Goal: Contribute content: Contribute content

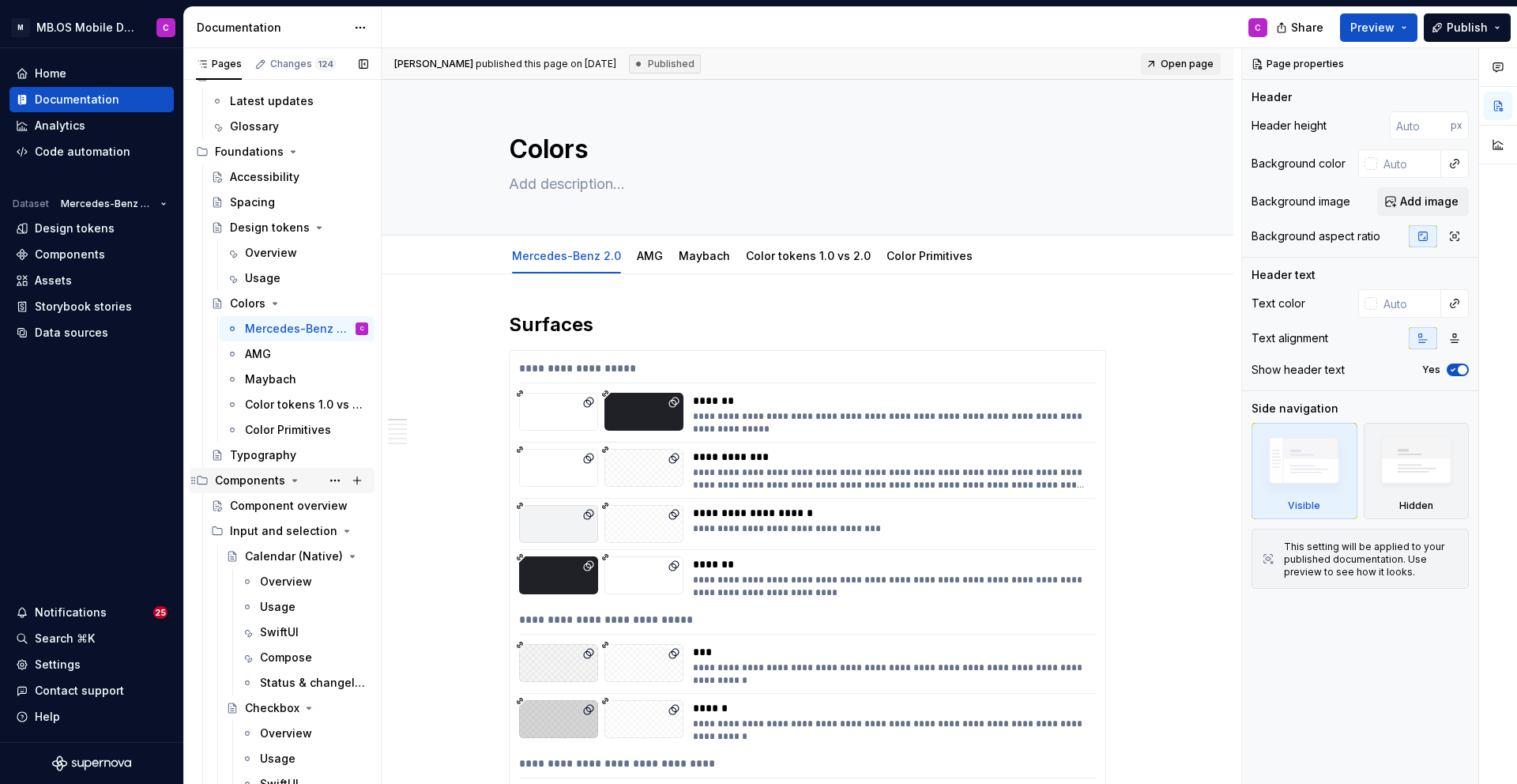
scroll to position [53, 0]
click at [262, 481] on div "Components" at bounding box center [249, 479] width 71 height 16
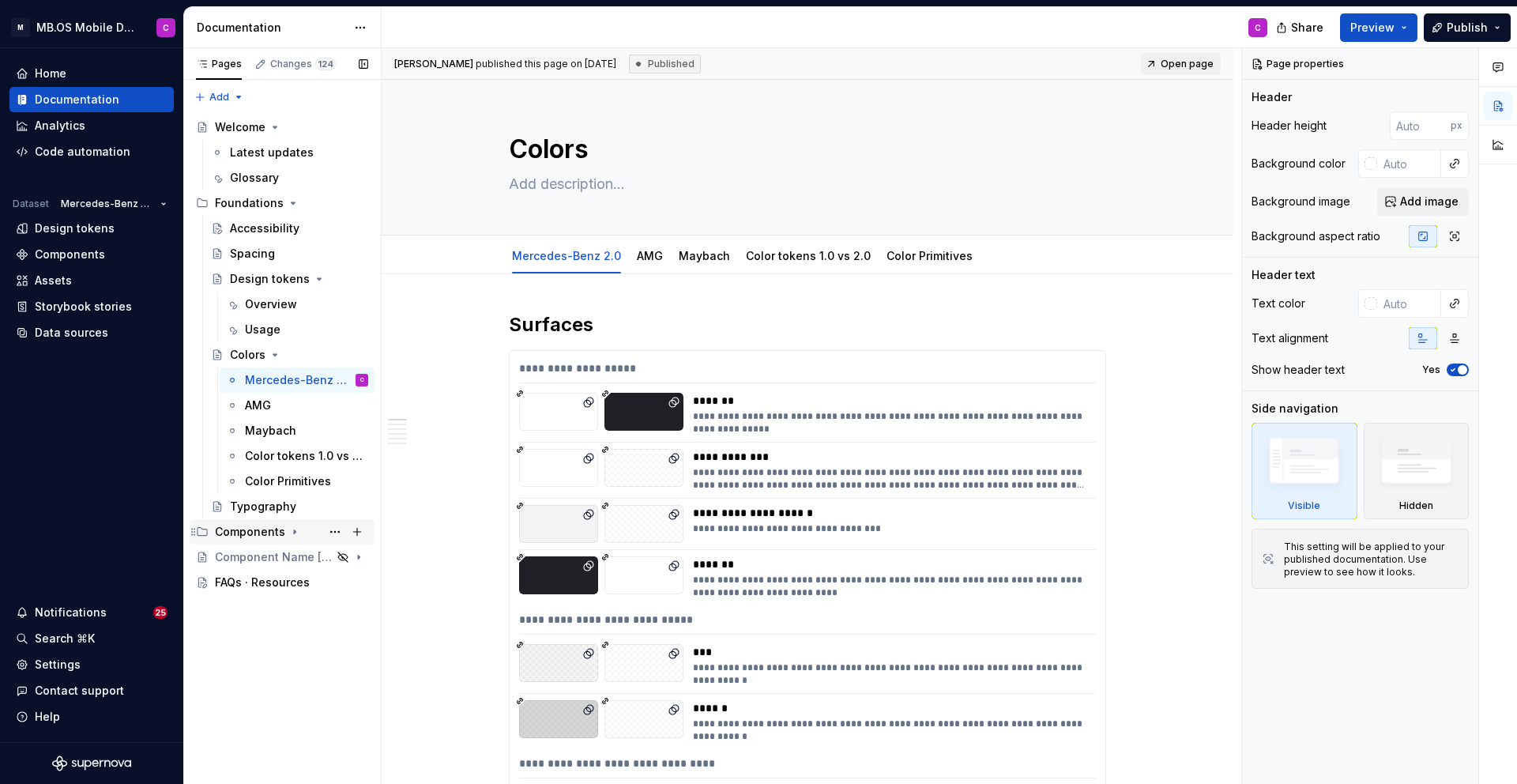
scroll to position [0, 0]
click at [256, 534] on div "Components" at bounding box center [249, 532] width 71 height 16
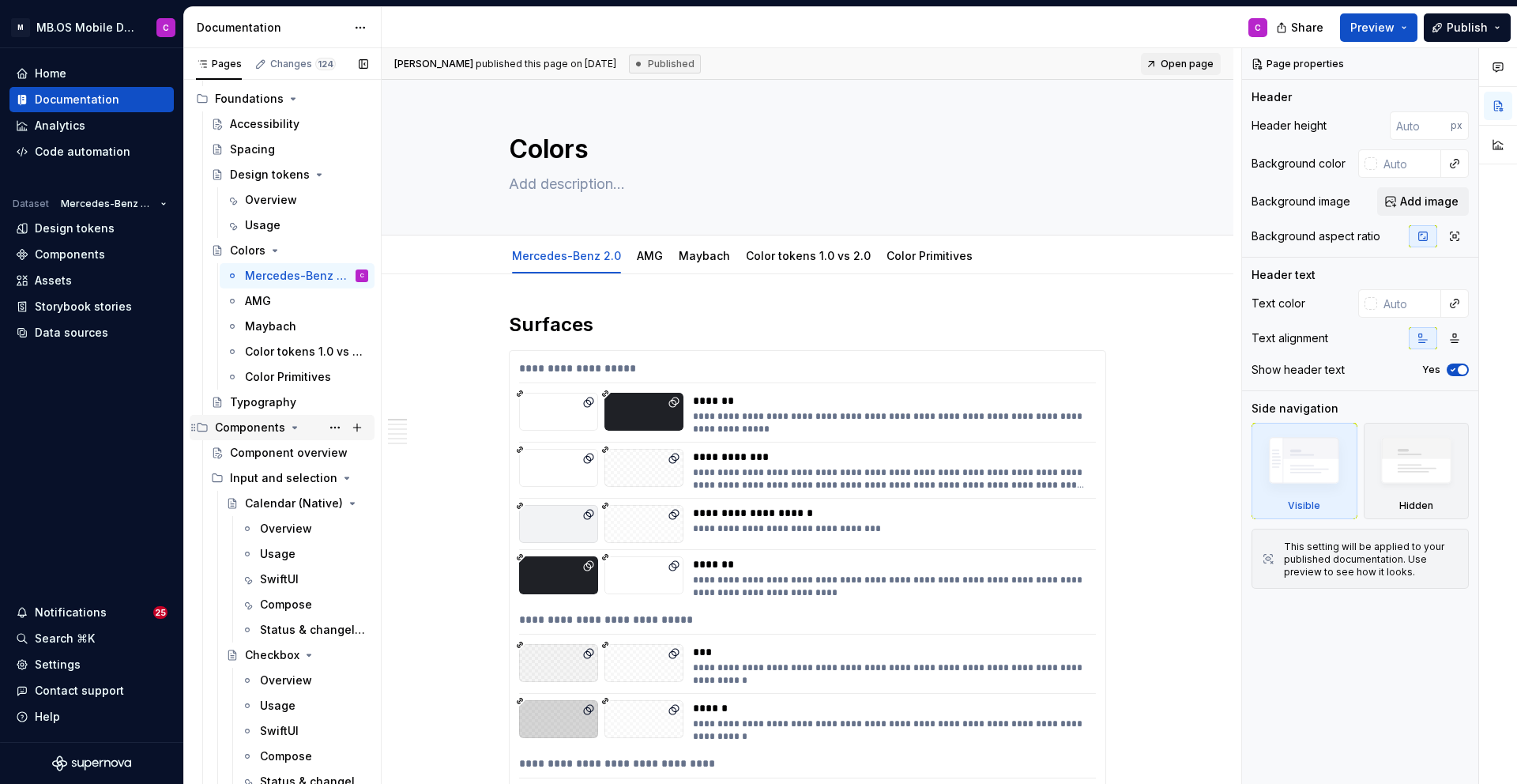
scroll to position [151, 0]
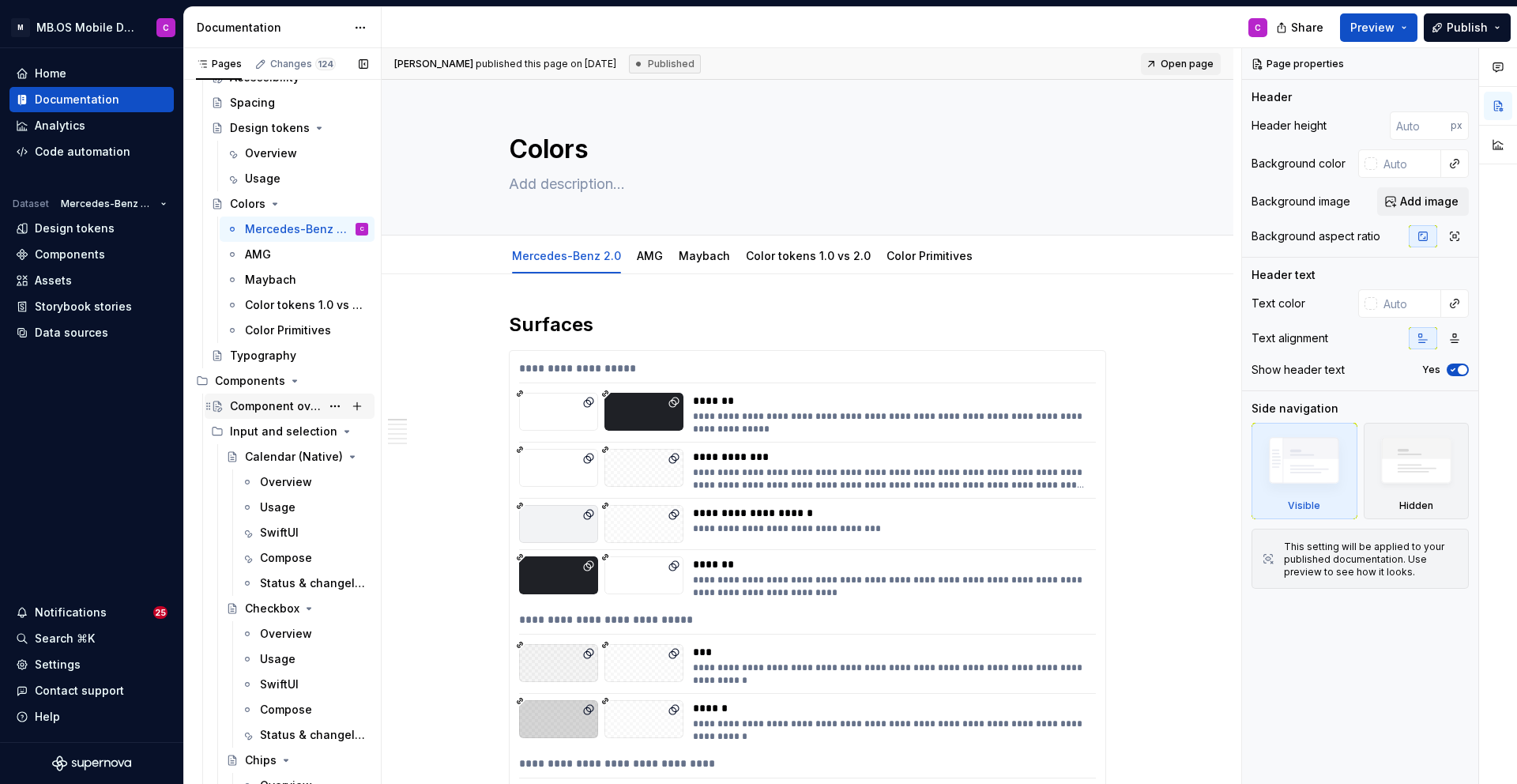
click at [271, 411] on div "Component overview" at bounding box center [276, 406] width 91 height 16
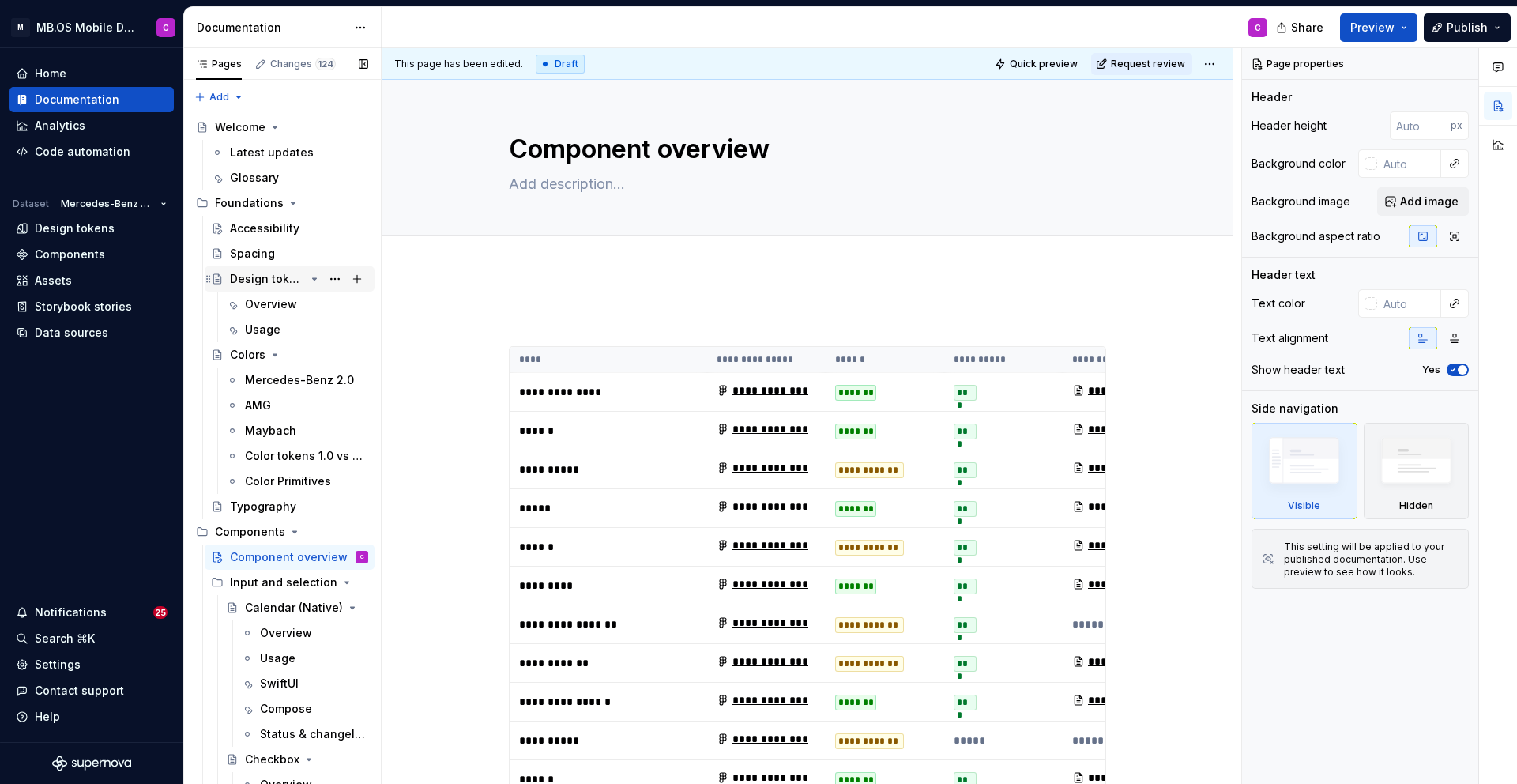
click at [313, 278] on icon "Page tree" at bounding box center [315, 279] width 4 height 2
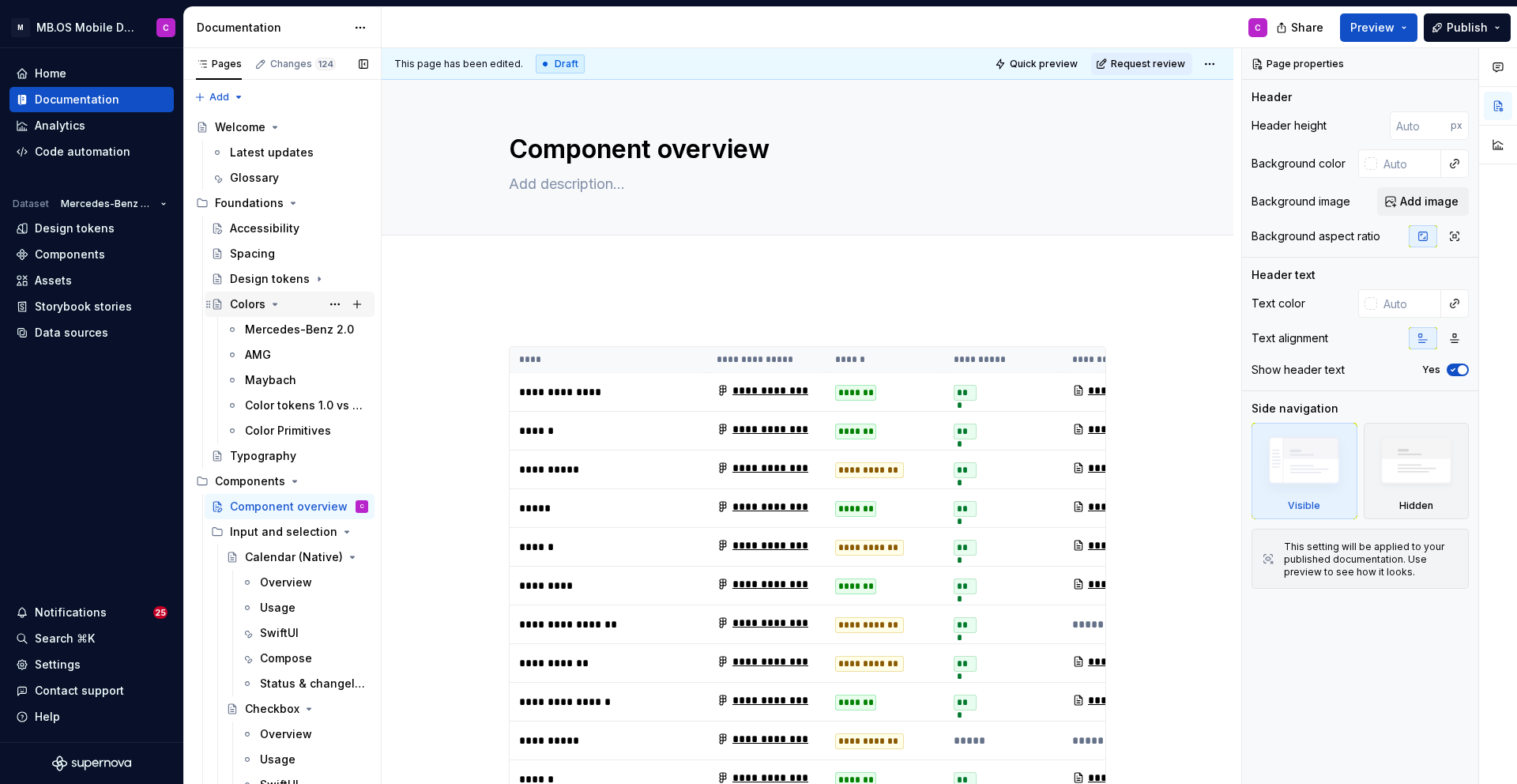
click at [270, 305] on icon "Page tree" at bounding box center [275, 304] width 12 height 12
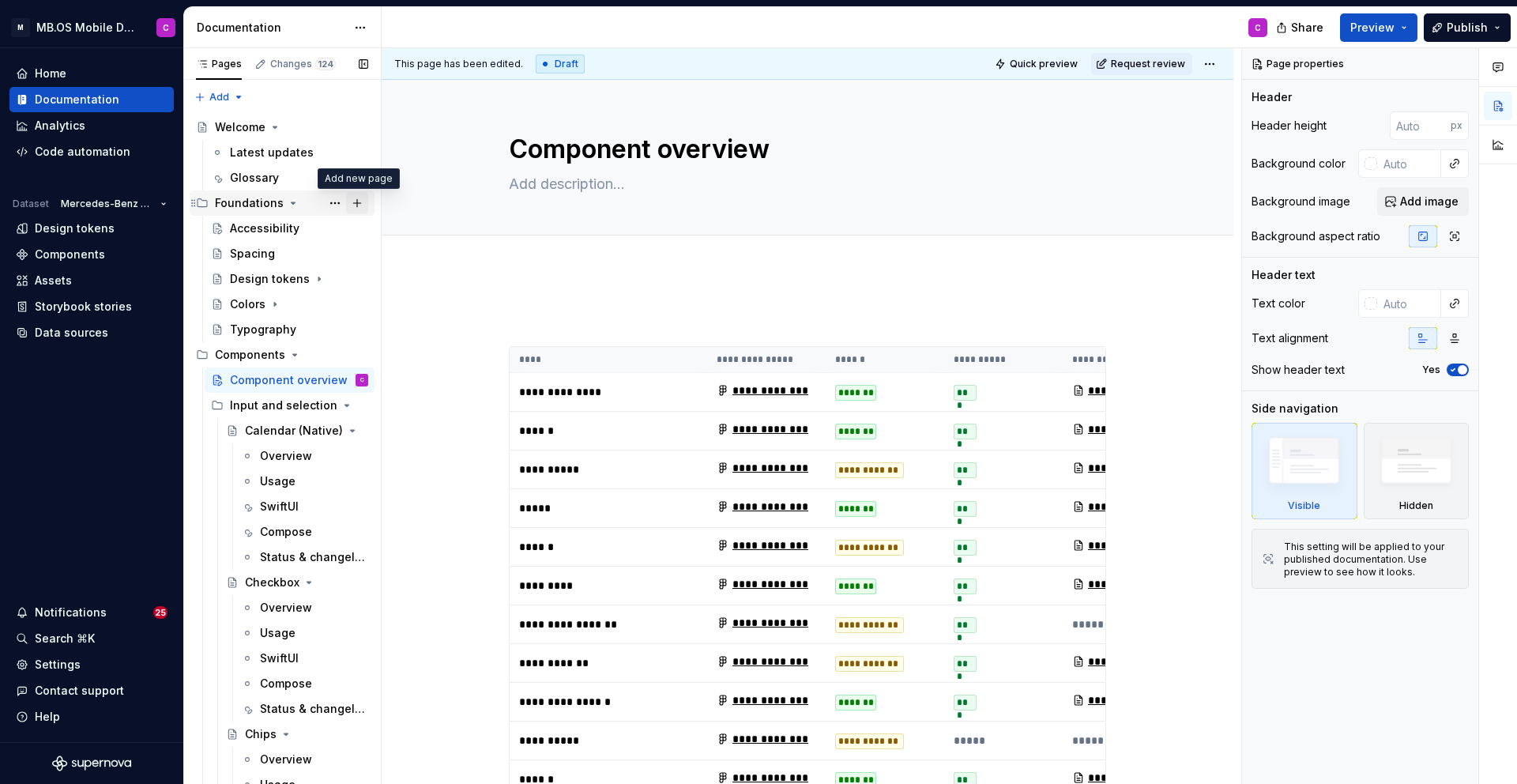
click at [356, 203] on button "Page tree" at bounding box center [357, 202] width 22 height 22
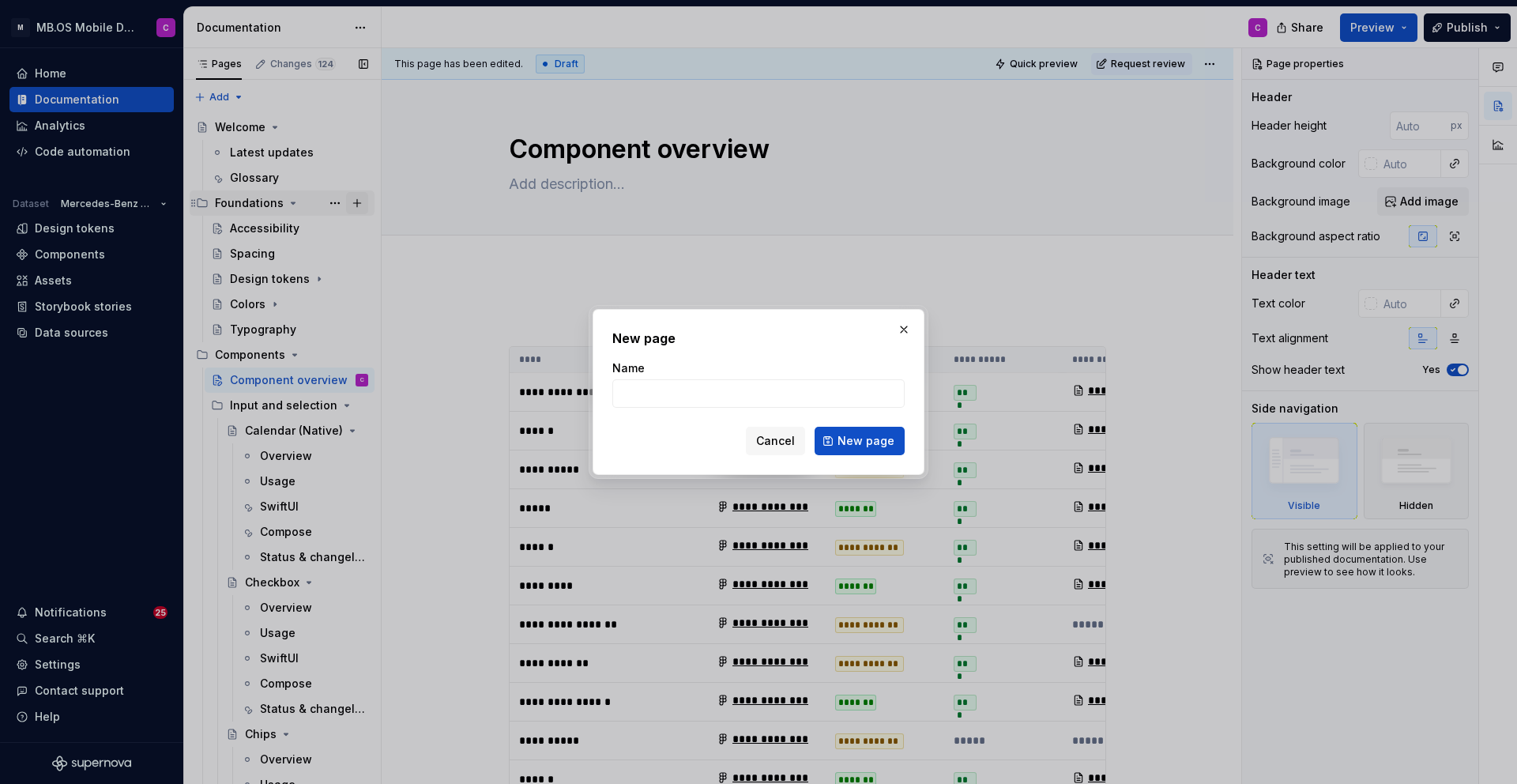
type textarea "*"
type input "Dynamic components"
click at [856, 440] on span "New page" at bounding box center [865, 440] width 57 height 16
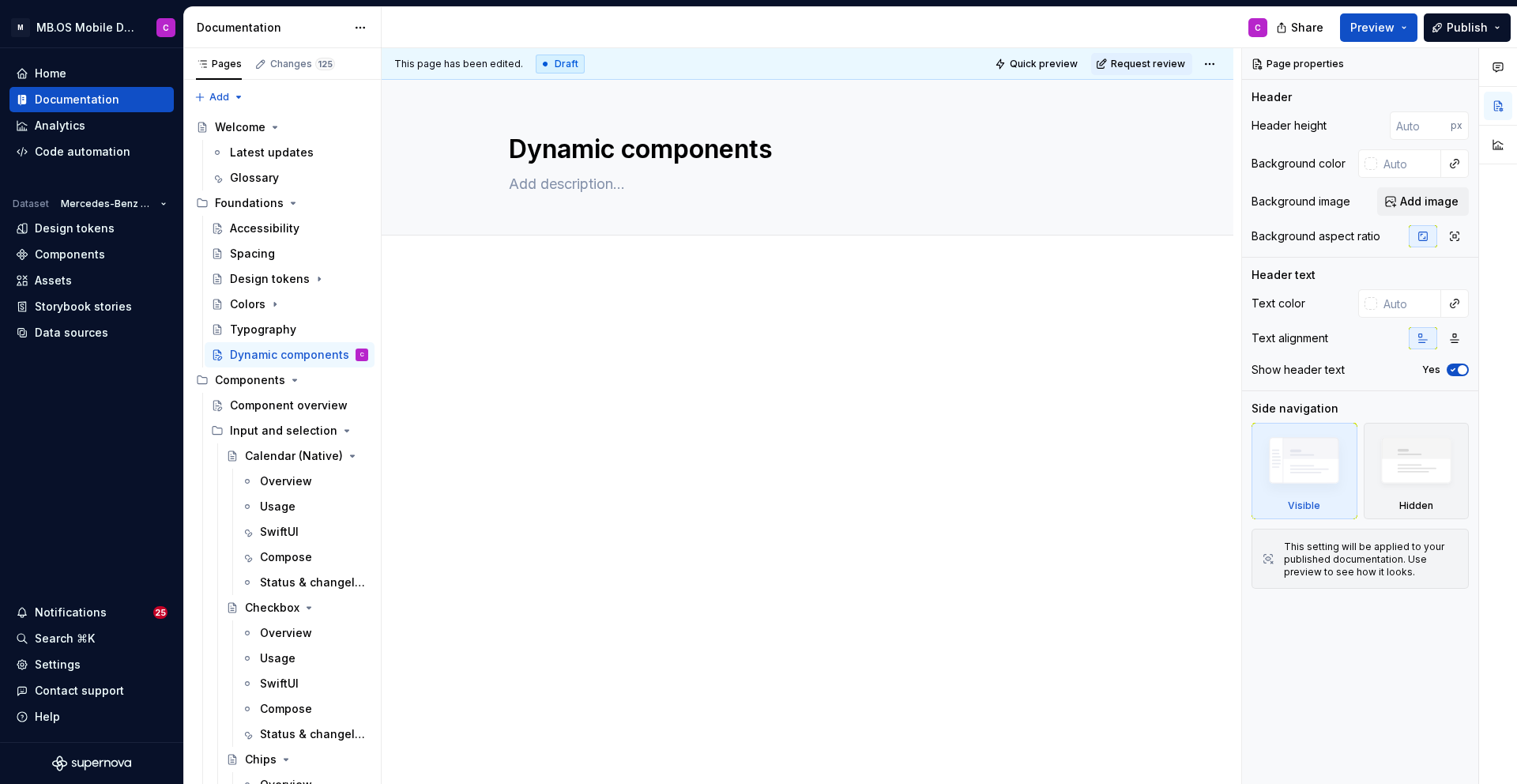
click at [575, 301] on div at bounding box center [808, 447] width 852 height 352
paste div "To enrich screen reader interactions, please activate Accessibility in Grammarl…"
type textarea "*"
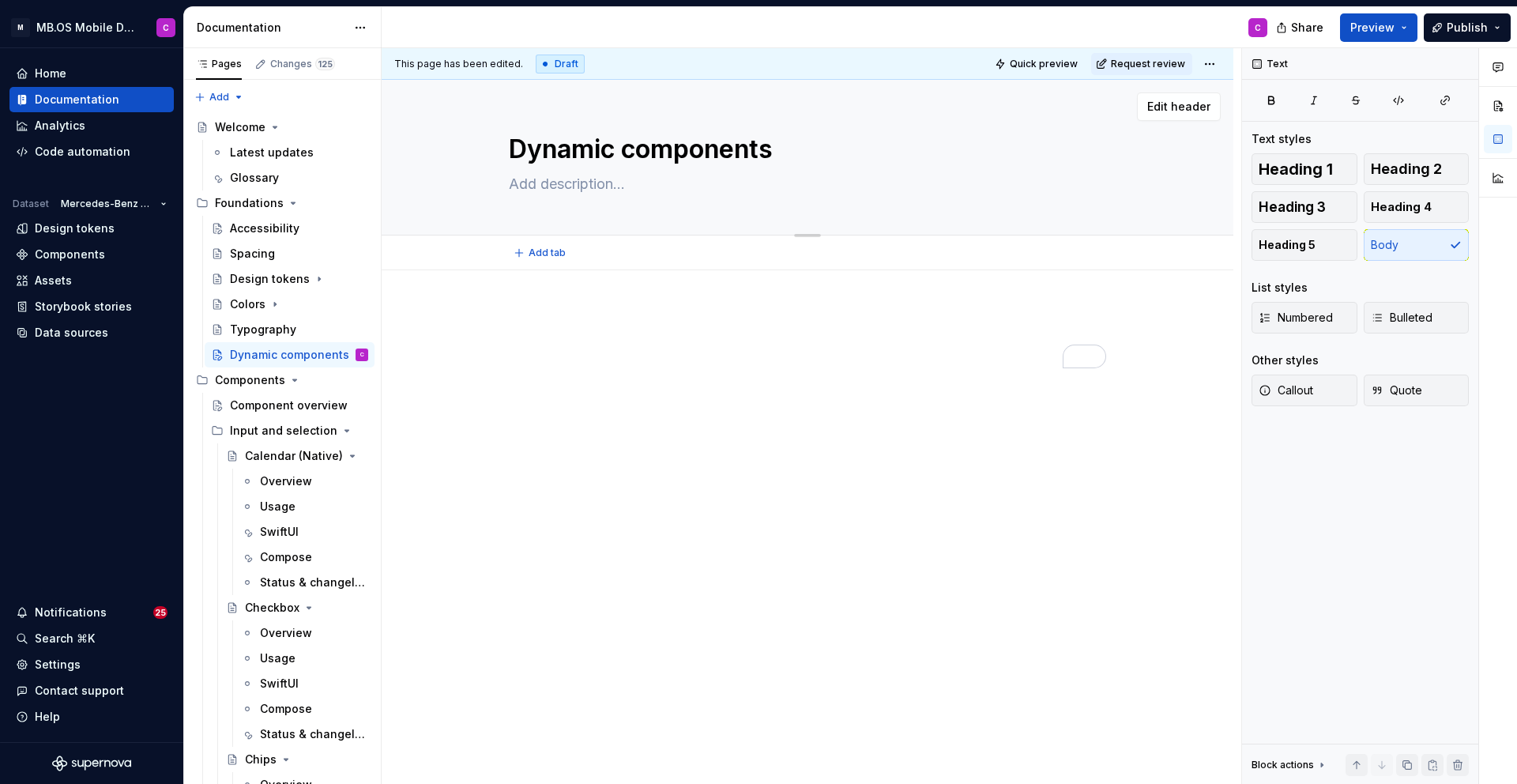
click at [534, 182] on textarea at bounding box center [804, 184] width 598 height 25
paste textarea "Dynamic components are UI elements that adapt their appearance to the context. …"
type textarea "*"
type textarea "Dynamic components are UI elements that adapt their appearance to the context. …"
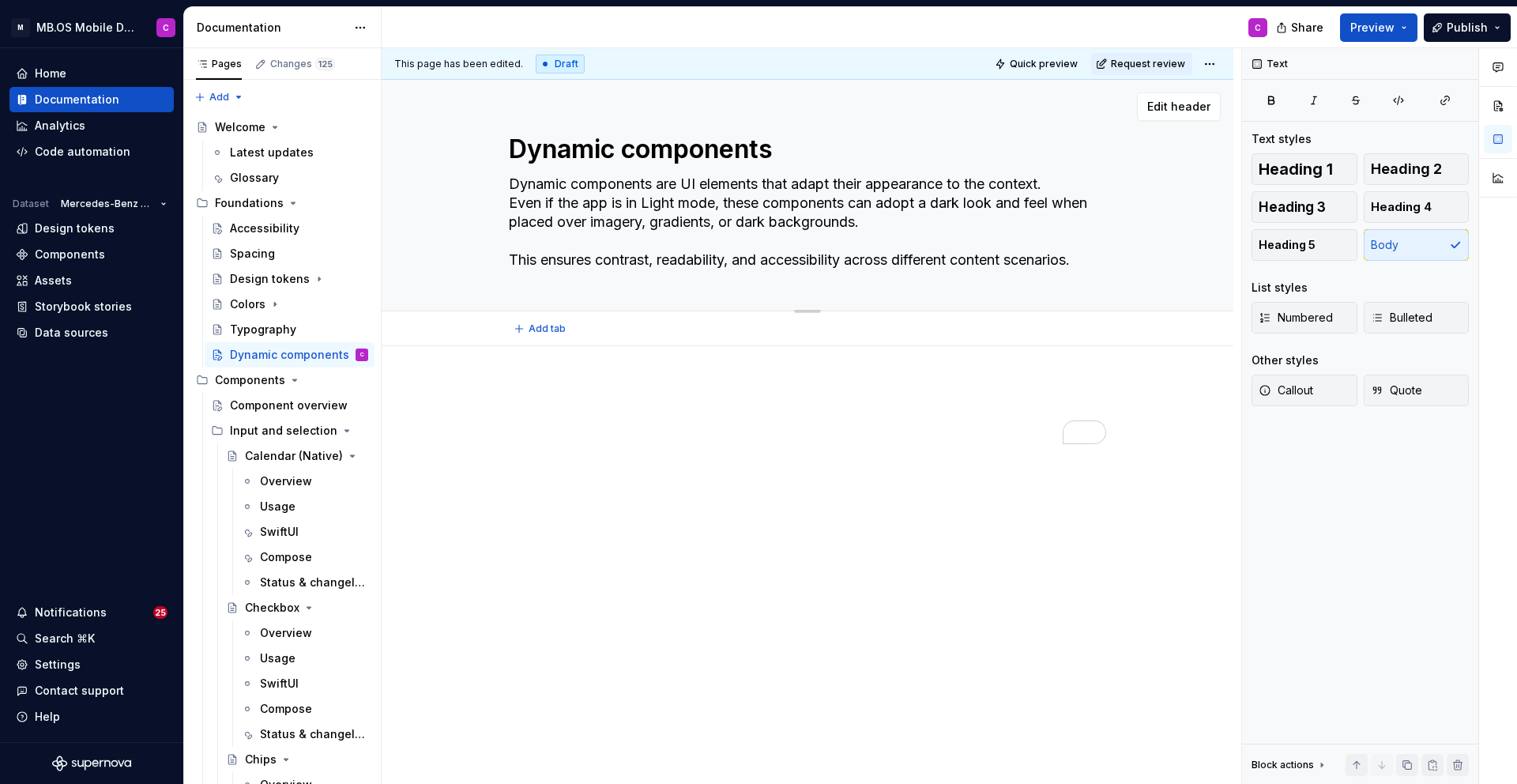
type textarea "*"
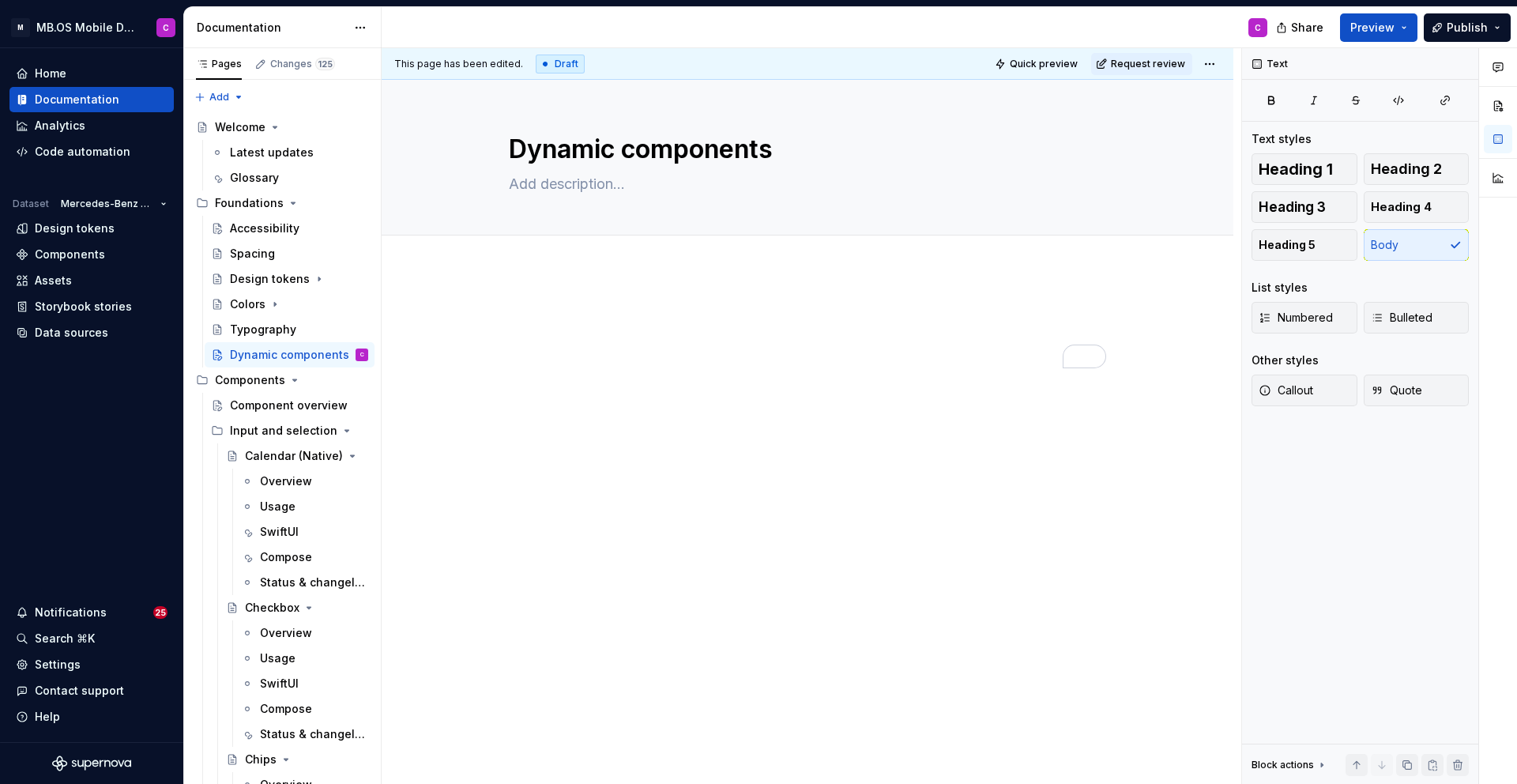
click at [701, 307] on div at bounding box center [808, 447] width 852 height 352
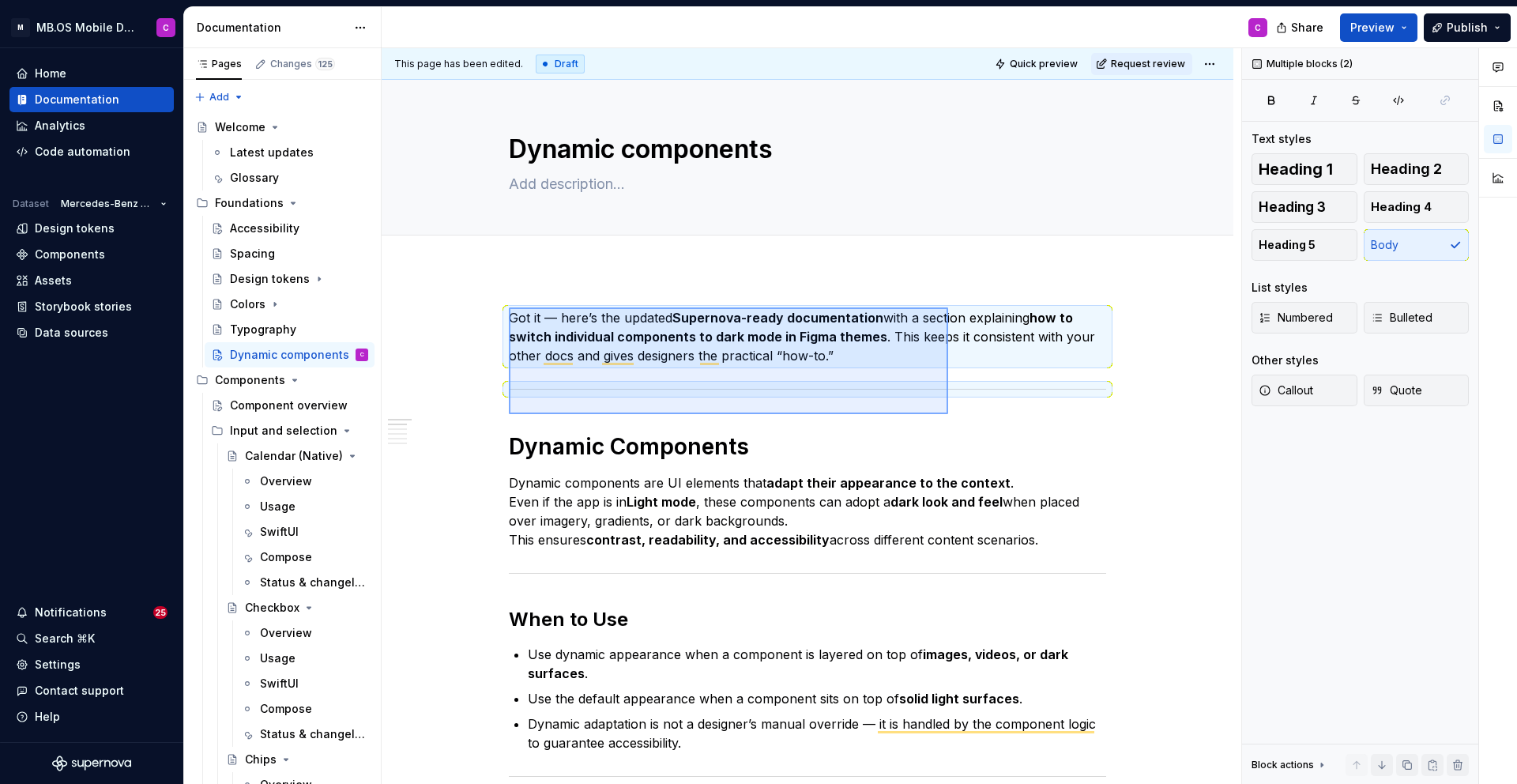
drag, startPoint x: 509, startPoint y: 307, endPoint x: 948, endPoint y: 413, distance: 451.6
click at [948, 413] on div "This page has been edited. Draft Quick preview Request review Dynamic component…" at bounding box center [812, 416] width 860 height 736
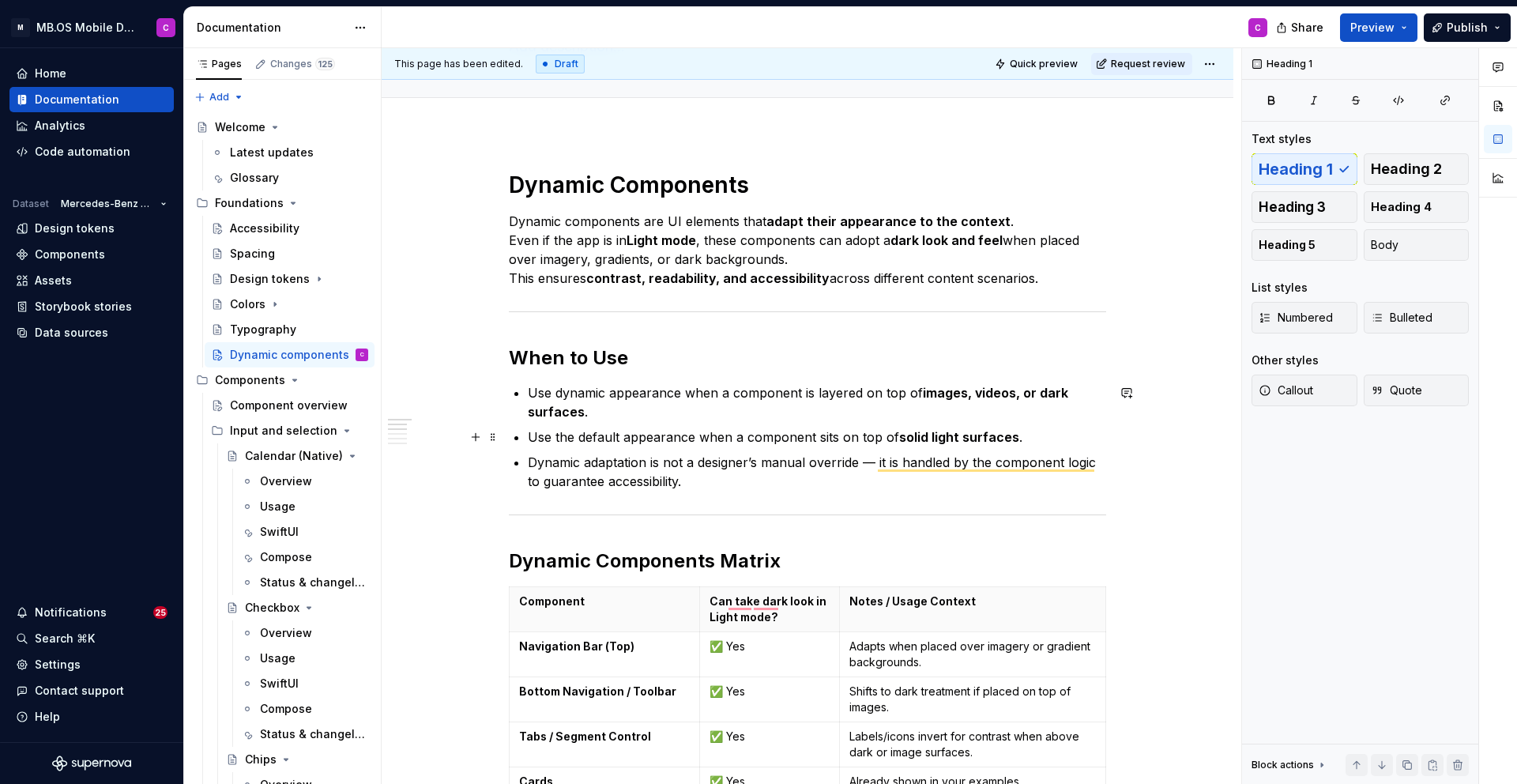
scroll to position [142, 0]
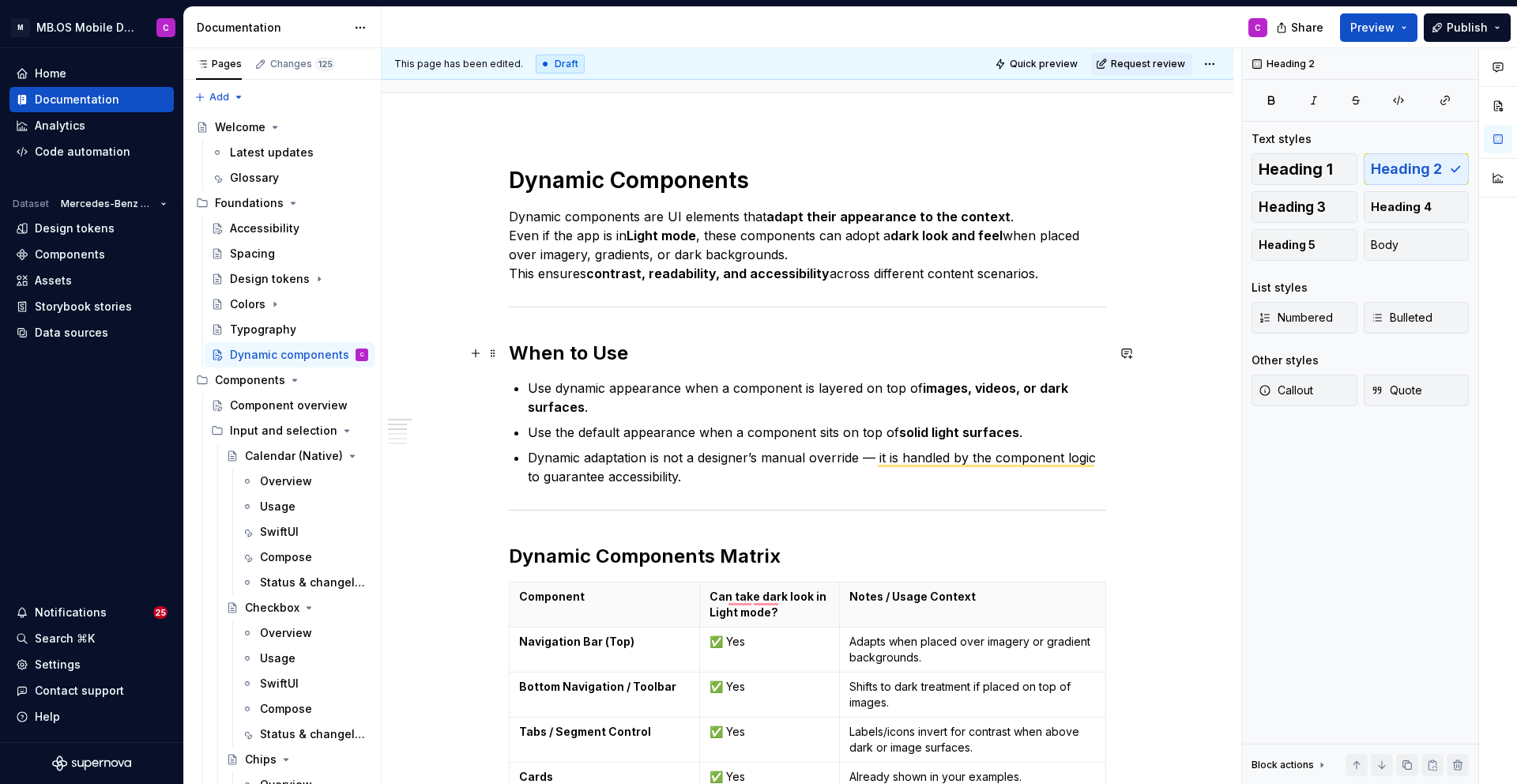
click at [579, 358] on h2 "When to Use" at bounding box center [807, 352] width 598 height 25
click at [548, 184] on h1 "Dynamic Components" at bounding box center [807, 180] width 598 height 29
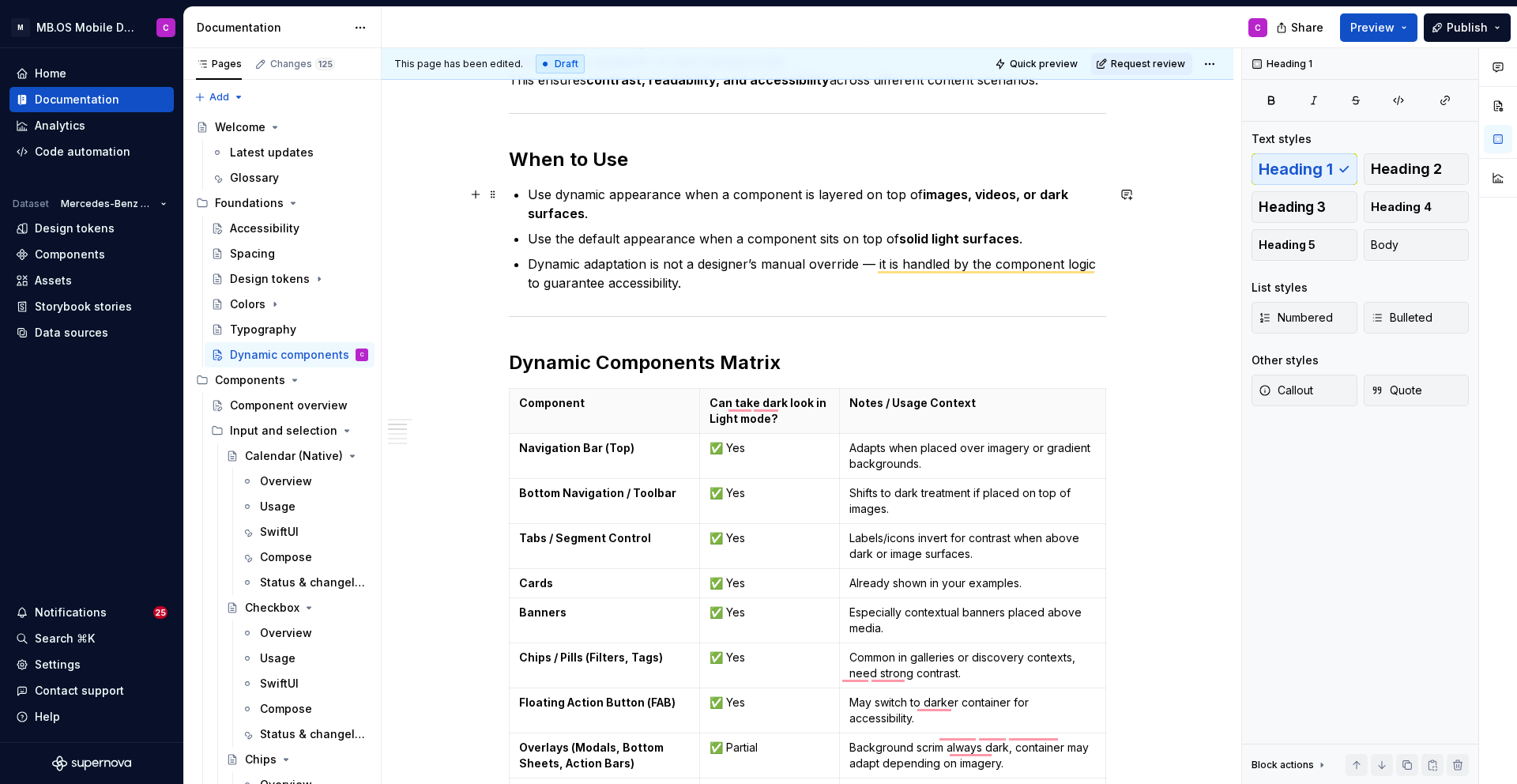
scroll to position [0, 0]
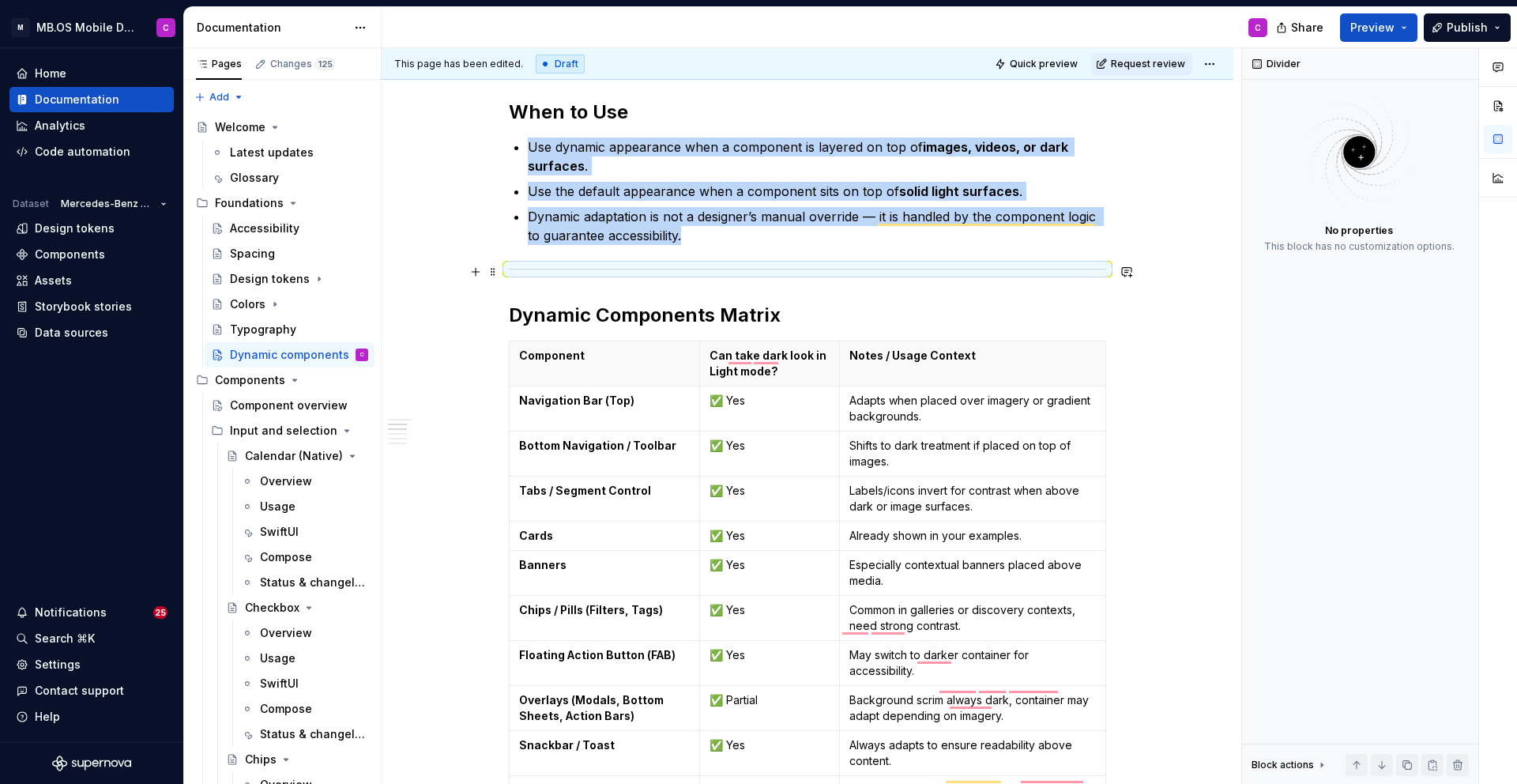
click at [573, 270] on div "To enrich screen reader interactions, please activate Accessibility in Grammarl…" at bounding box center [807, 269] width 598 height 10
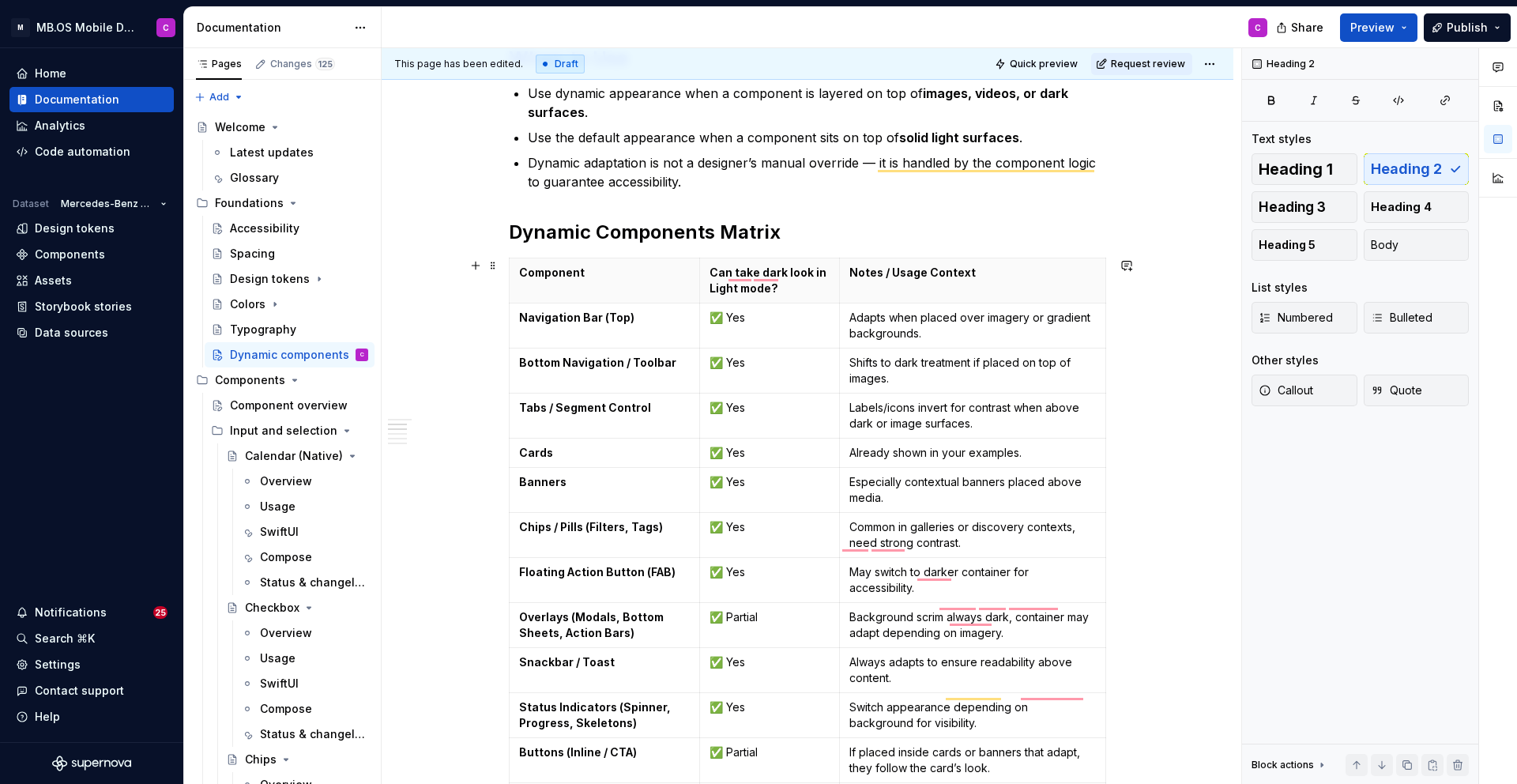
scroll to position [437, 0]
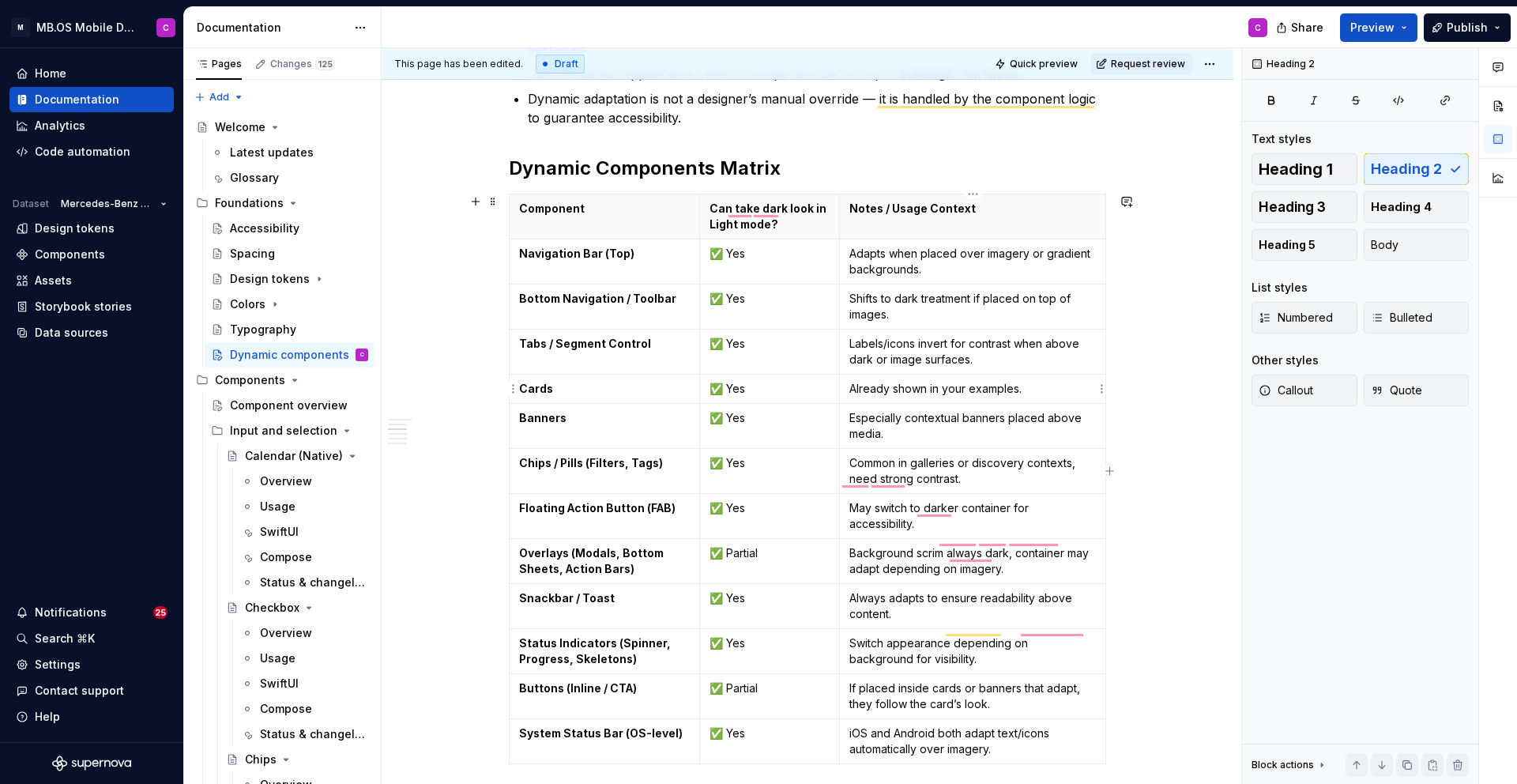
click at [912, 385] on p "Already shown in your examples." at bounding box center [973, 389] width 247 height 16
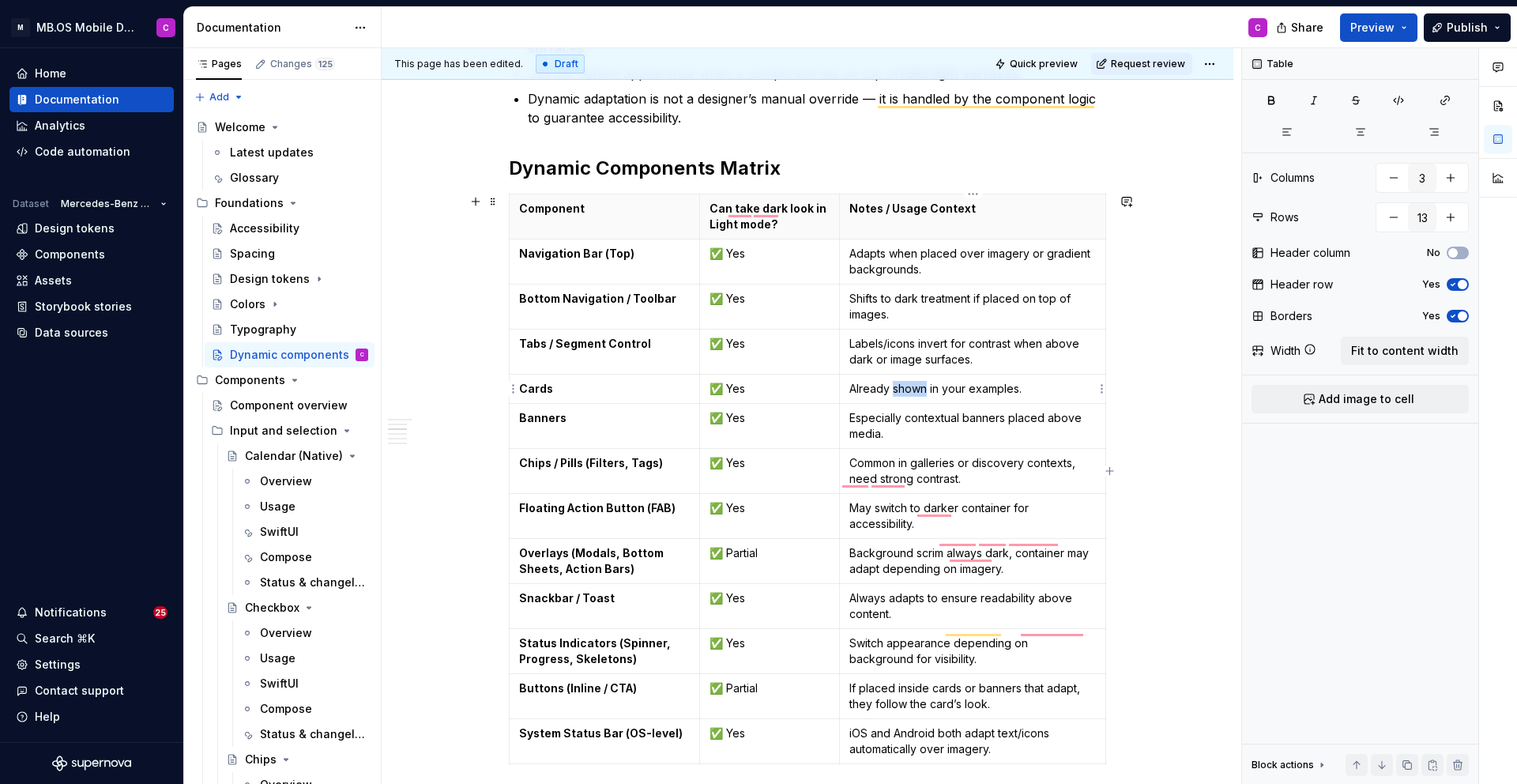
click at [912, 385] on p "Already shown in your examples." at bounding box center [973, 389] width 247 height 16
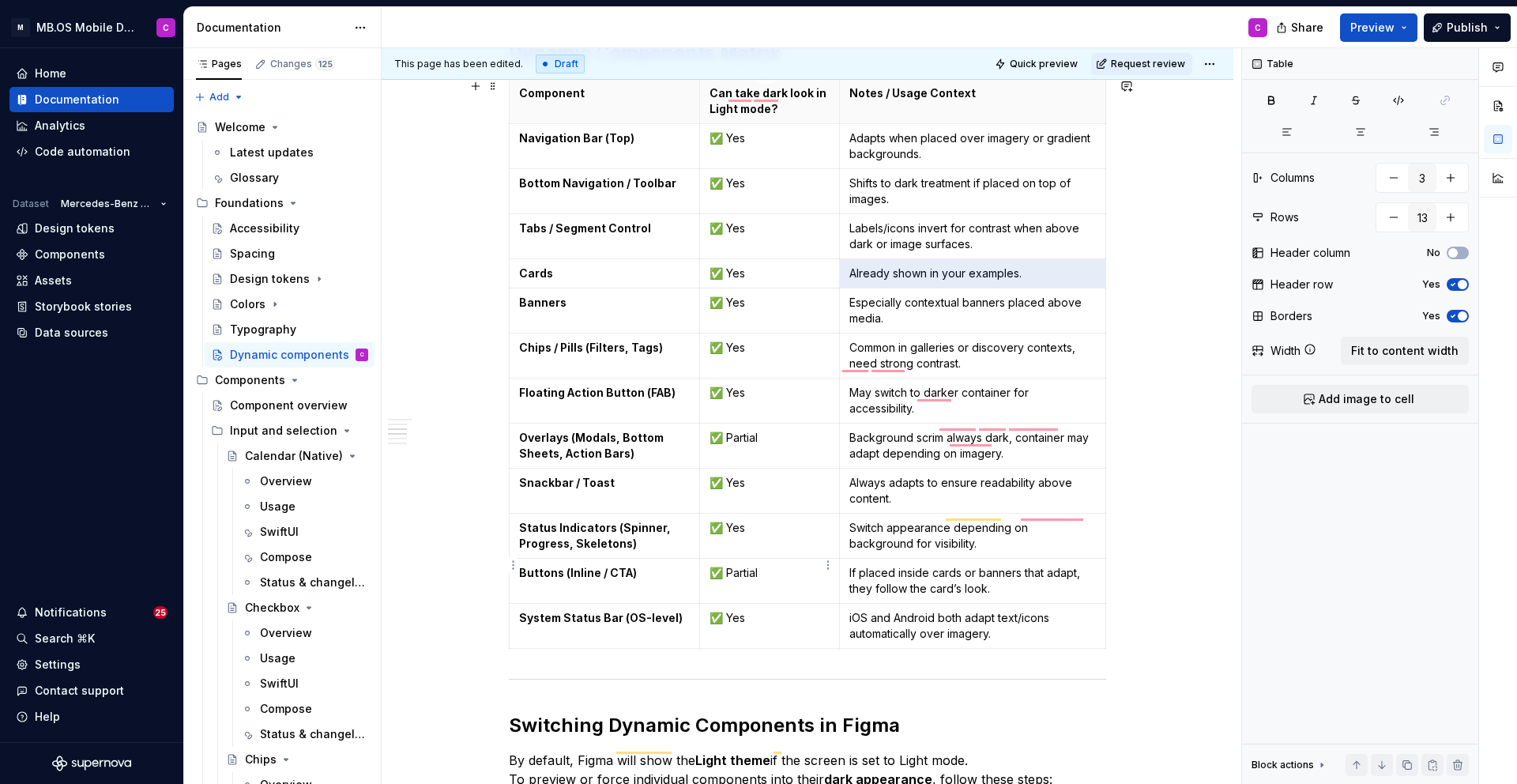
click at [740, 565] on p "✅ Partial" at bounding box center [770, 573] width 120 height 16
click at [934, 309] on p "Especially contextual banners placed above media." at bounding box center [973, 310] width 247 height 31
click at [922, 314] on p "Especially contextual banners placed above media." at bounding box center [973, 310] width 247 height 31
click at [910, 269] on p "Already shown in your examples." at bounding box center [973, 273] width 247 height 16
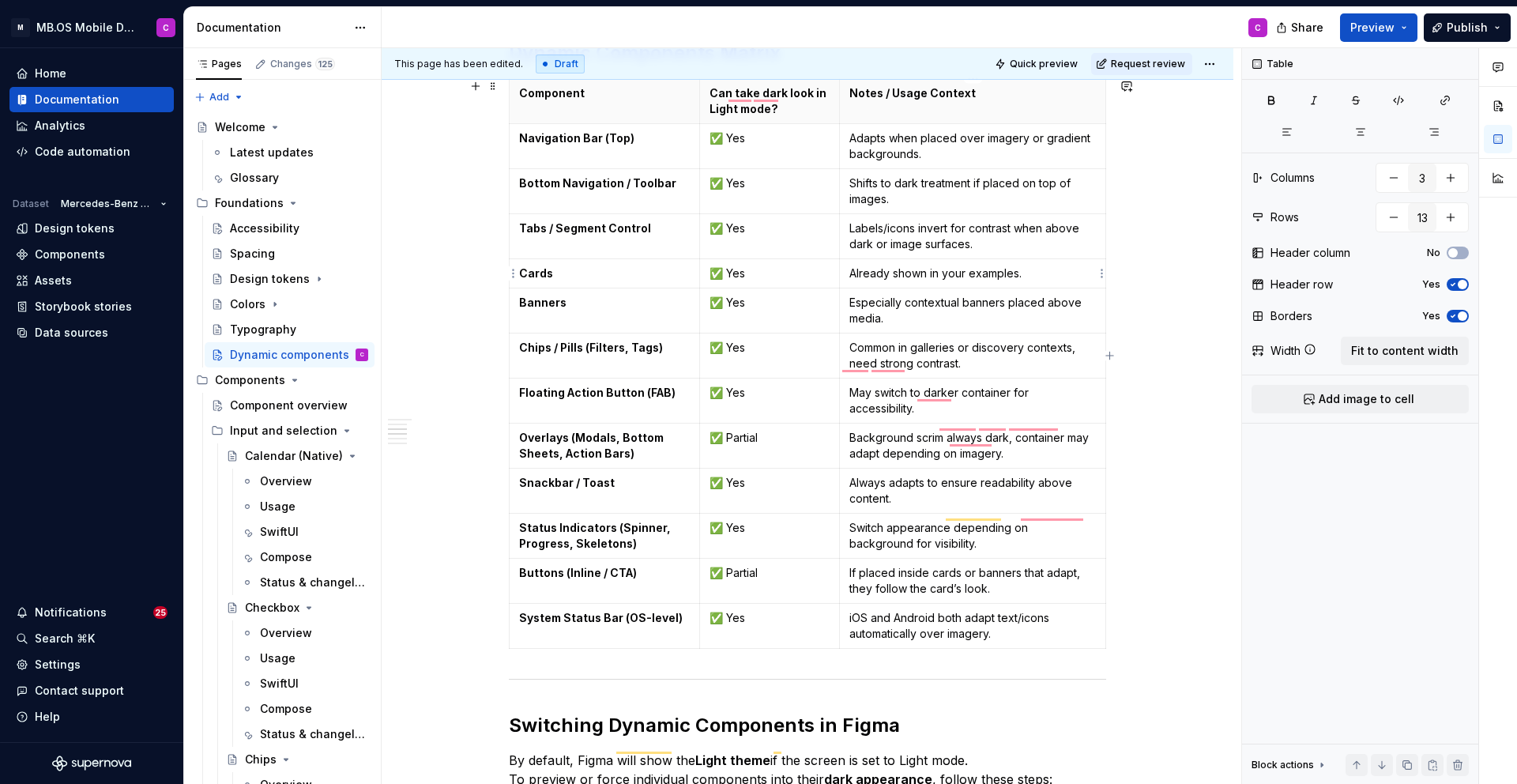
click at [910, 269] on p "Already shown in your examples." at bounding box center [973, 273] width 247 height 16
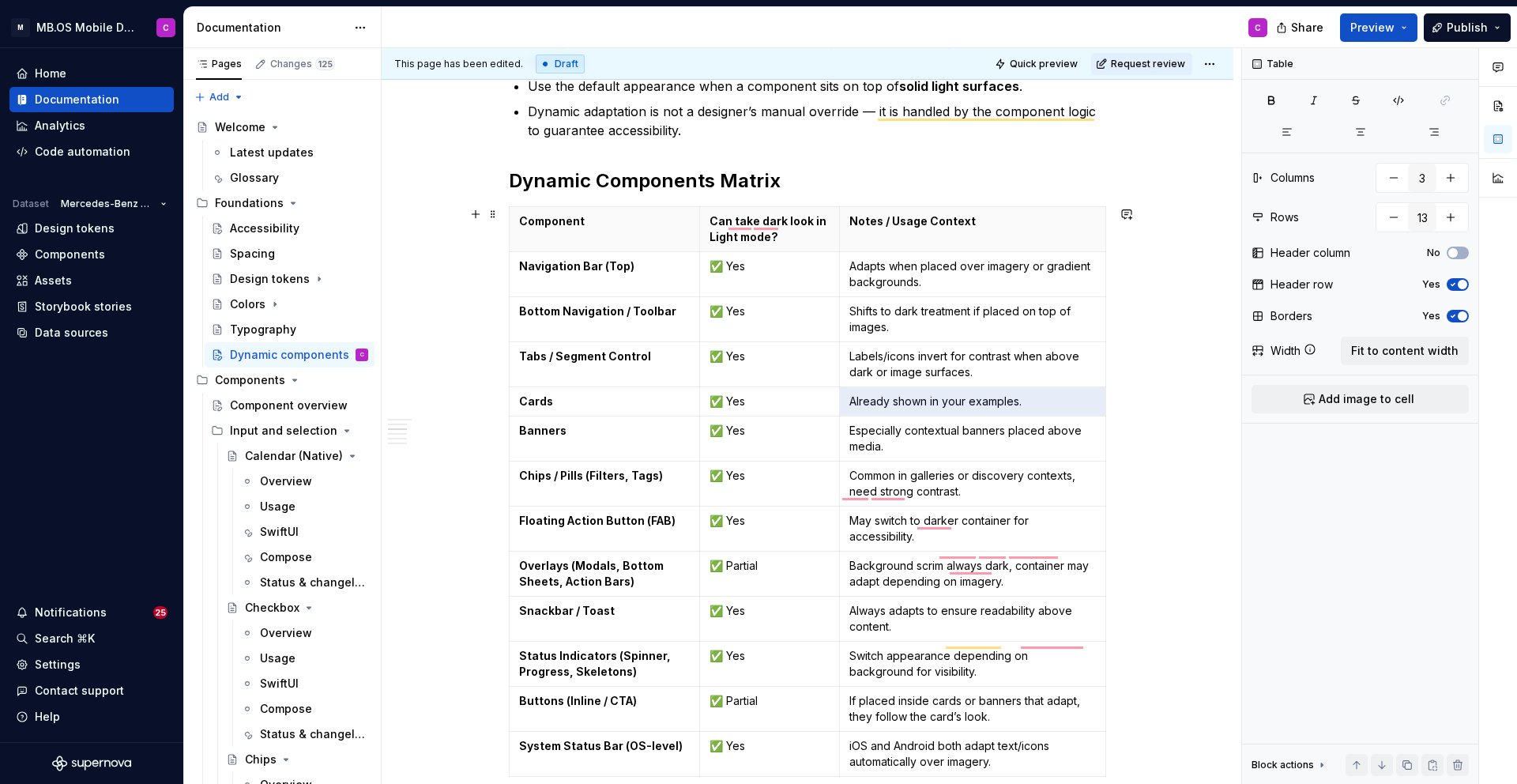
scroll to position [454, 0]
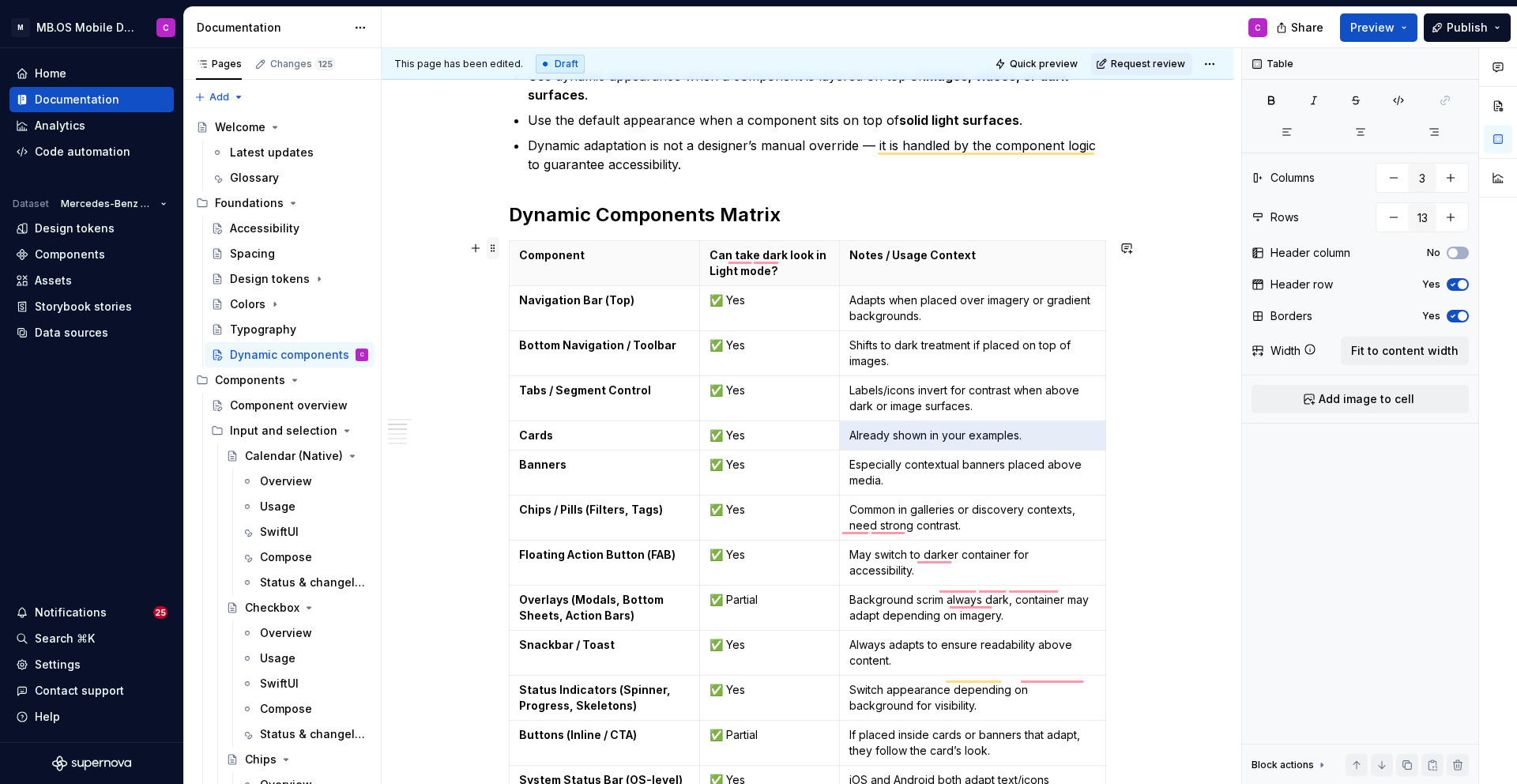
click at [499, 246] on span at bounding box center [493, 248] width 12 height 22
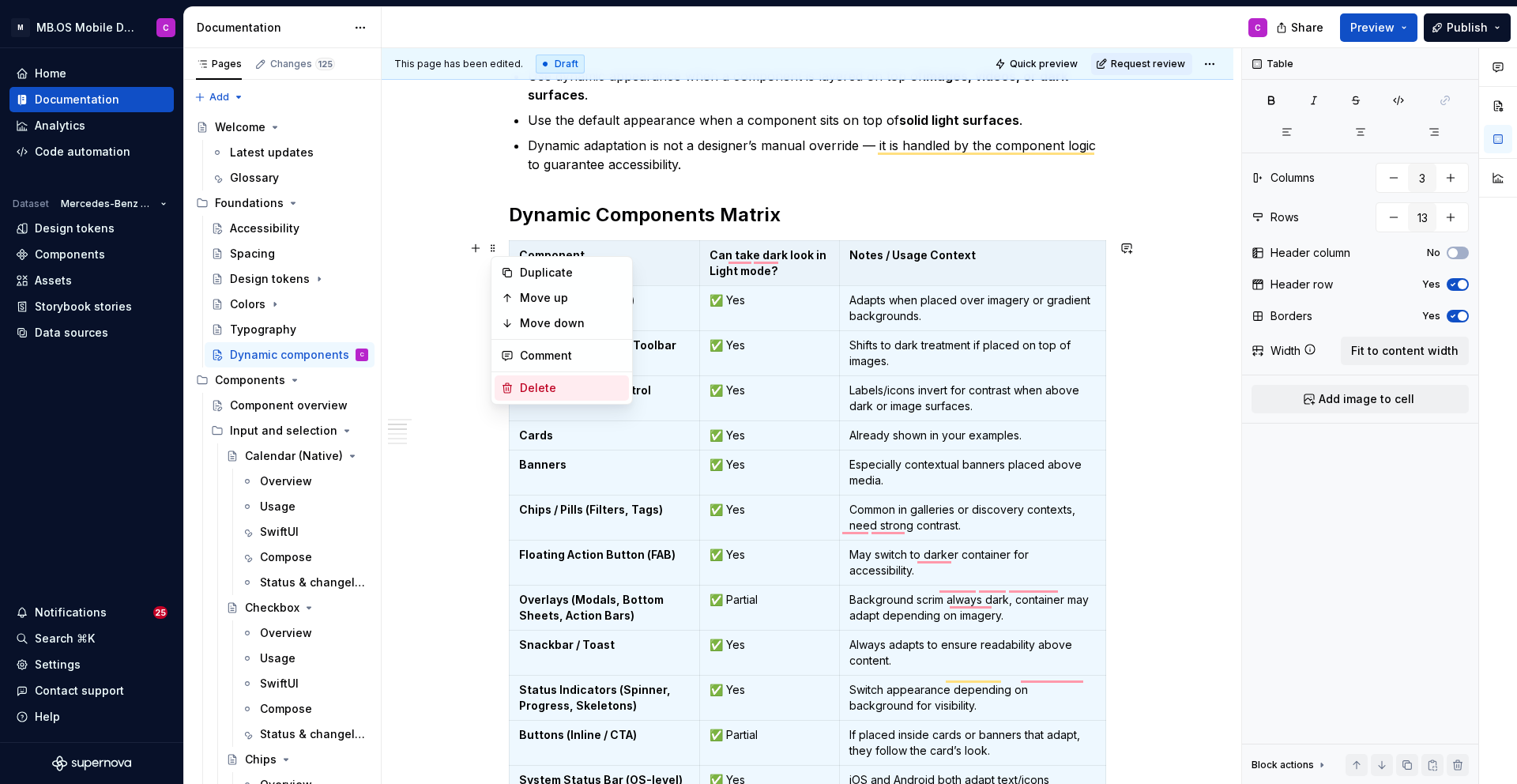
click at [543, 389] on div "Delete" at bounding box center [571, 388] width 103 height 16
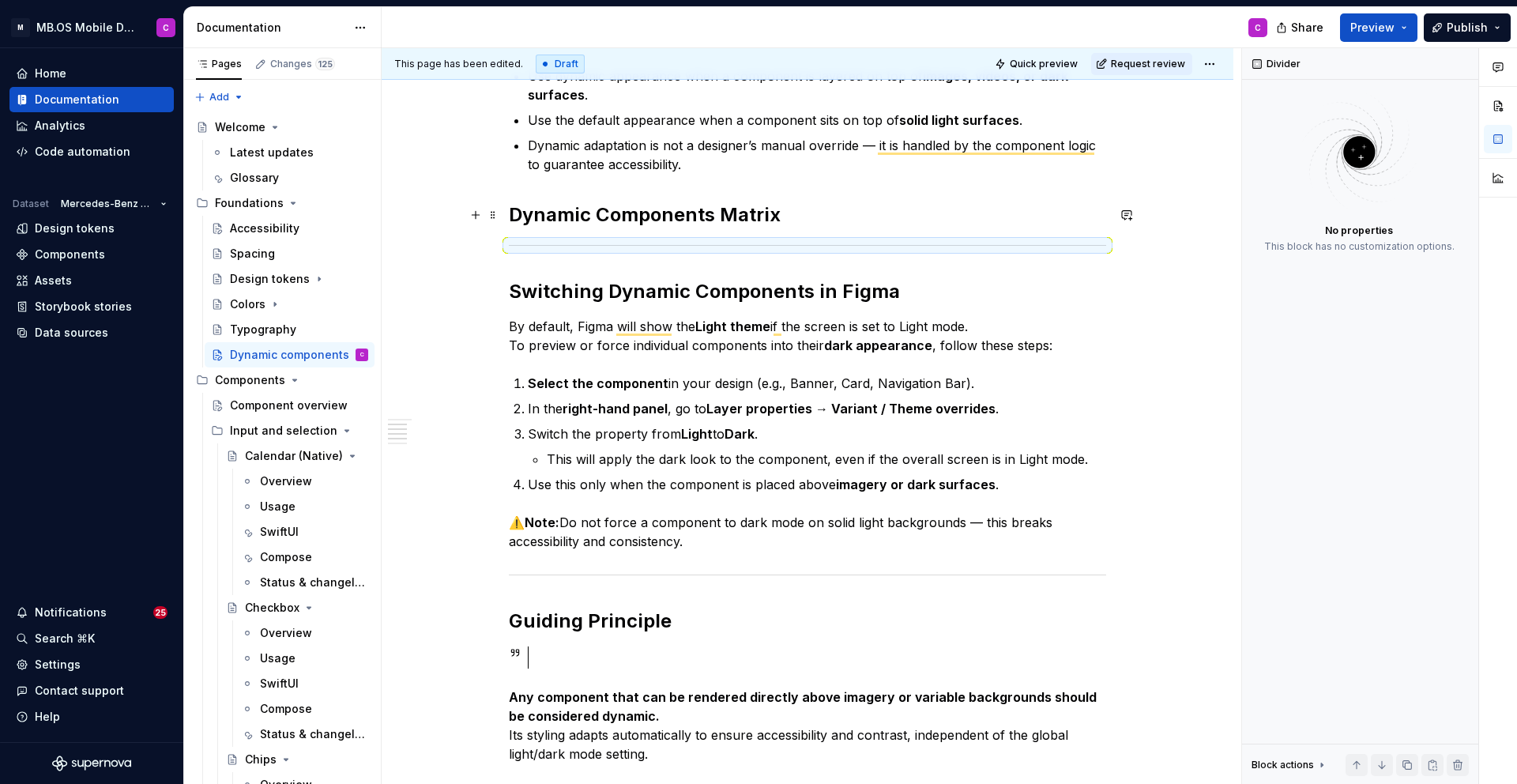
click at [793, 219] on h2 "Dynamic Components Matrix" at bounding box center [807, 215] width 598 height 25
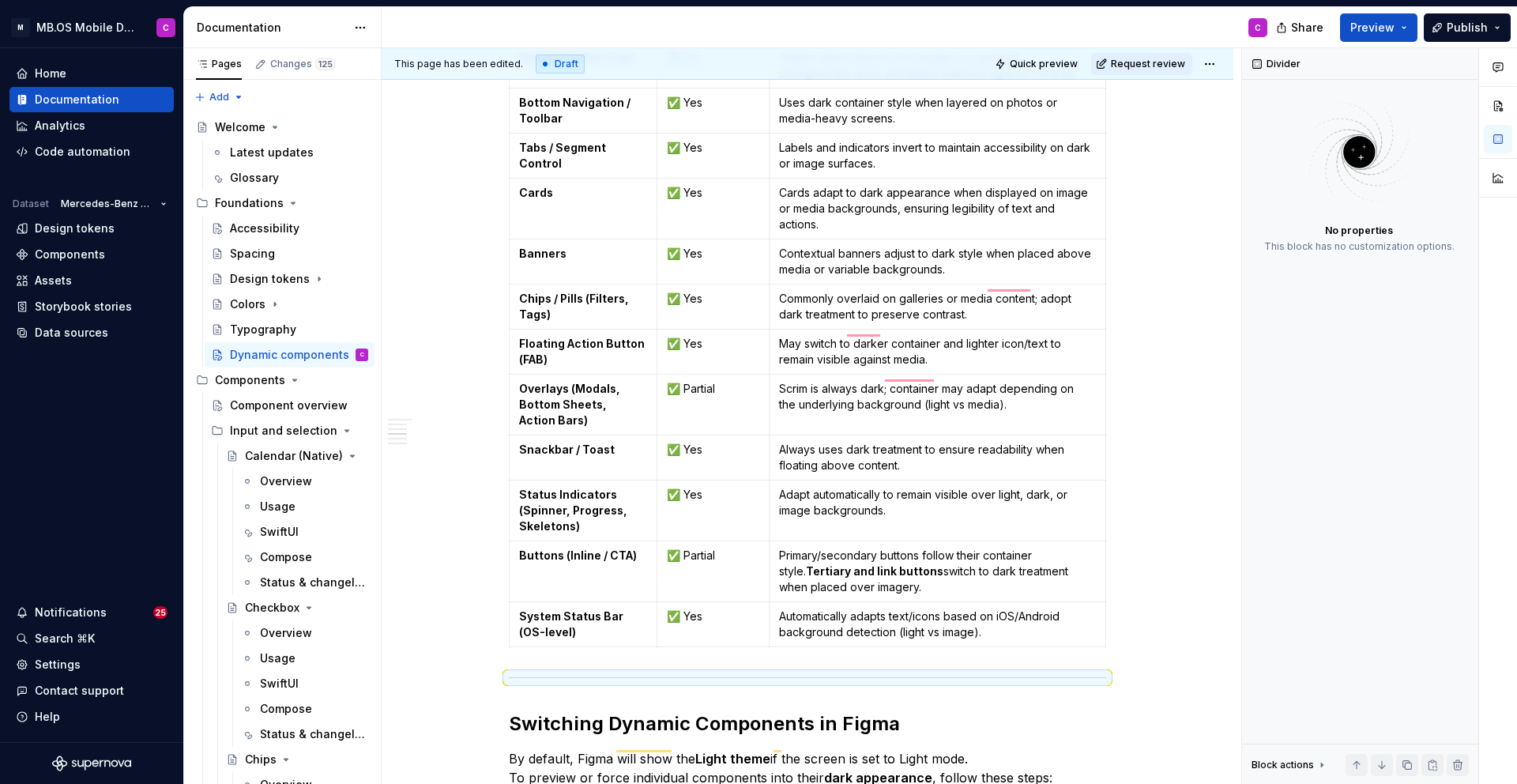
scroll to position [807, 0]
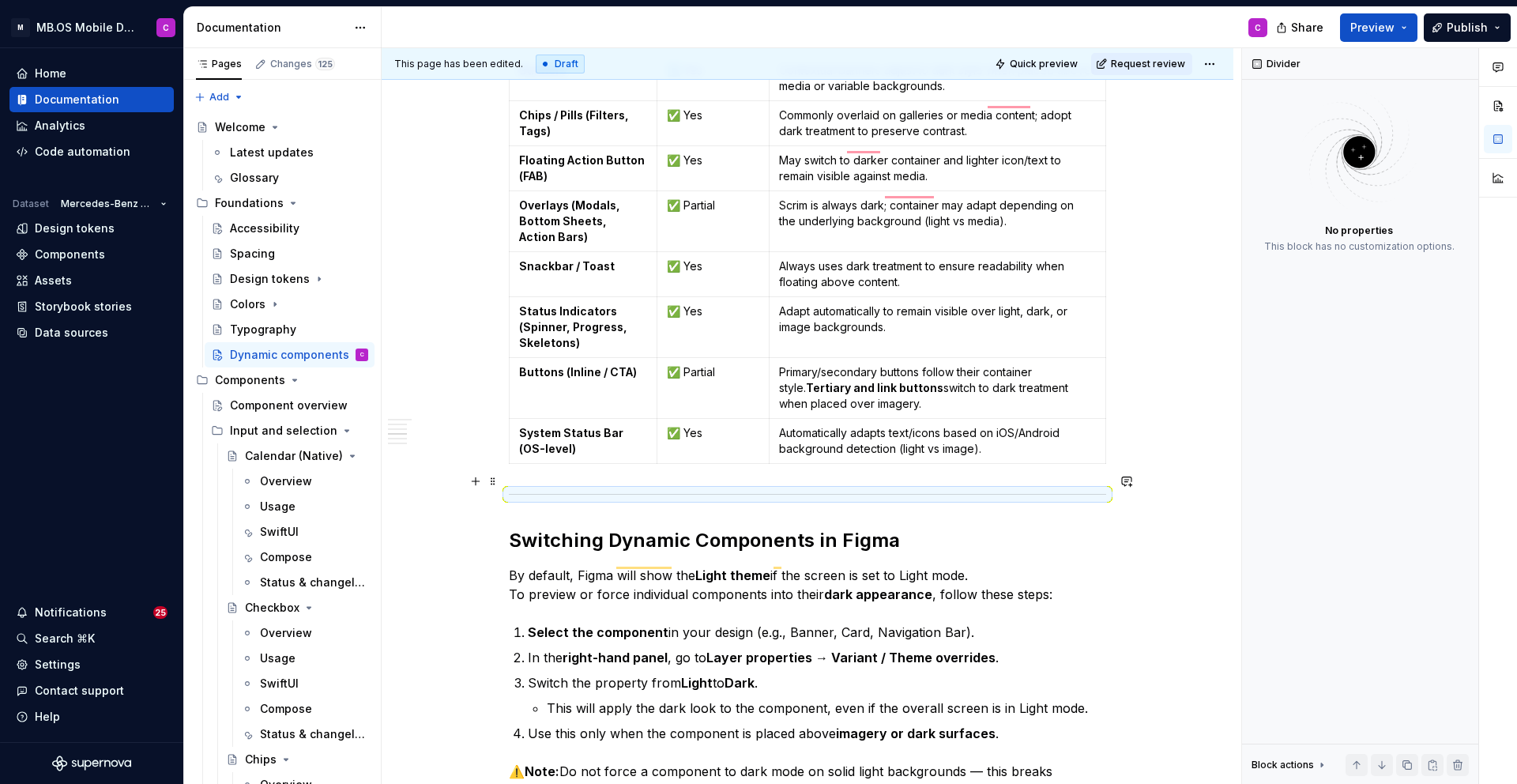
click at [614, 489] on div "To enrich screen reader interactions, please activate Accessibility in Grammarl…" at bounding box center [807, 494] width 598 height 10
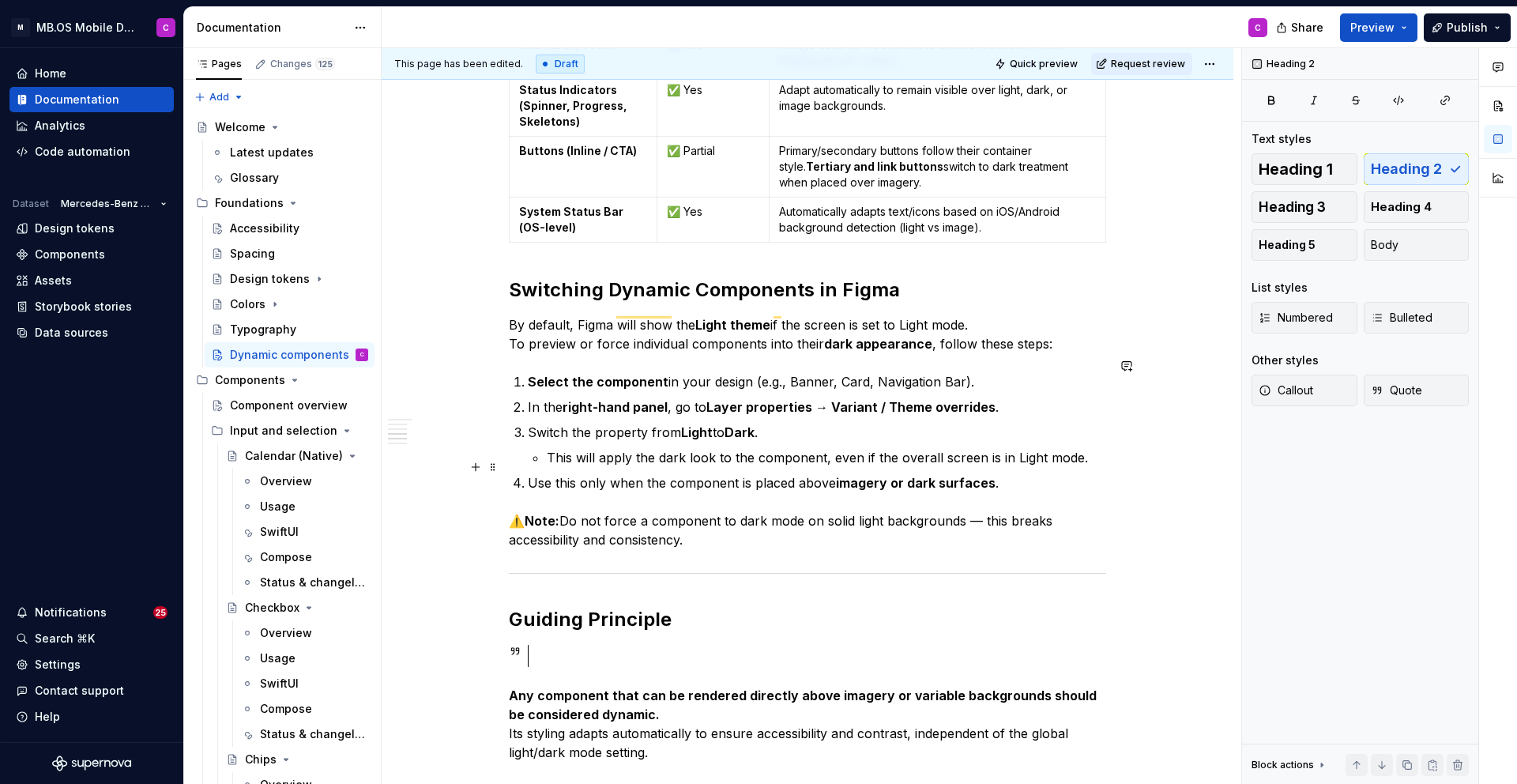
scroll to position [1210, 0]
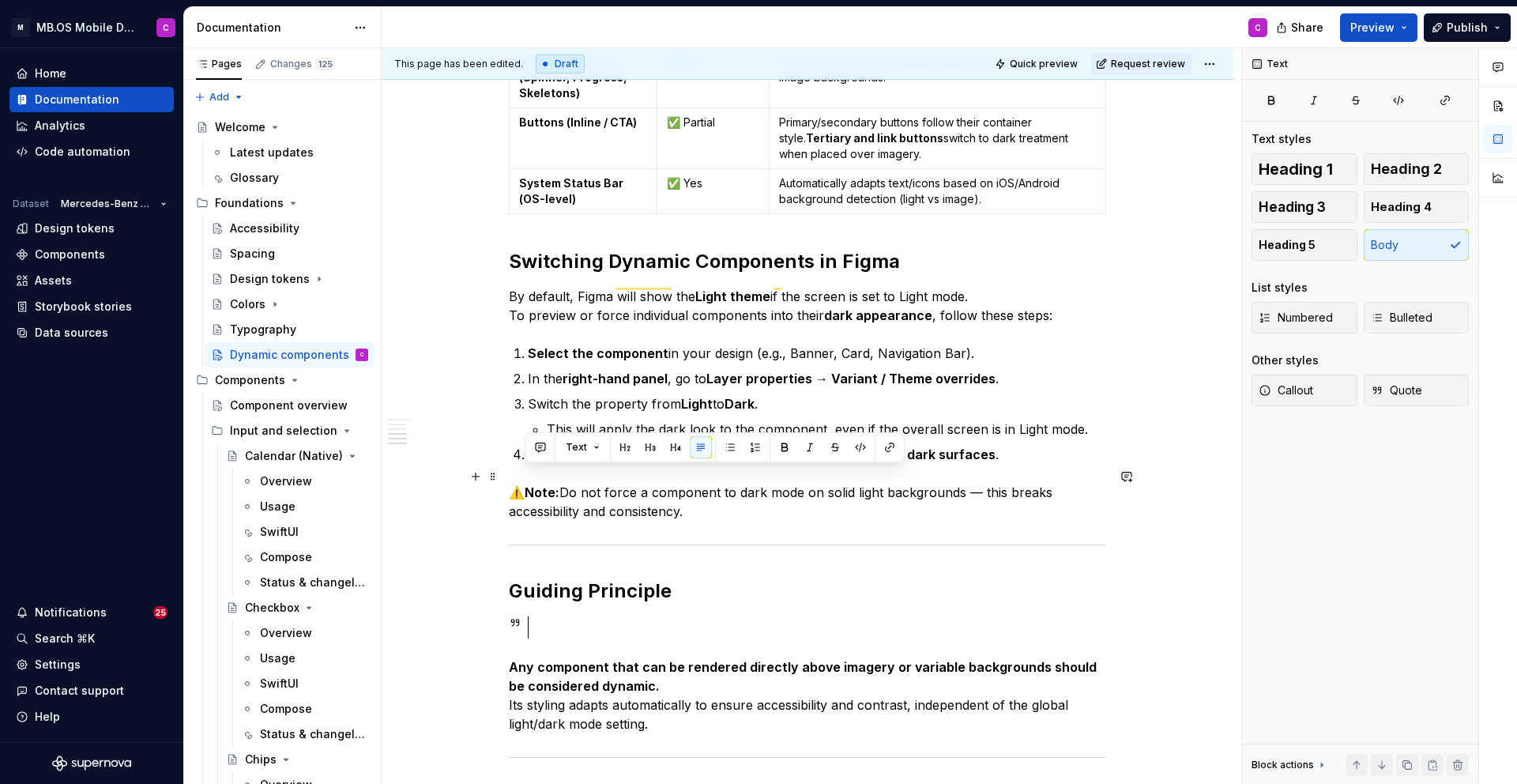
drag, startPoint x: 695, startPoint y: 496, endPoint x: 514, endPoint y: 473, distance: 182.5
click at [514, 483] on p "⚠️ Note: Do not force a component to dark mode on solid light backgrounds — thi…" at bounding box center [807, 501] width 598 height 37
click at [522, 483] on p "⚠️ Note: Do not force a component to dark mode on solid light backgrounds — thi…" at bounding box center [807, 501] width 598 height 37
click at [496, 473] on span at bounding box center [493, 476] width 12 height 22
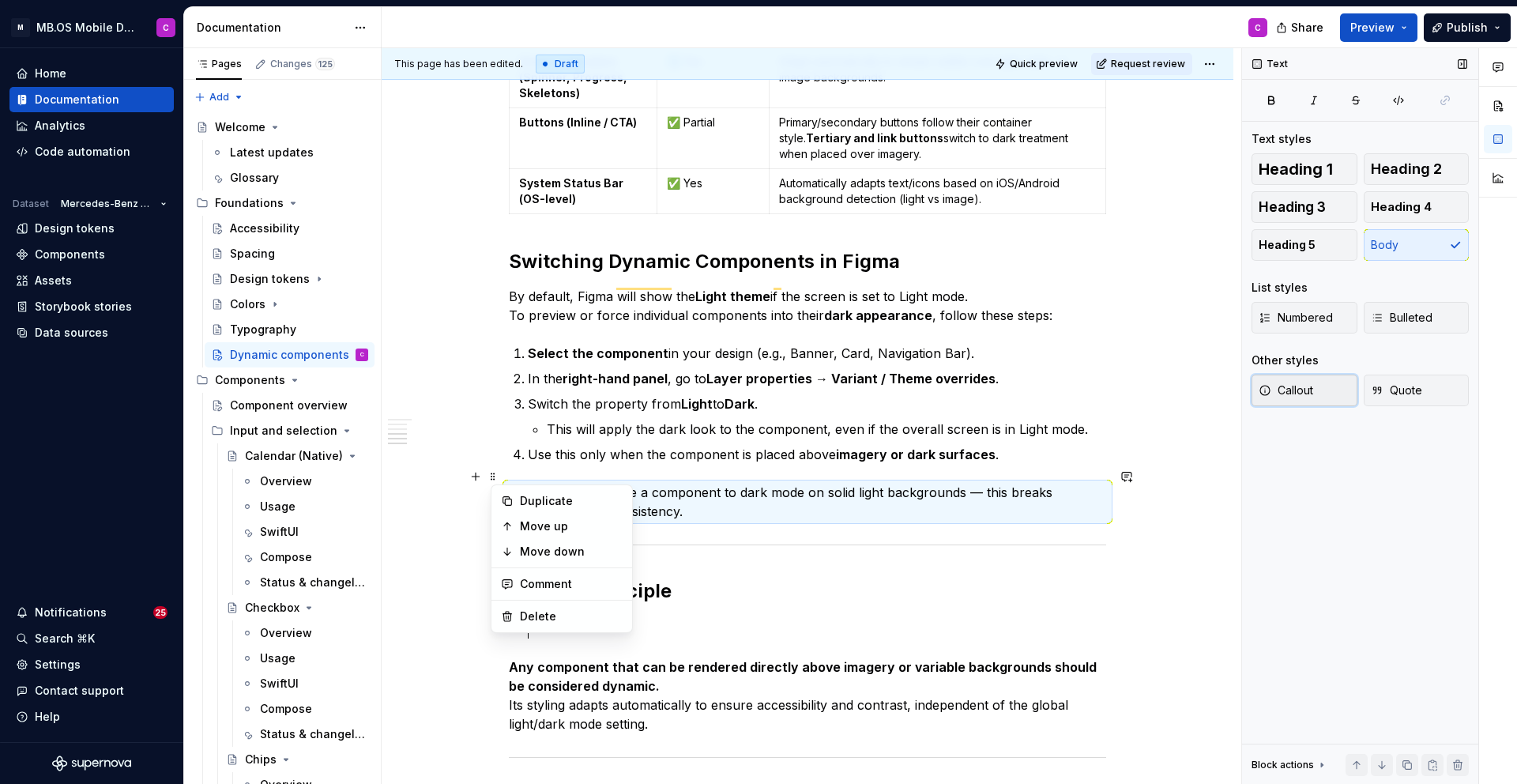
click at [1302, 391] on span "Callout" at bounding box center [1286, 390] width 55 height 16
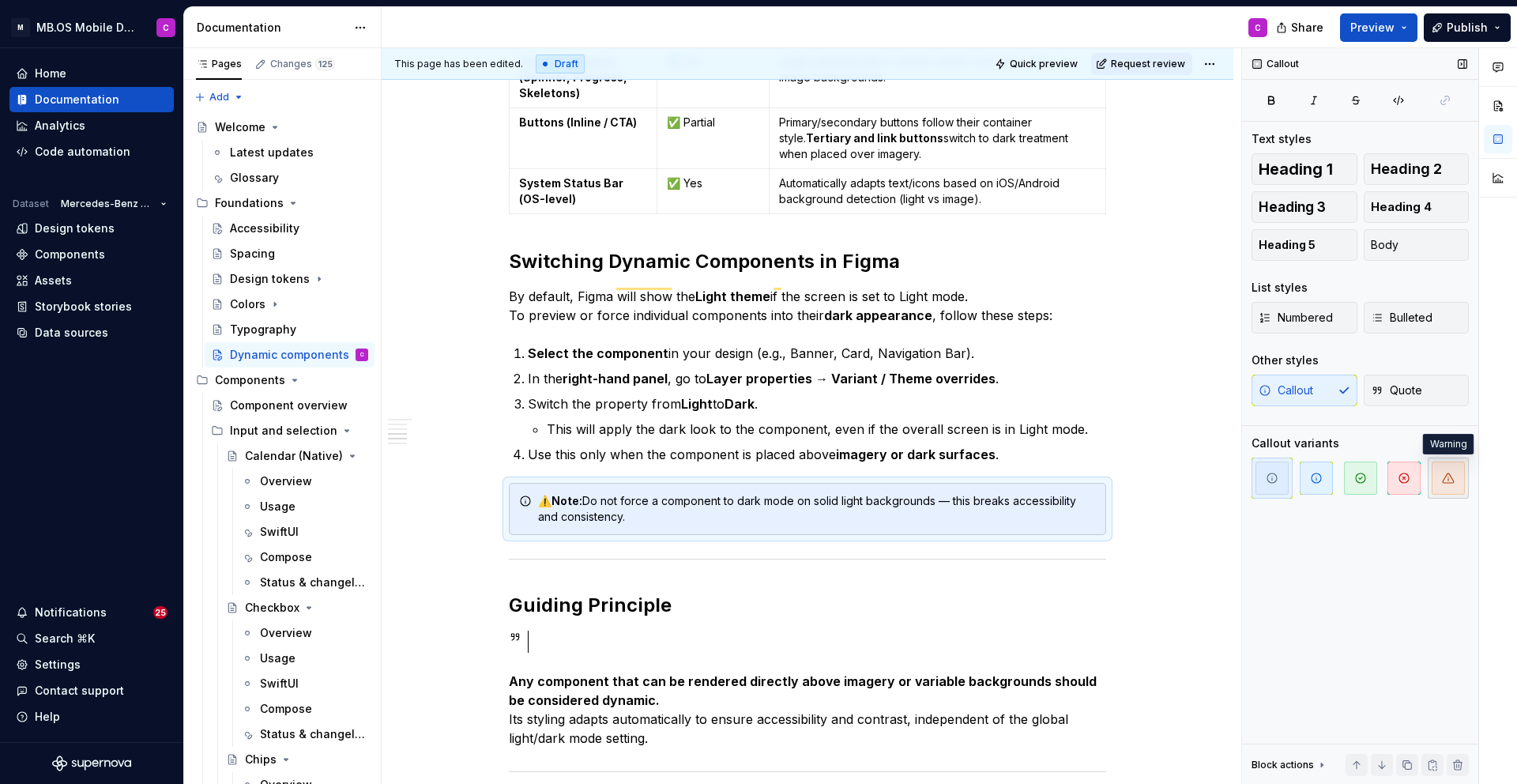
click at [1447, 474] on icon "button" at bounding box center [1448, 478] width 11 height 10
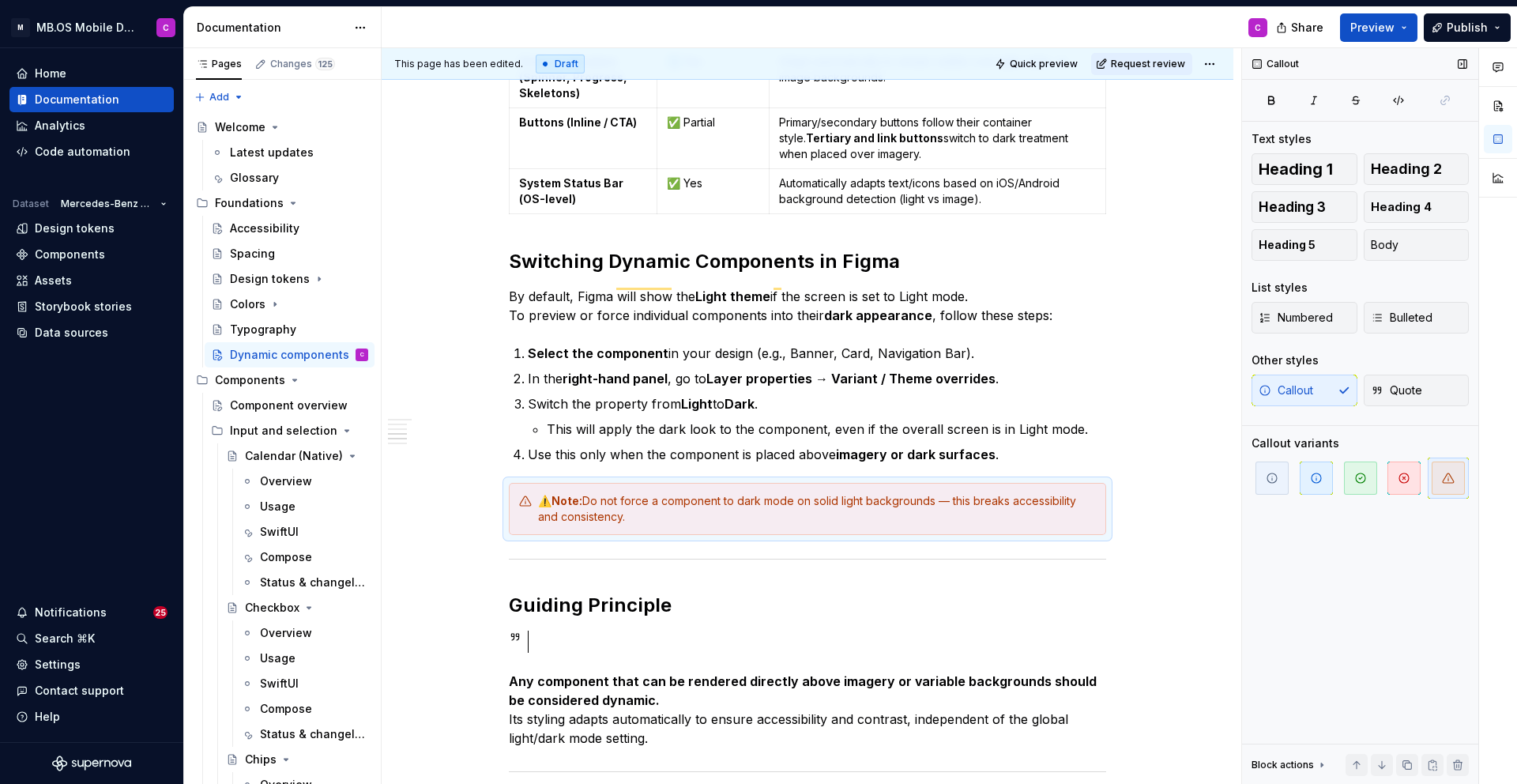
click at [1443, 479] on icon "button" at bounding box center [1448, 478] width 12 height 12
click at [1407, 479] on icon "button" at bounding box center [1404, 478] width 12 height 12
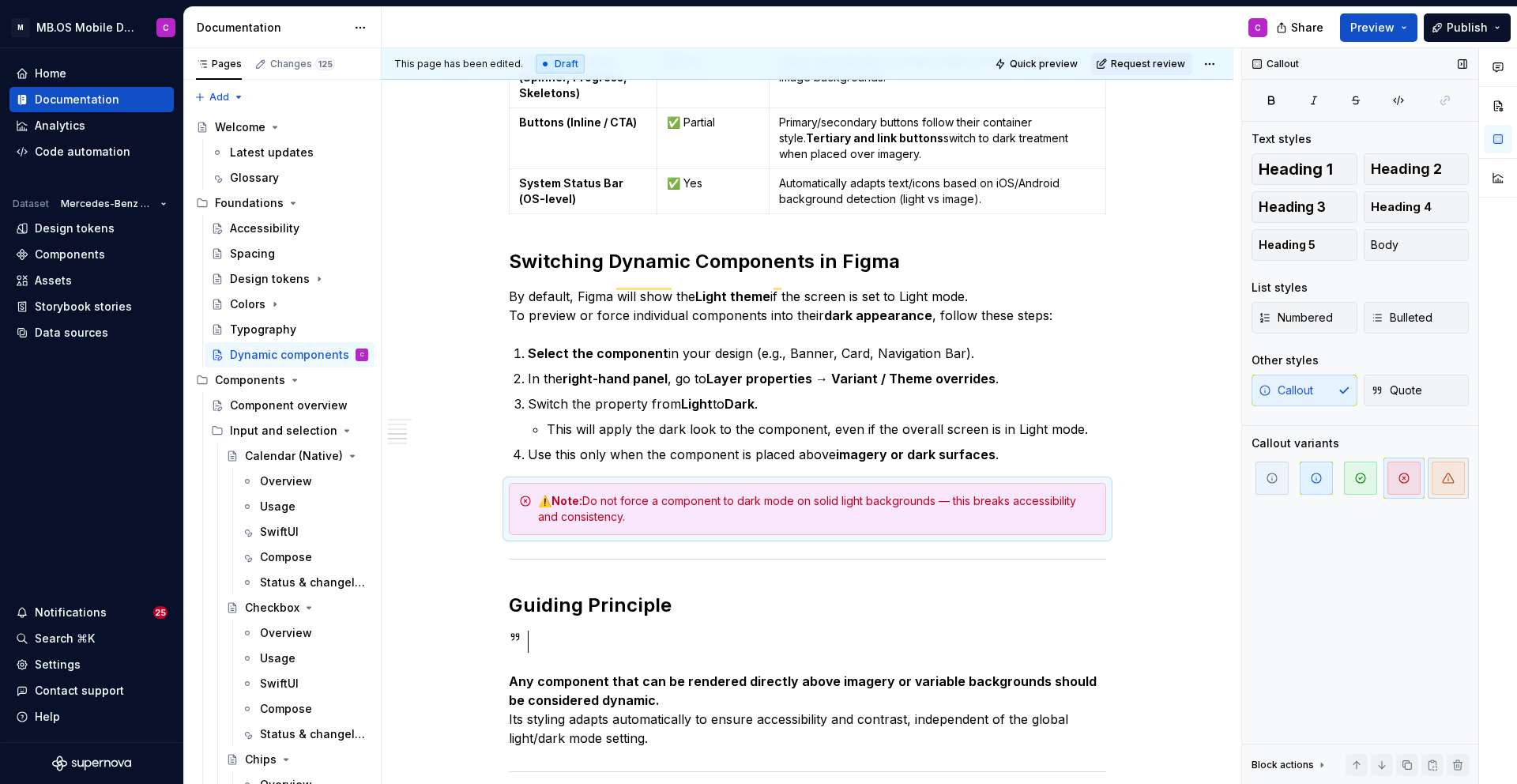
click at [1432, 479] on span "button" at bounding box center [1449, 478] width 33 height 33
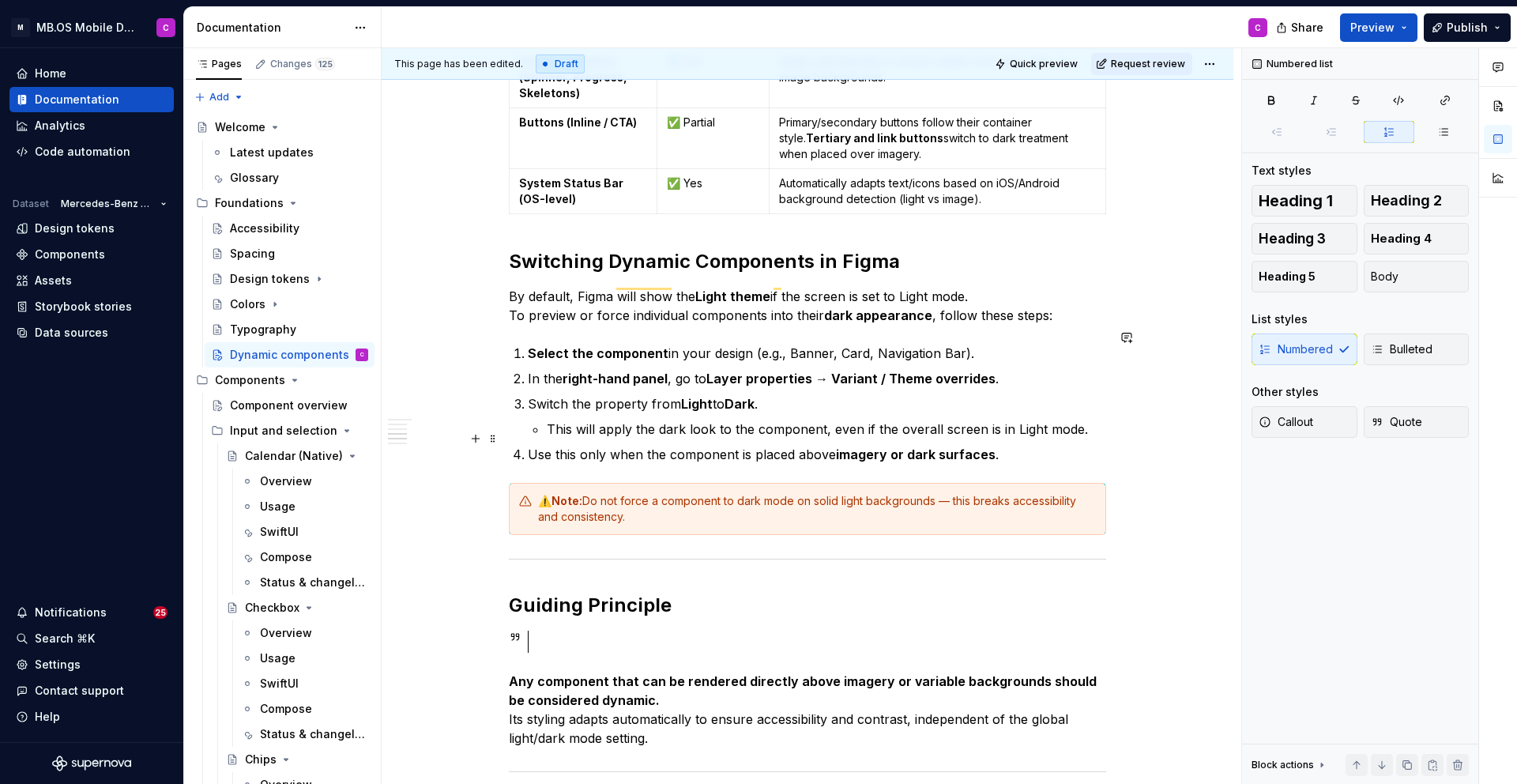
click at [1088, 445] on p "Use this only when the component is placed above imagery or dark surfaces ." at bounding box center [817, 454] width 578 height 19
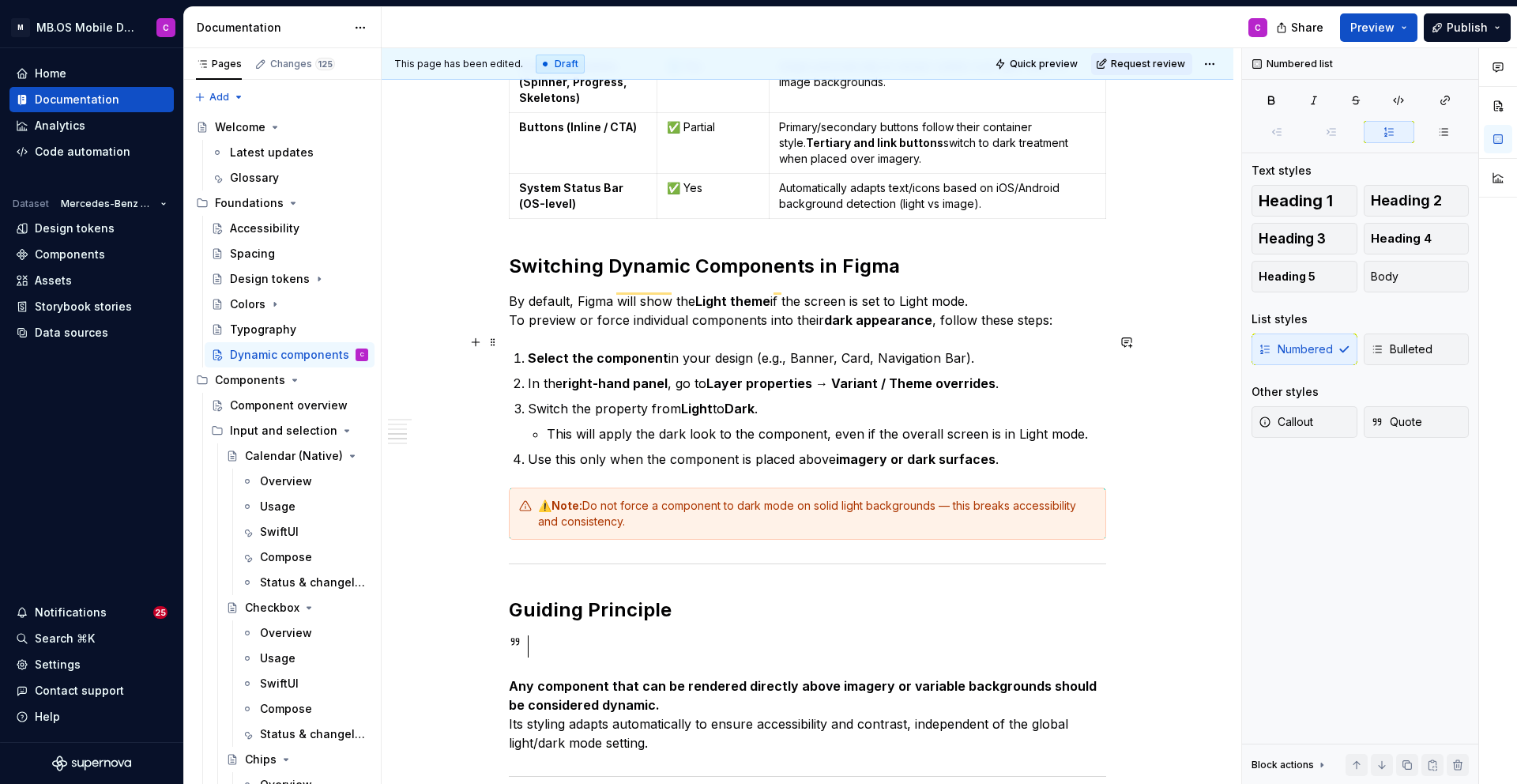
type textarea "*"
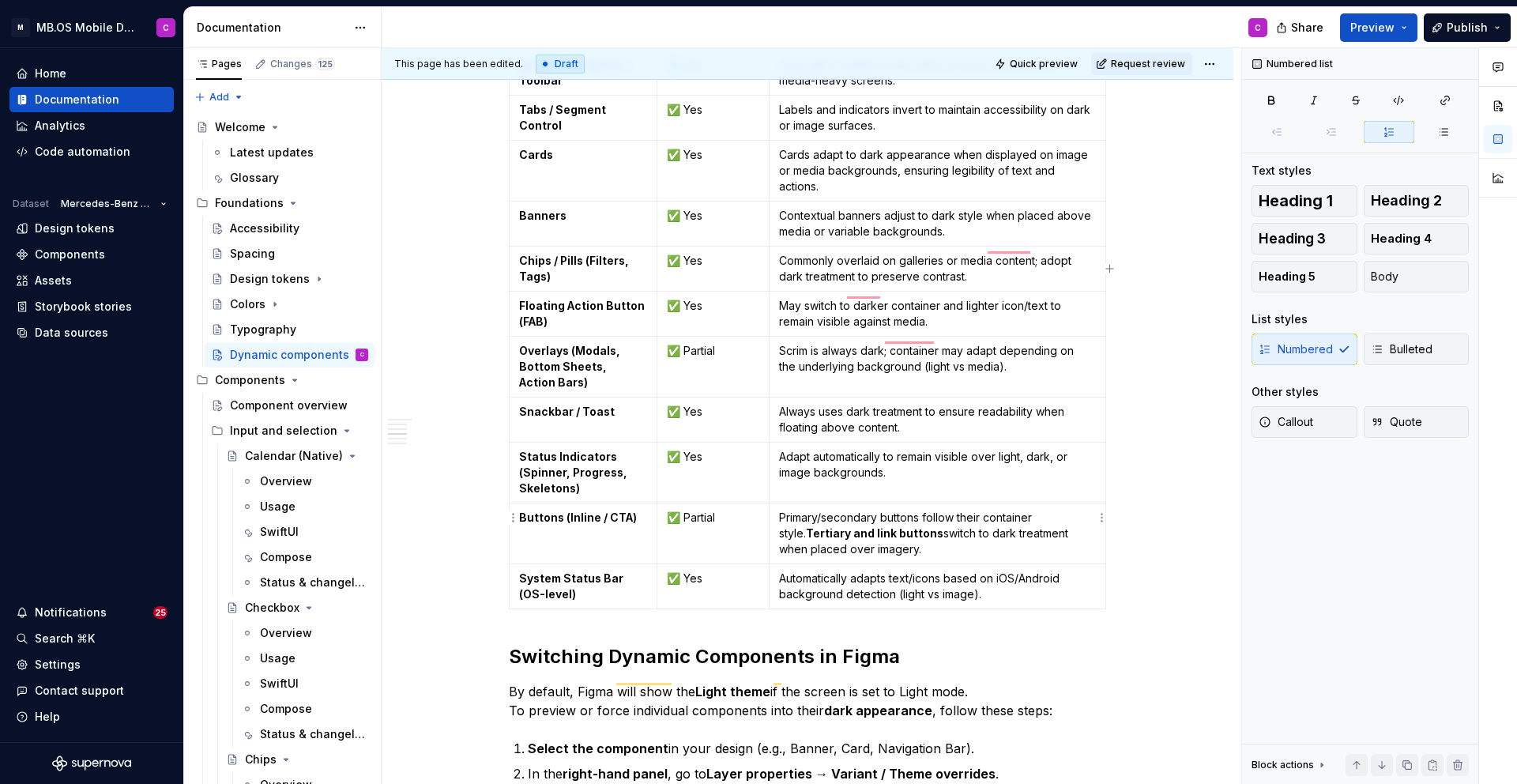
click at [906, 542] on td "Primary/secondary buttons follow their container style. Tertiary and link butto…" at bounding box center [938, 534] width 337 height 61
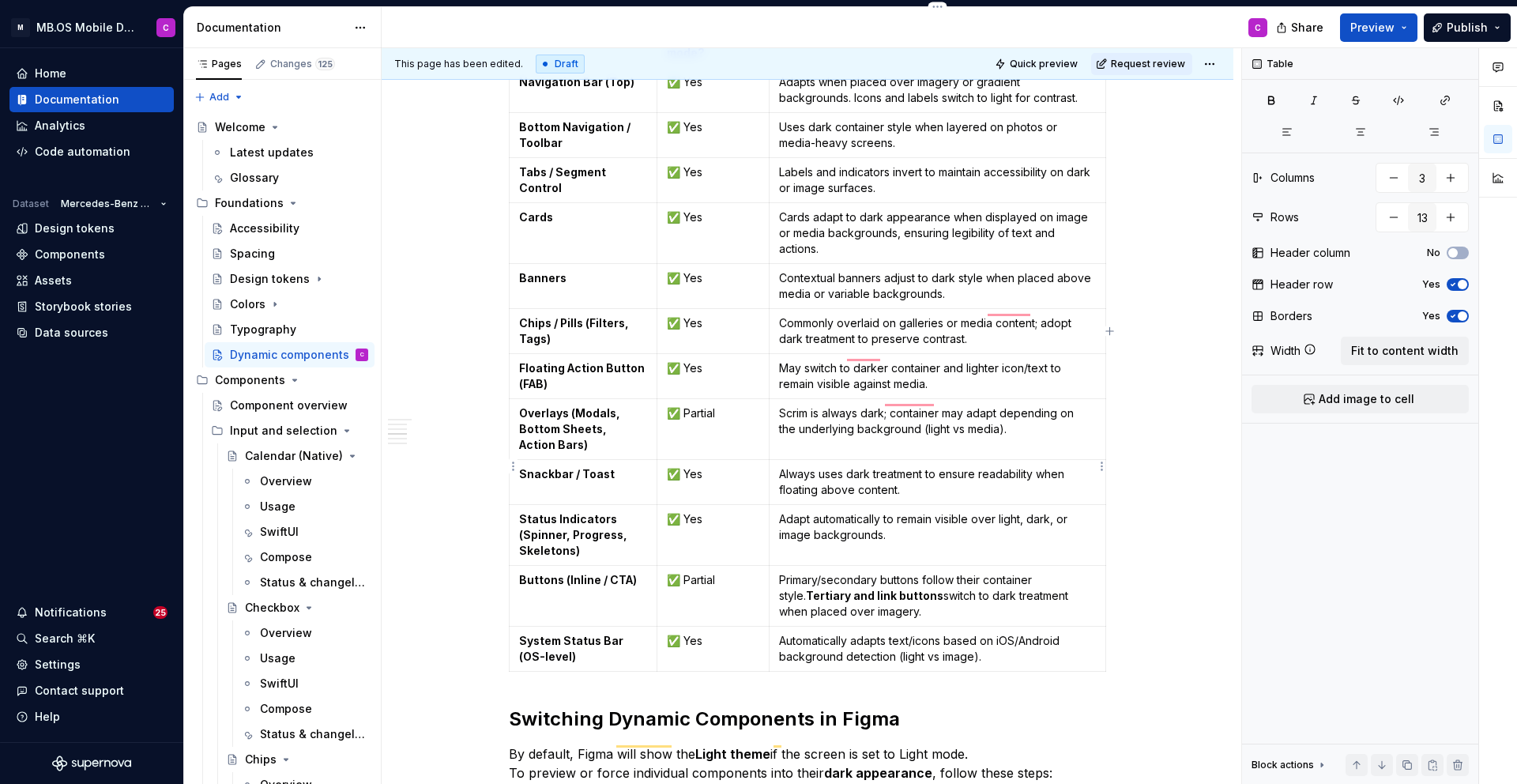
click at [919, 467] on p "Always uses dark treatment to ensure readability when floating above content." at bounding box center [937, 482] width 317 height 31
drag, startPoint x: 1072, startPoint y: 474, endPoint x: 899, endPoint y: 475, distance: 173.0
click at [899, 475] on p "Always uses dark treatment to ensure readability when floating above content. O…" at bounding box center [937, 482] width 317 height 31
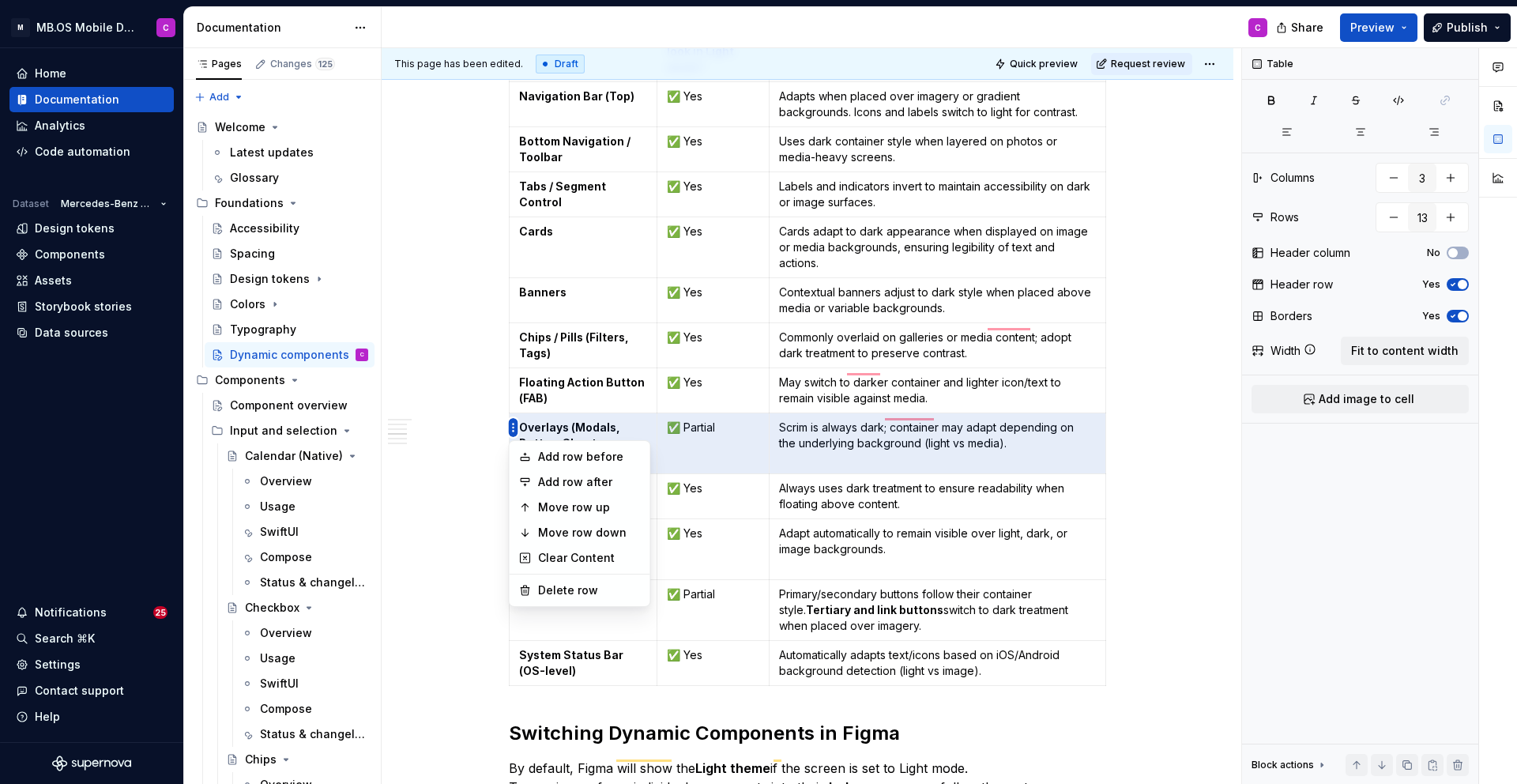
click at [509, 424] on html "M MB.OS Mobile Design System C Home Documentation Analytics Code automation Dat…" at bounding box center [758, 392] width 1517 height 784
click at [578, 592] on div "Delete row" at bounding box center [590, 590] width 103 height 16
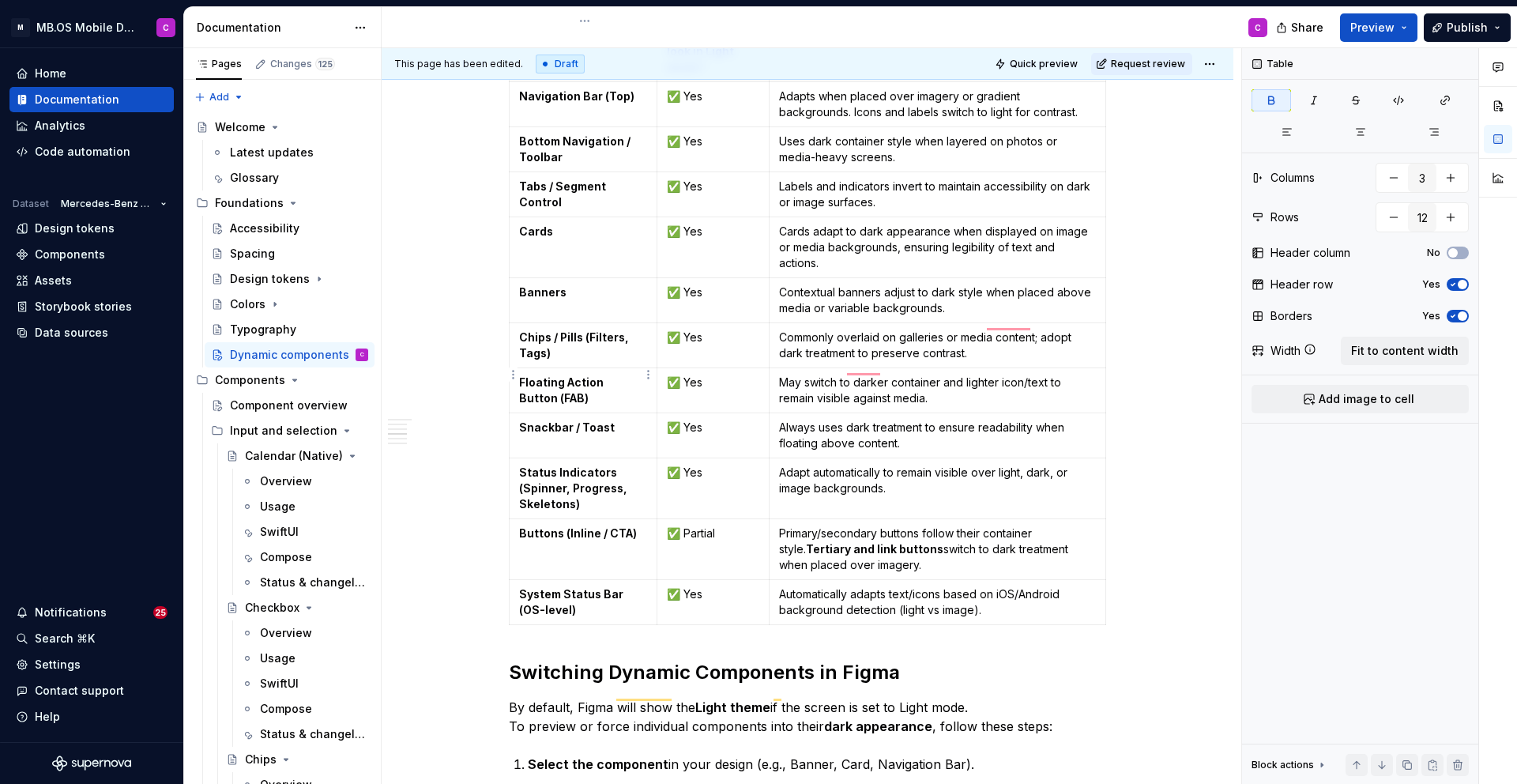
click at [612, 375] on p "Floating Action Button (FAB)" at bounding box center [583, 390] width 128 height 31
click at [939, 374] on p "May switch to darker container and lighter icon/text to remain visible against …" at bounding box center [937, 390] width 317 height 31
click at [939, 382] on p "May switch to darker container and lighter icon/text to remain visible against …" at bounding box center [937, 390] width 317 height 31
click at [925, 386] on p "May switch to darker container and lighter icon/text to remain visible against …" at bounding box center [937, 390] width 317 height 31
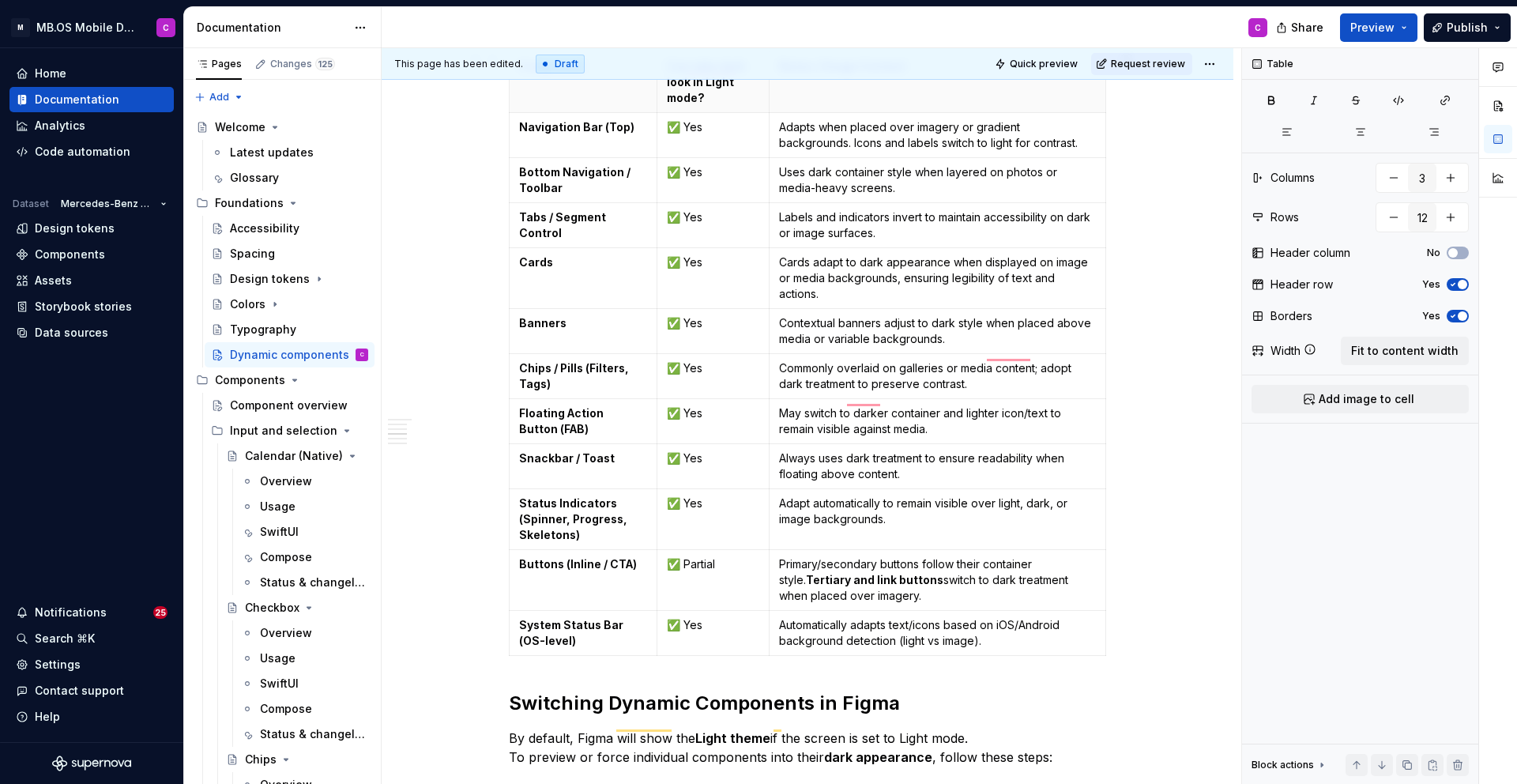
scroll to position [642, 0]
click at [946, 413] on p "May switch to darker container and lighter icon/text to remain visible against …" at bounding box center [937, 423] width 317 height 31
click at [1029, 414] on p "May switch to darker container and lighter icon/text to remain visible against …" at bounding box center [937, 423] width 317 height 31
click at [996, 416] on p "May switch to darker container and lighter icon/text to remain visible against …" at bounding box center [937, 423] width 317 height 31
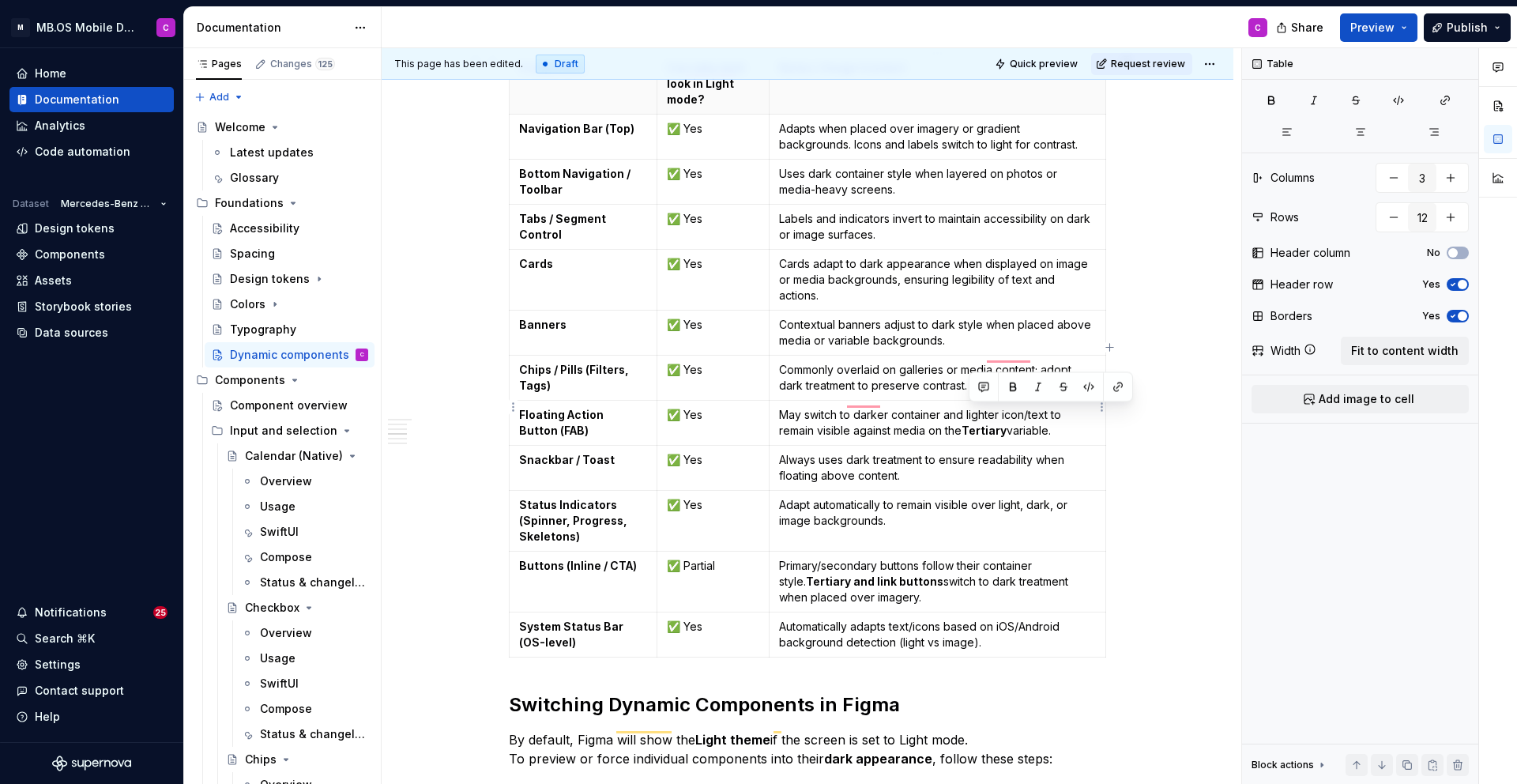
click at [996, 416] on p "May switch to darker container and lighter icon/text to remain visible against …" at bounding box center [937, 423] width 317 height 31
click at [1029, 414] on p "May switch to darker container and lighter icon/text to remain visible against …" at bounding box center [937, 423] width 317 height 31
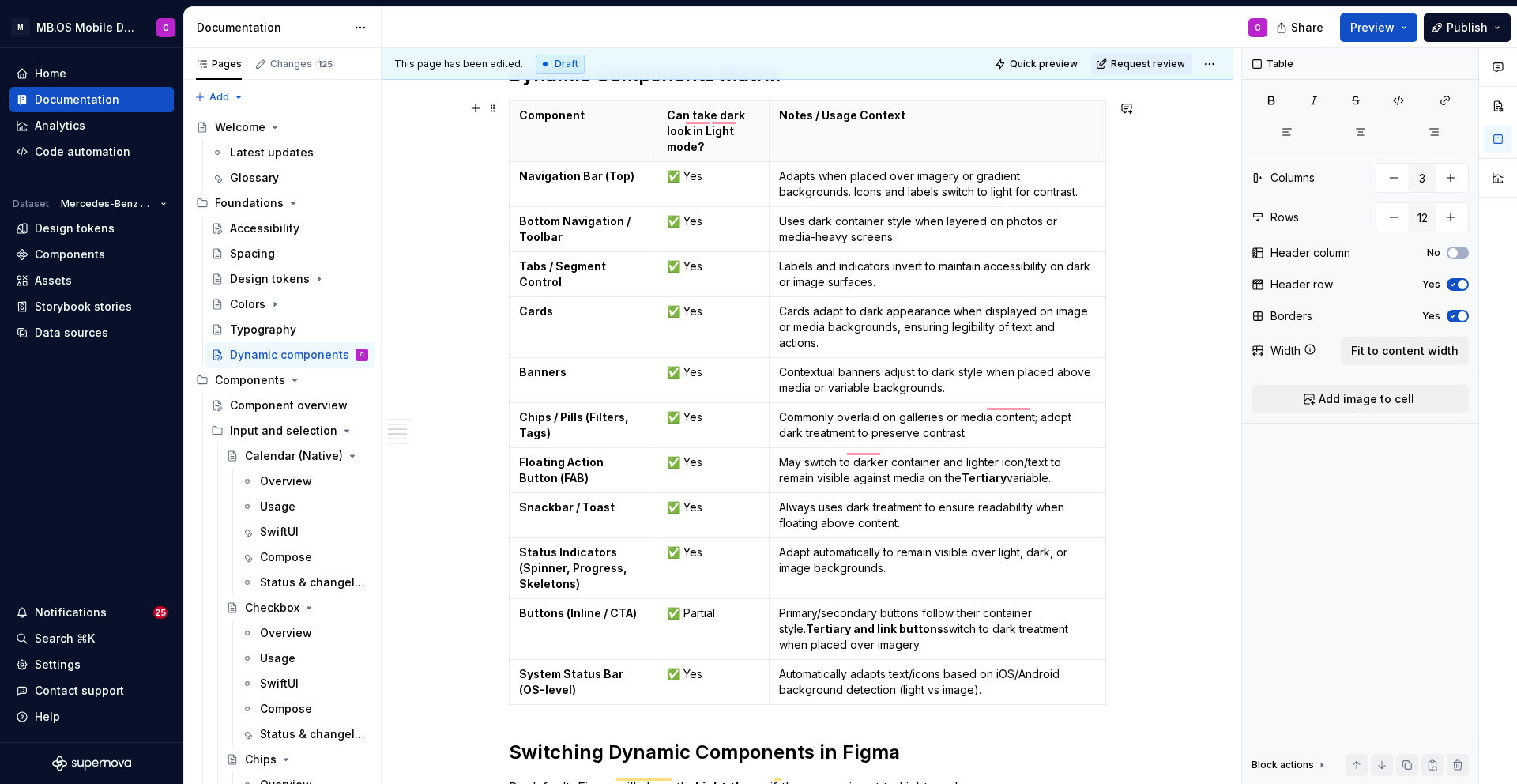
scroll to position [590, 0]
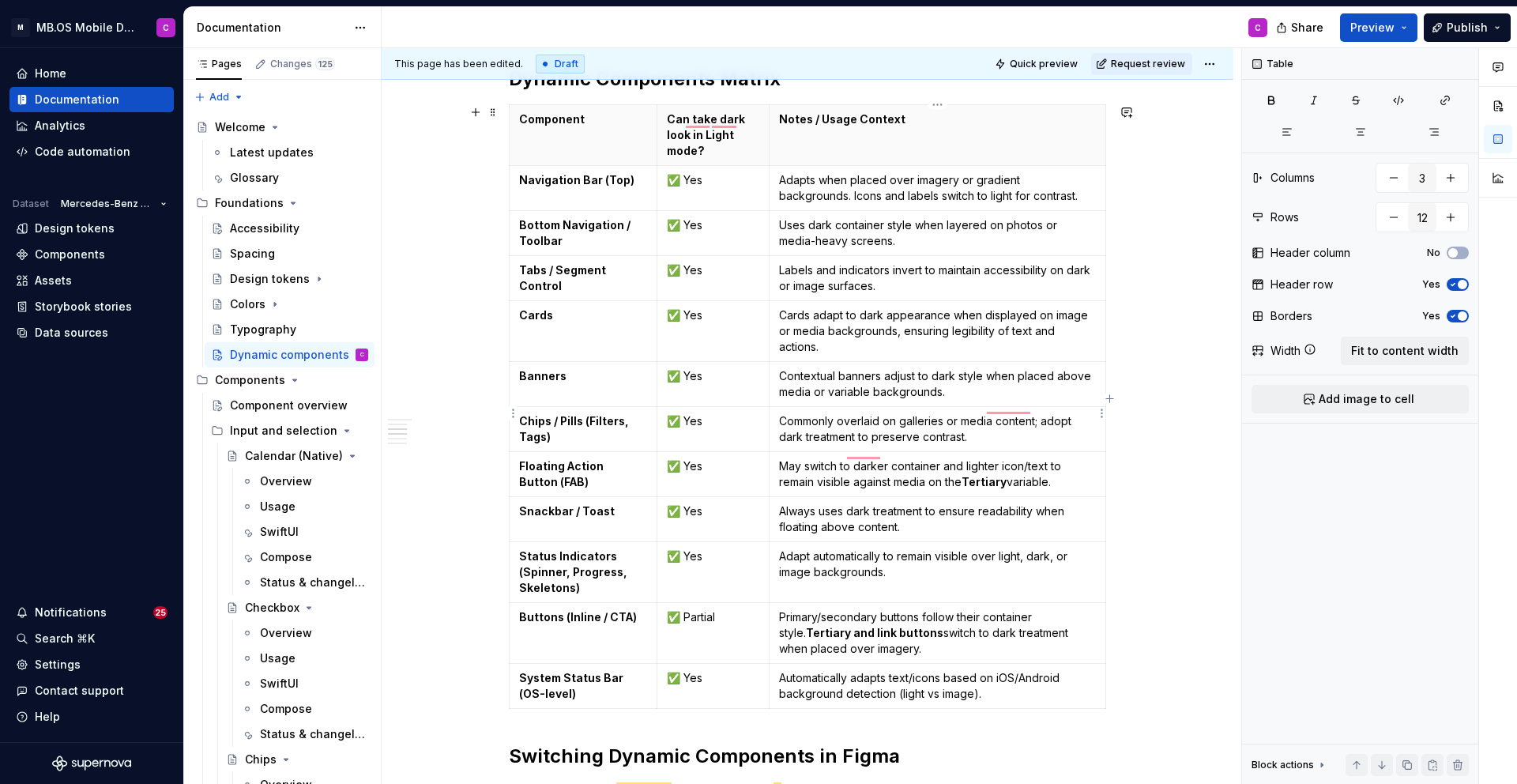
click at [970, 421] on p "Commonly overlaid on galleries or media content; adopt dark treatment to preser…" at bounding box center [937, 429] width 317 height 31
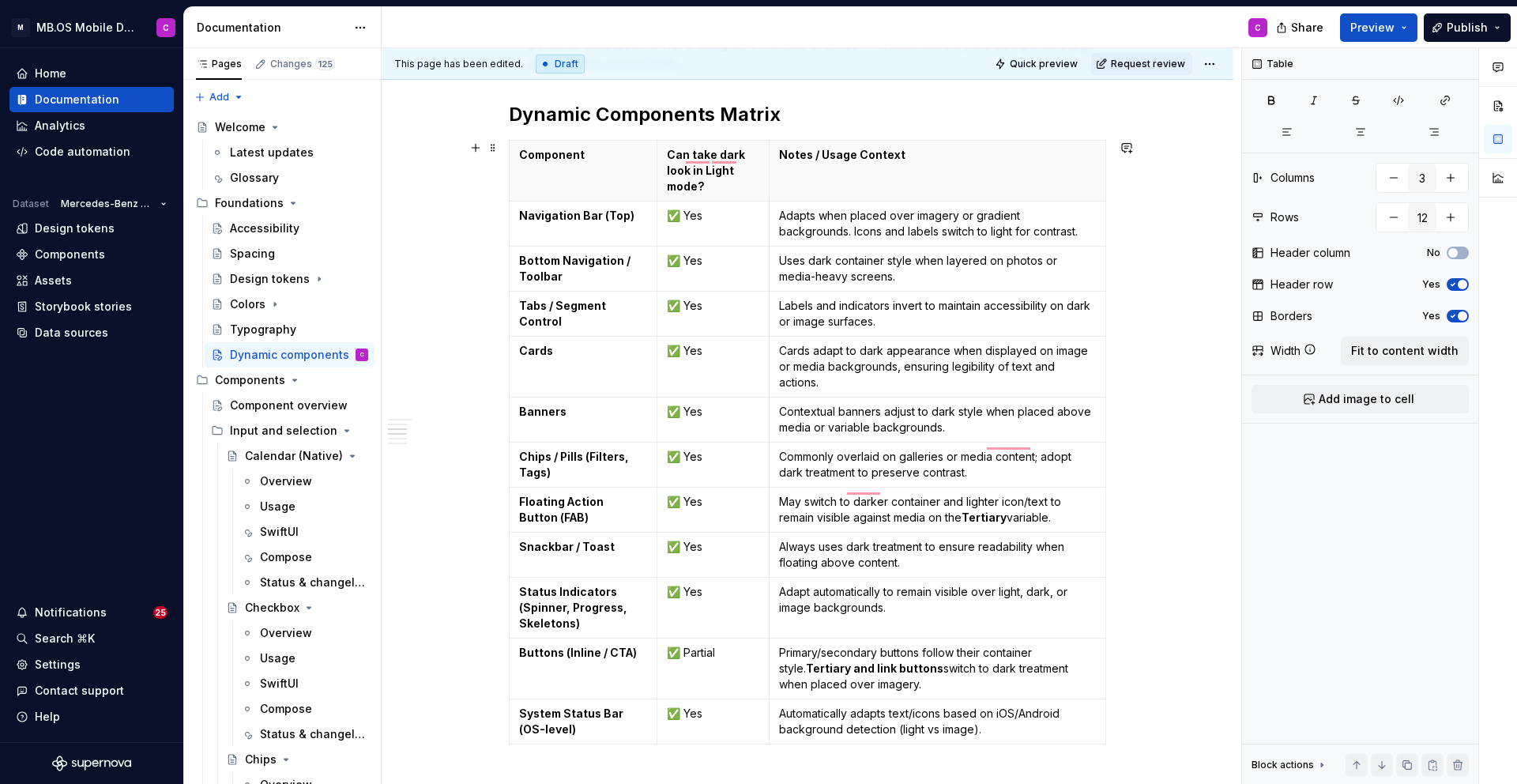
scroll to position [553, 0]
click at [571, 451] on strong "Chips / Pills (Filters, Tags)" at bounding box center [575, 466] width 113 height 30
drag, startPoint x: 598, startPoint y: 442, endPoint x: 556, endPoint y: 441, distance: 42.0
click at [555, 451] on strong "Chips (Filters, Tags)" at bounding box center [576, 457] width 114 height 13
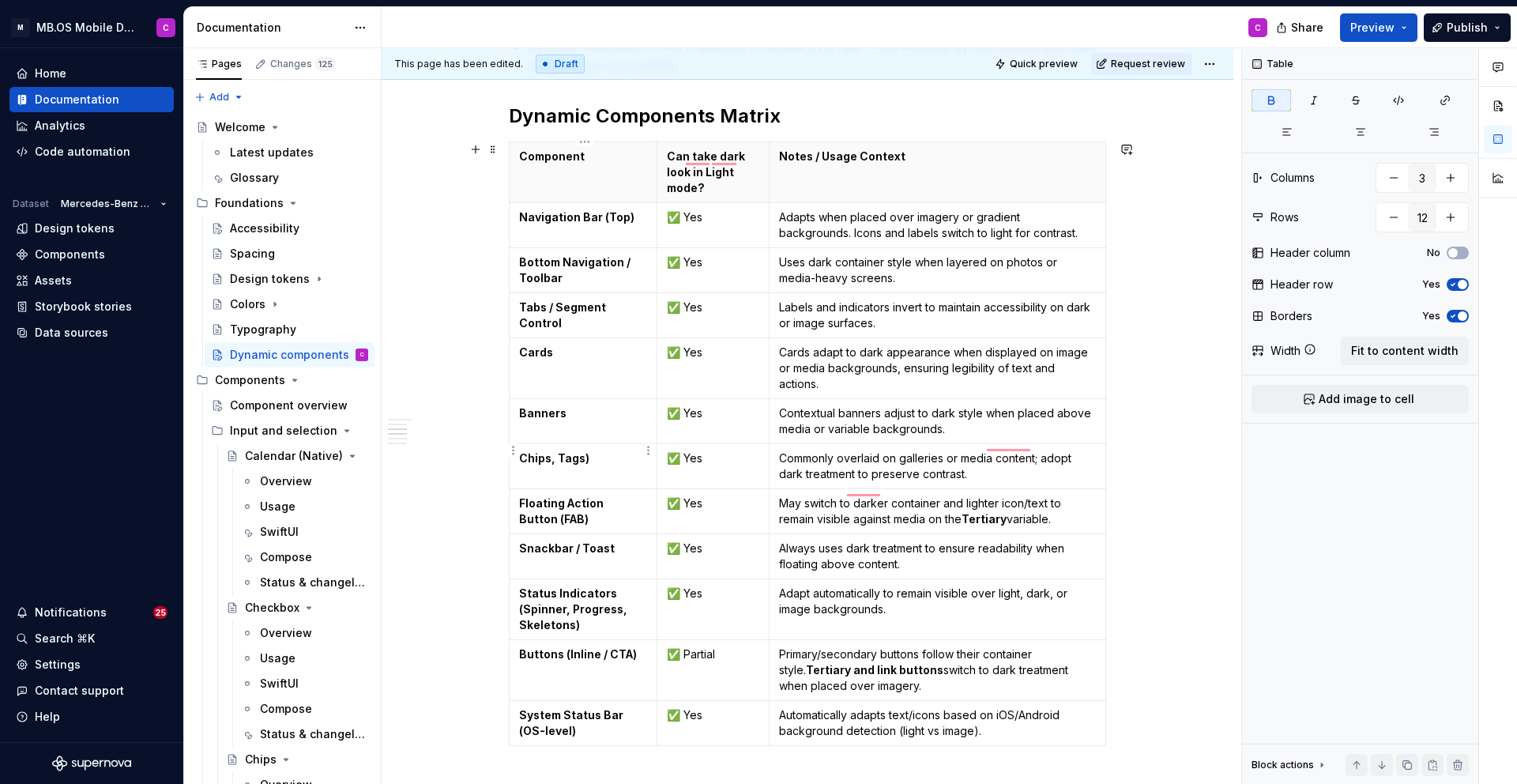
click at [592, 450] on p "Chips, Tags)" at bounding box center [583, 458] width 128 height 16
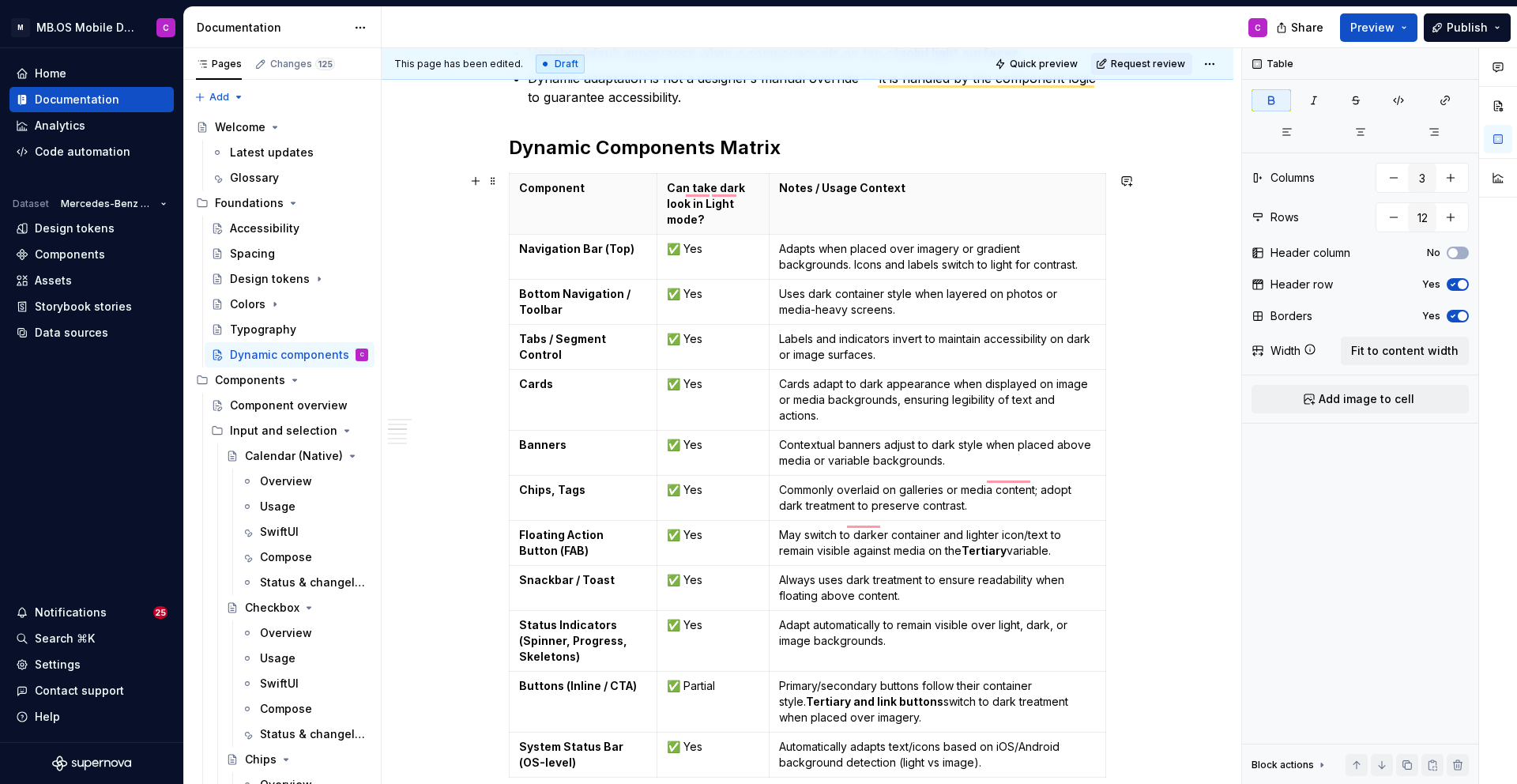
scroll to position [521, 0]
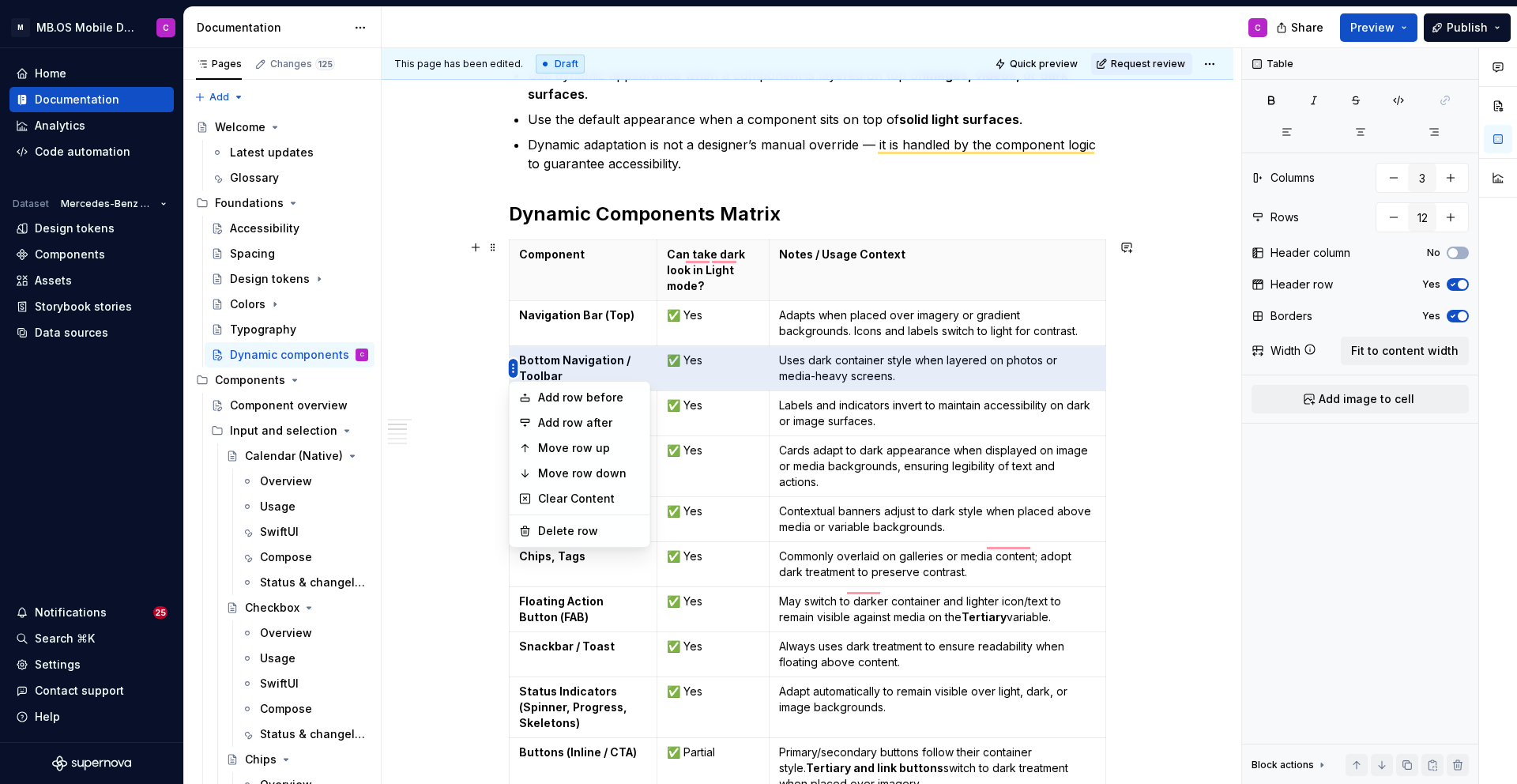
click at [513, 365] on html "M MB.OS Mobile Design System C Home Documentation Analytics Code automation Dat…" at bounding box center [758, 392] width 1517 height 784
click at [576, 529] on div "Delete row" at bounding box center [590, 531] width 103 height 16
type input "11"
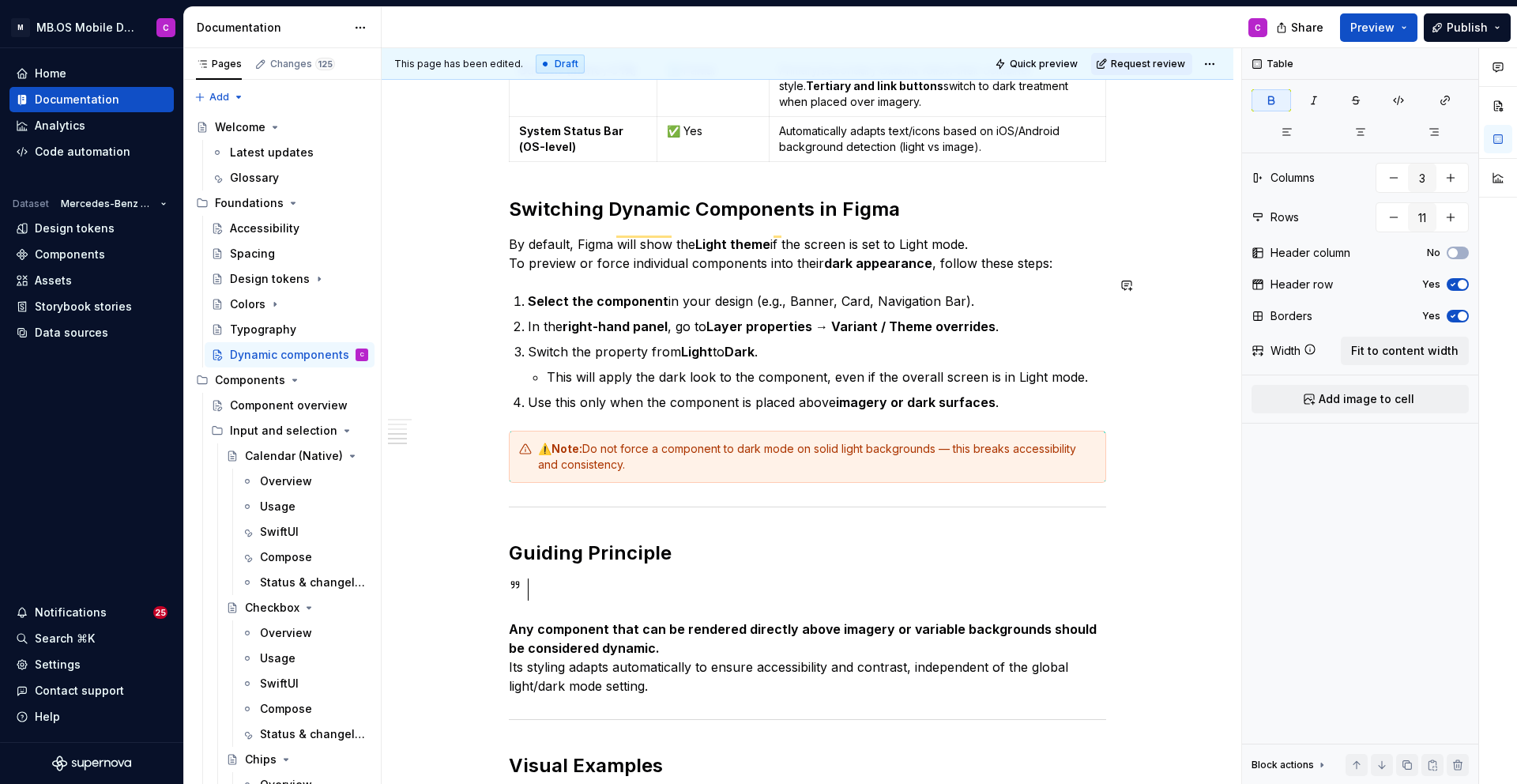
scroll to position [1097, 0]
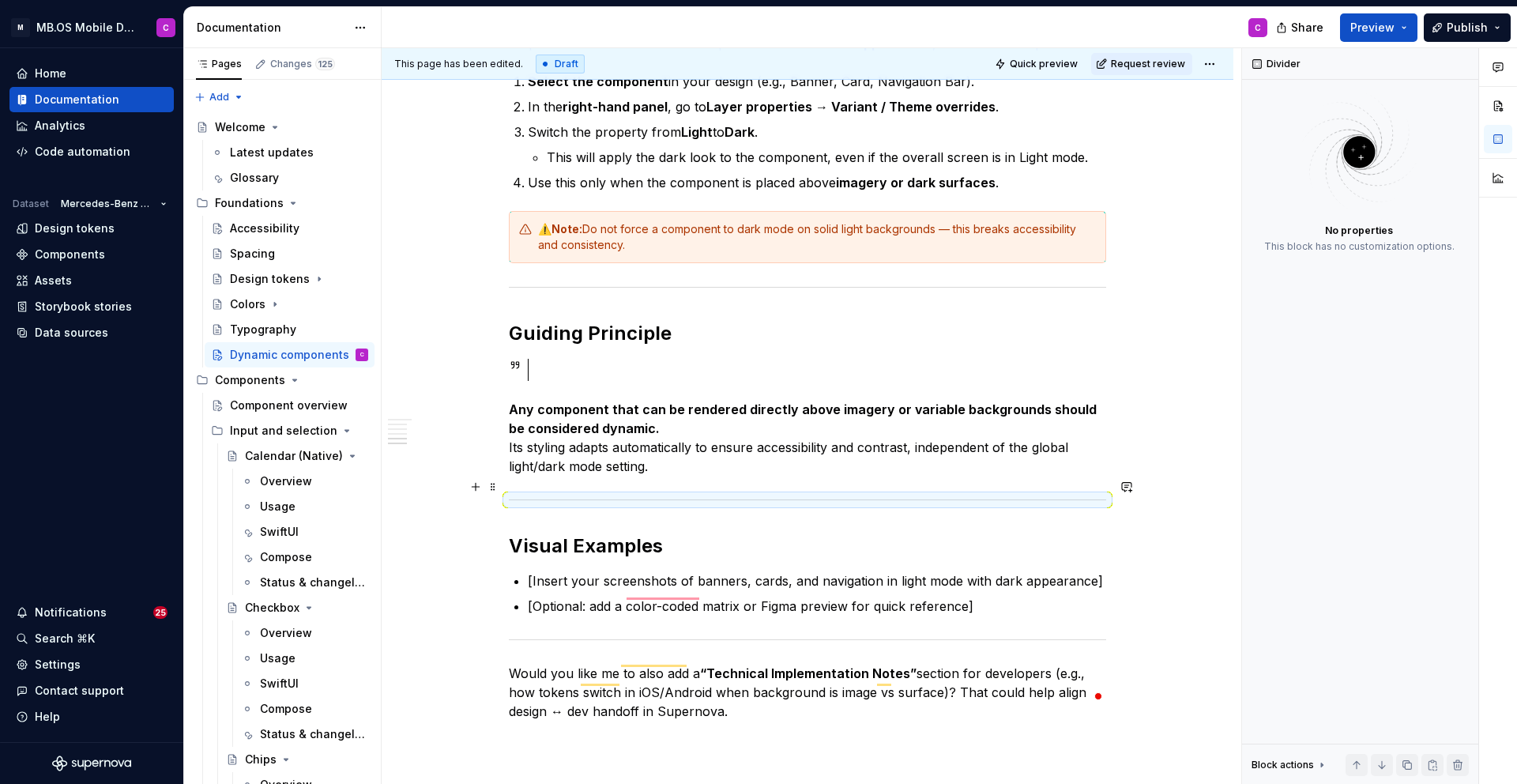
click at [584, 494] on div "To enrich screen reader interactions, please activate Accessibility in Grammarl…" at bounding box center [807, 500] width 598 height 10
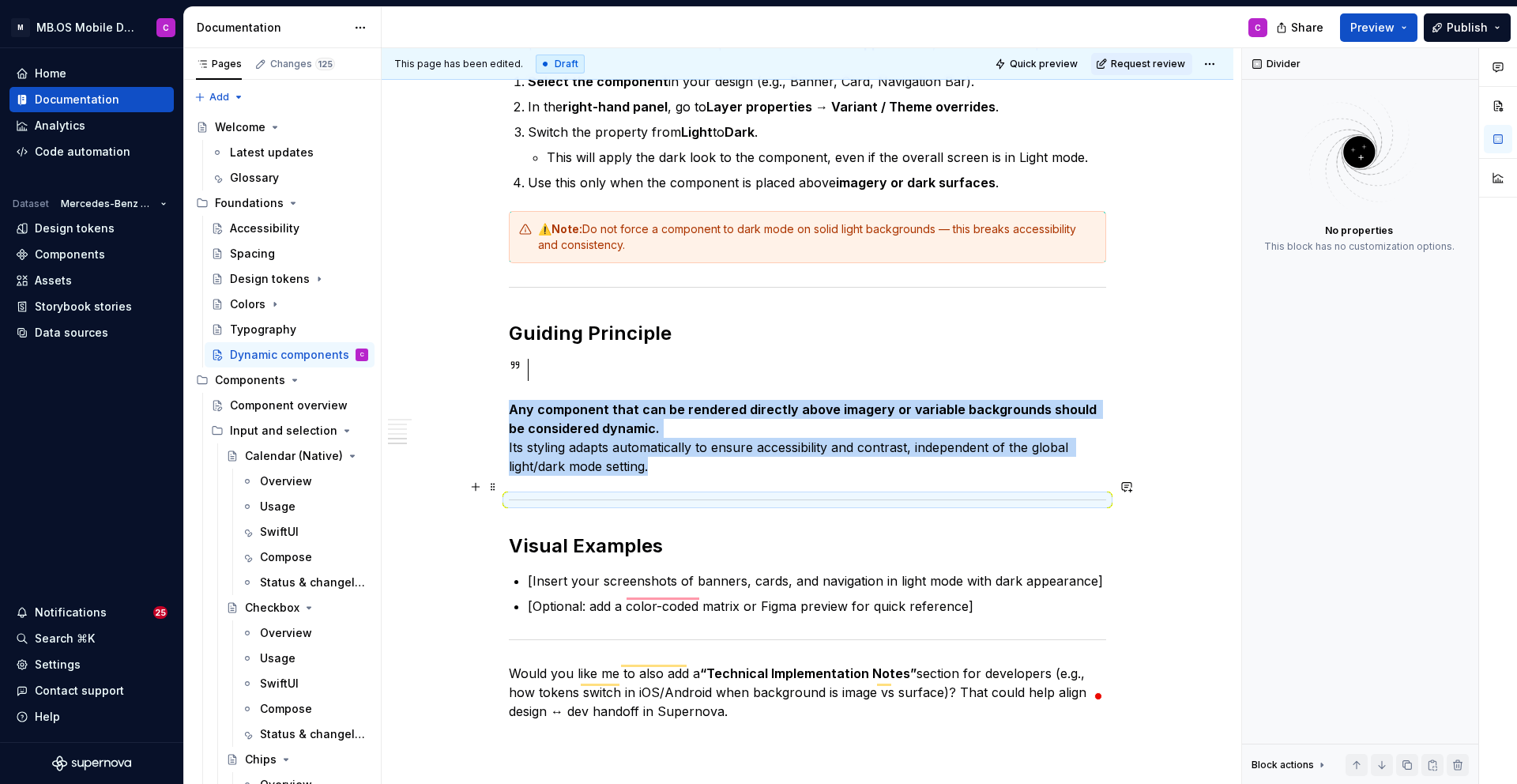
click at [584, 494] on div "To enrich screen reader interactions, please activate Accessibility in Grammarl…" at bounding box center [807, 500] width 598 height 10
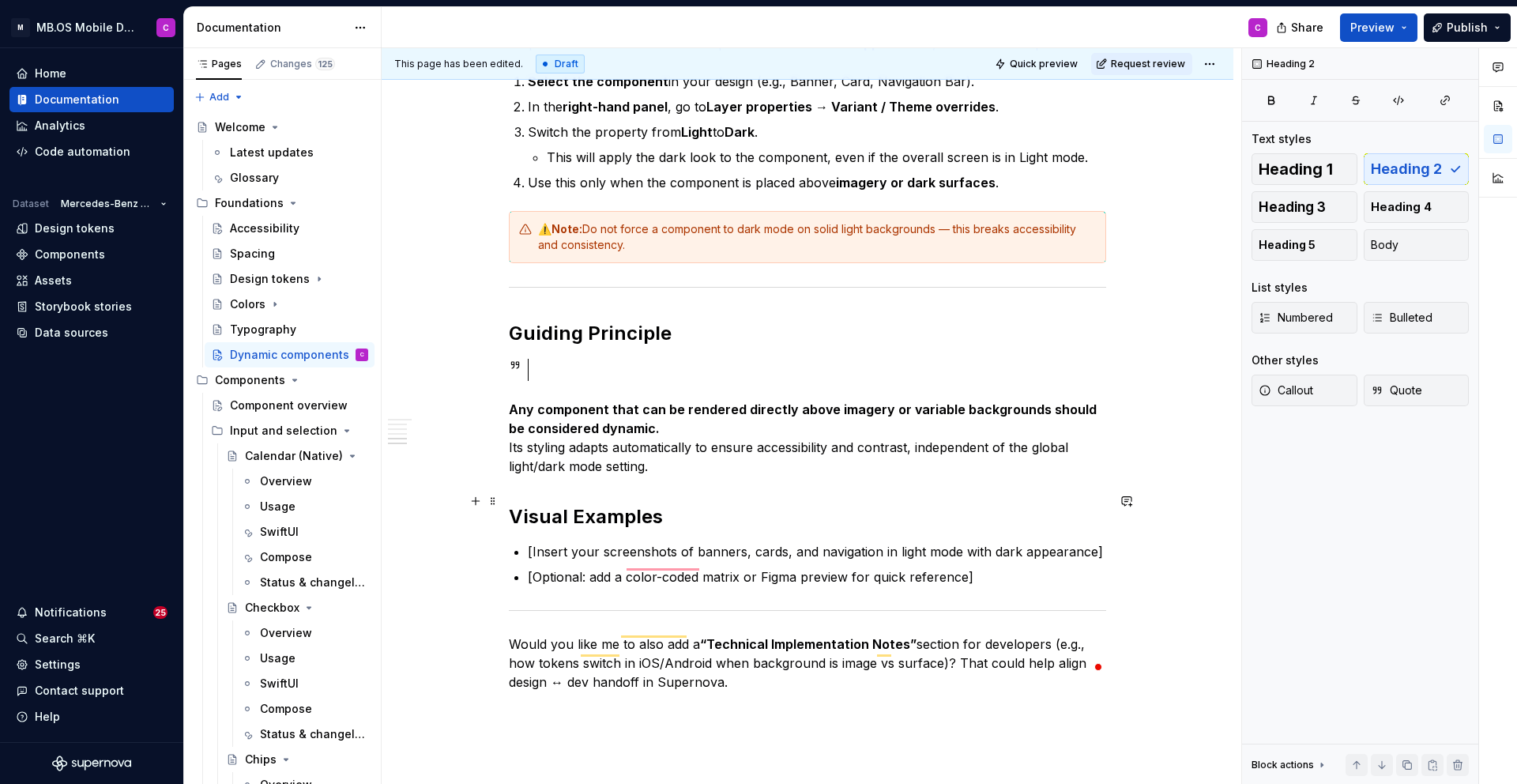
click at [568, 504] on h2 "Visual Examples" at bounding box center [807, 516] width 598 height 25
drag, startPoint x: 576, startPoint y: 502, endPoint x: 506, endPoint y: 497, distance: 70.2
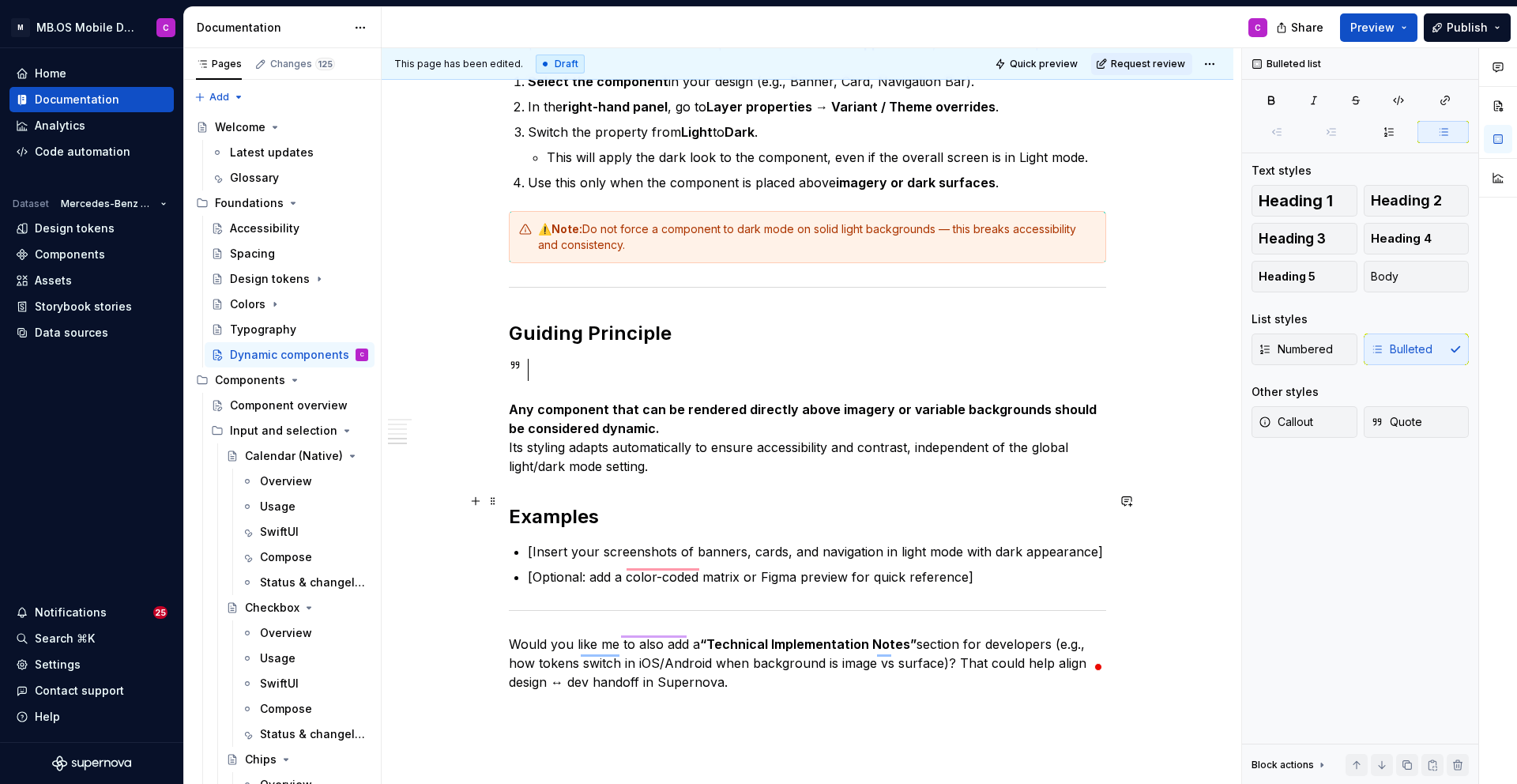
click at [654, 504] on h2 "Examples" at bounding box center [807, 516] width 598 height 25
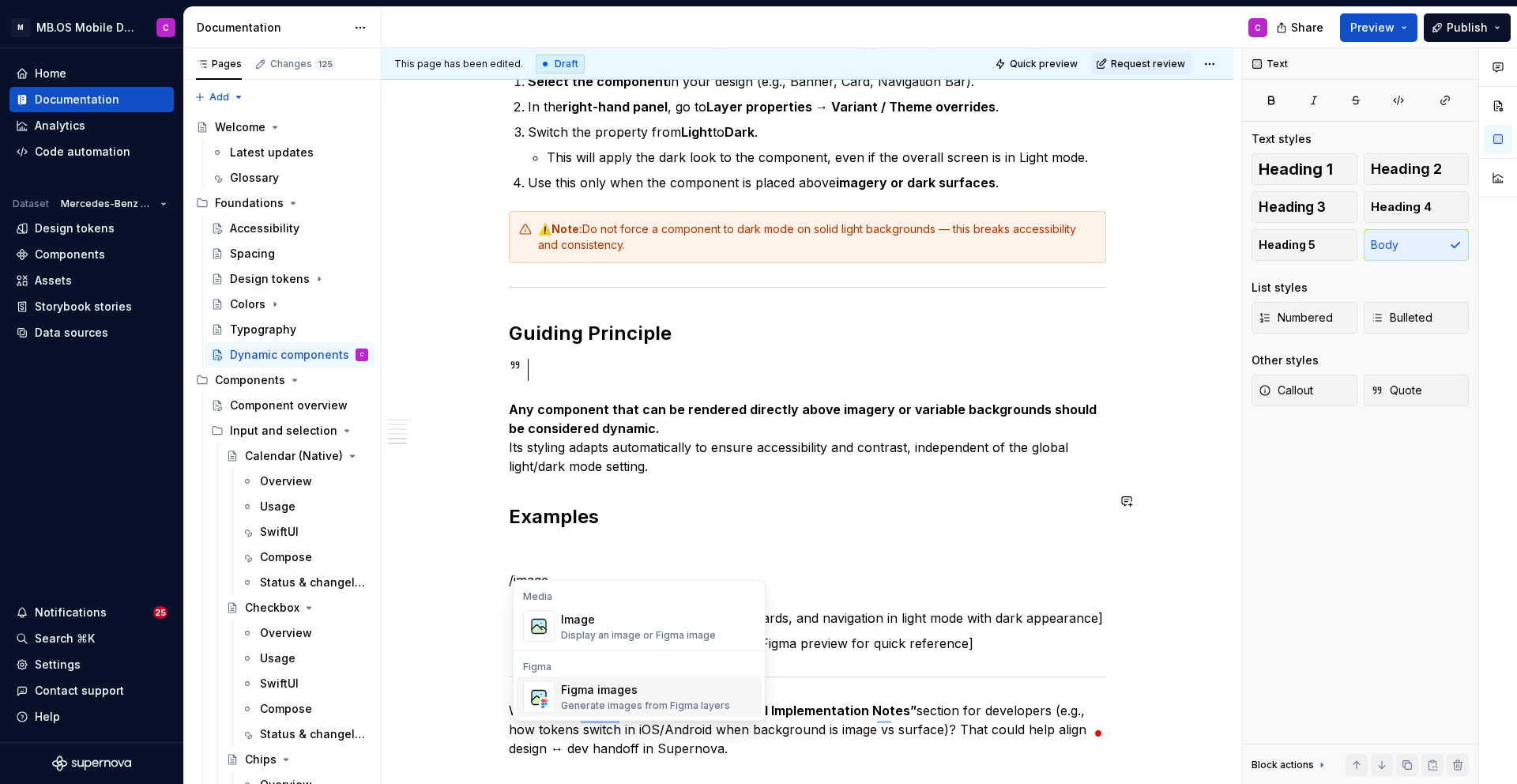
click at [678, 692] on div "Figma images" at bounding box center [646, 690] width 169 height 16
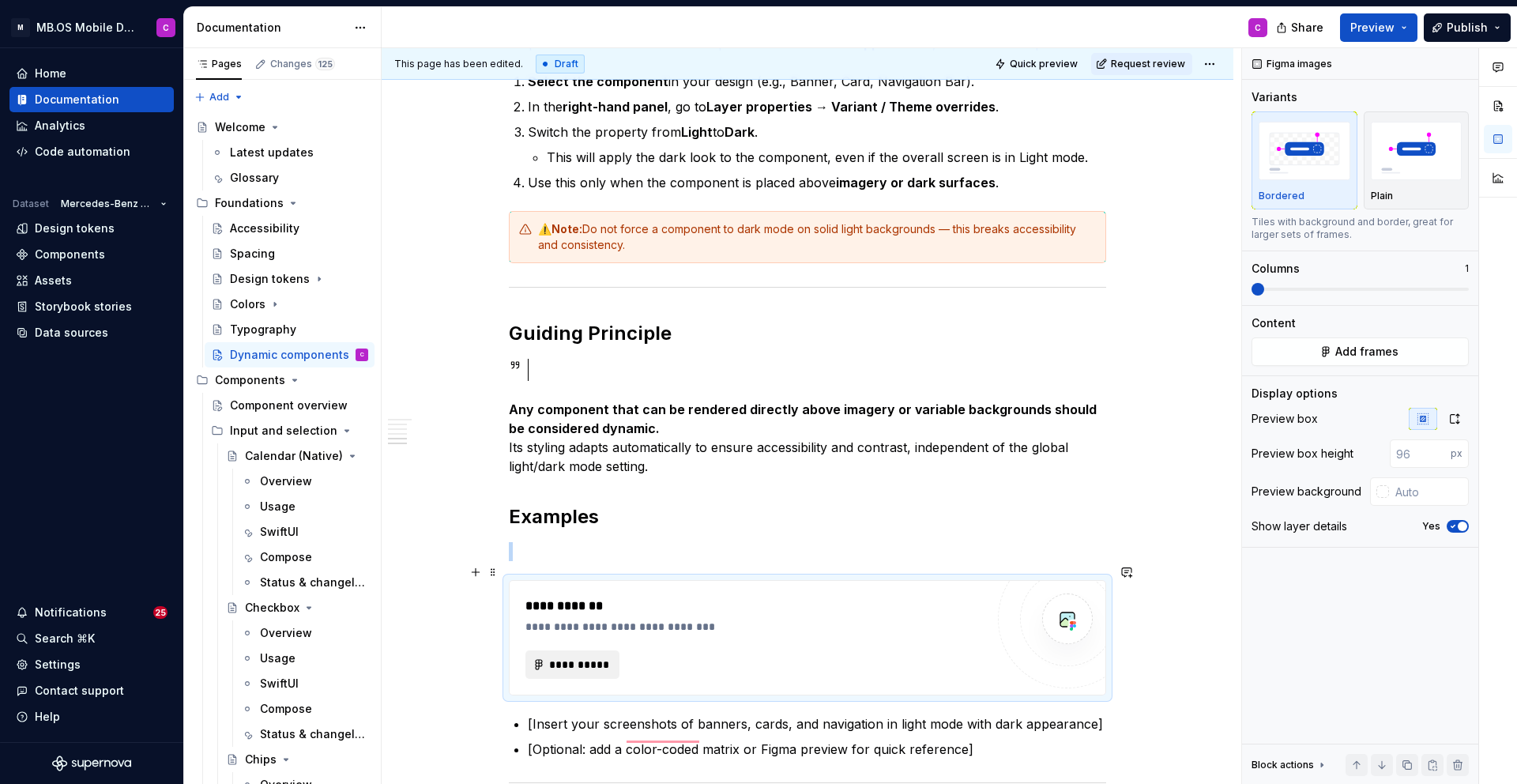
click at [577, 657] on span "**********" at bounding box center [579, 665] width 61 height 16
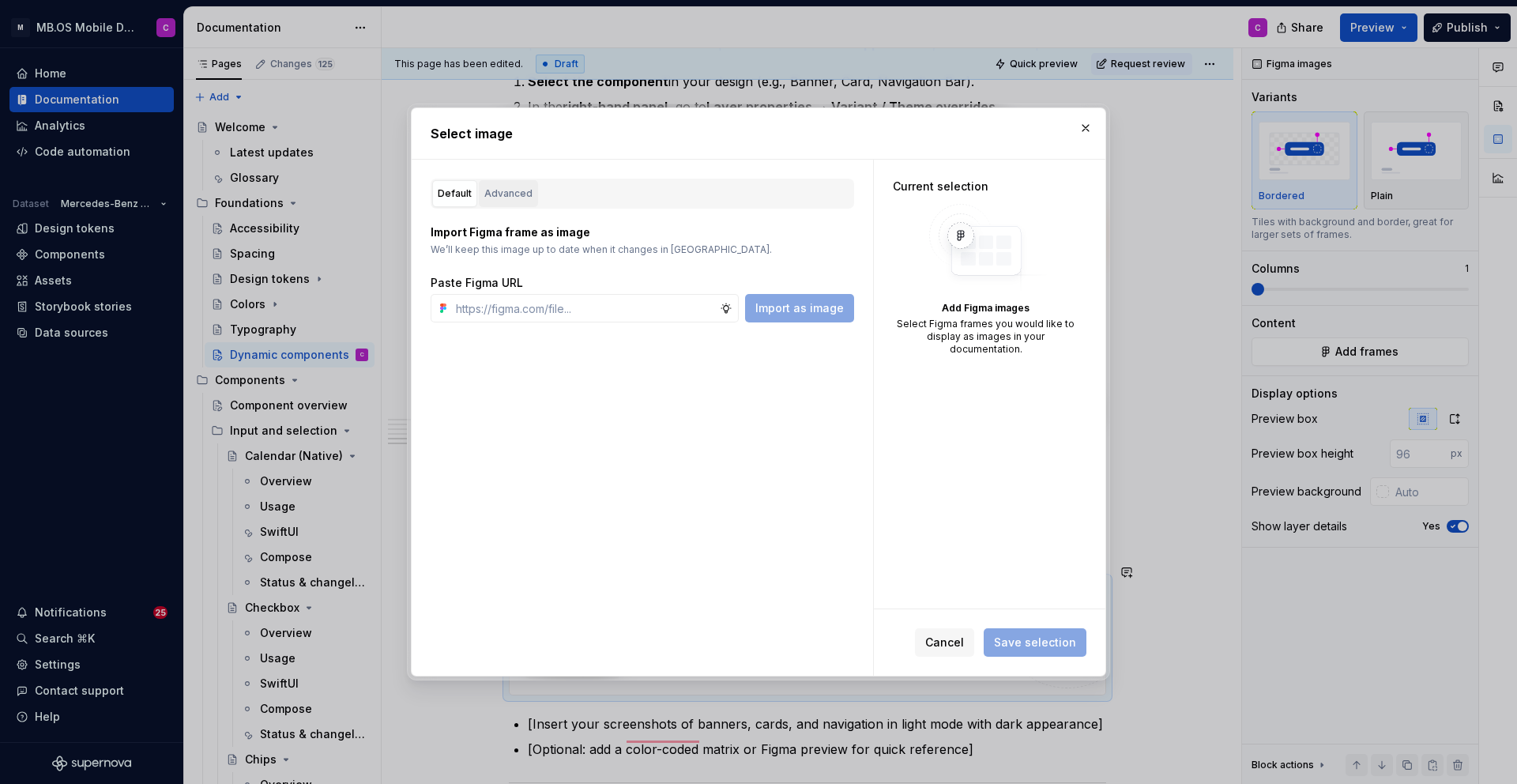
click at [515, 194] on div "Advanced" at bounding box center [508, 194] width 48 height 16
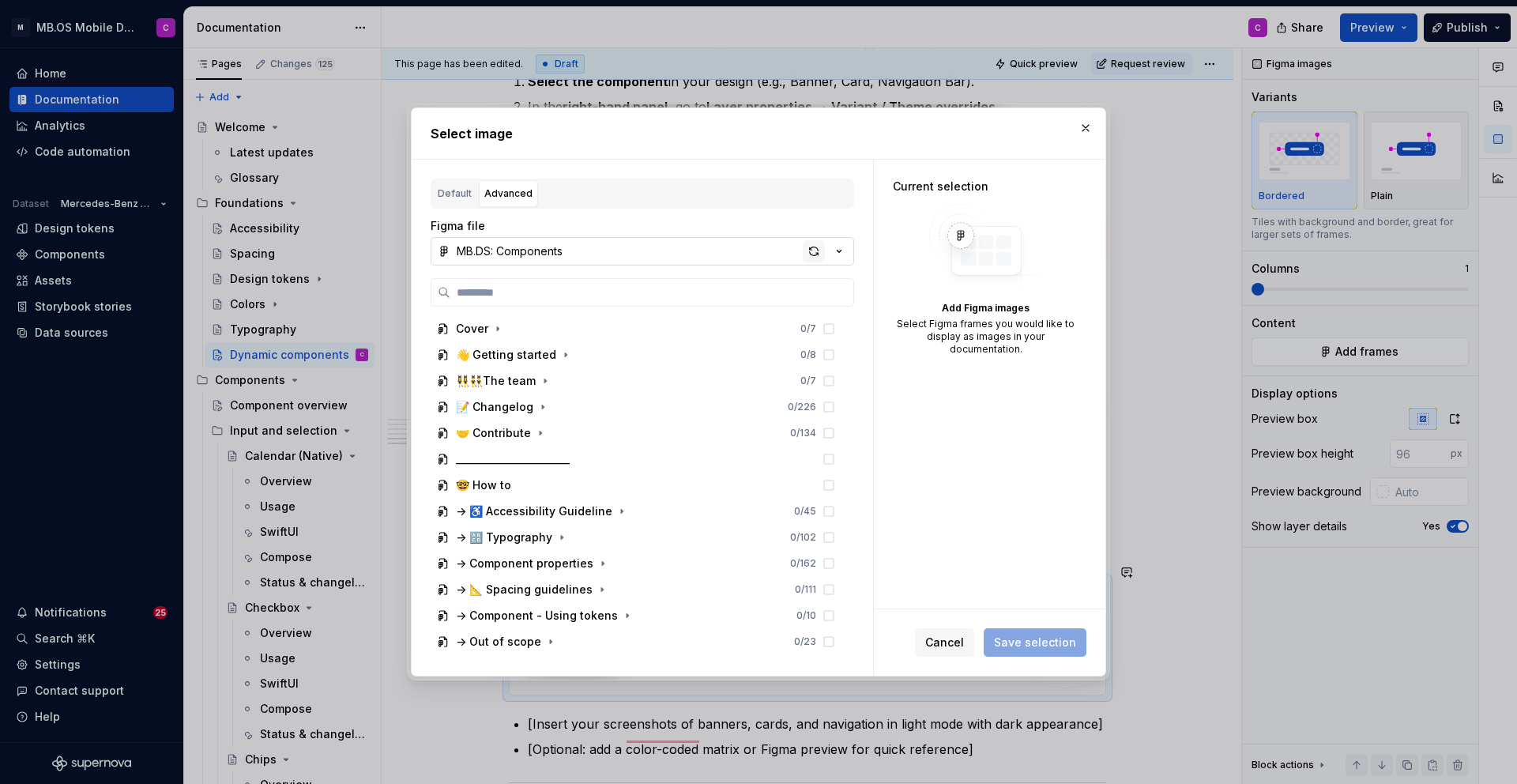
click at [807, 249] on div "button" at bounding box center [813, 250] width 22 height 22
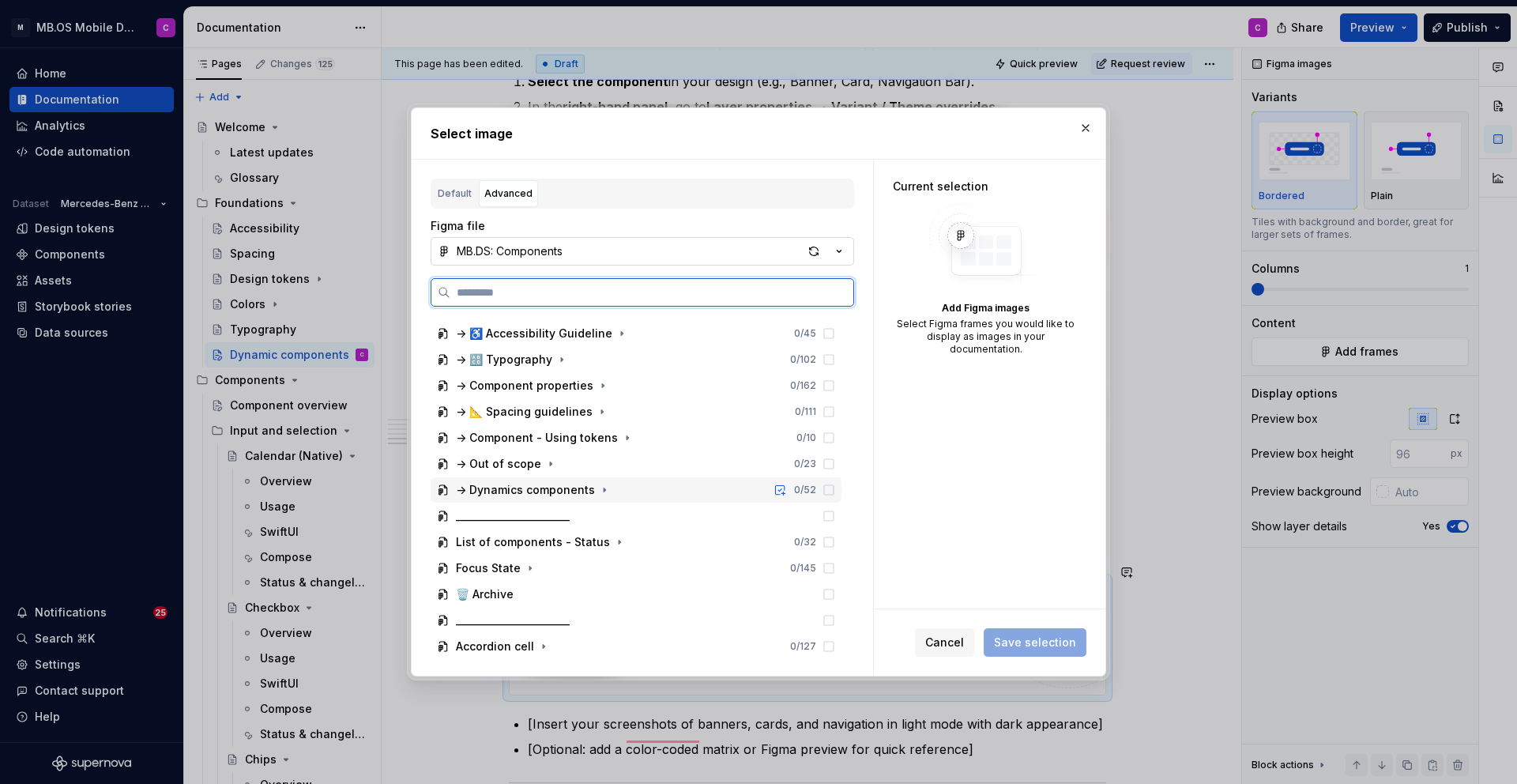
click at [694, 491] on div "-> Dynamics components 0 / 52" at bounding box center [636, 489] width 411 height 25
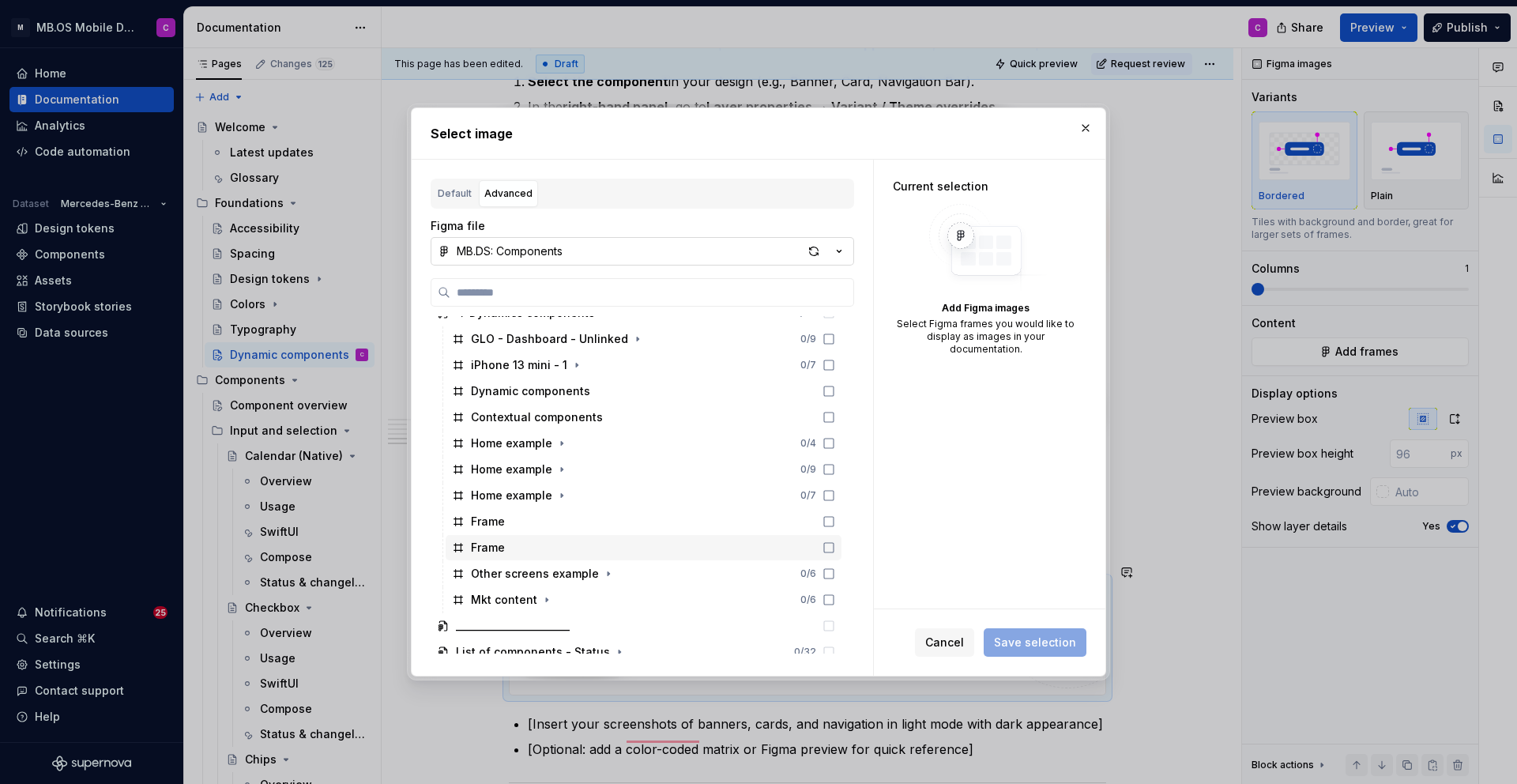
scroll to position [350, 0]
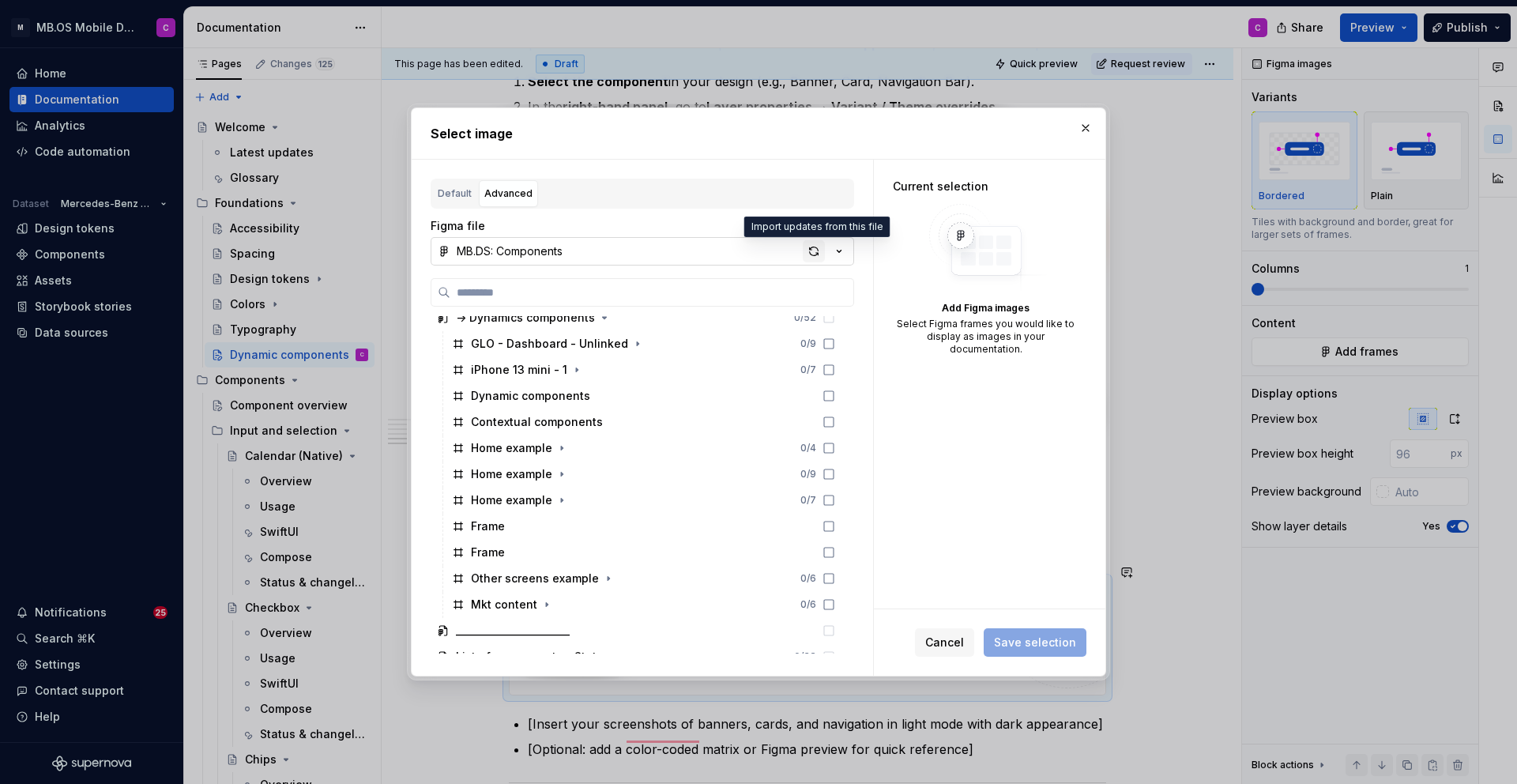
click at [819, 248] on div "button" at bounding box center [813, 250] width 22 height 22
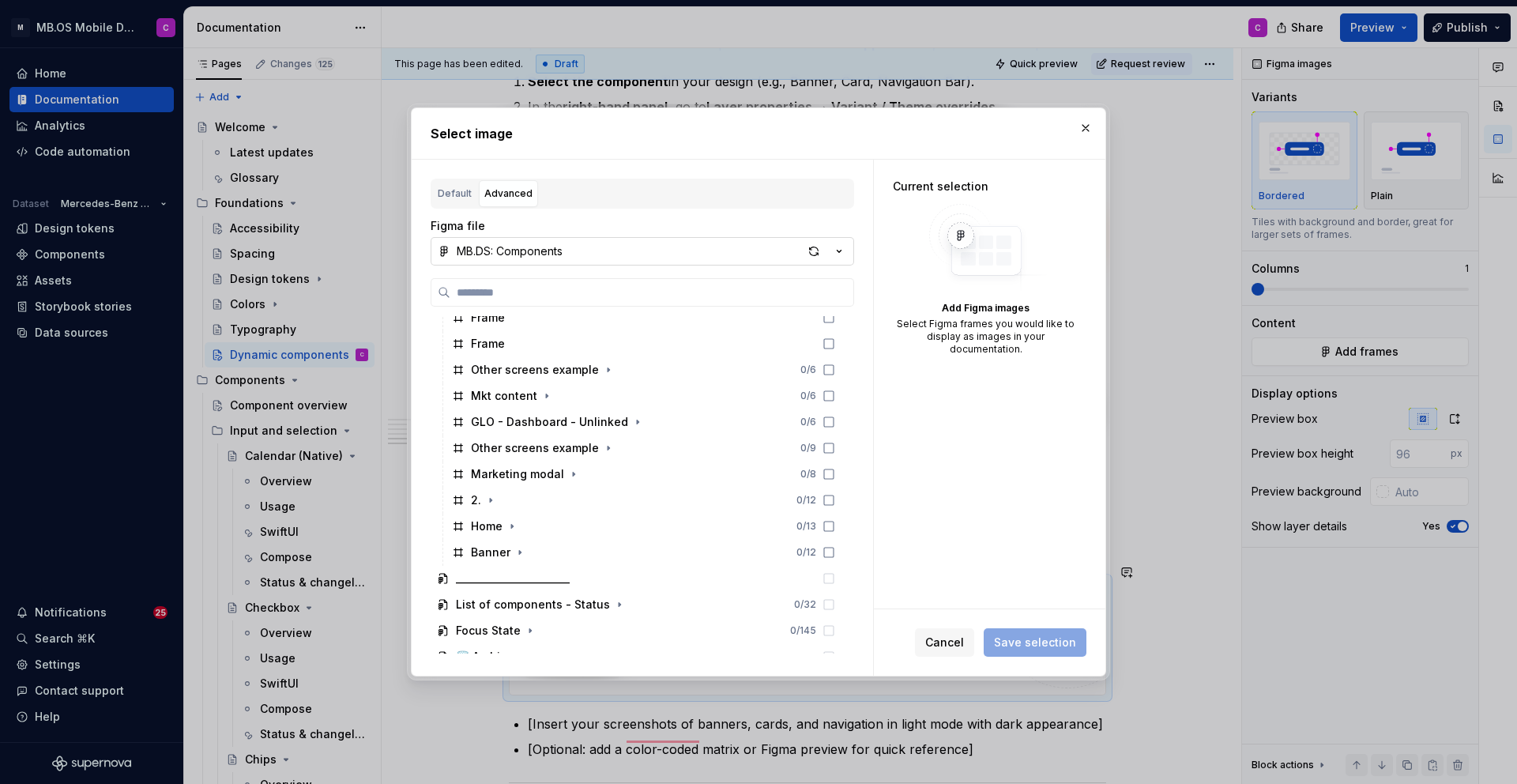
scroll to position [559, 0]
click at [554, 548] on div "Banner 0 / 12" at bounding box center [644, 551] width 396 height 25
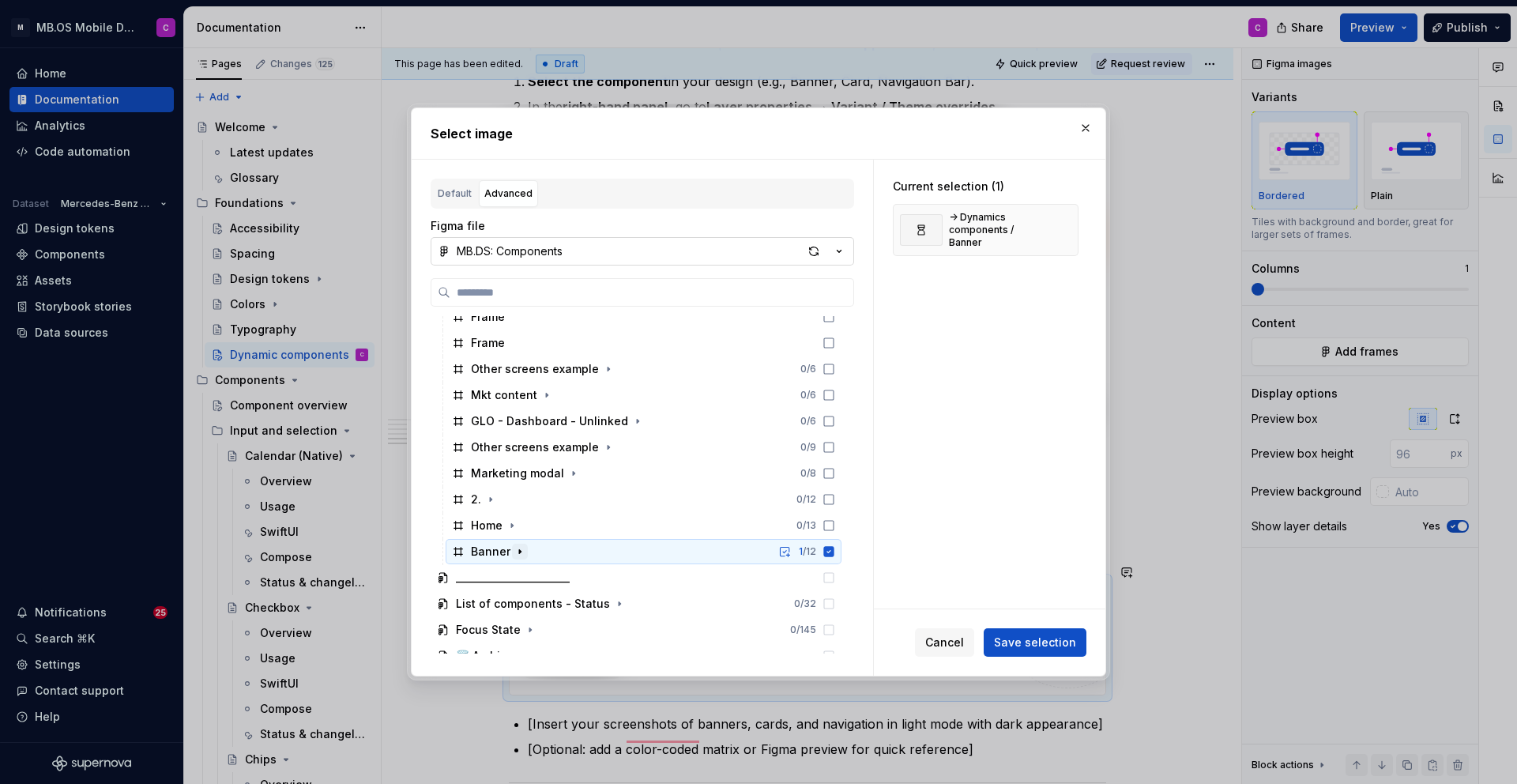
click at [521, 549] on icon "button" at bounding box center [520, 551] width 12 height 12
click at [836, 524] on icon at bounding box center [829, 525] width 12 height 12
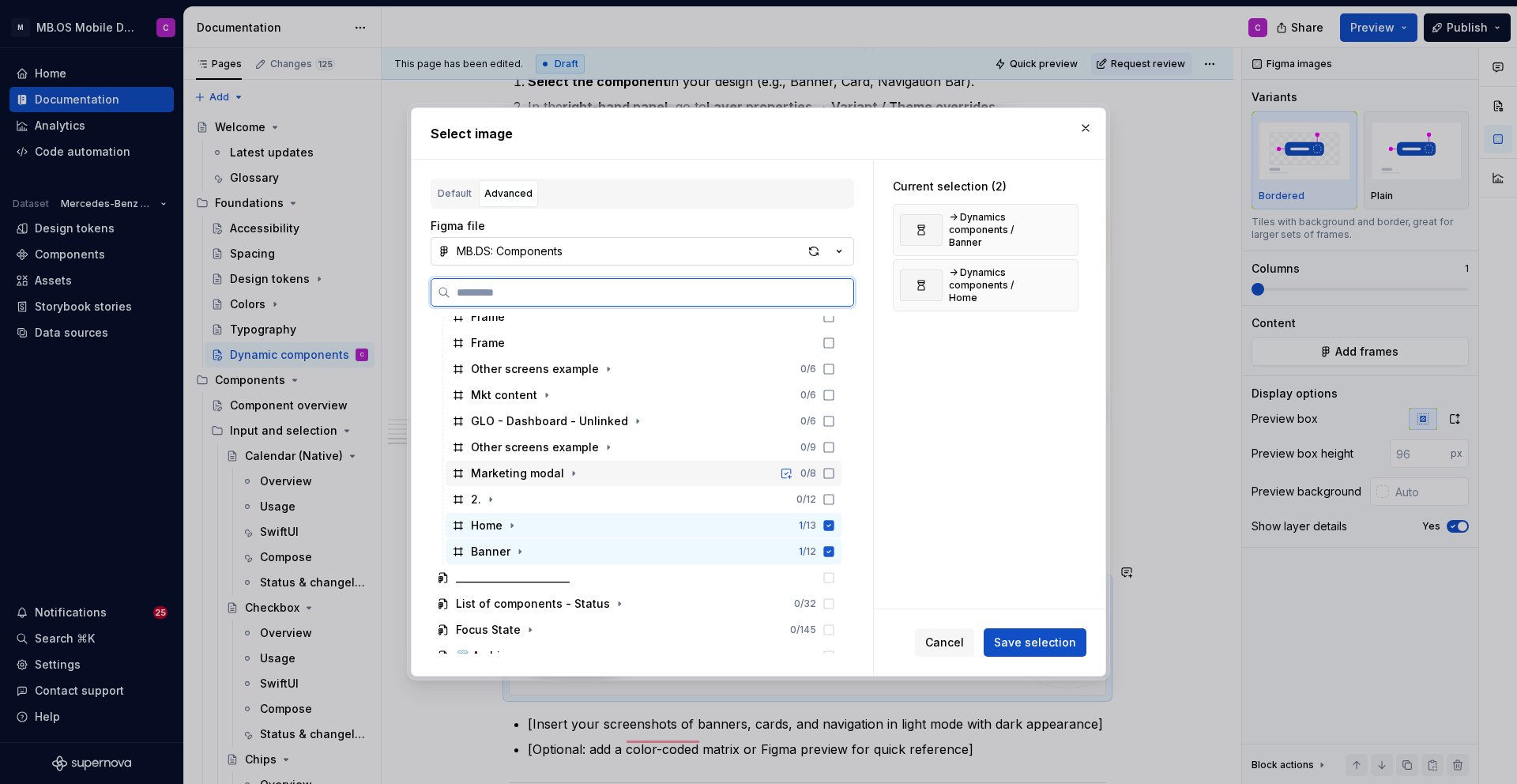
click at [836, 476] on icon at bounding box center [829, 473] width 12 height 12
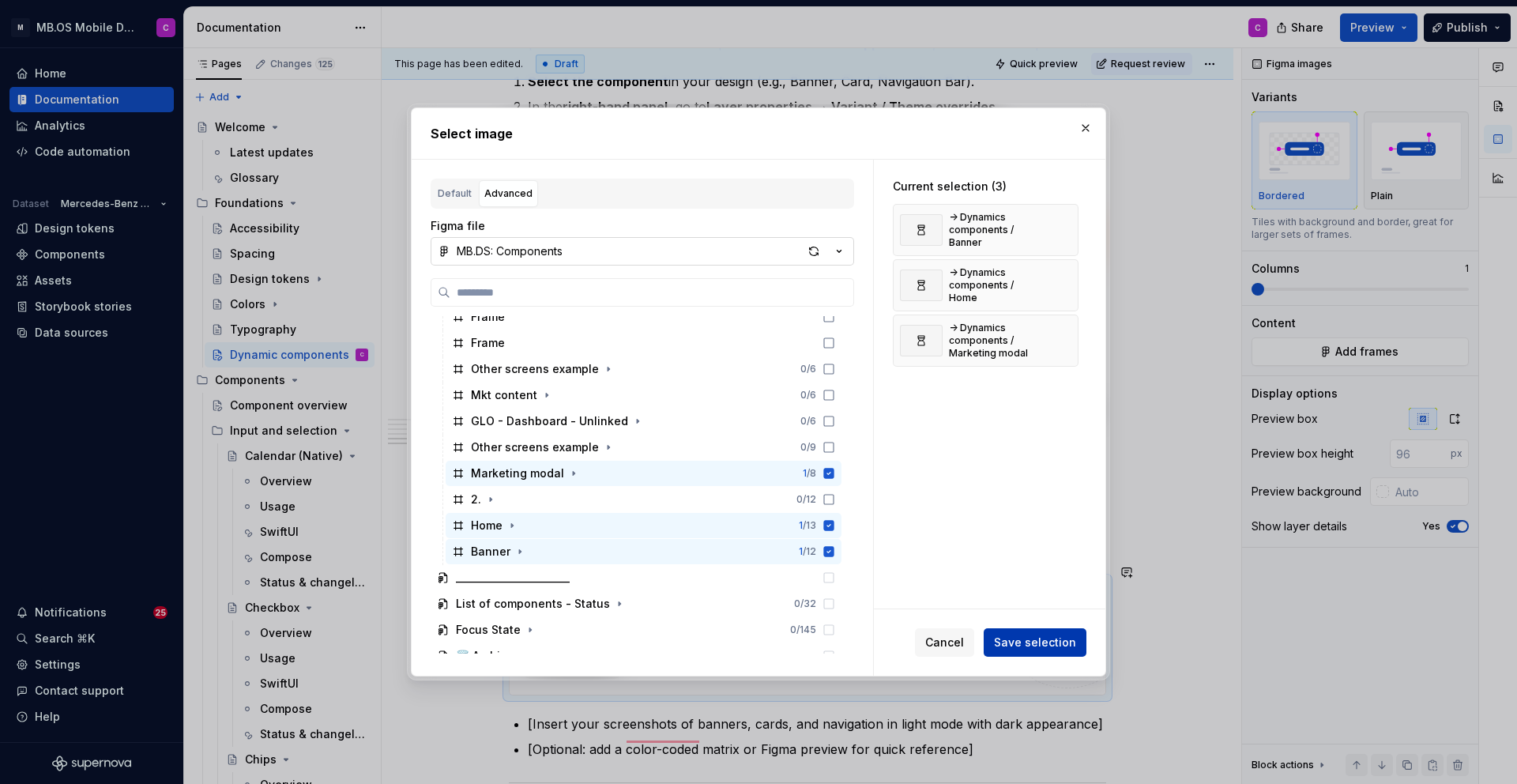
click at [1040, 644] on span "Save selection" at bounding box center [1035, 642] width 82 height 16
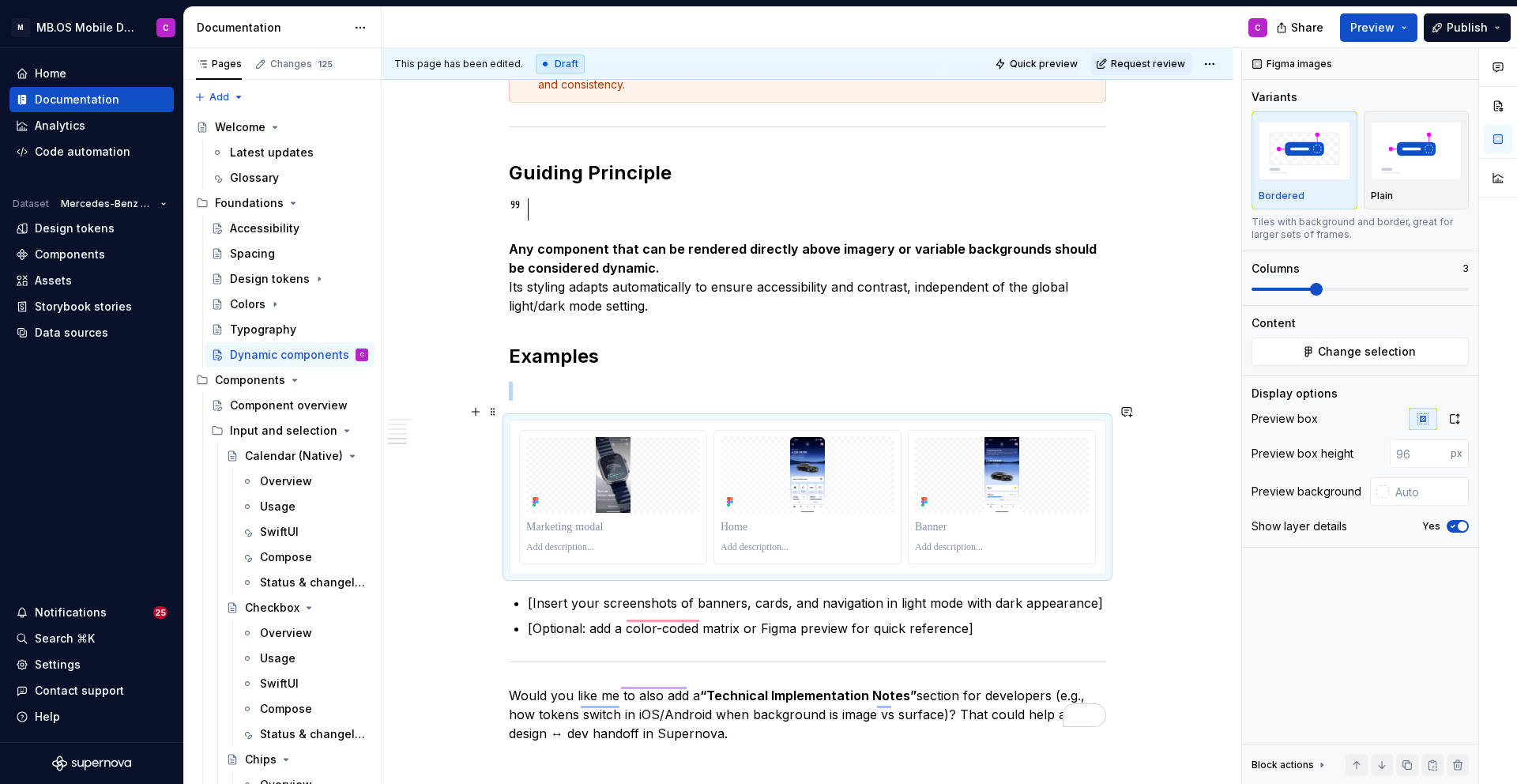
scroll to position [1473, 0]
click at [1459, 416] on icon "button" at bounding box center [1455, 419] width 12 height 12
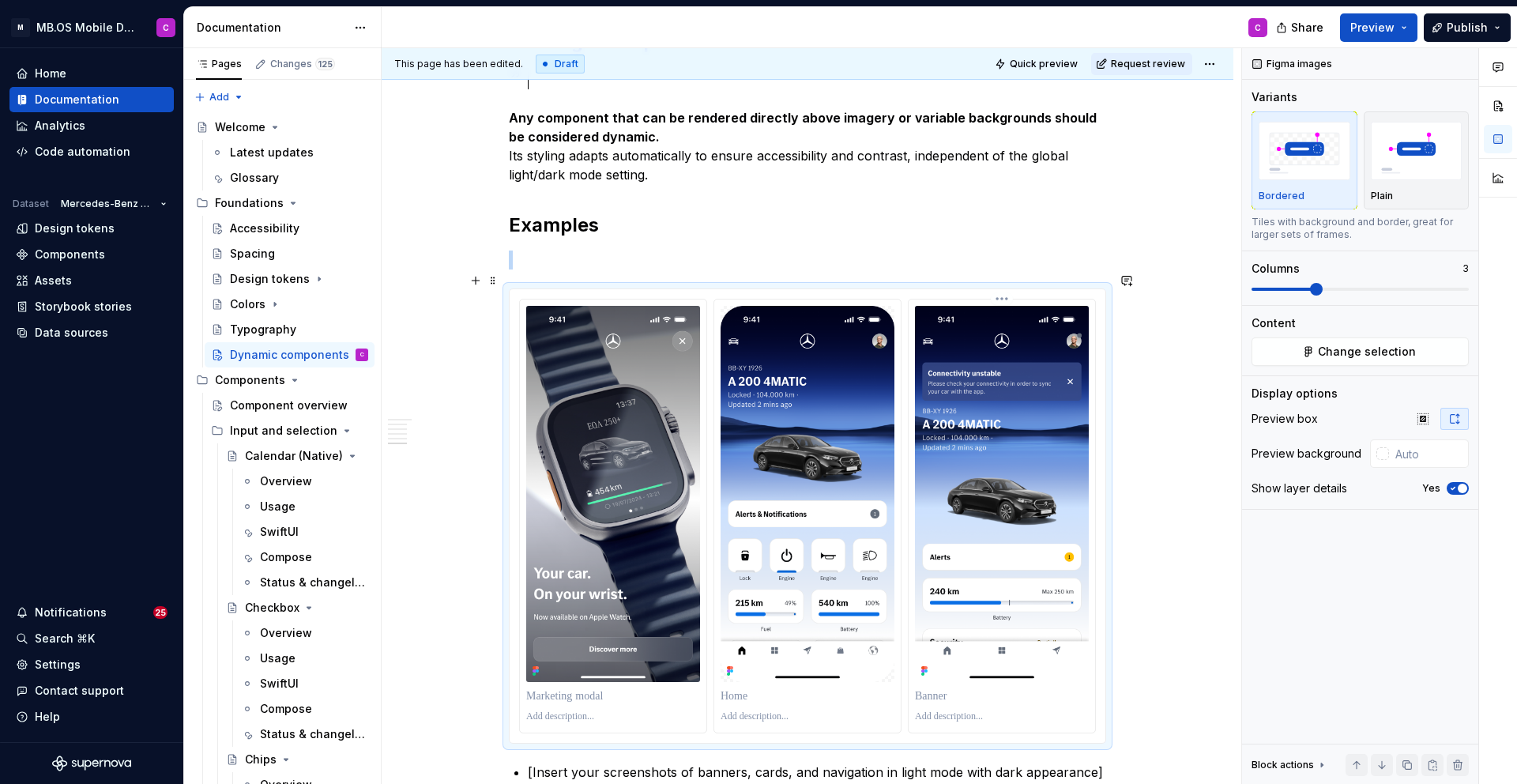
scroll to position [1619, 0]
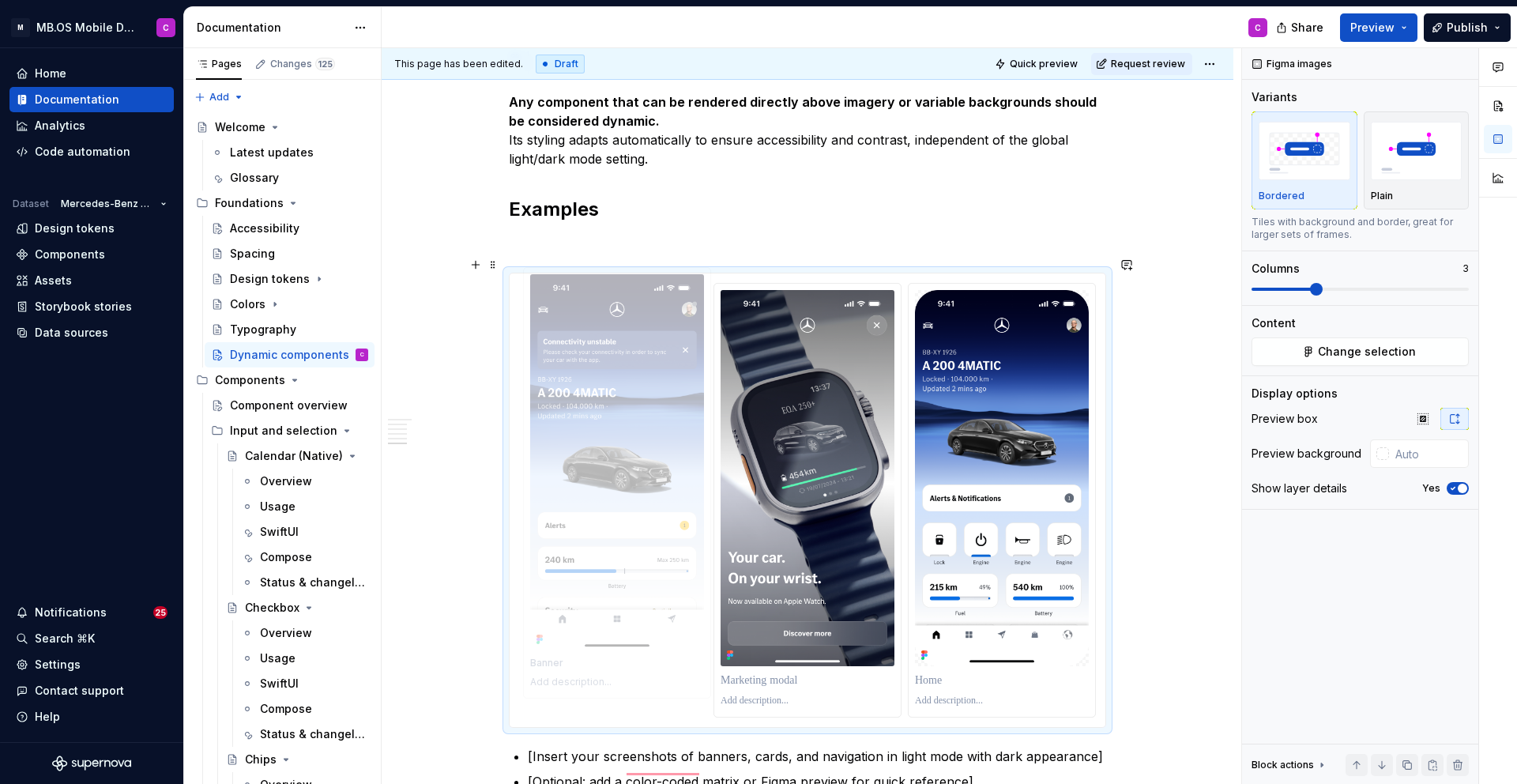
drag, startPoint x: 944, startPoint y: 616, endPoint x: 564, endPoint y: 596, distance: 380.5
click at [564, 596] on body "M MB.OS Mobile Design System C Home Documentation Analytics Code automation Dat…" at bounding box center [758, 392] width 1517 height 784
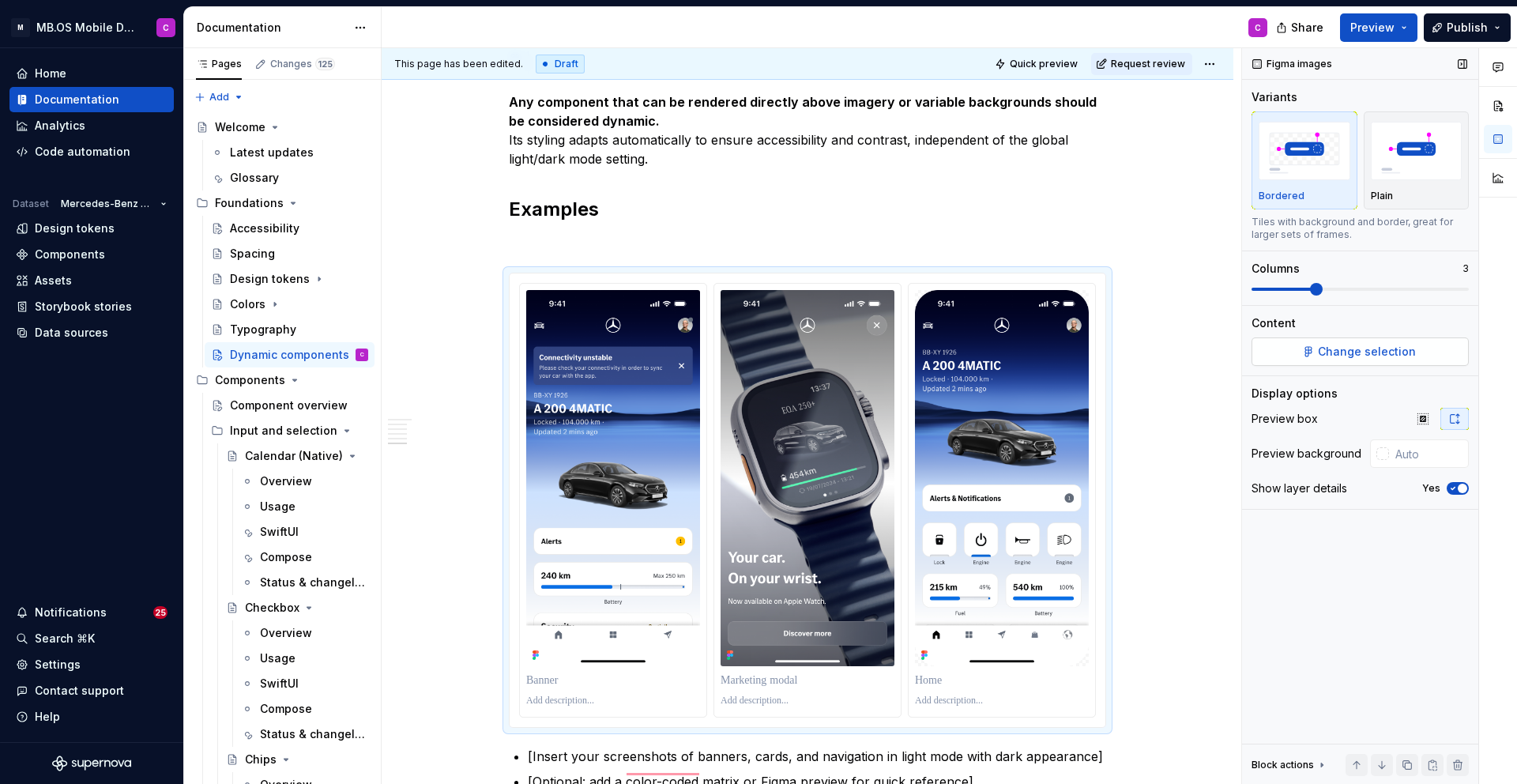
click at [1351, 354] on span "Change selection" at bounding box center [1367, 351] width 98 height 16
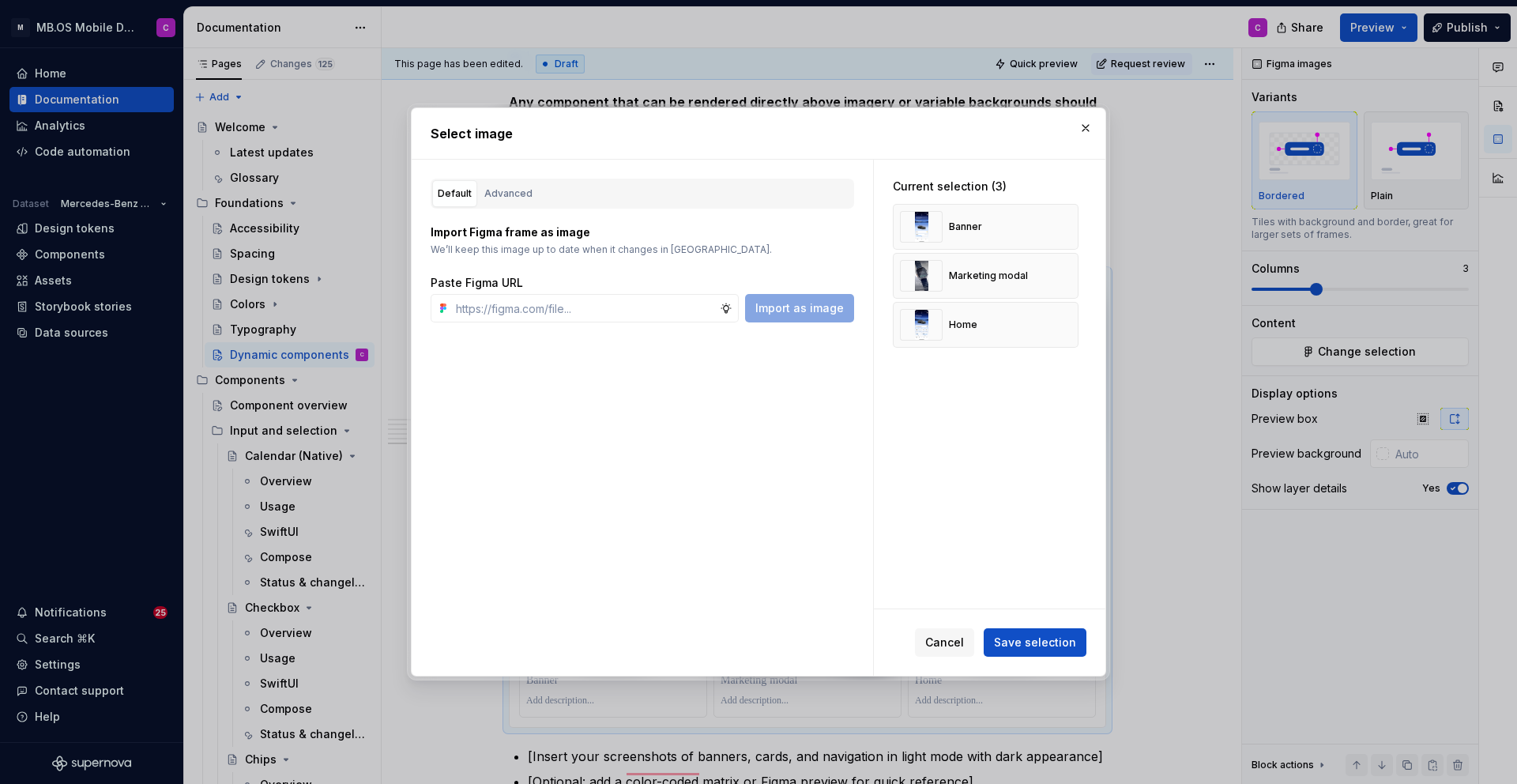
type textarea "*"
click at [503, 201] on div "Advanced" at bounding box center [508, 194] width 48 height 16
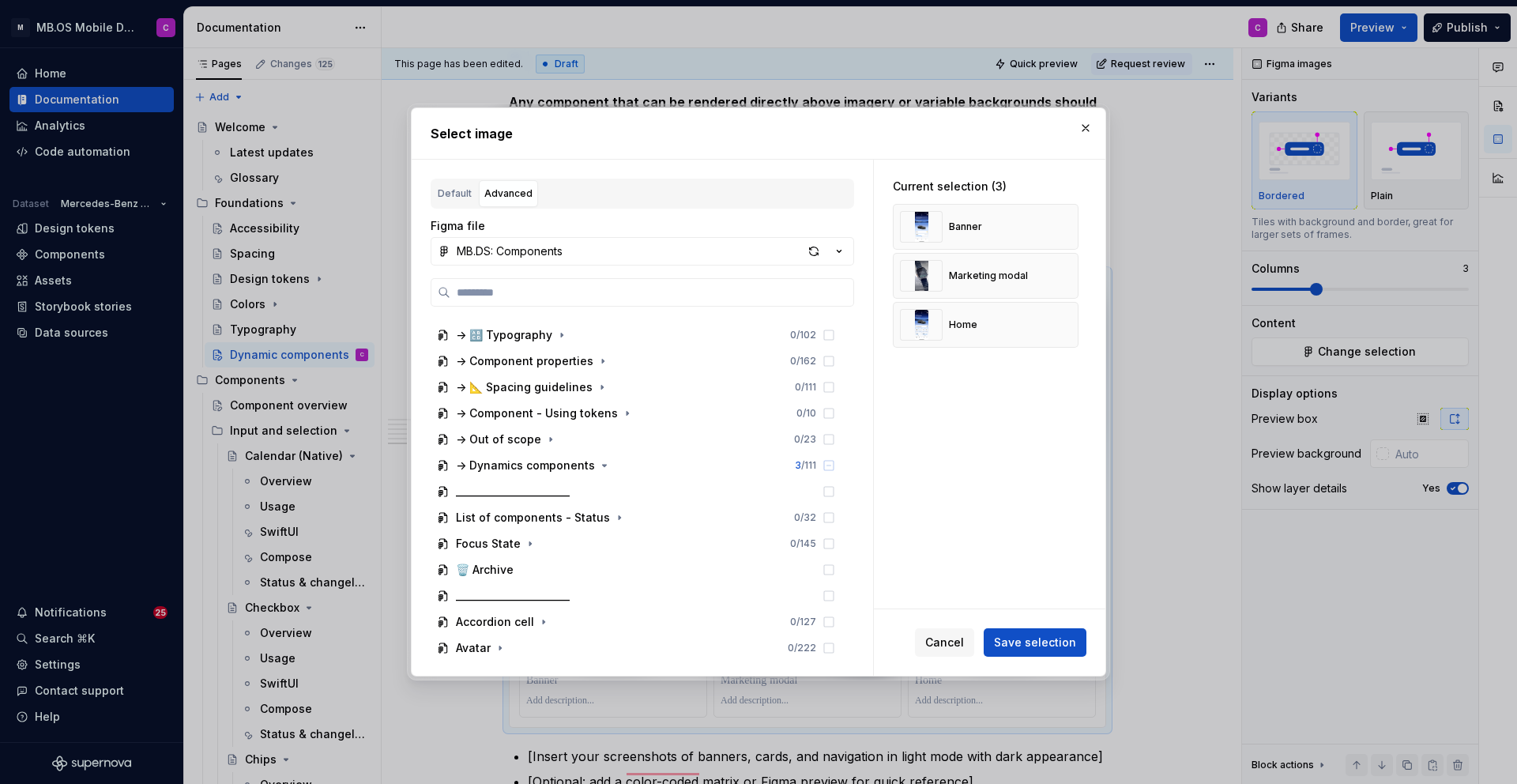
scroll to position [201, 0]
click at [598, 467] on icon "button" at bounding box center [605, 467] width 12 height 12
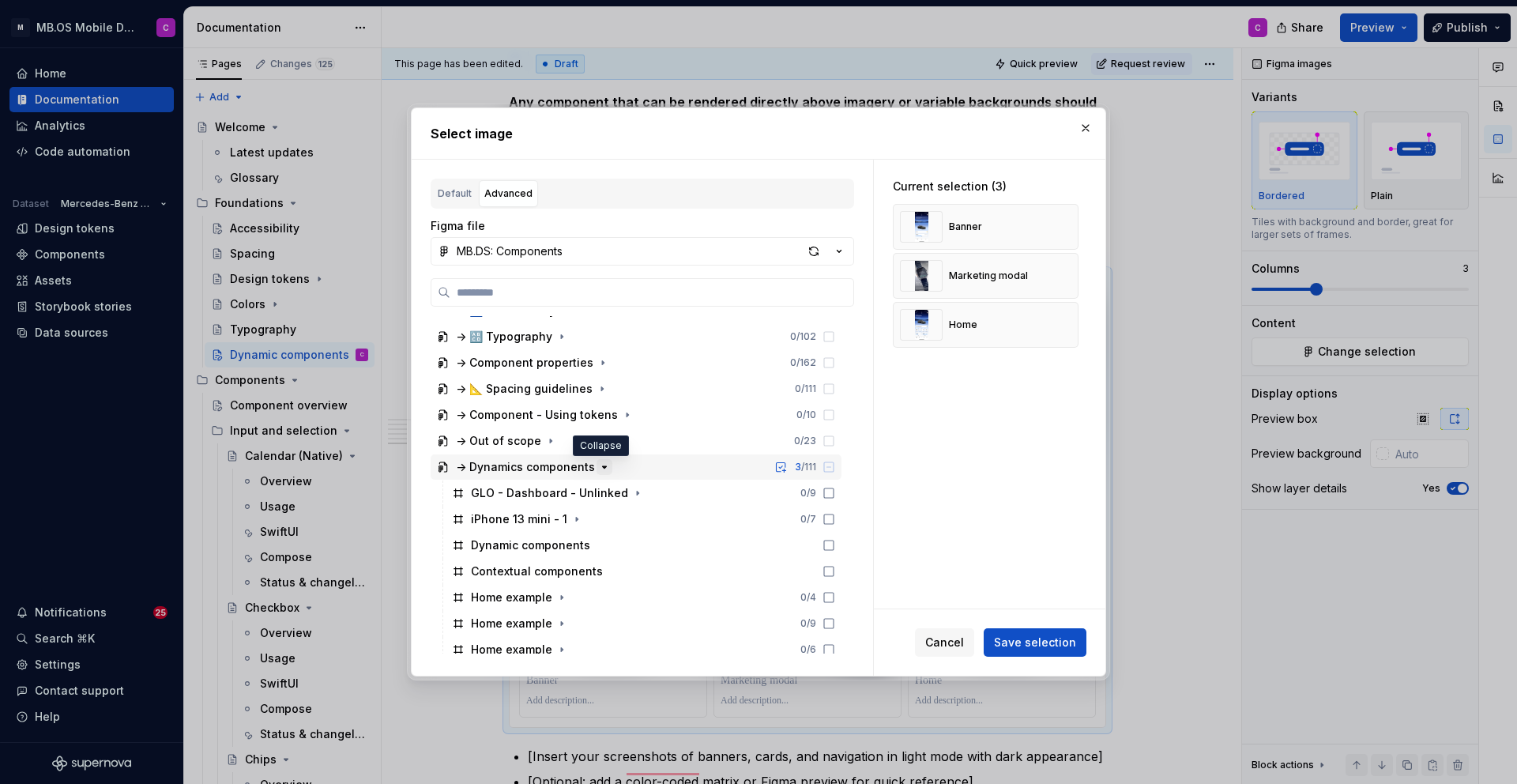
click at [598, 467] on icon "button" at bounding box center [605, 467] width 12 height 12
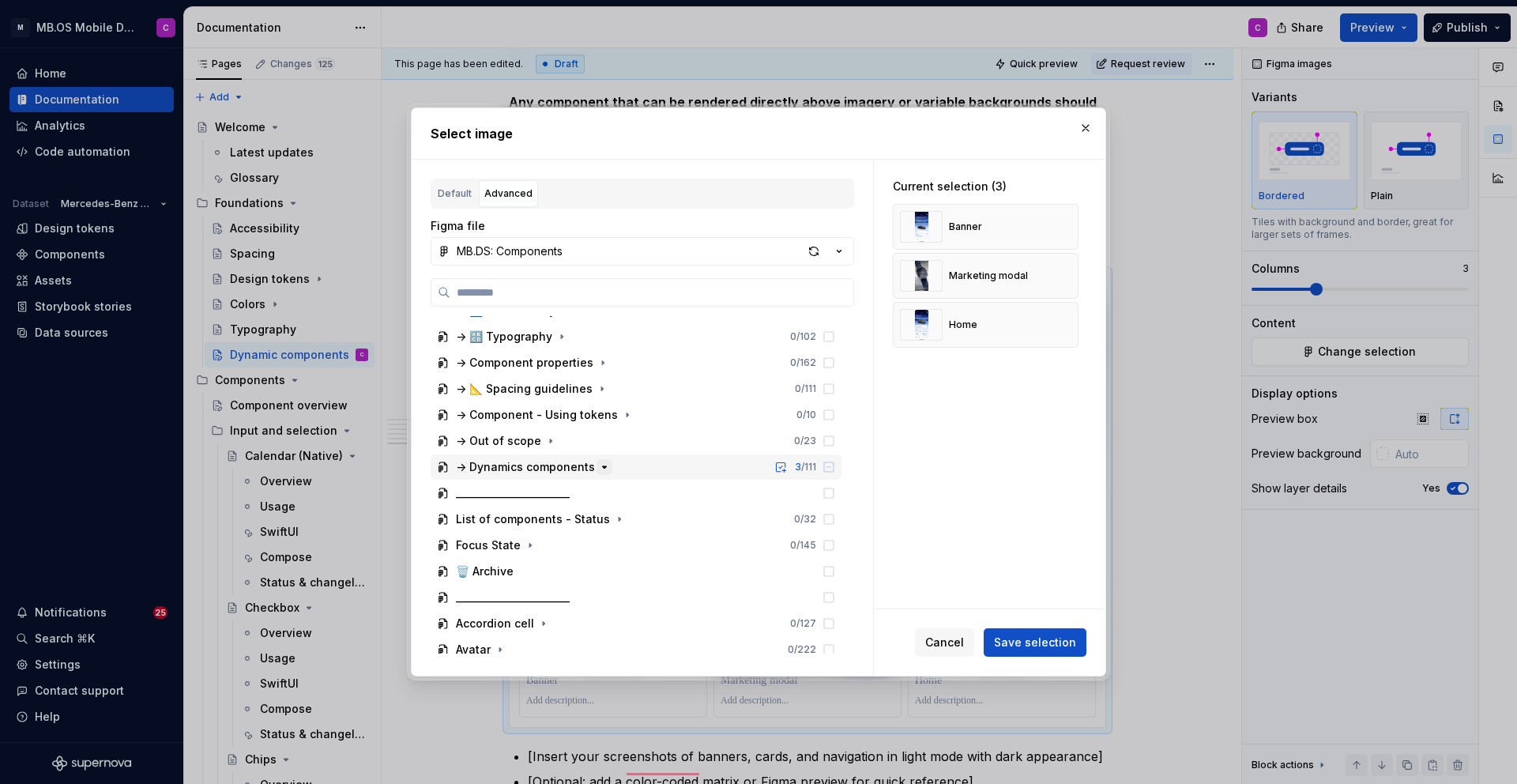
click at [598, 467] on icon "button" at bounding box center [605, 467] width 12 height 12
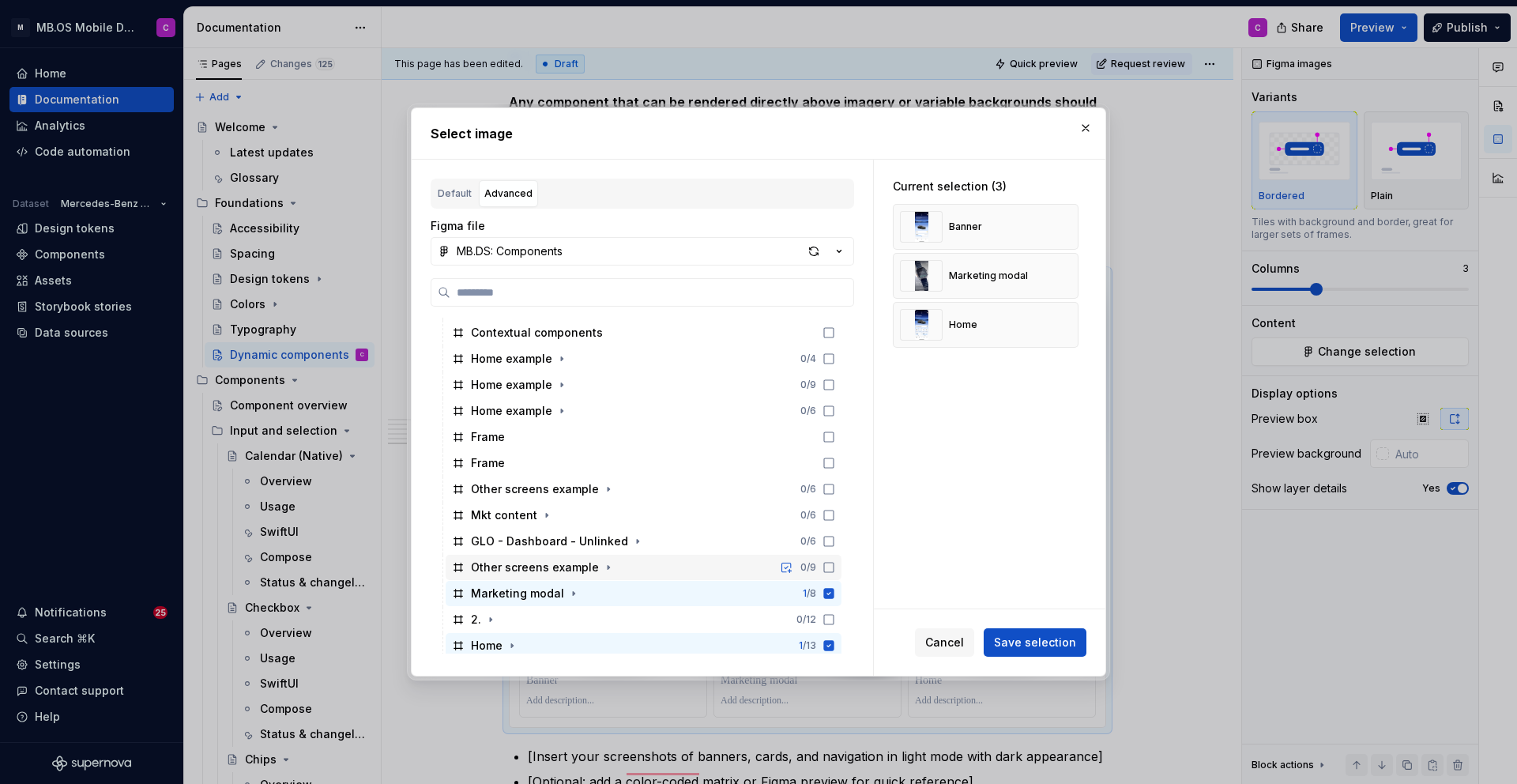
scroll to position [482, 0]
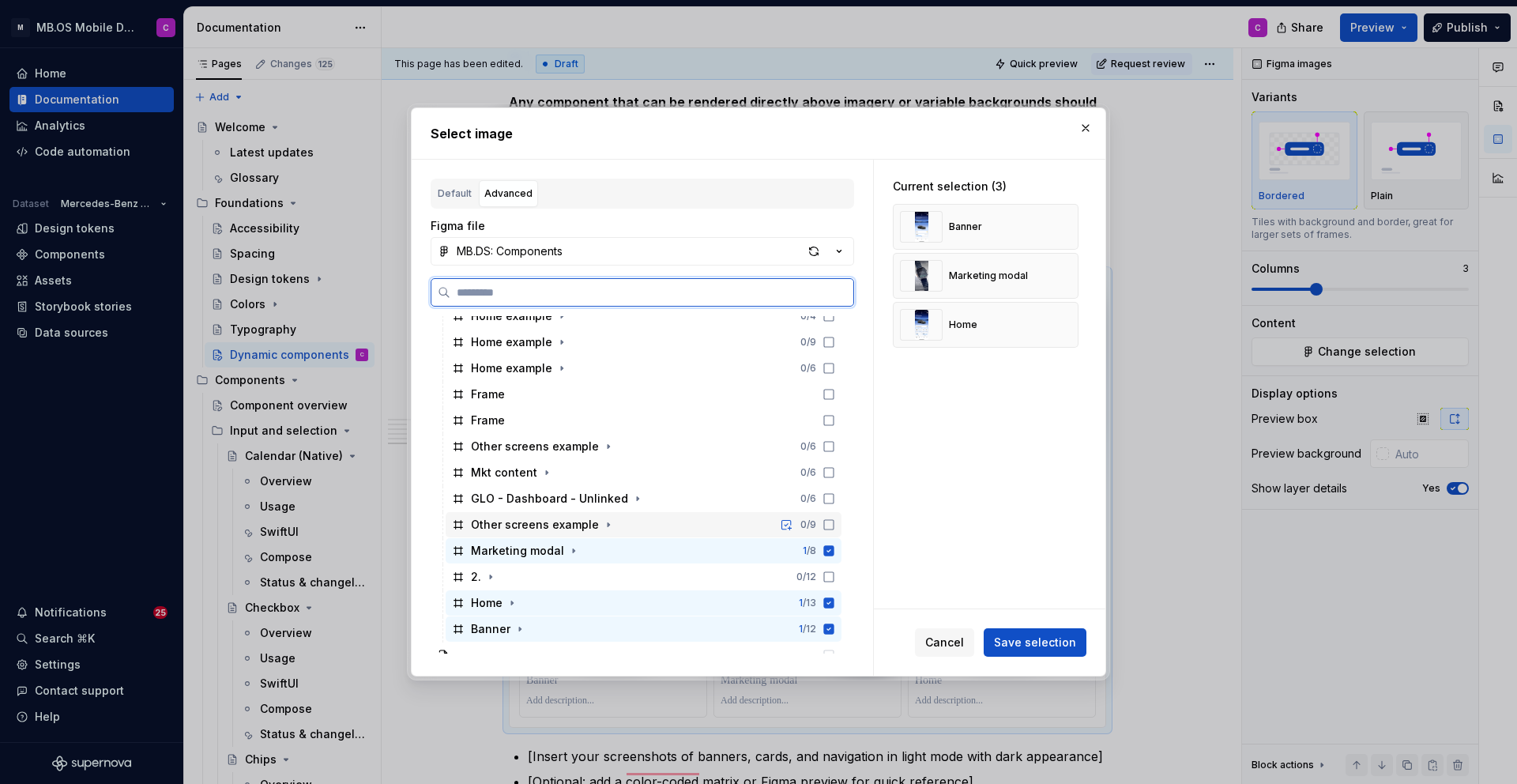
click at [639, 514] on div "Other screens example 0 / 9" at bounding box center [644, 524] width 396 height 25
click at [835, 603] on icon at bounding box center [830, 603] width 10 height 10
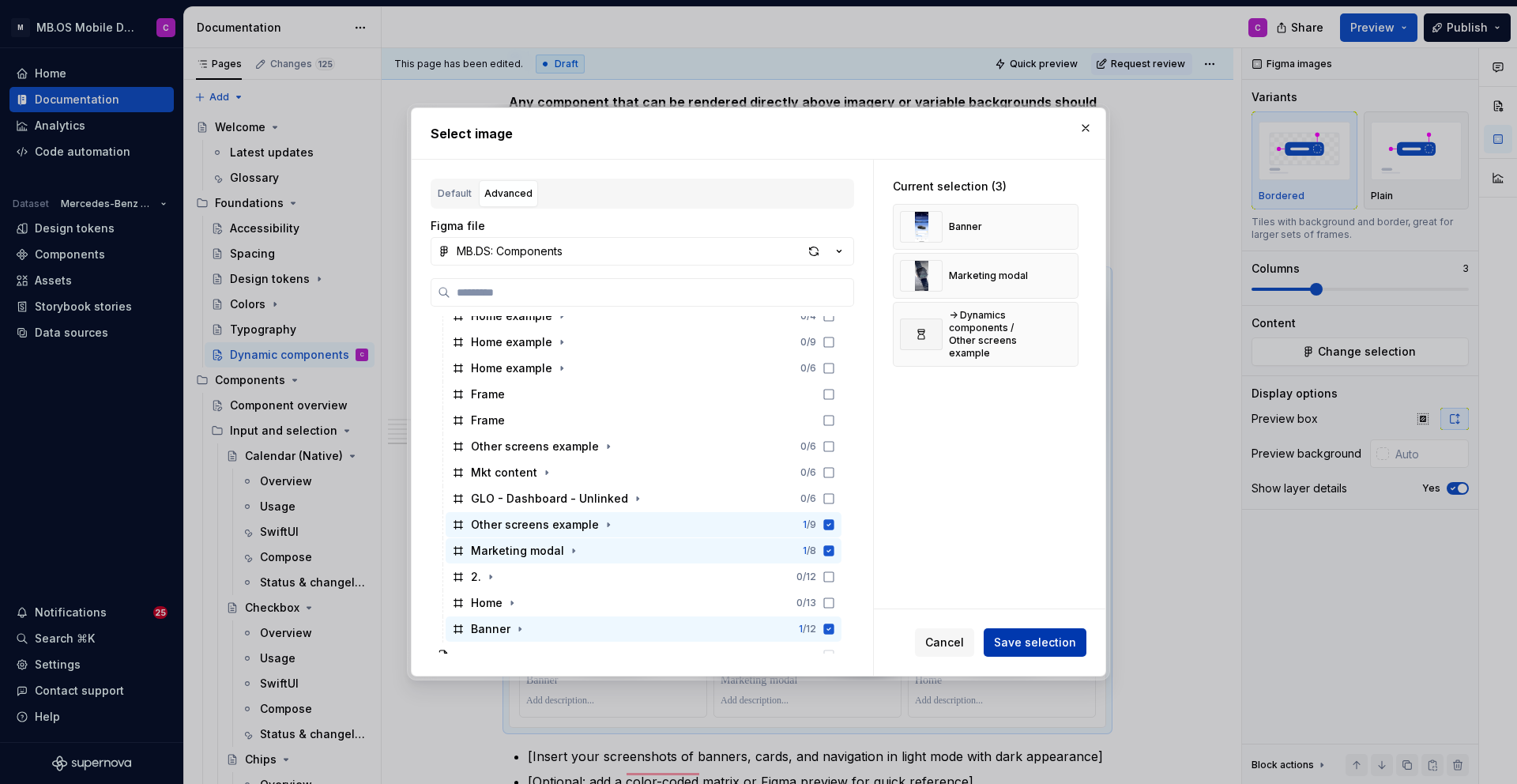
click at [1029, 646] on span "Save selection" at bounding box center [1035, 642] width 82 height 16
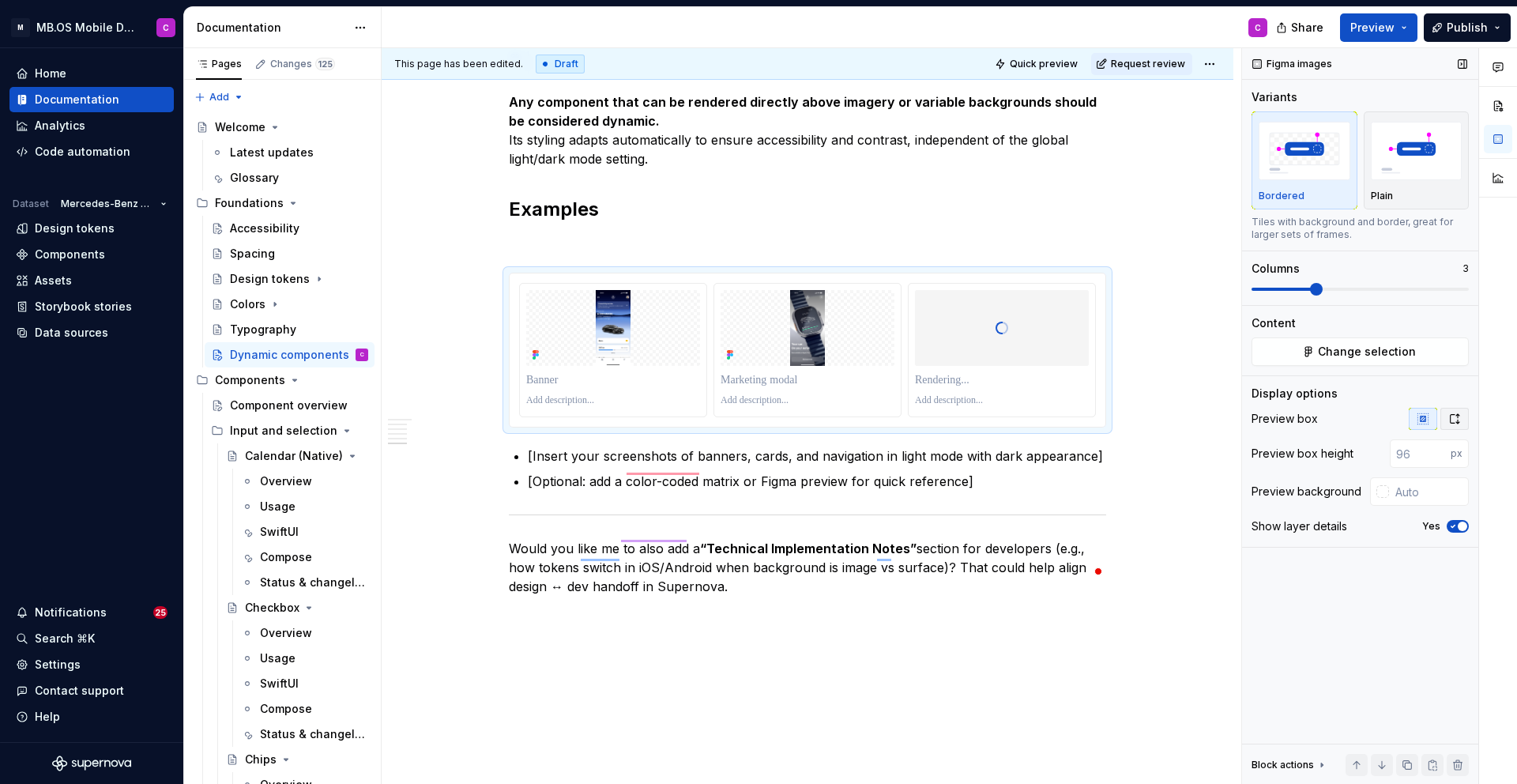
click at [1458, 418] on icon "button" at bounding box center [1455, 419] width 12 height 12
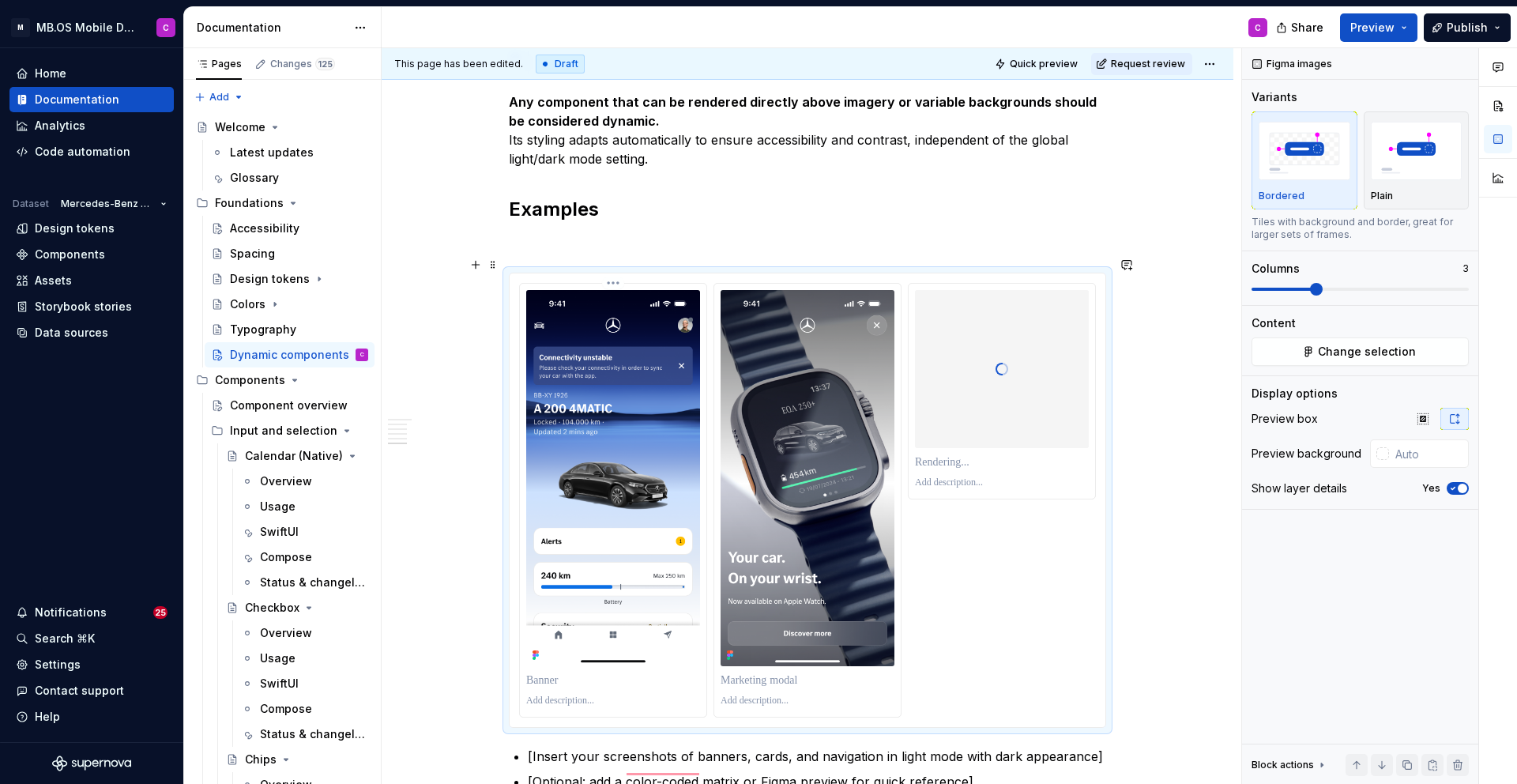
click at [557, 672] on p "To enrich screen reader interactions, please activate Accessibility in Grammarl…" at bounding box center [612, 680] width 174 height 16
click at [771, 669] on div "To enrich screen reader interactions, please activate Accessibility in Grammarl…" at bounding box center [807, 679] width 174 height 22
click at [771, 672] on p "To enrich screen reader interactions, please activate Accessibility in Grammarl…" at bounding box center [807, 680] width 174 height 16
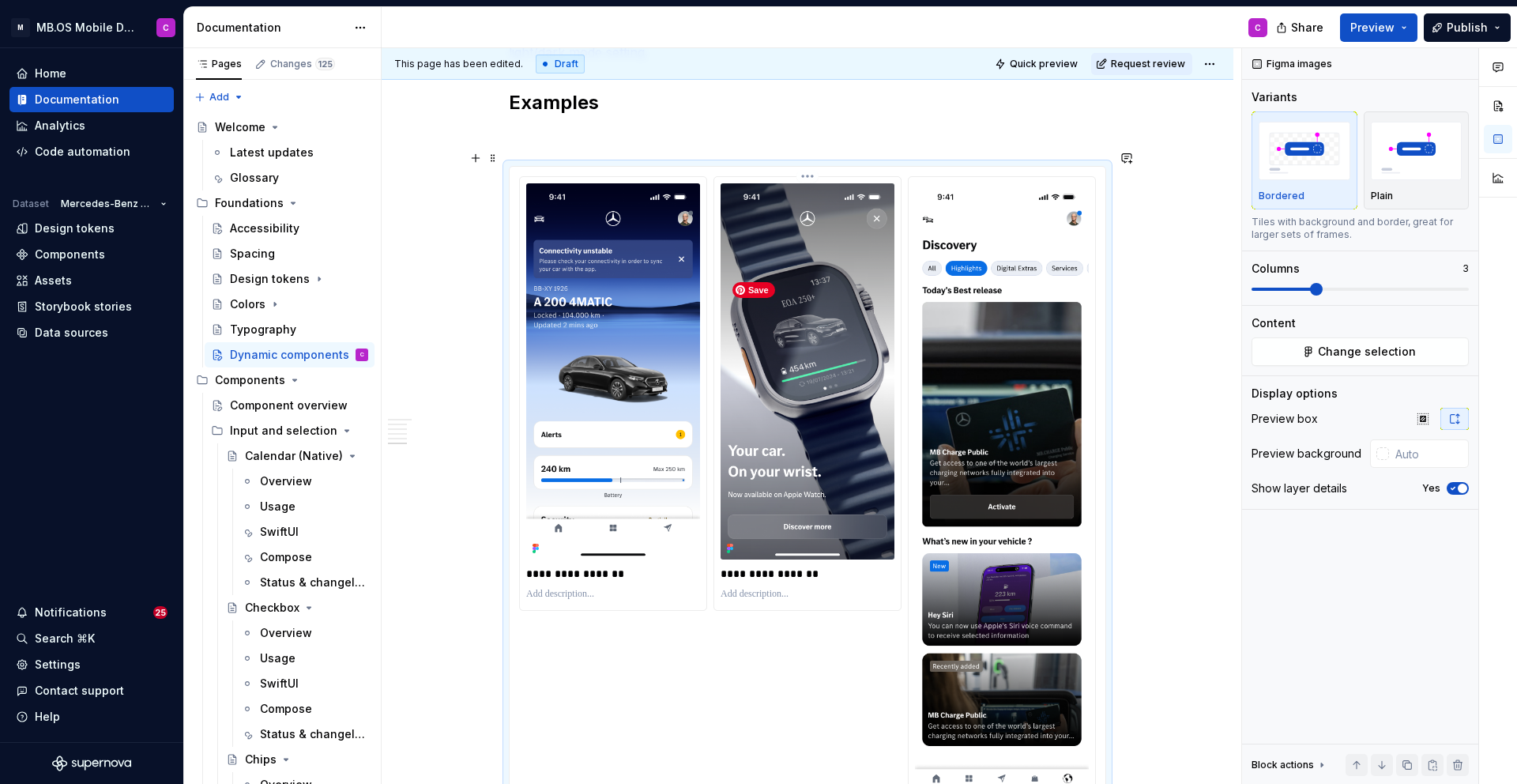
scroll to position [1774, 0]
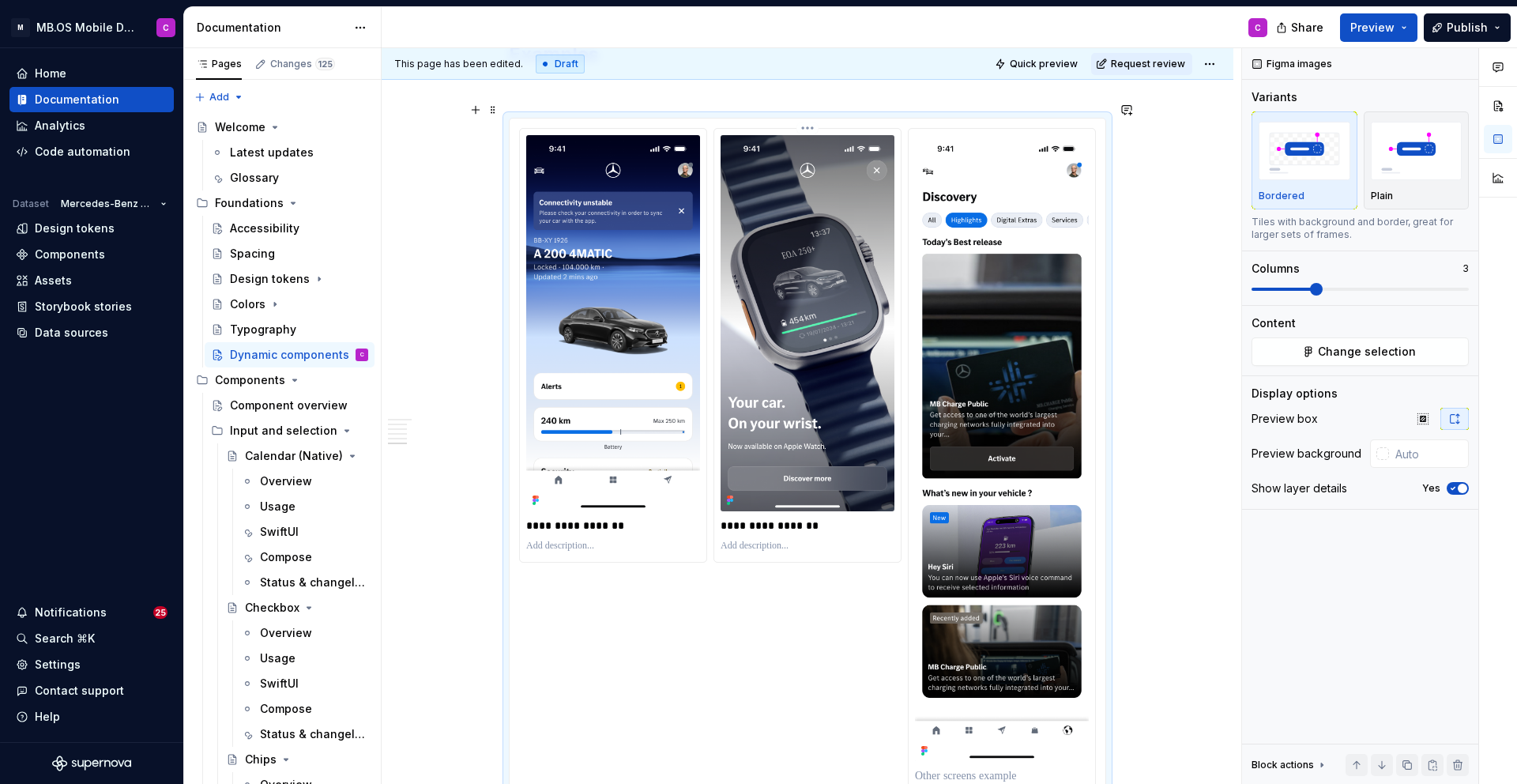
click at [805, 540] on p "To enrich screen reader interactions, please activate Accessibility in Grammarl…" at bounding box center [807, 546] width 174 height 12
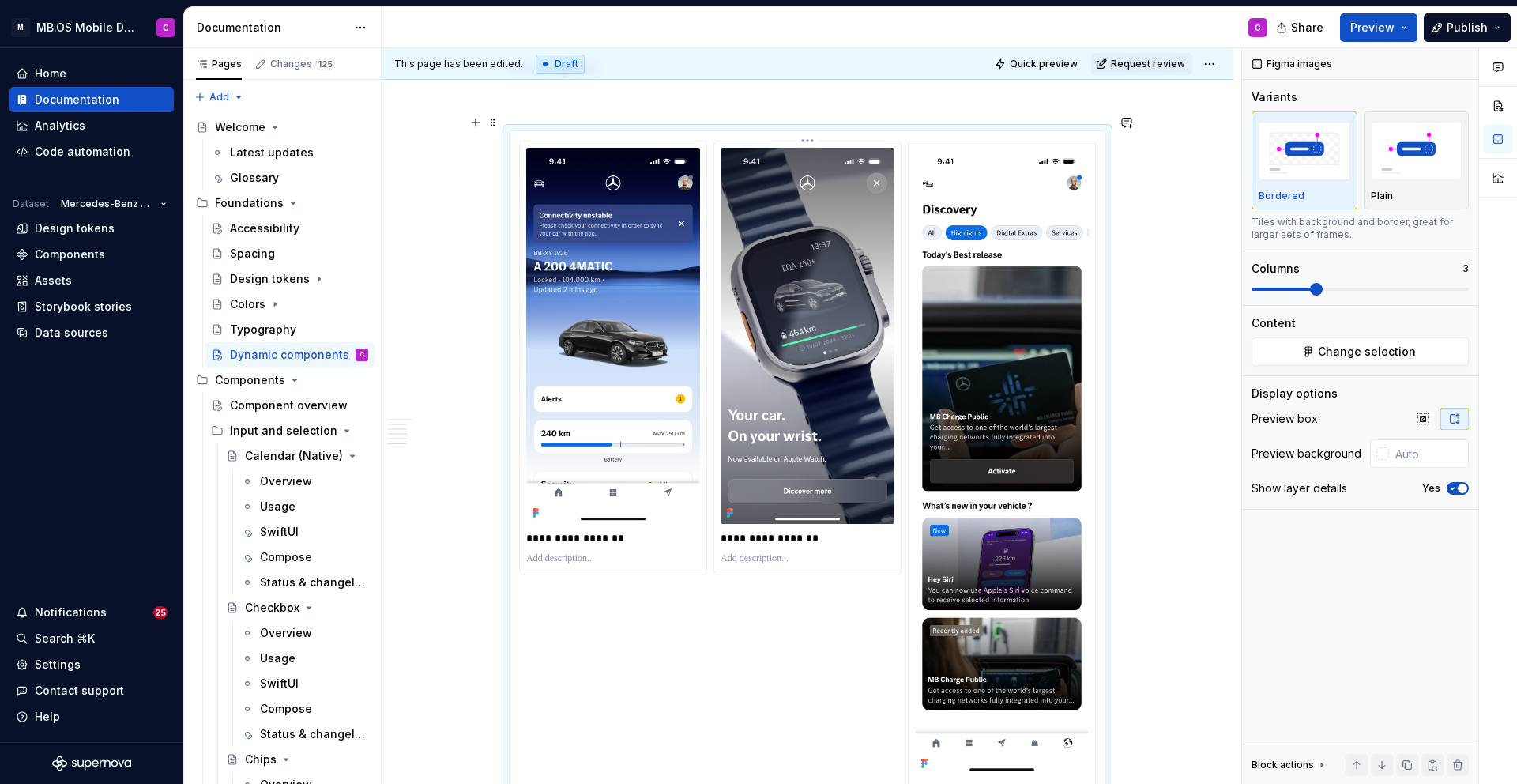
scroll to position [1760, 0]
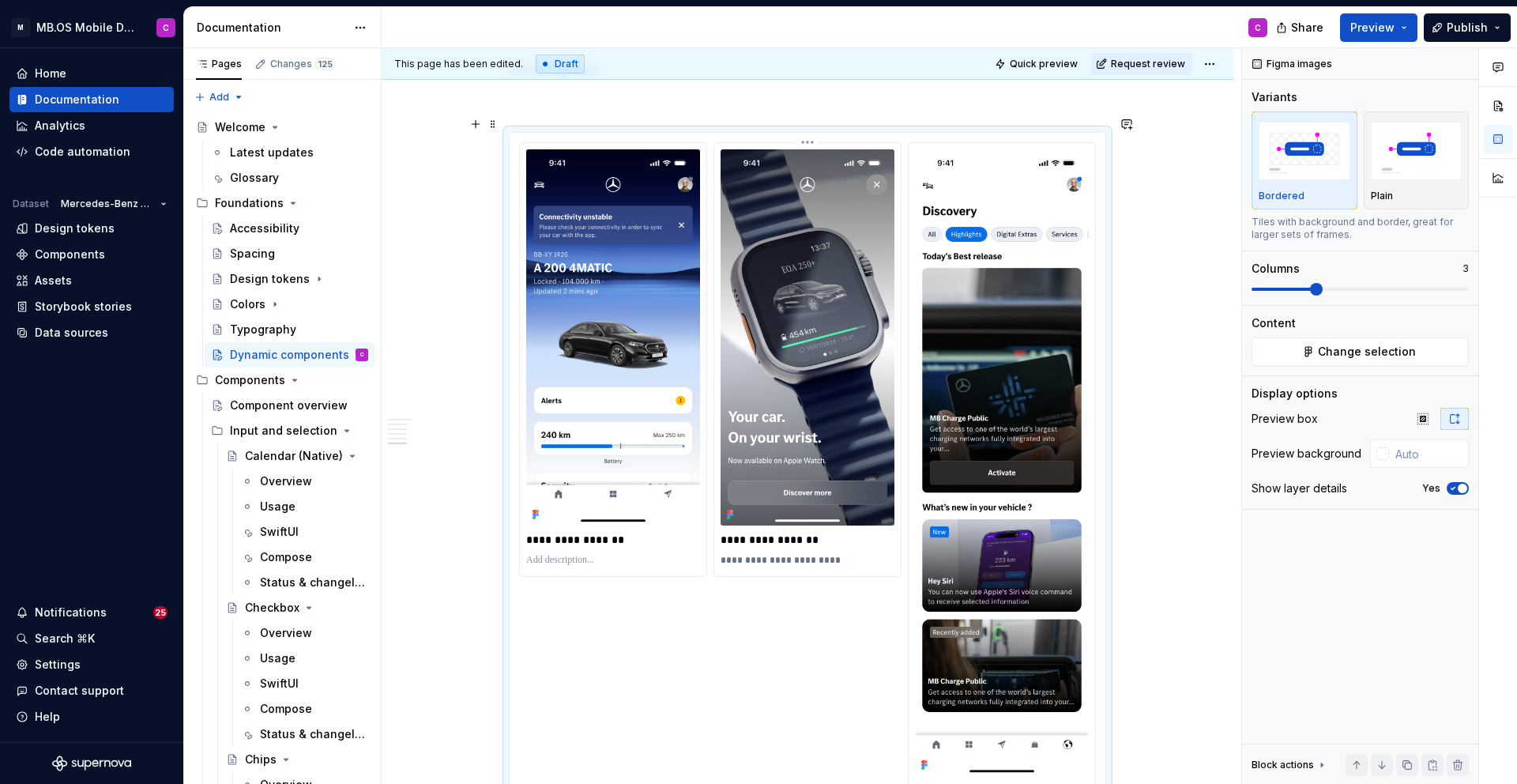
type textarea "*"
click at [729, 554] on p "**********" at bounding box center [807, 566] width 174 height 25
click at [727, 554] on p "**********" at bounding box center [807, 566] width 174 height 25
click at [804, 556] on p "**********" at bounding box center [807, 566] width 174 height 25
click at [583, 532] on p "**********" at bounding box center [612, 540] width 174 height 16
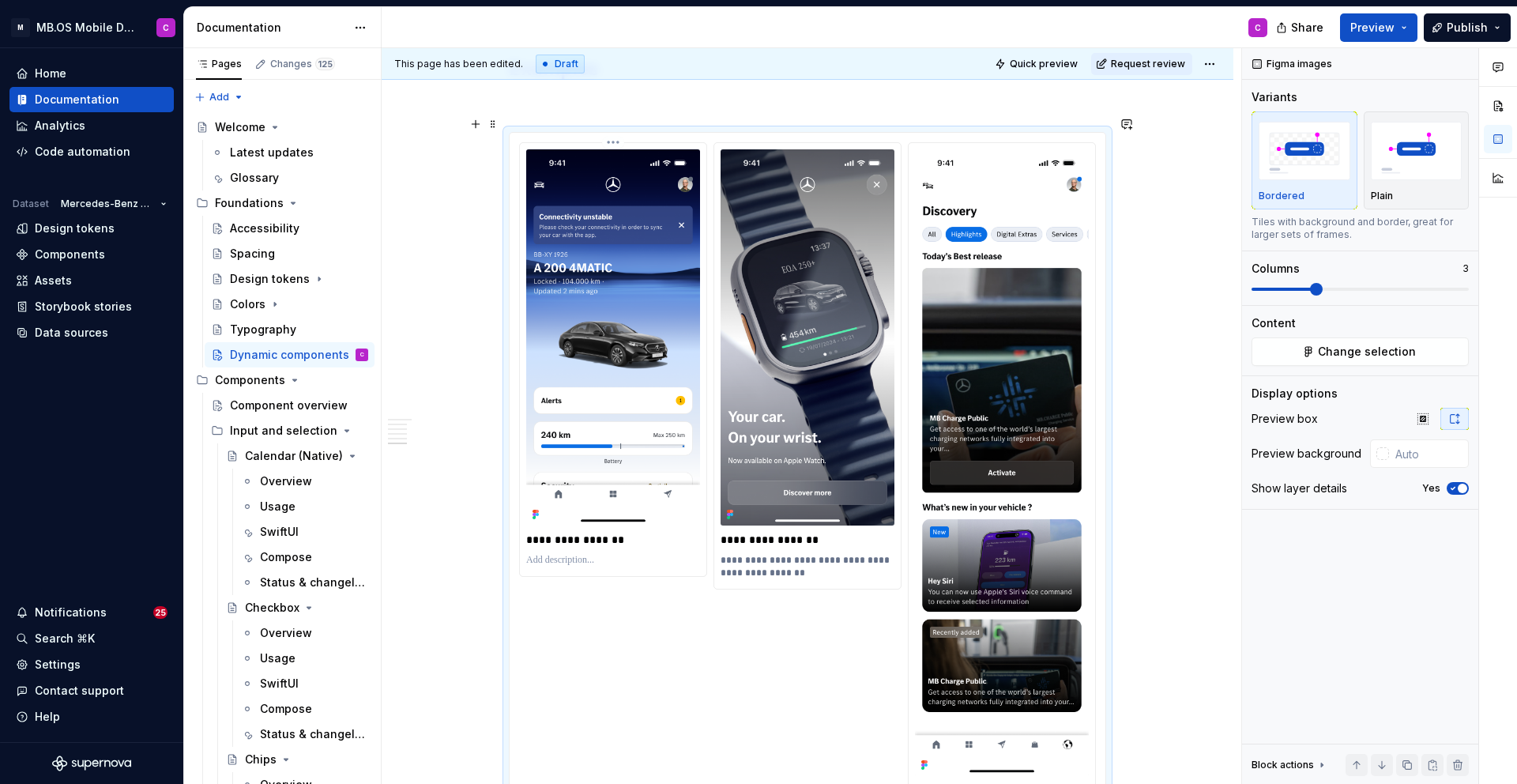
click at [583, 532] on p "**********" at bounding box center [612, 540] width 174 height 16
click at [584, 554] on p "To enrich screen reader interactions, please activate Accessibility in Grammarl…" at bounding box center [612, 560] width 174 height 12
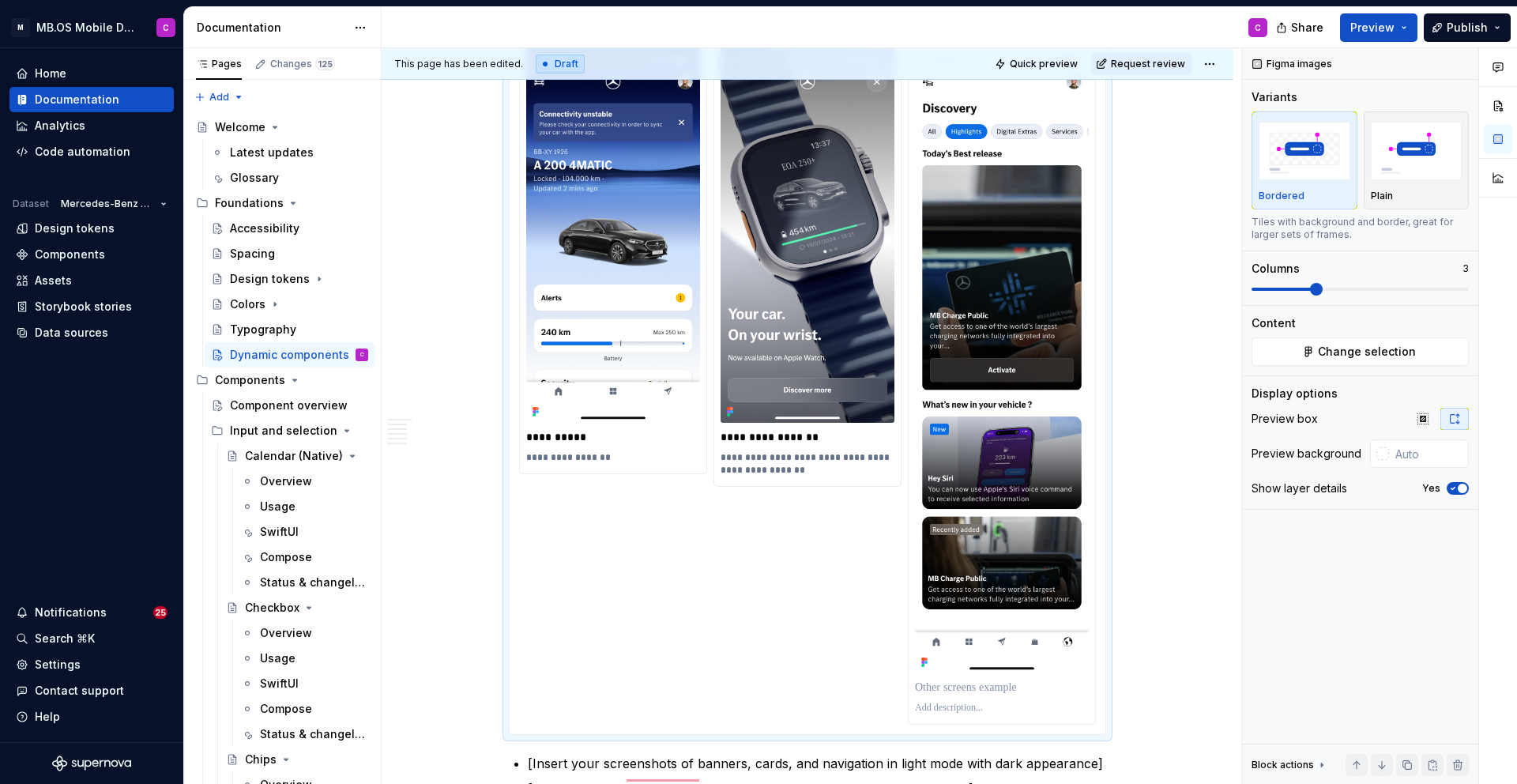
scroll to position [1861, 0]
click at [956, 680] on p "To enrich screen reader interactions, please activate Accessibility in Grammarl…" at bounding box center [1001, 688] width 174 height 16
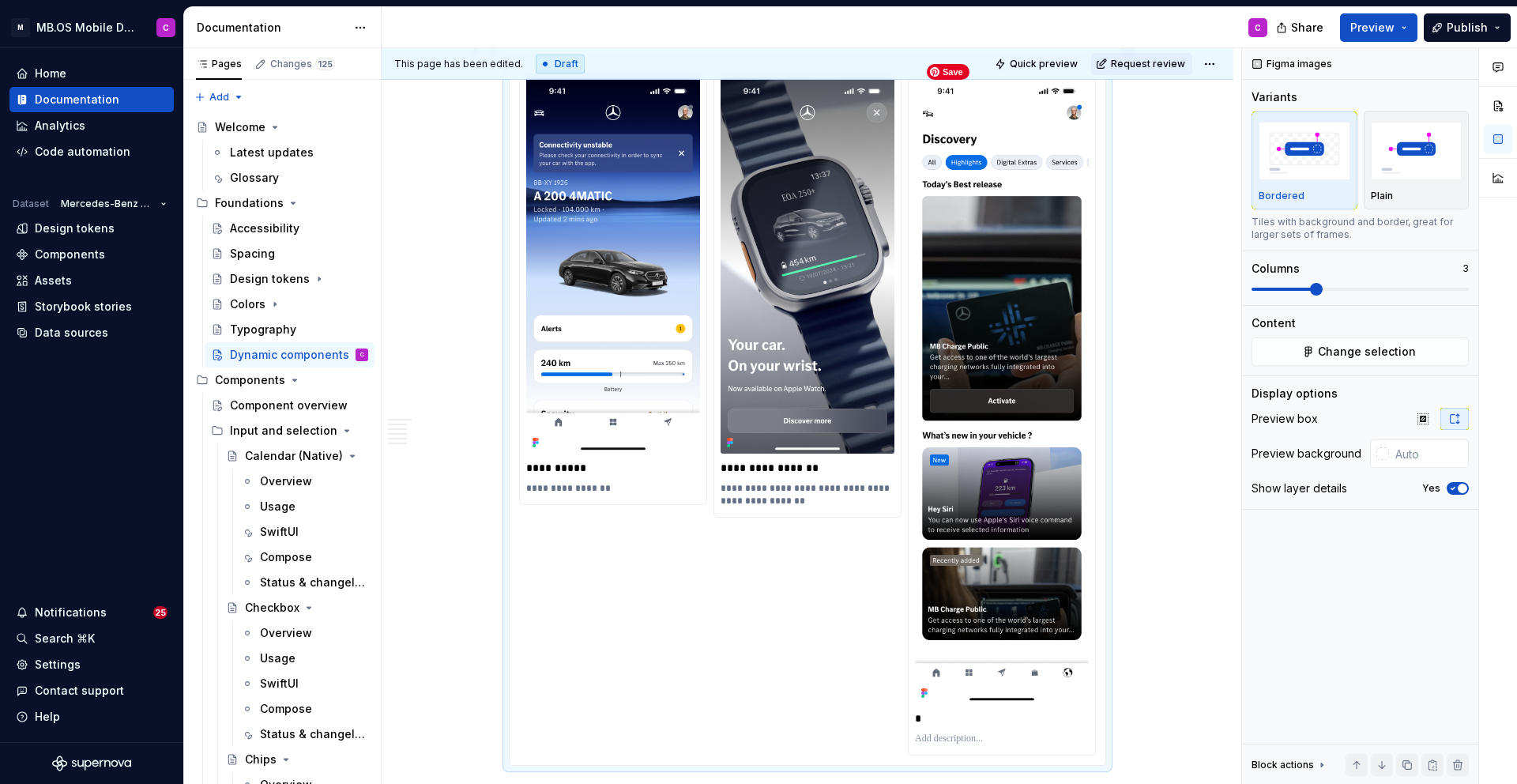
scroll to position [1835, 0]
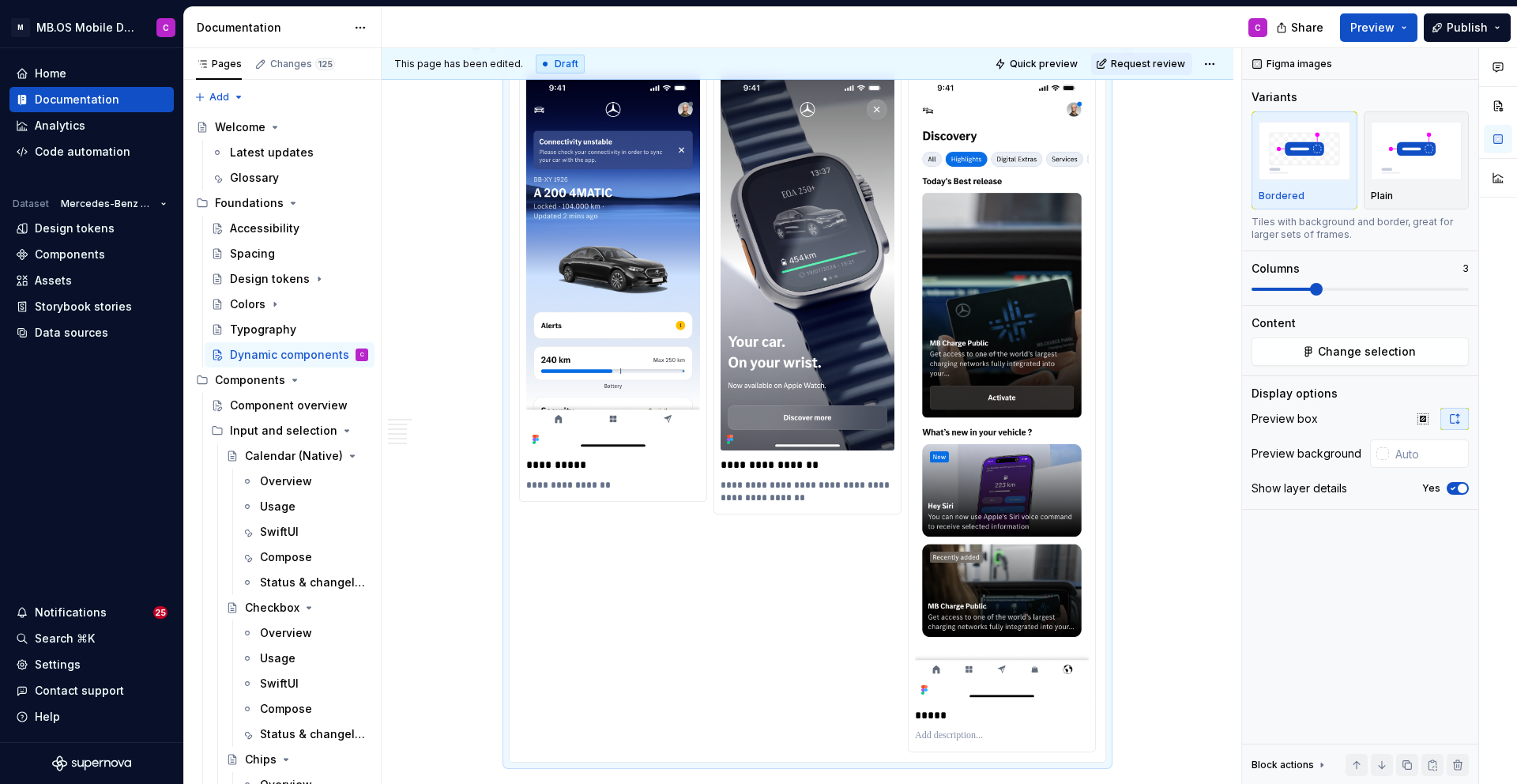
click at [962, 729] on p "To enrich screen reader interactions, please activate Accessibility in Grammarl…" at bounding box center [1001, 735] width 174 height 12
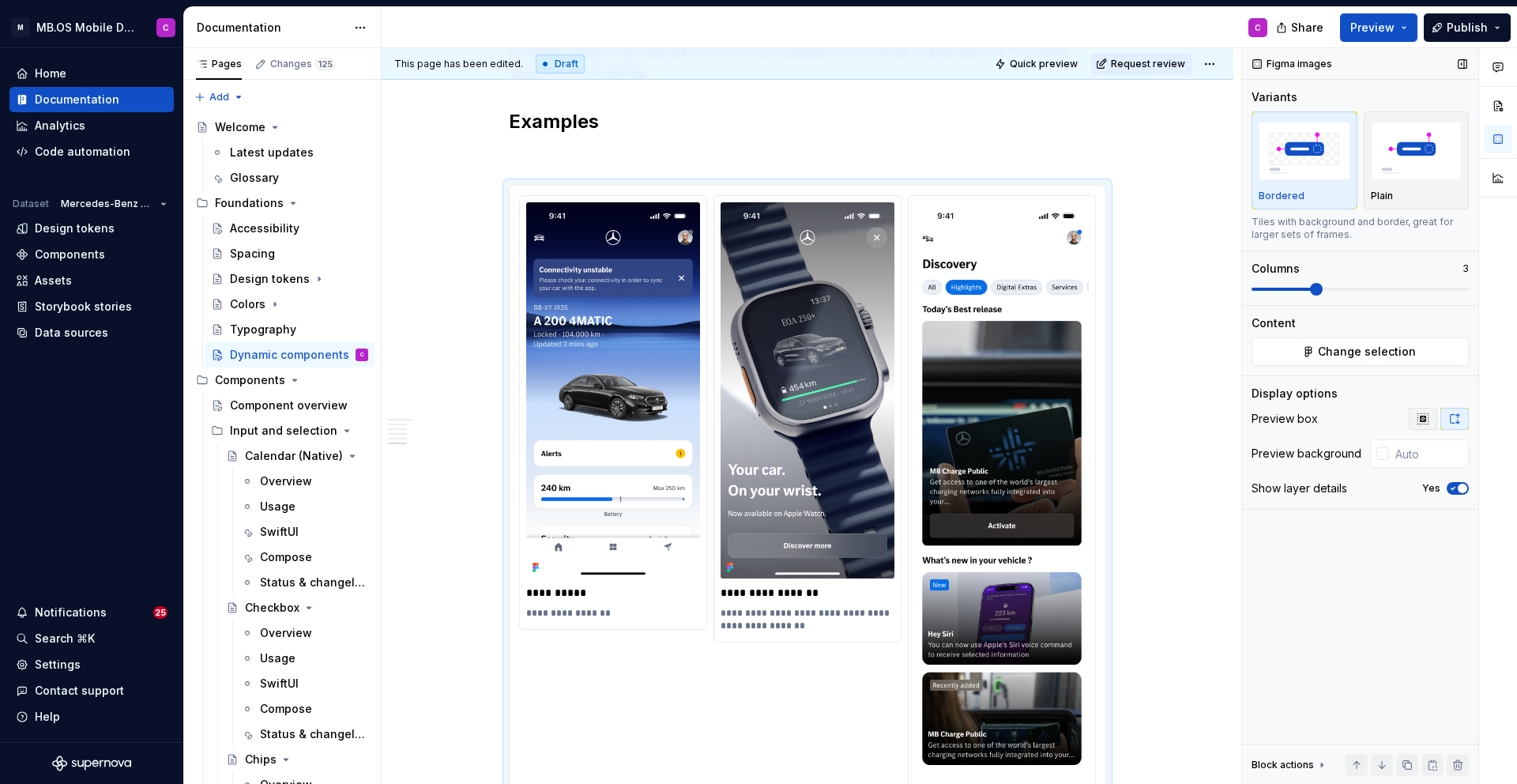
click at [1424, 416] on icon "button" at bounding box center [1423, 419] width 12 height 12
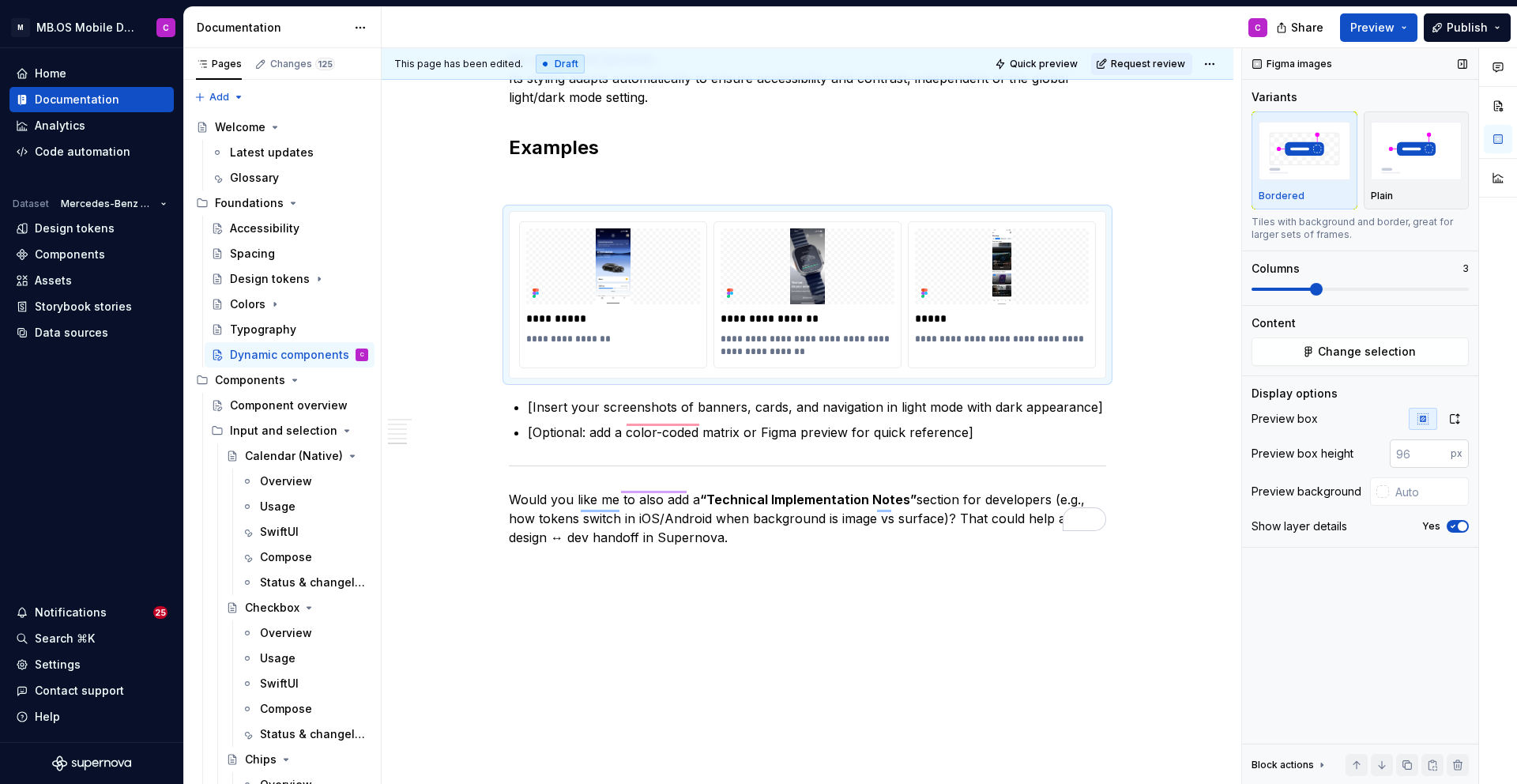
click at [1420, 440] on input "number" at bounding box center [1421, 453] width 61 height 29
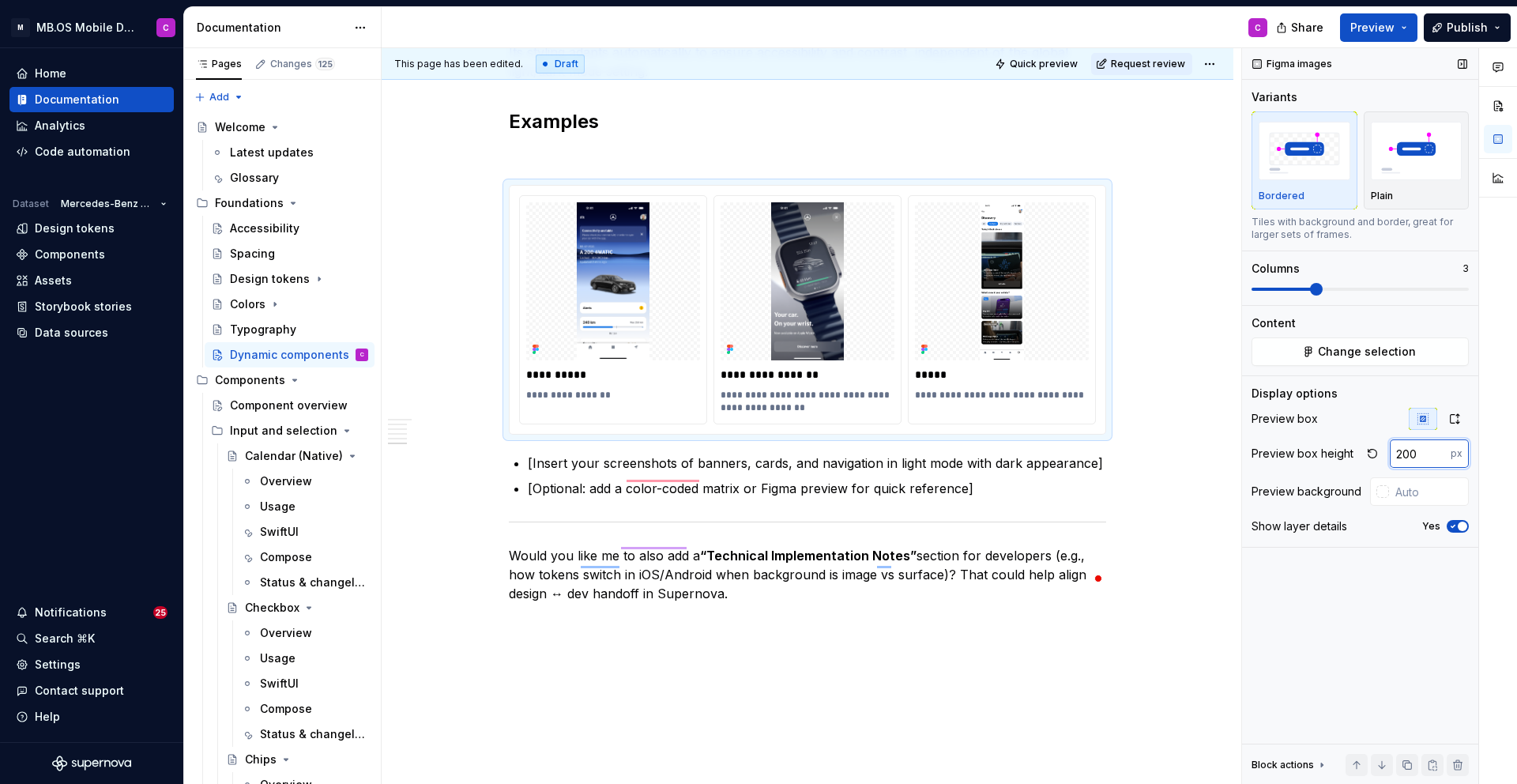
click at [1416, 457] on input "200" at bounding box center [1421, 453] width 61 height 29
type input "2"
type input "400"
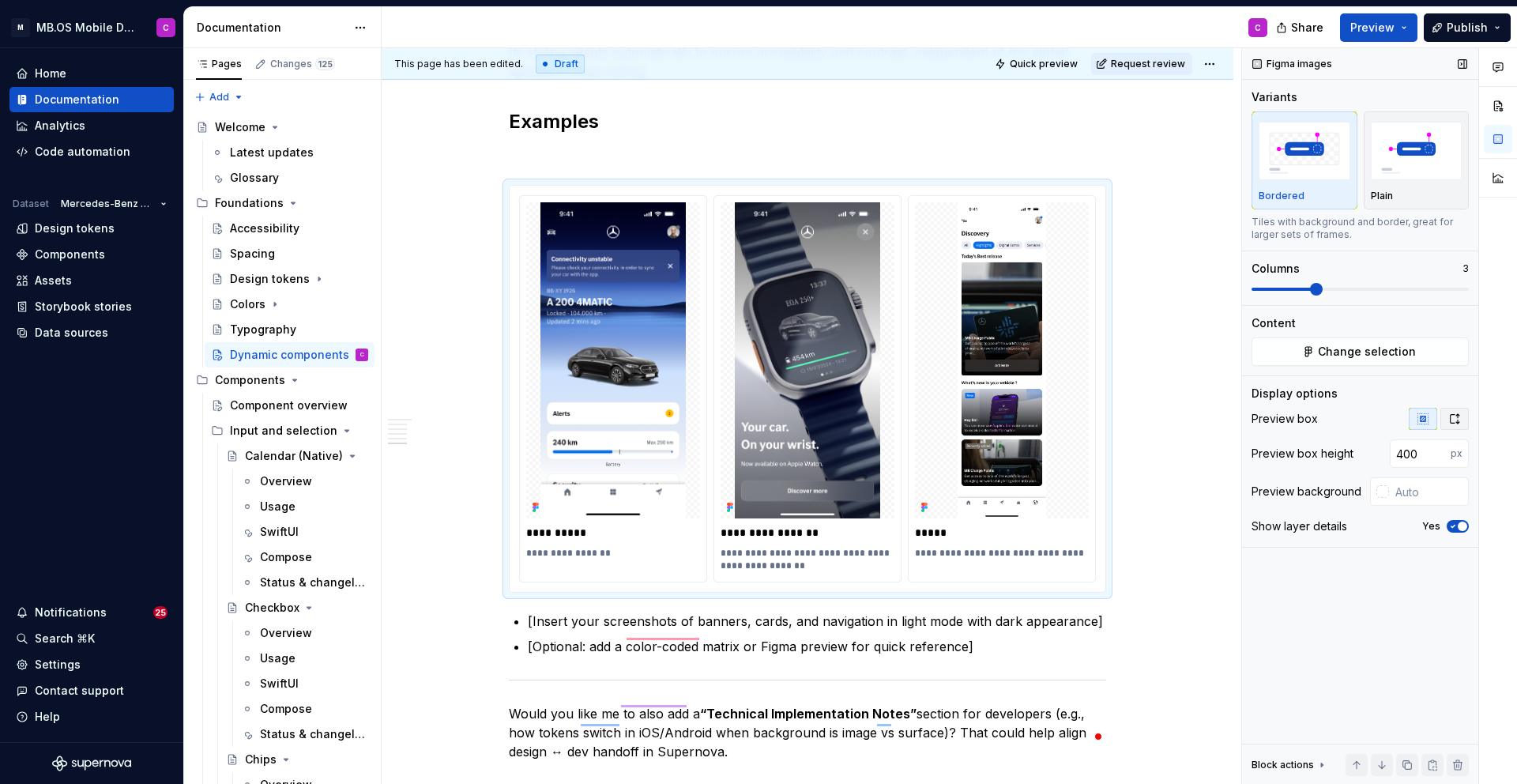
click at [1456, 414] on icon "button" at bounding box center [1455, 419] width 12 height 12
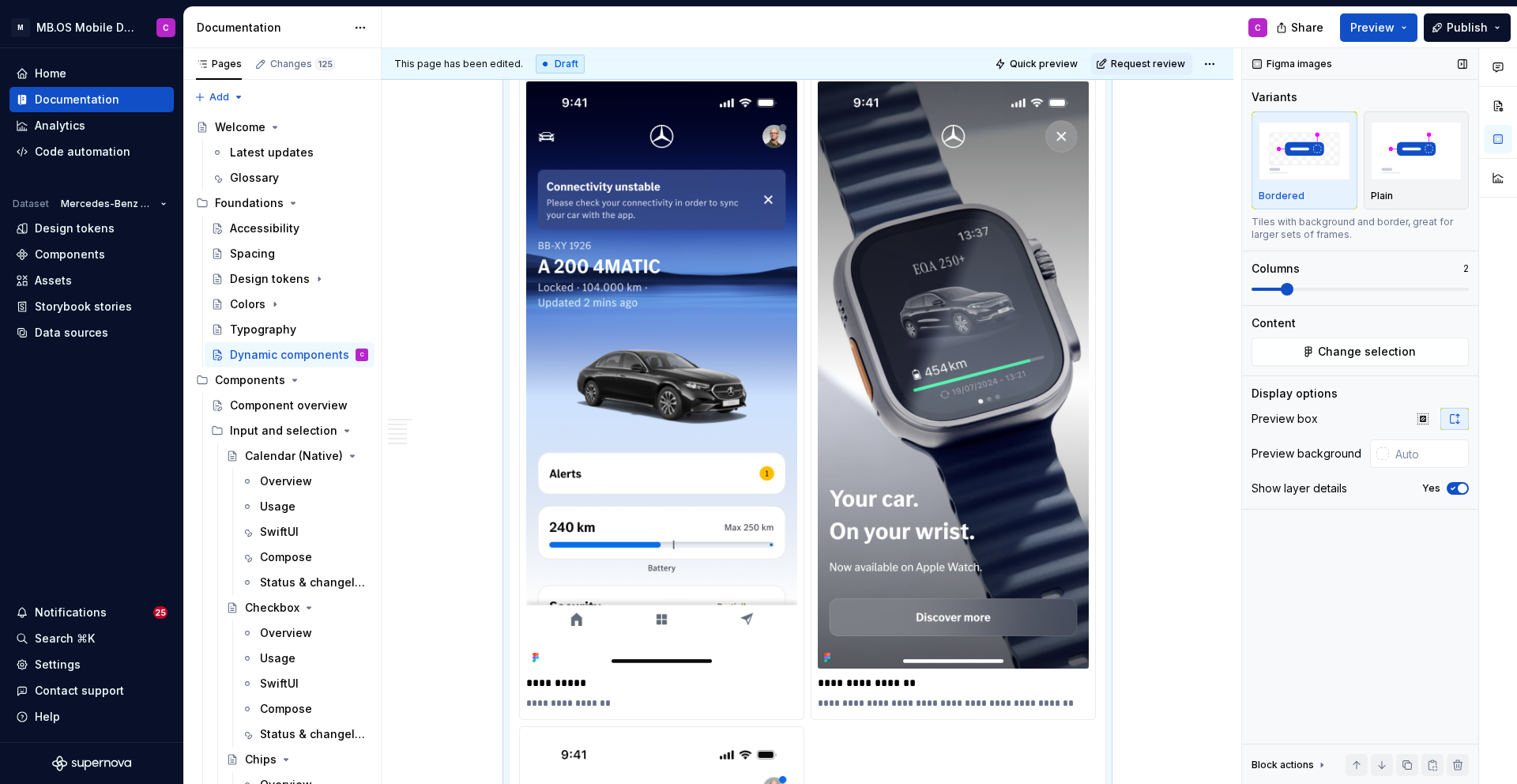
click at [1289, 290] on span at bounding box center [1288, 289] width 12 height 12
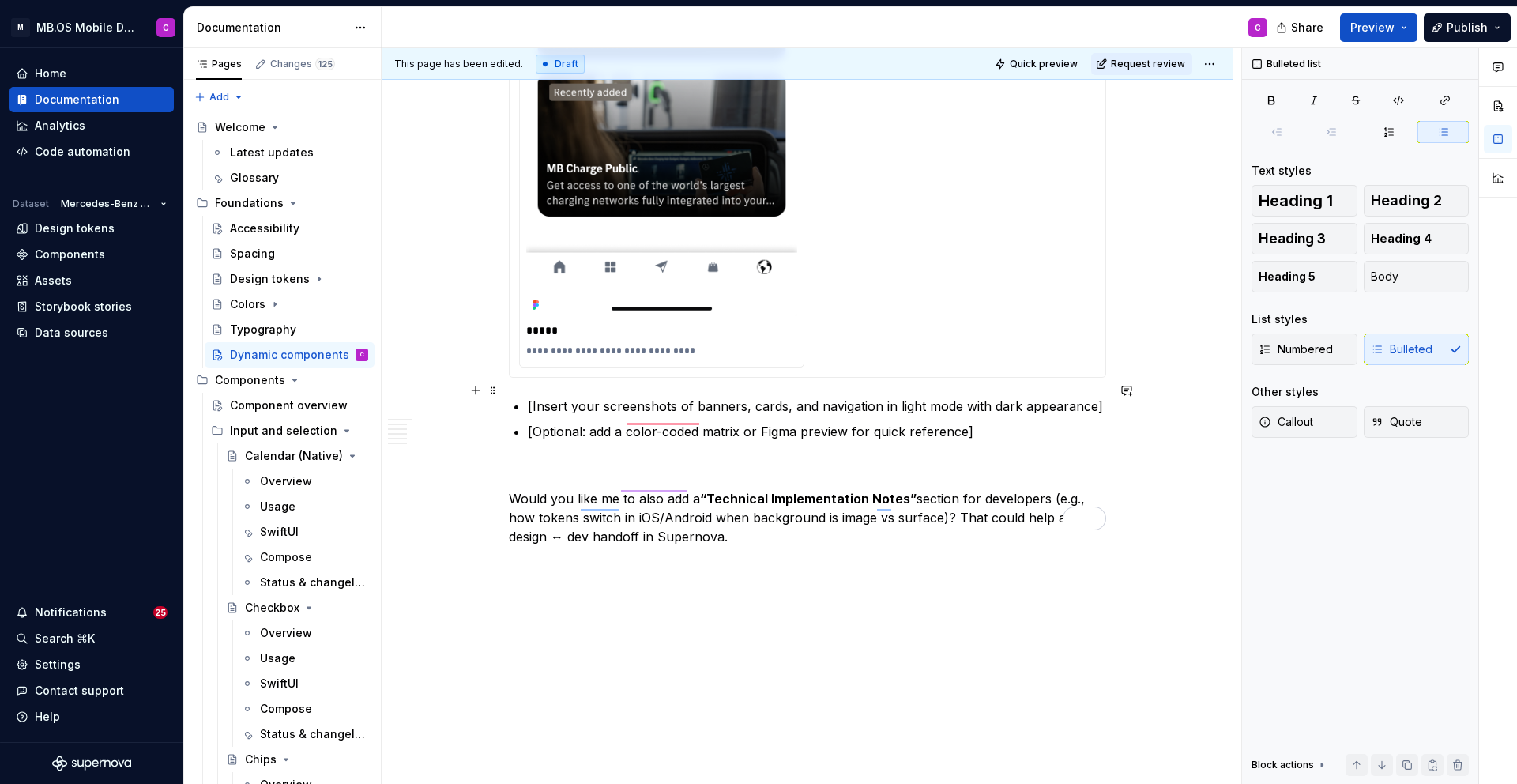
click at [742, 399] on p "[Insert your screenshots of banners, cards, and navigation in light mode with d…" at bounding box center [817, 406] width 578 height 19
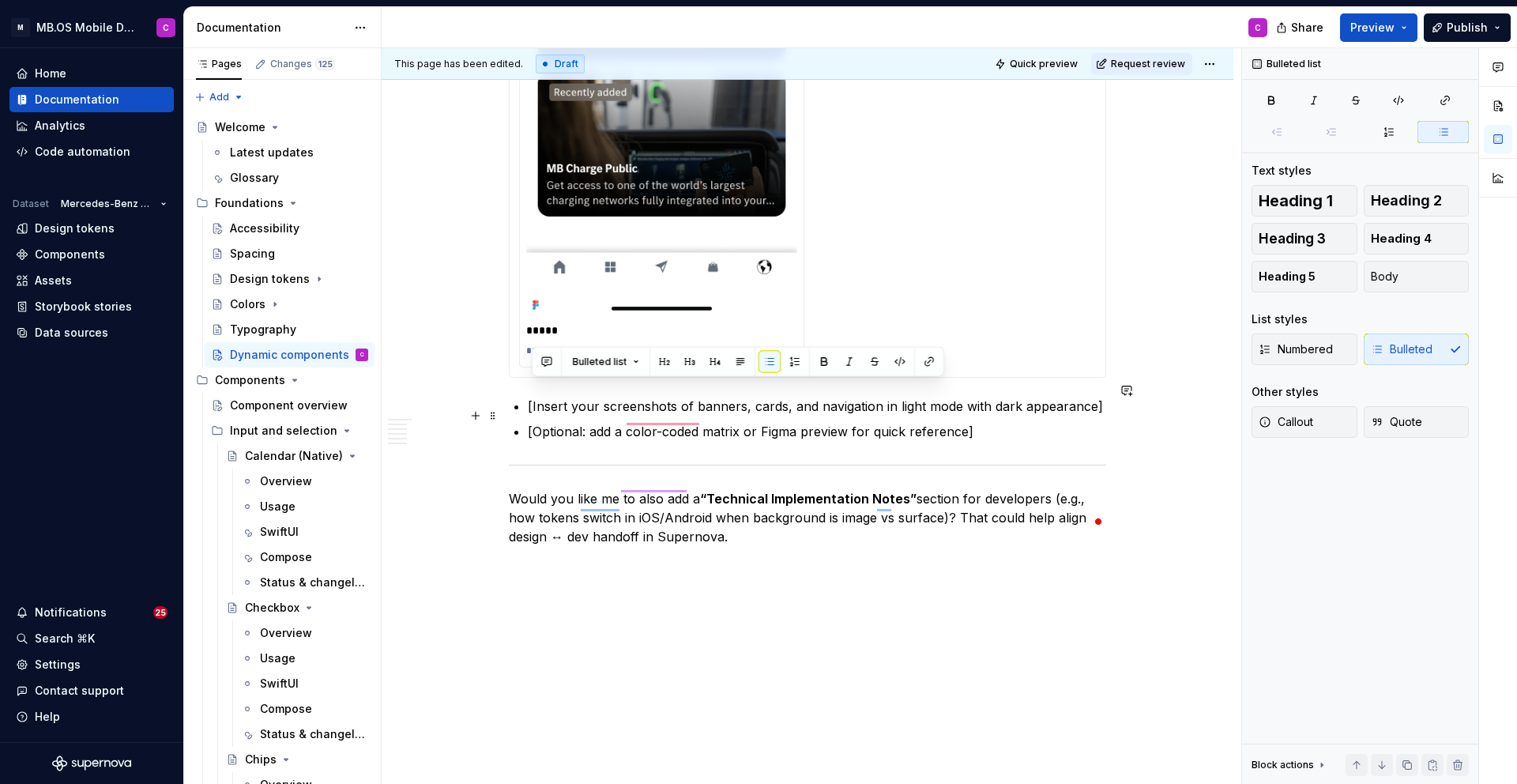
click at [895, 422] on p "[Optional: add a color-coded matrix or Figma preview for quick reference]" at bounding box center [817, 432] width 578 height 19
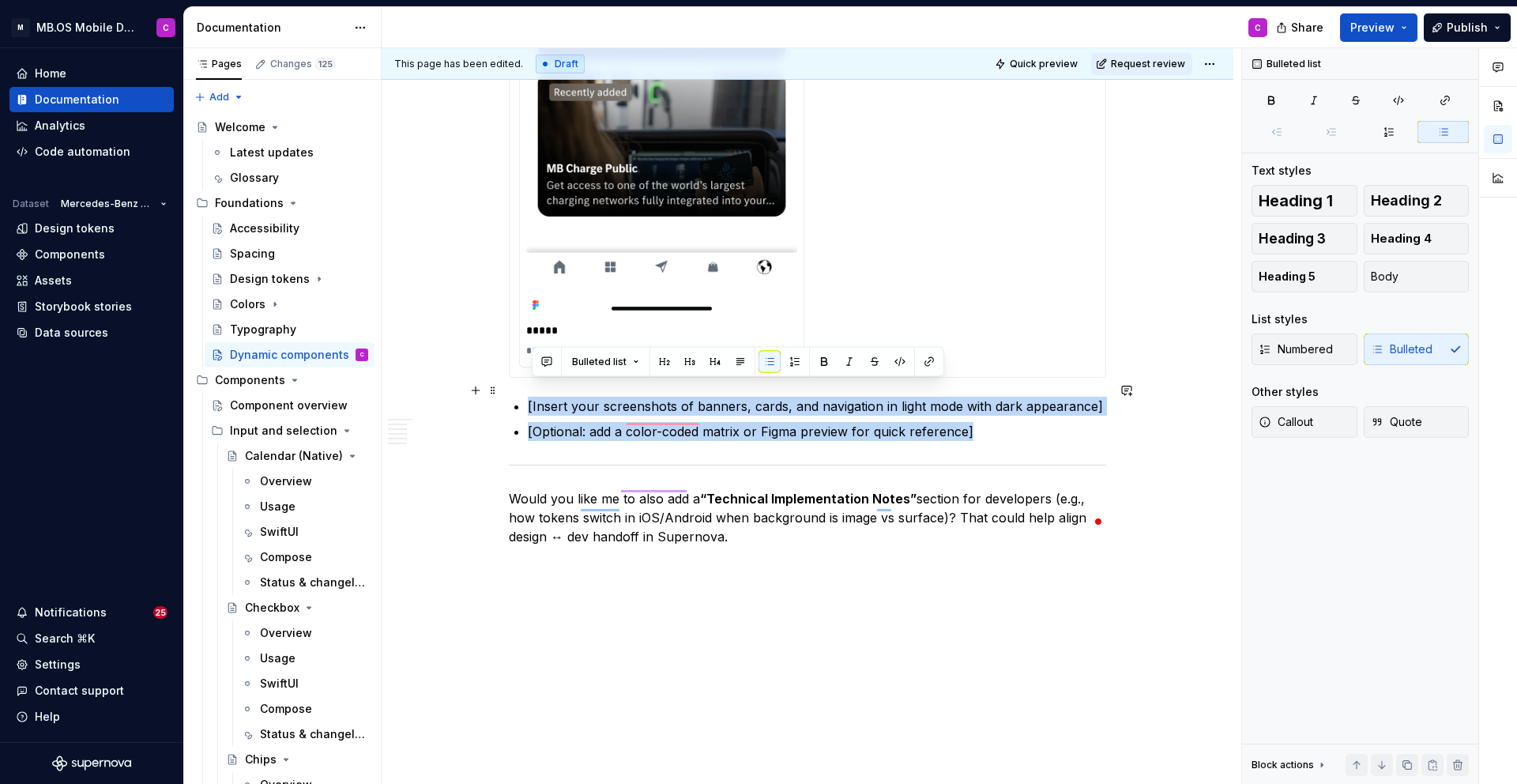
drag, startPoint x: 999, startPoint y: 416, endPoint x: 520, endPoint y: 388, distance: 479.8
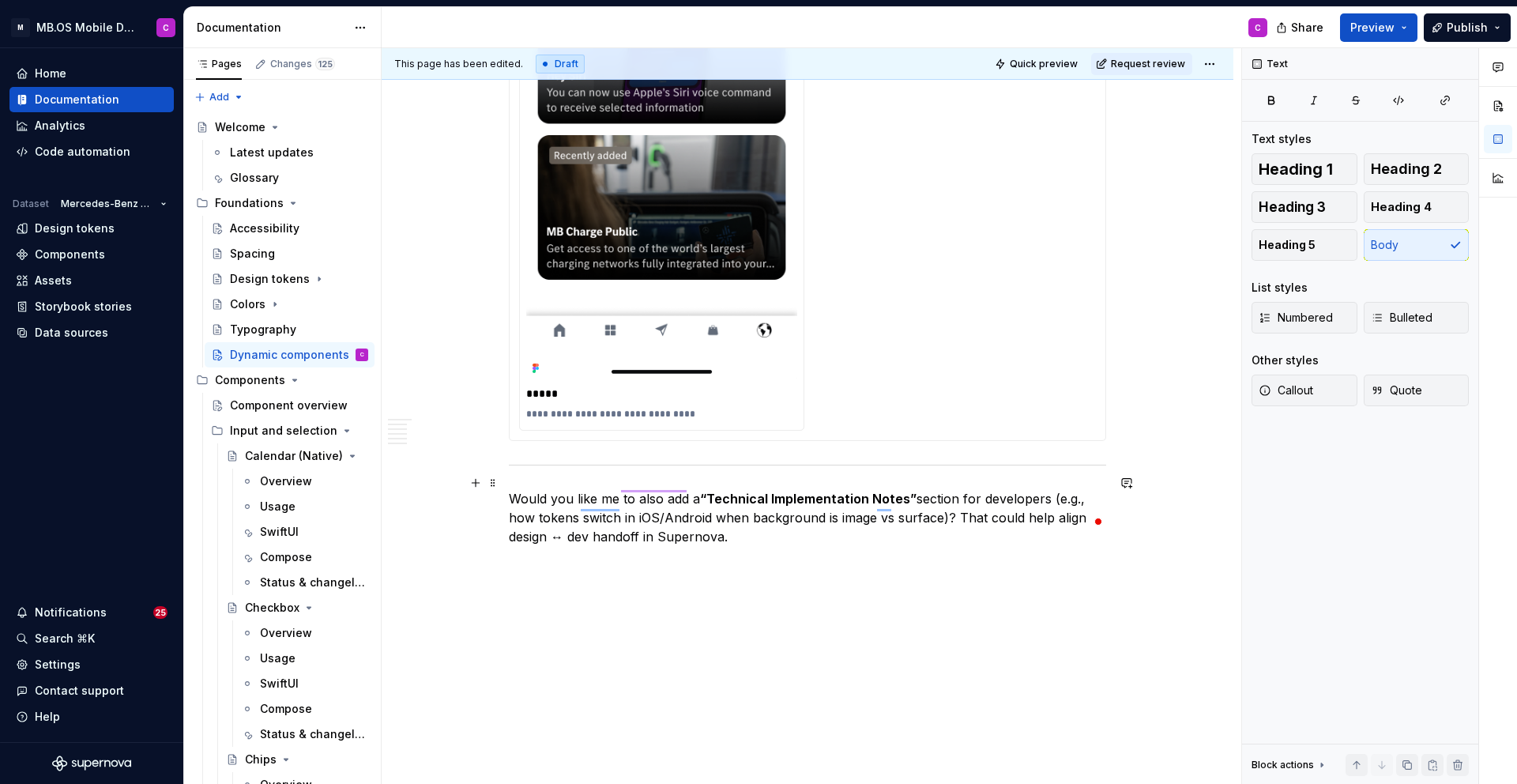
click at [673, 521] on p "Would you like me to also add a “Technical Implementation Notes” section for de…" at bounding box center [807, 517] width 598 height 57
drag, startPoint x: 748, startPoint y: 526, endPoint x: 511, endPoint y: 444, distance: 250.8
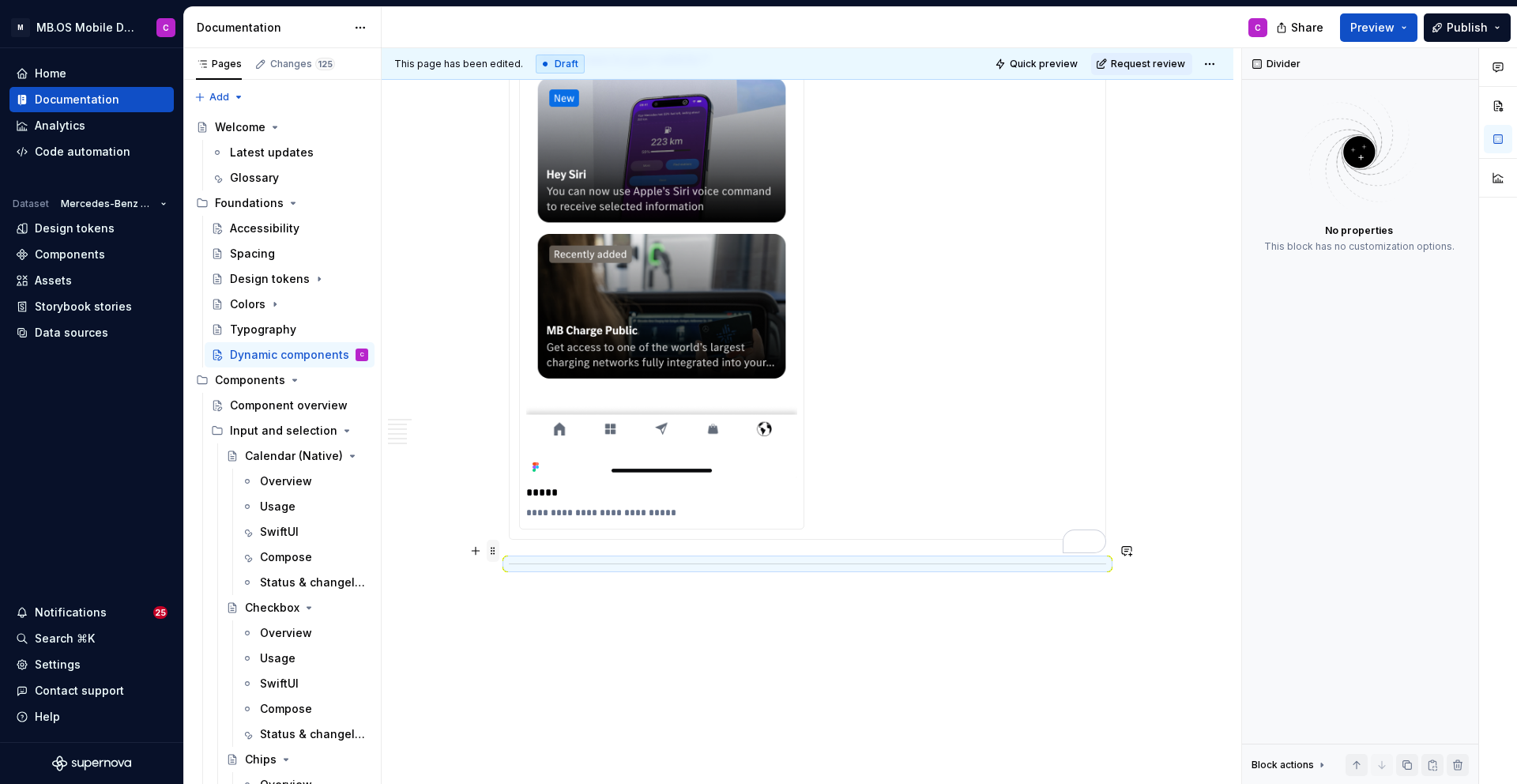
click at [493, 549] on span at bounding box center [493, 550] width 12 height 22
click at [537, 685] on div "Delete" at bounding box center [571, 692] width 103 height 16
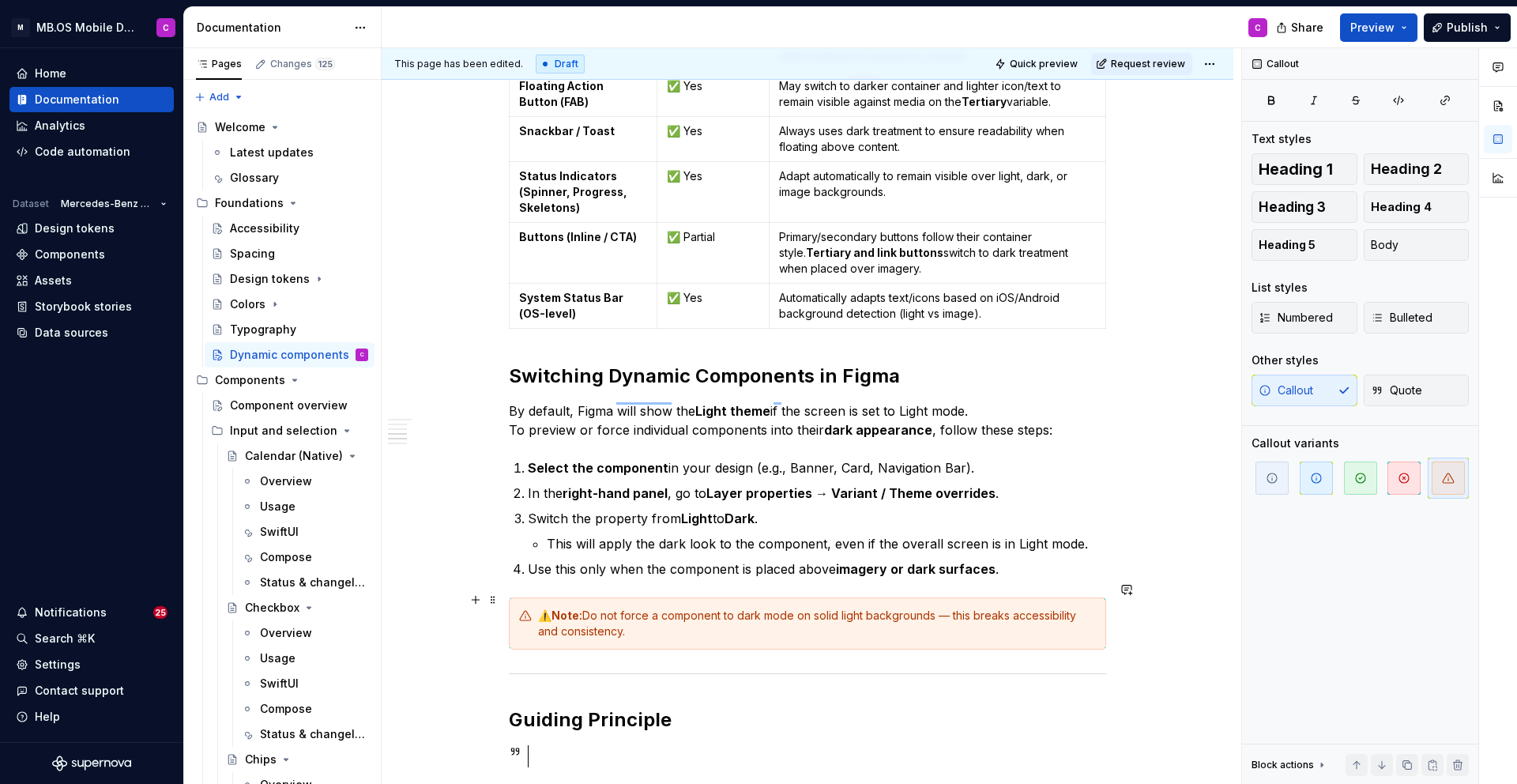
click at [557, 609] on strong "Note:" at bounding box center [566, 615] width 31 height 13
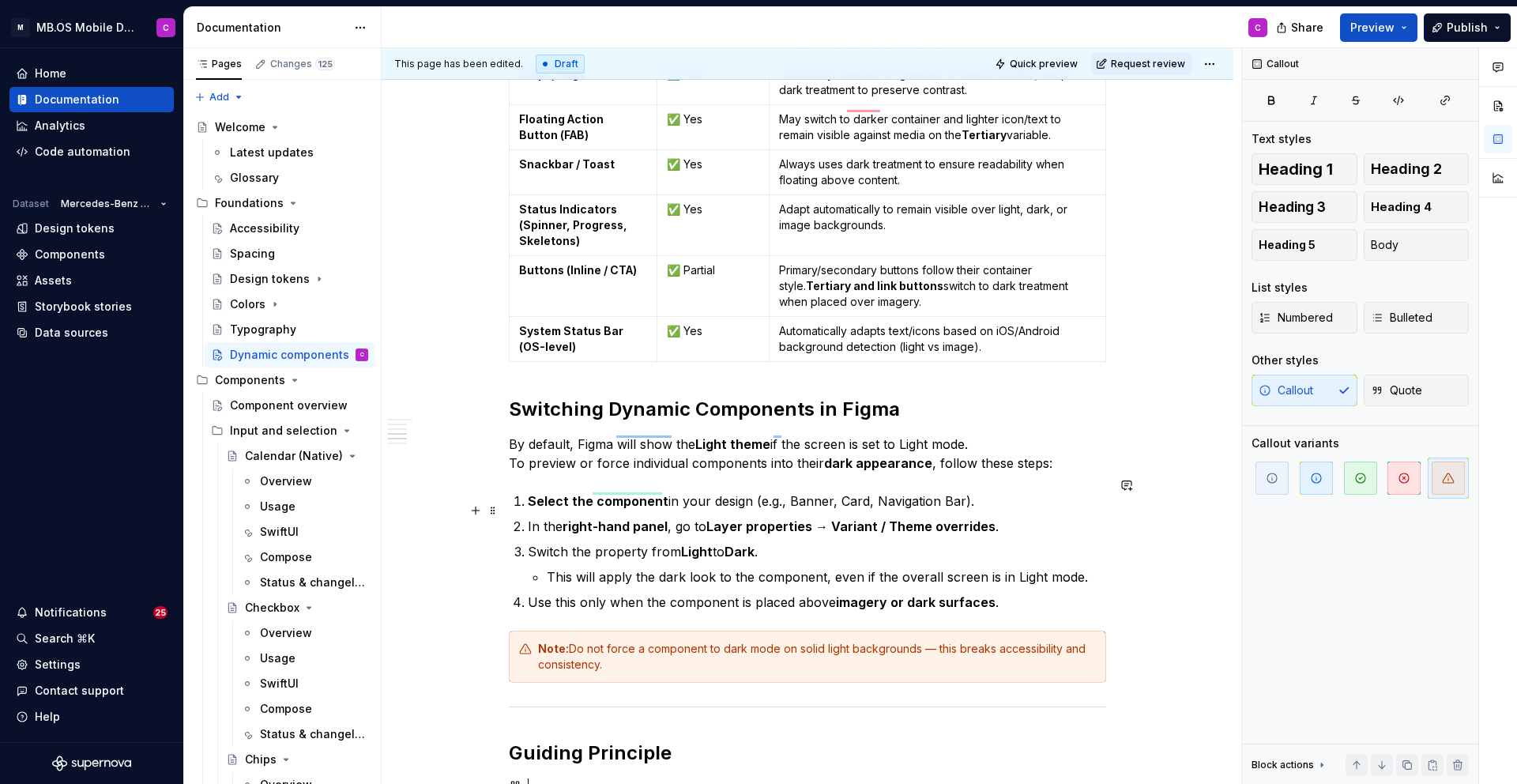
click at [796, 518] on strong "Layer properties → Variant / Theme overrides" at bounding box center [851, 526] width 290 height 16
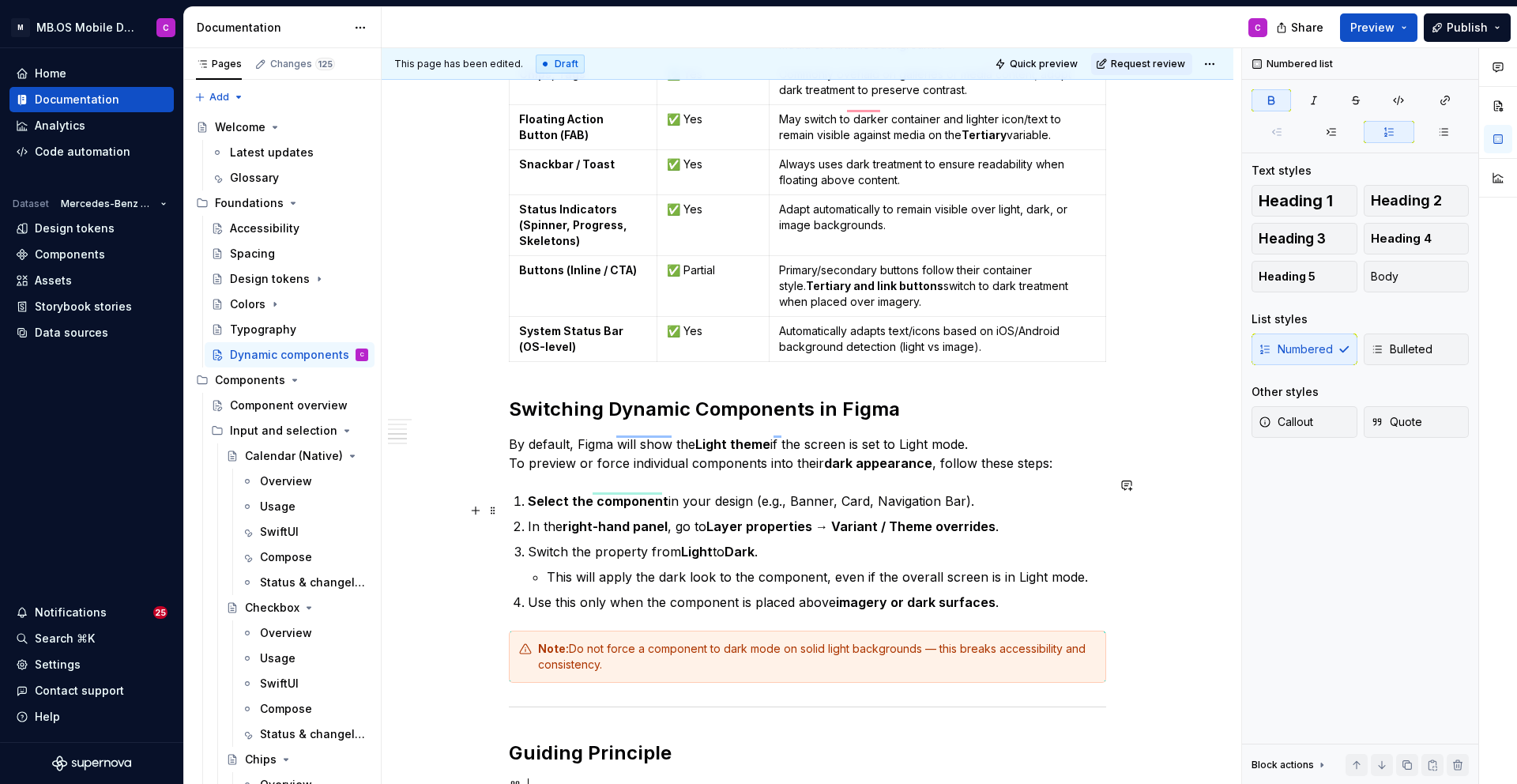
click at [796, 518] on strong "Layer properties → Variant / Theme overrides" at bounding box center [851, 526] width 290 height 16
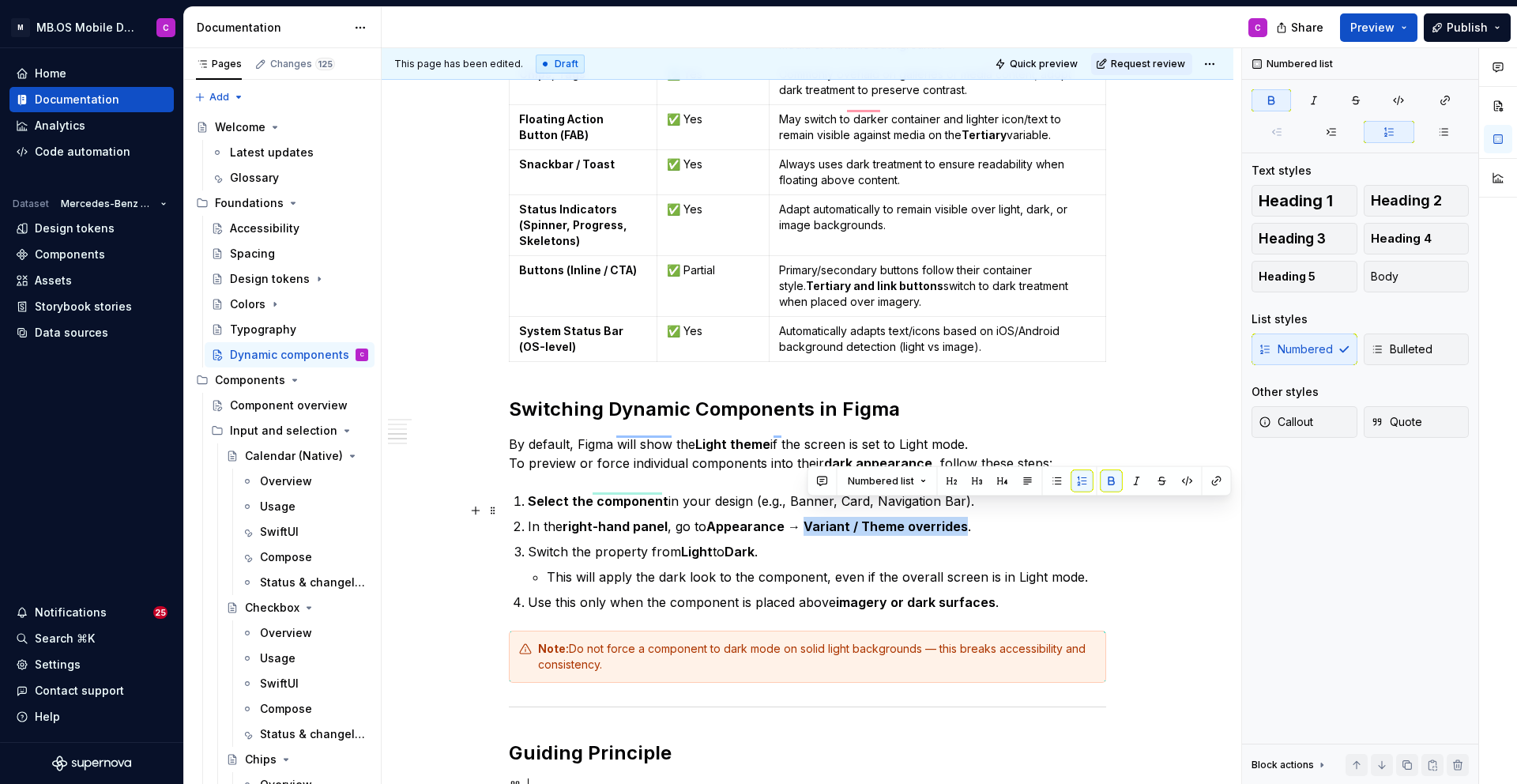
drag, startPoint x: 810, startPoint y: 510, endPoint x: 967, endPoint y: 511, distance: 157.0
click at [967, 516] on p "In the right-hand panel , go to Appearance → Variant / Theme overrides ." at bounding box center [817, 526] width 578 height 19
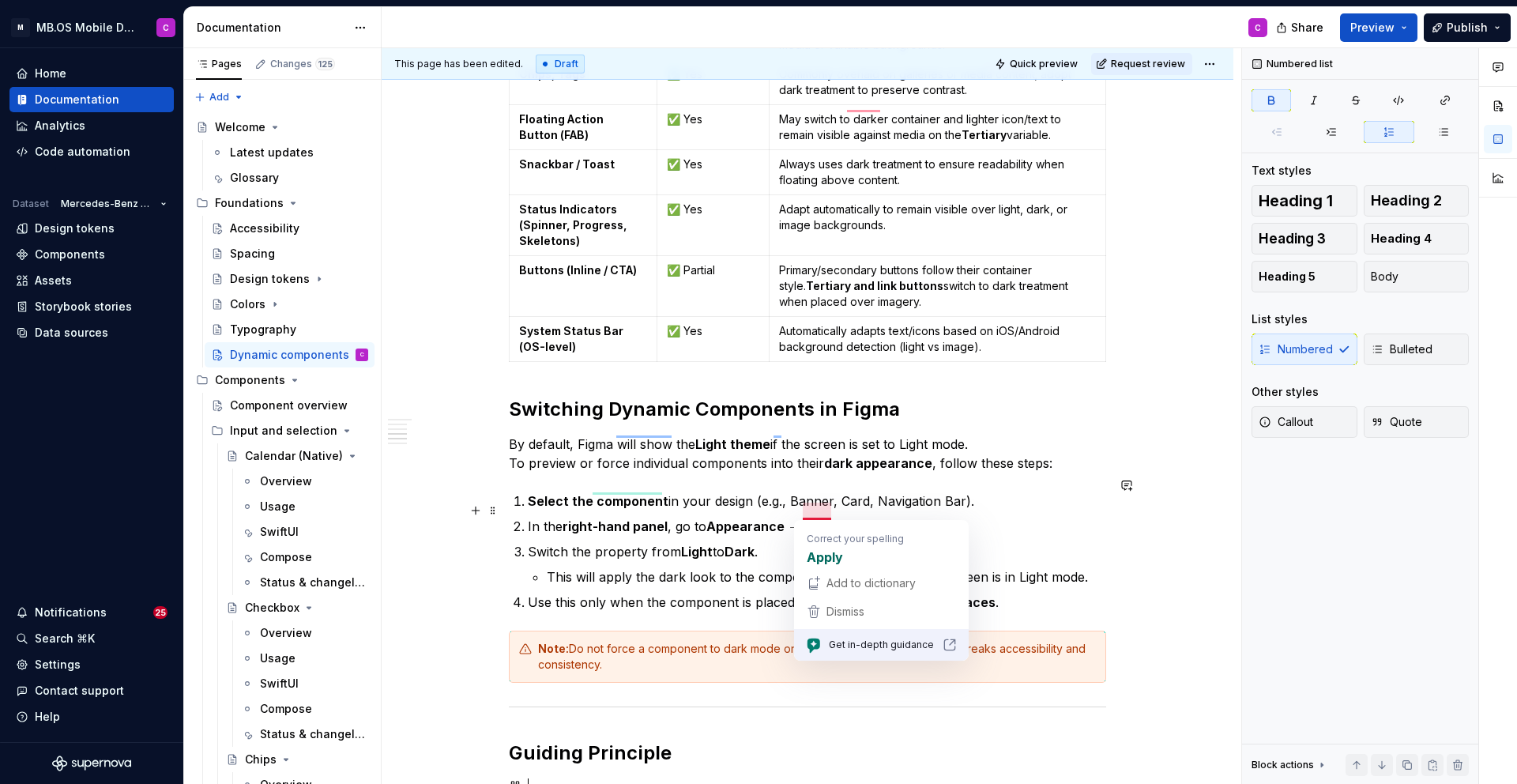
click at [819, 518] on strong "Appearance → Aply variable mode" at bounding box center [815, 526] width 217 height 16
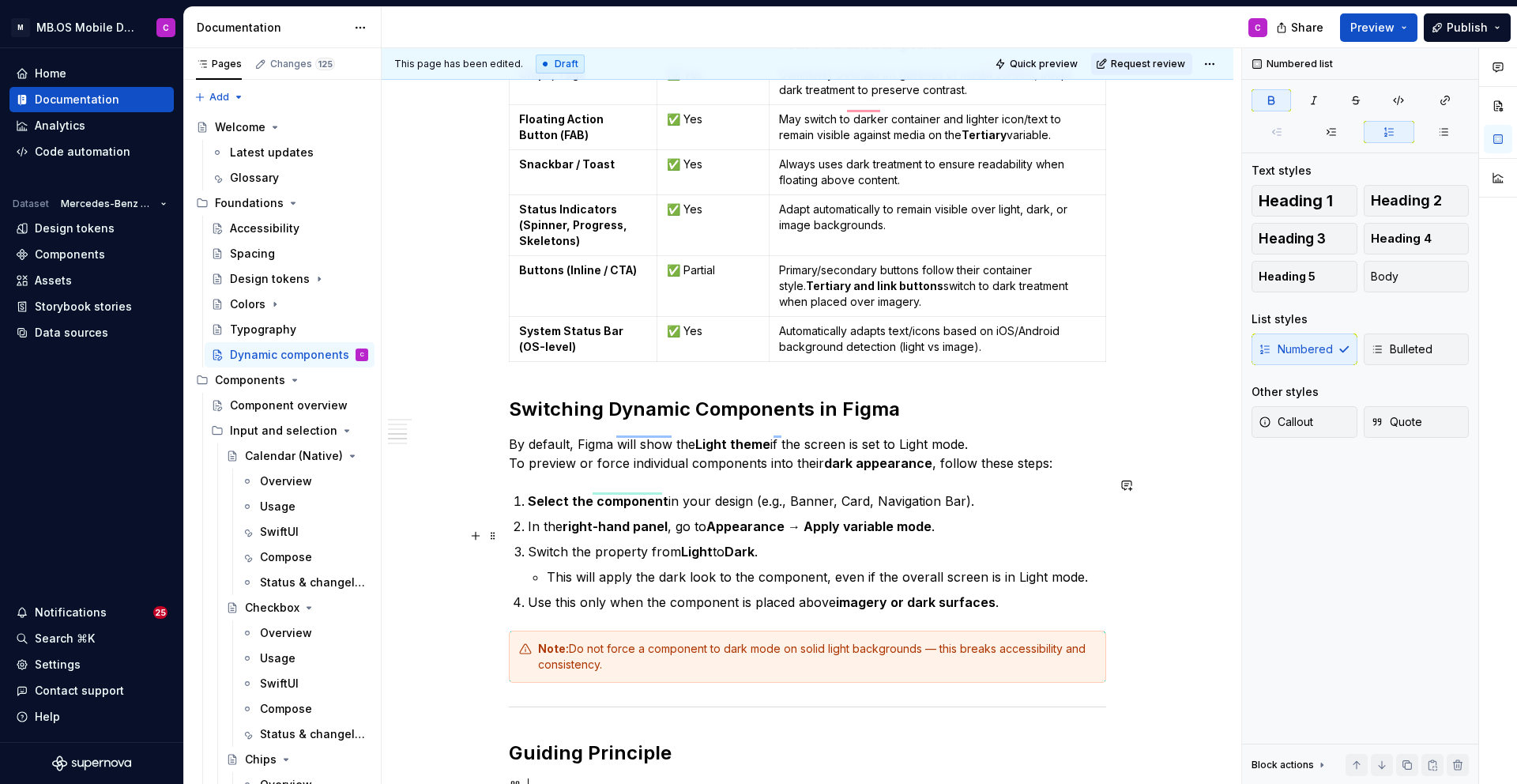
click at [894, 542] on p "Switch the property from Light to Dark ." at bounding box center [817, 551] width 578 height 19
click at [602, 542] on p "Switch the property from Light to Dark ." at bounding box center [817, 551] width 578 height 19
click at [663, 542] on p "Switch the property from Light to Dark ." at bounding box center [817, 551] width 578 height 19
click at [610, 542] on p "Switch the property from Light to Dark ." at bounding box center [817, 551] width 578 height 19
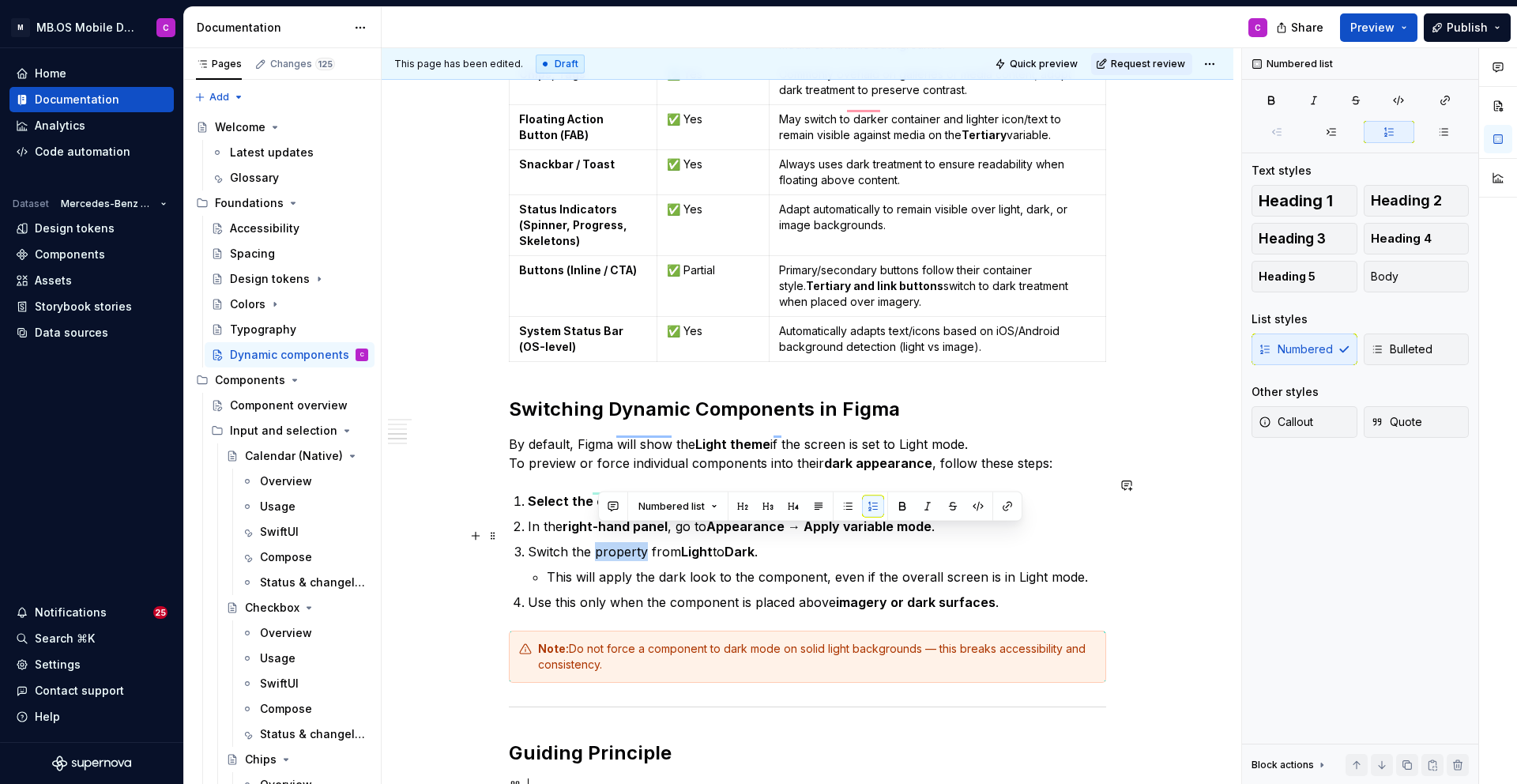
click at [610, 542] on p "Switch the property from Light to Dark ." at bounding box center [817, 551] width 578 height 19
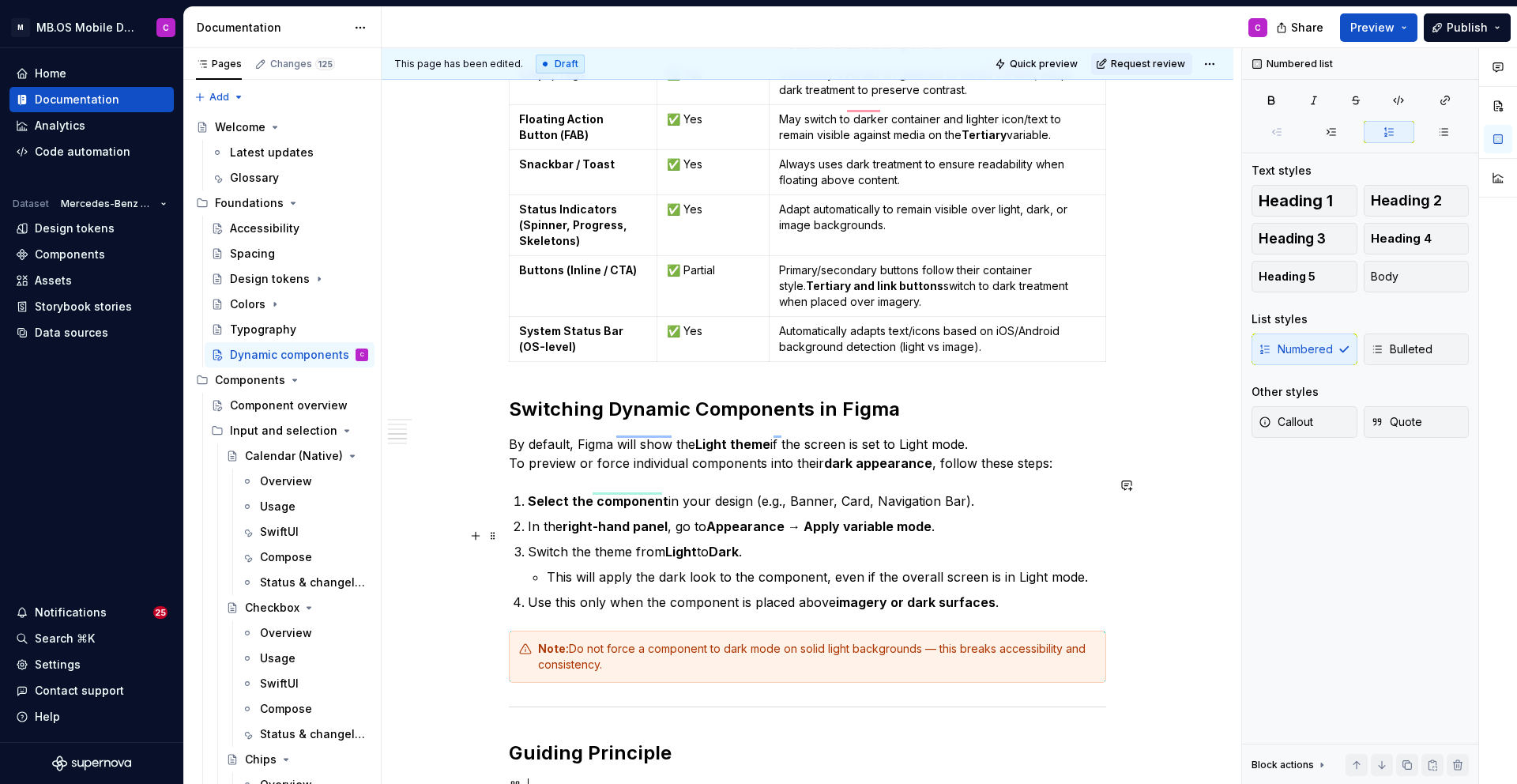
click at [765, 542] on p "Switch the theme from Light to Dark ." at bounding box center [817, 551] width 578 height 19
click at [979, 594] on strong "imagery or dark surfaces" at bounding box center [915, 602] width 160 height 16
click at [1061, 592] on p "Use this only when the component is placed above imagery or dark surfaces ." at bounding box center [817, 602] width 578 height 19
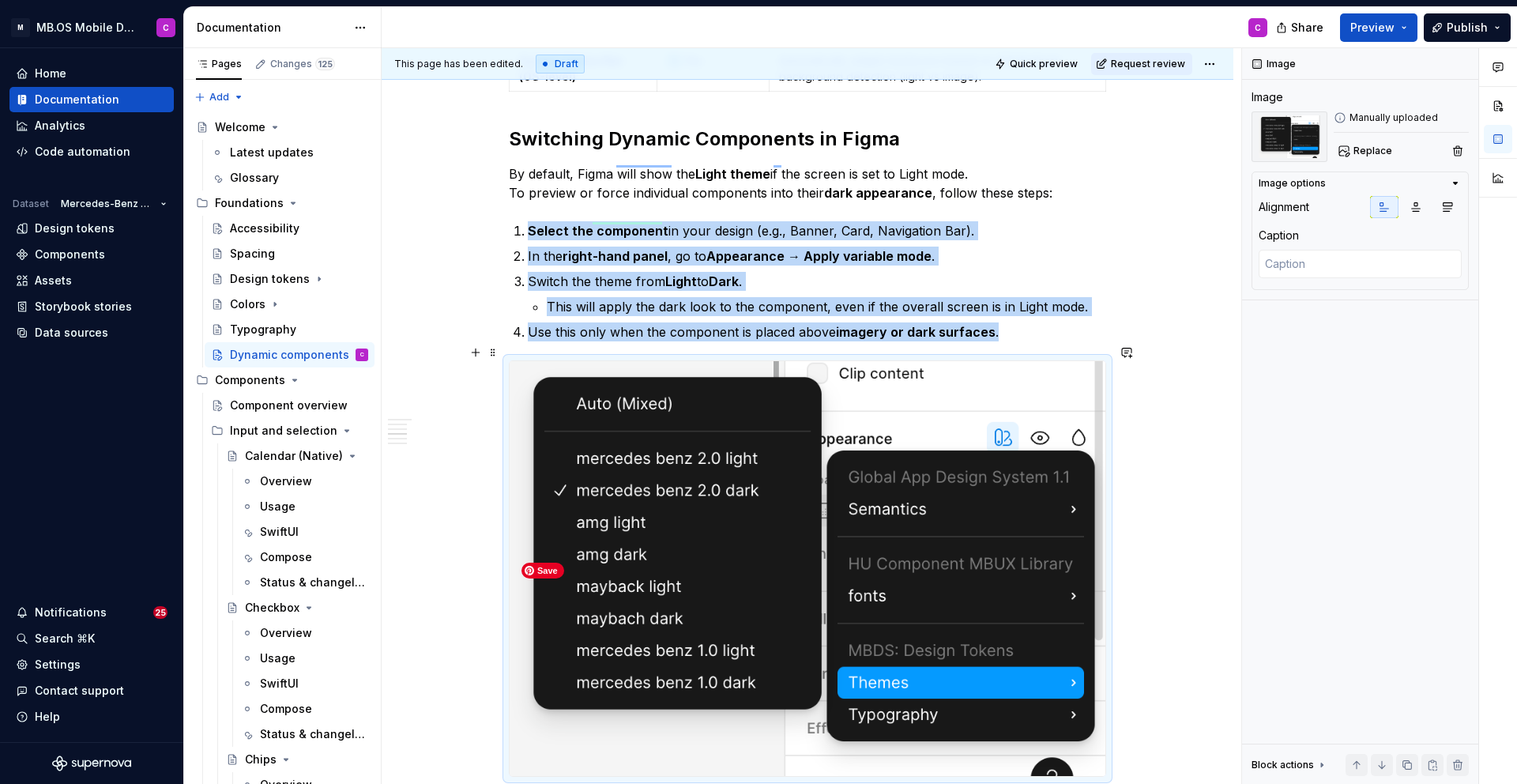
scroll to position [1161, 0]
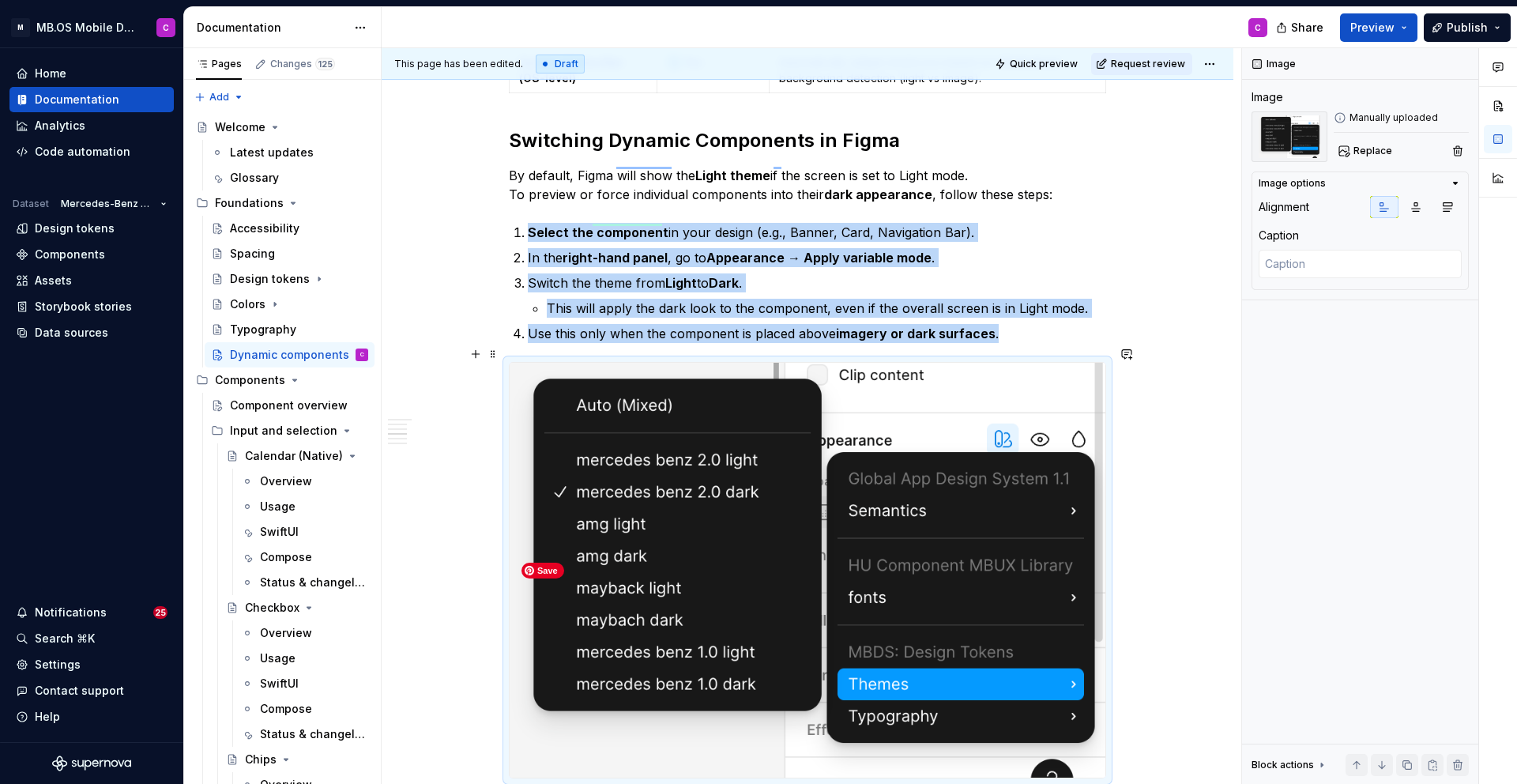
click at [788, 488] on img "To enrich screen reader interactions, please activate Accessibility in Grammarl…" at bounding box center [807, 570] width 596 height 415
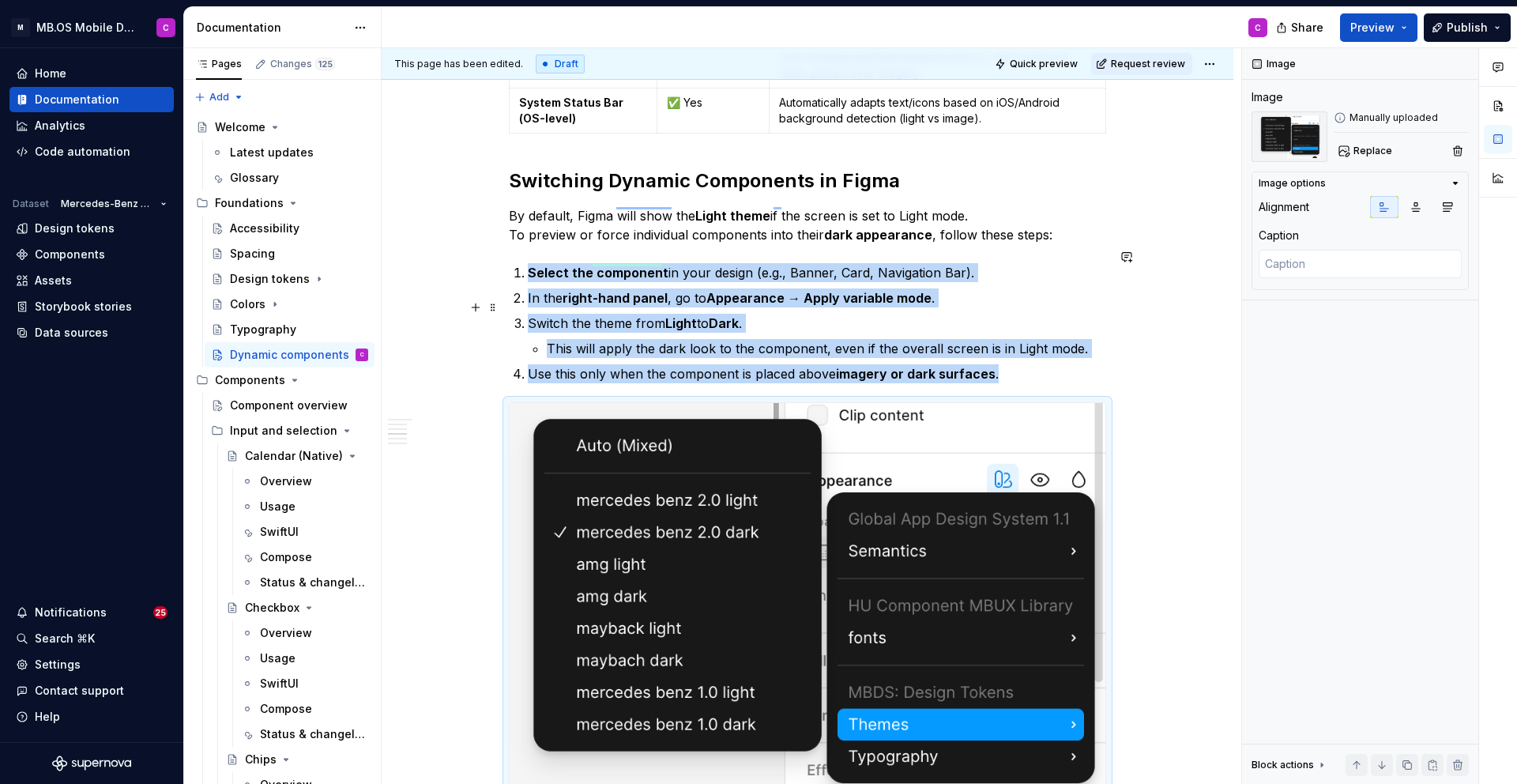
scroll to position [1112, 0]
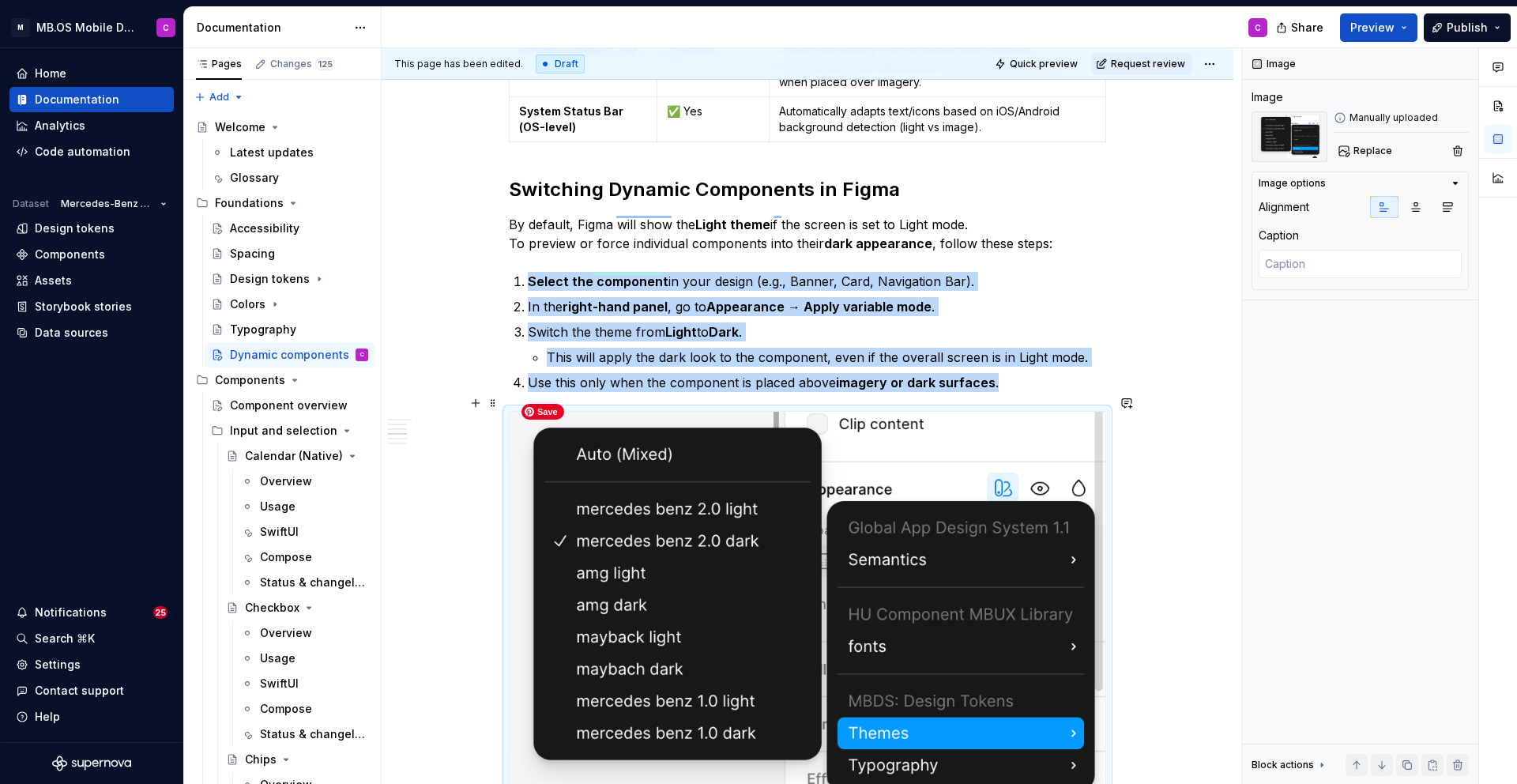
click at [683, 472] on img "To enrich screen reader interactions, please activate Accessibility in Grammarl…" at bounding box center [807, 619] width 596 height 415
click at [1011, 531] on img "To enrich screen reader interactions, please activate Accessibility in Grammarl…" at bounding box center [807, 619] width 596 height 415
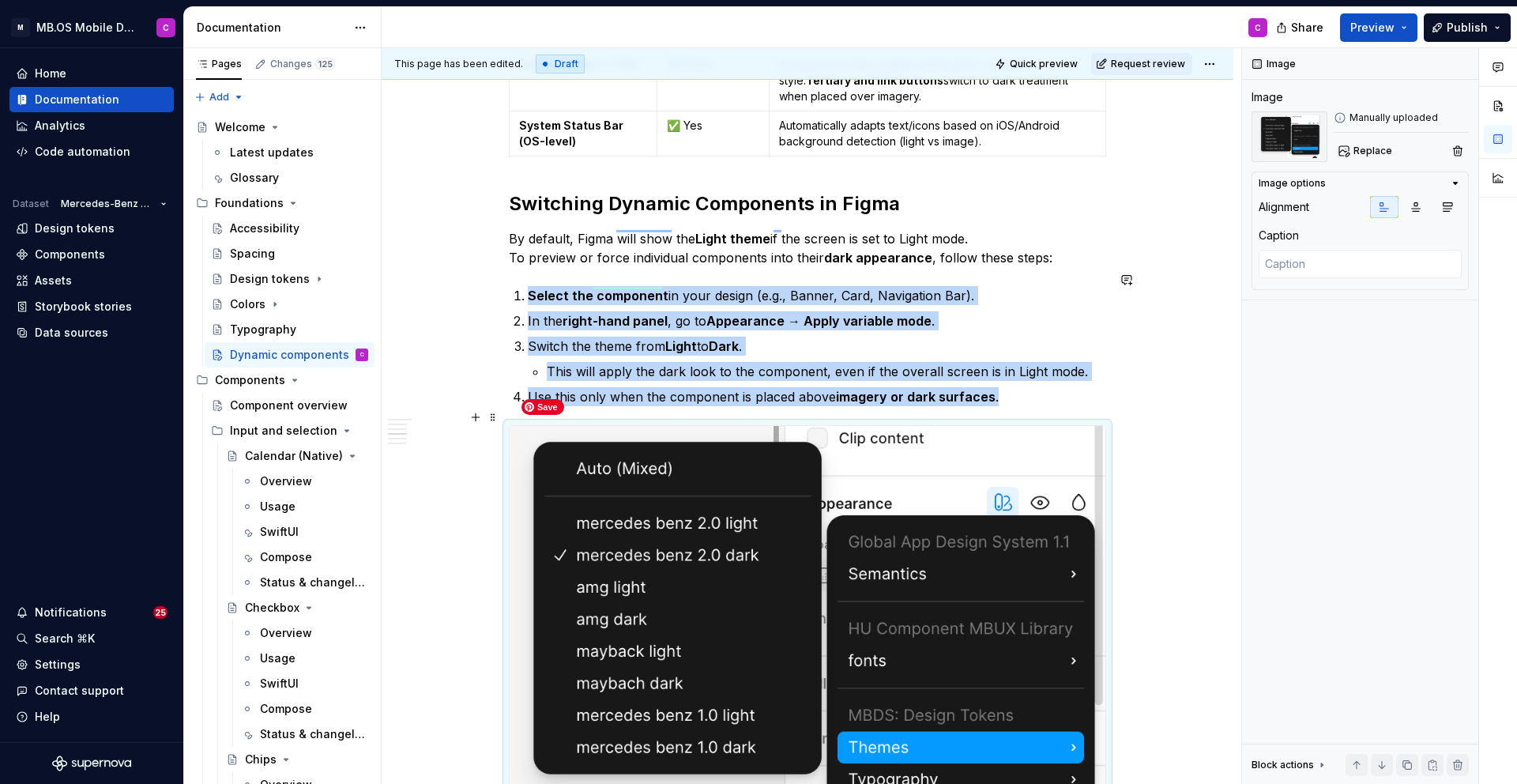
scroll to position [1142, 0]
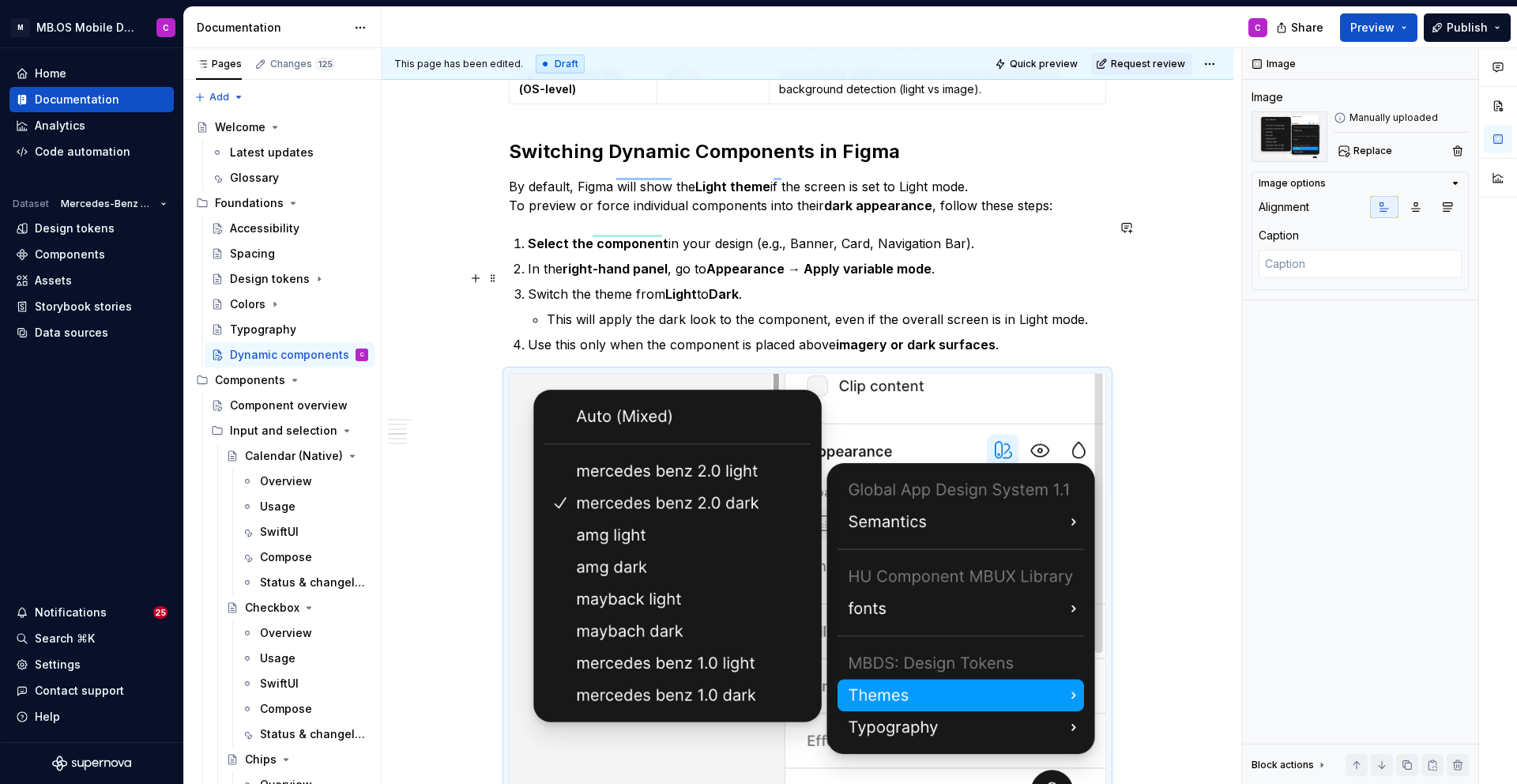
click at [598, 284] on p "Switch the theme from Light to Dark ." at bounding box center [817, 294] width 578 height 19
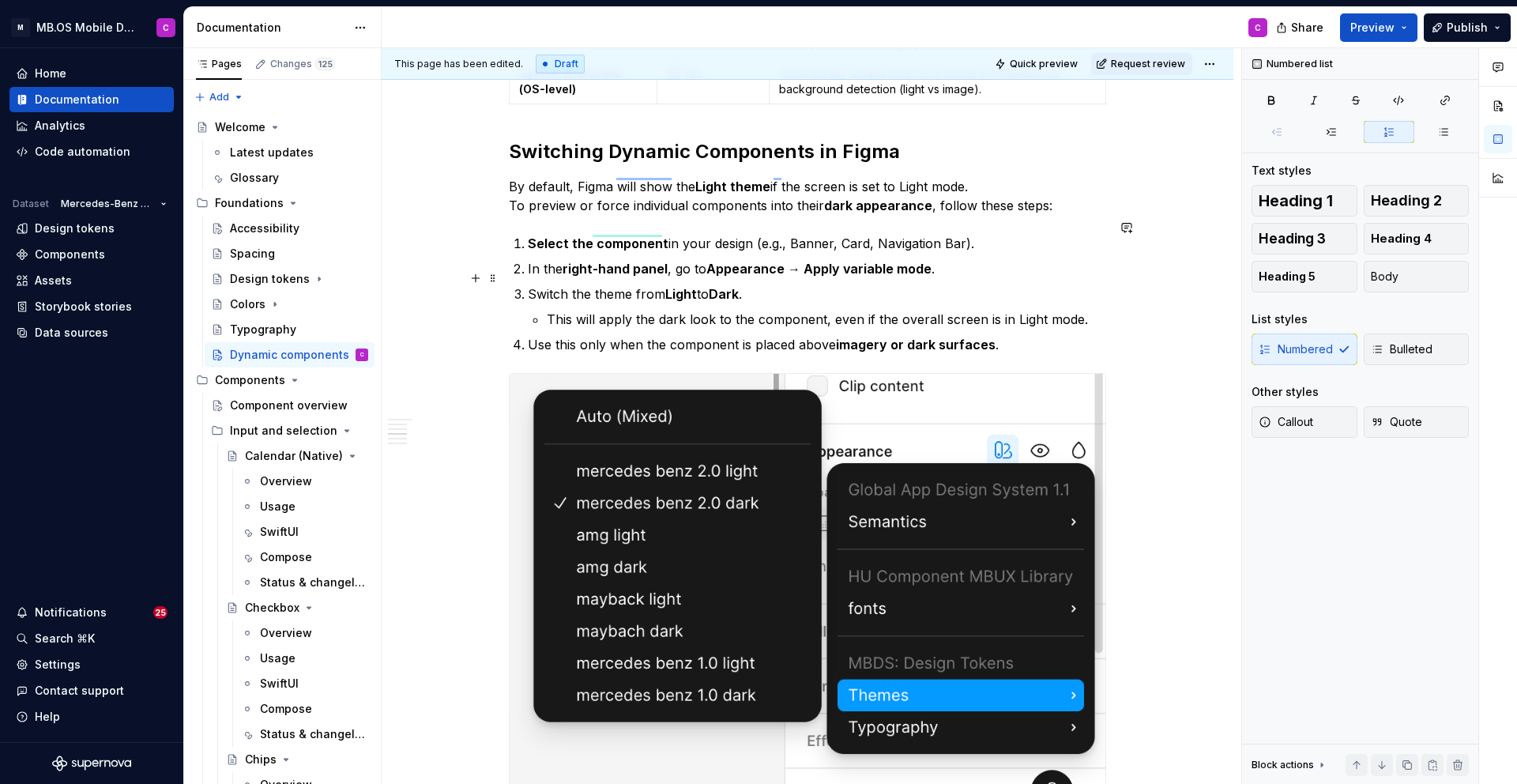
click at [634, 284] on p "Switch the theme from Light to Dark ." at bounding box center [817, 294] width 578 height 19
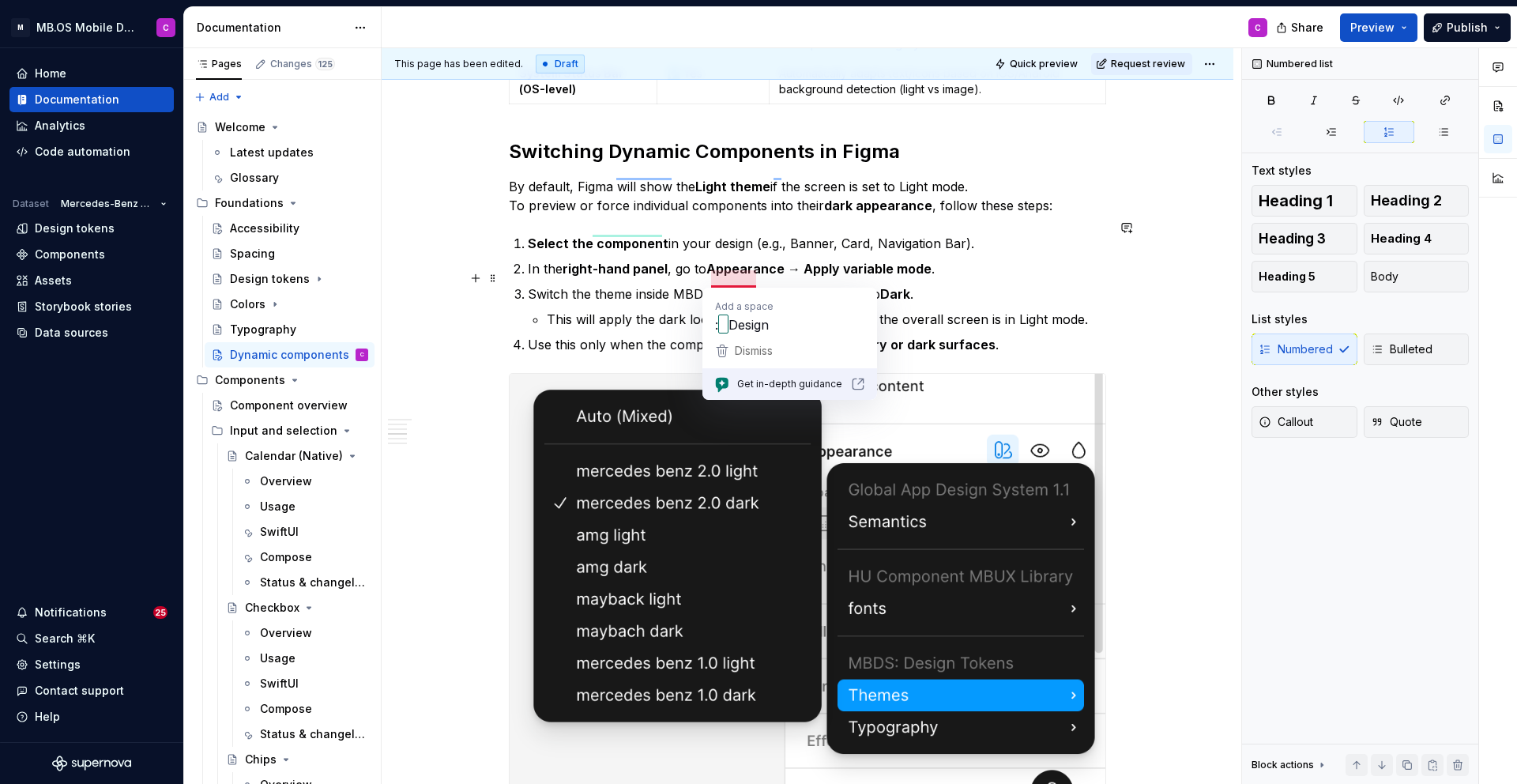
click at [755, 284] on p "Switch the theme inside MBDS:Design Tokens from Light to Dark ." at bounding box center [817, 294] width 578 height 19
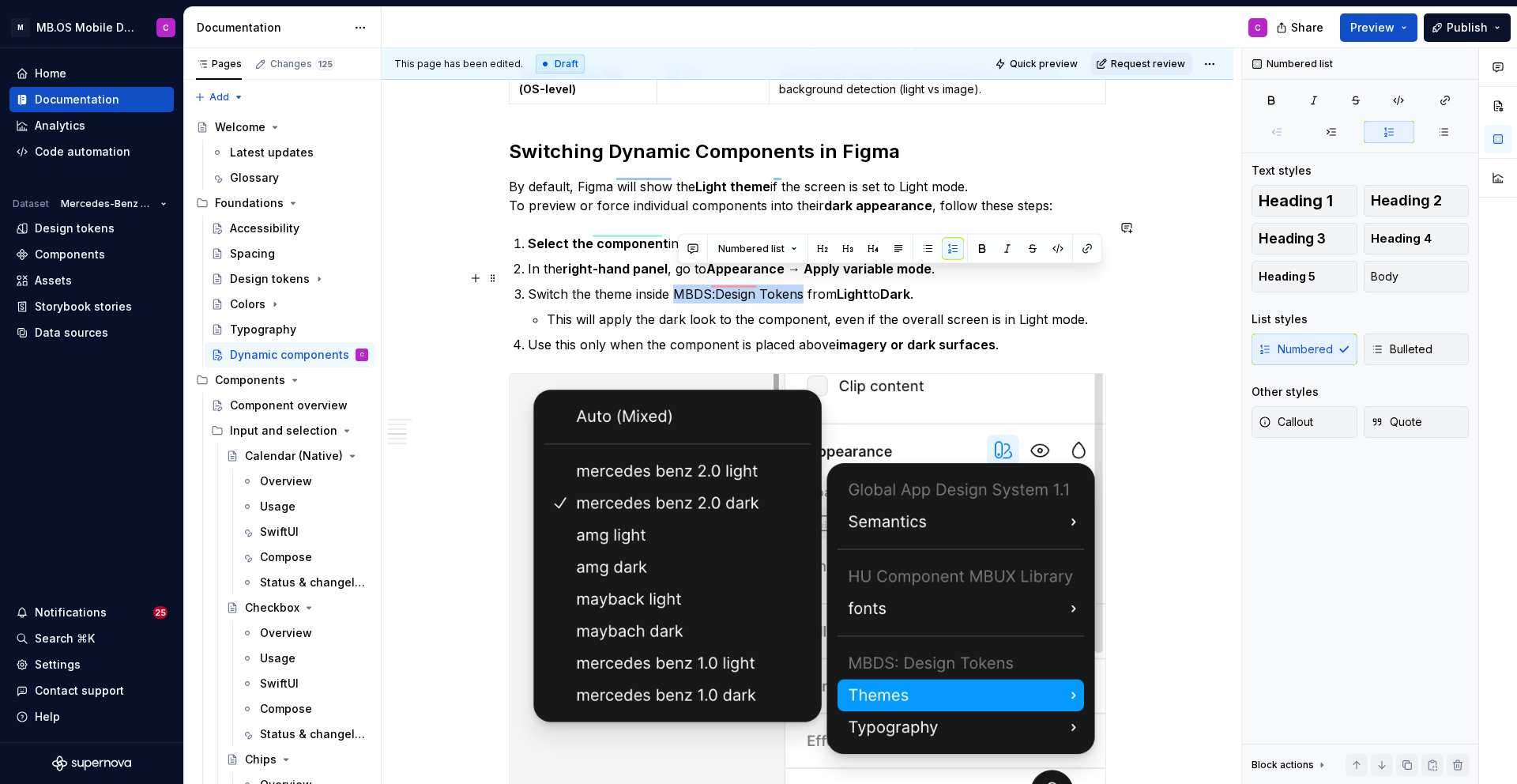
drag, startPoint x: 803, startPoint y: 276, endPoint x: 679, endPoint y: 279, distance: 124.0
click at [679, 284] on p "Switch the theme inside MBDS:Design Tokens from Light to Dark ." at bounding box center [817, 294] width 578 height 19
click at [603, 284] on p "Switch the theme inside MBDS:Design Tokens from Light to Dark ." at bounding box center [817, 294] width 578 height 19
drag, startPoint x: 636, startPoint y: 277, endPoint x: 599, endPoint y: 277, distance: 37.0
click at [599, 284] on p "Switch the Theme inside MBDS:Design Tokens from Light to Dark ." at bounding box center [817, 294] width 578 height 19
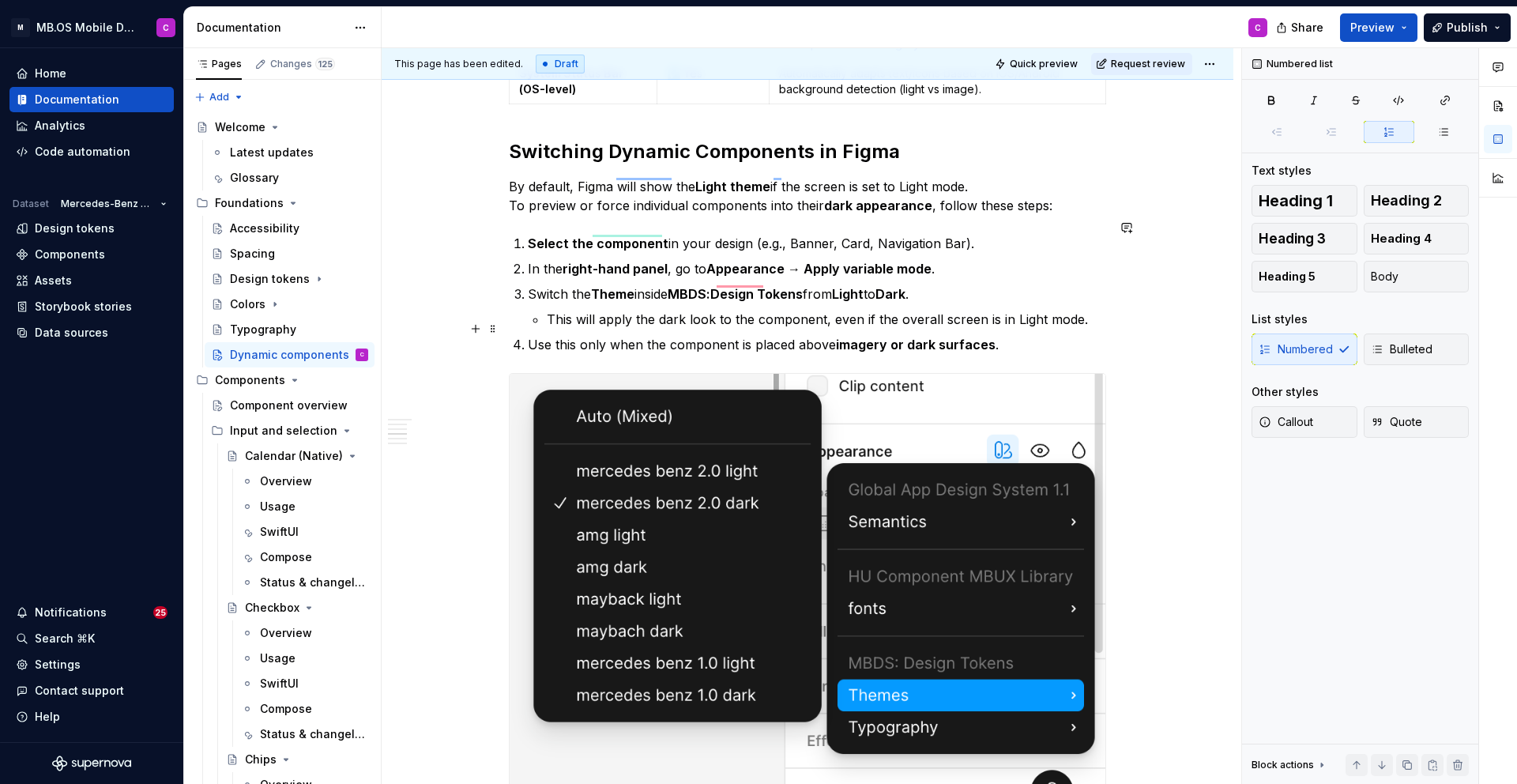
click at [750, 335] on p "Use this only when the component is placed above imagery or dark surfaces ." at bounding box center [817, 344] width 578 height 19
click at [755, 335] on p "Use this only when the component is placed above imagery or dark surfaces ." at bounding box center [817, 344] width 578 height 19
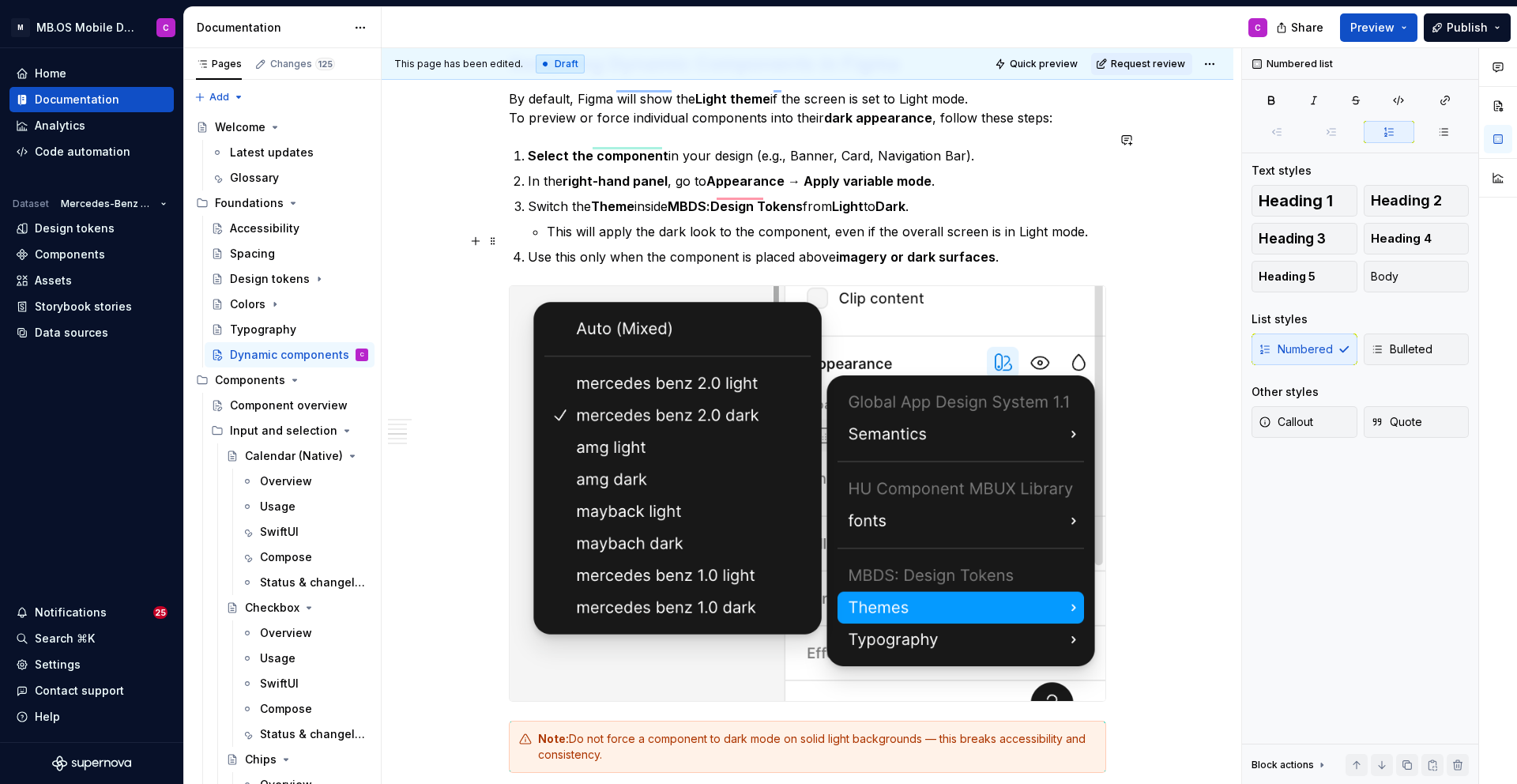
click at [1046, 248] on p "Use this only when the component is placed above imagery or dark surfaces ." at bounding box center [817, 257] width 578 height 19
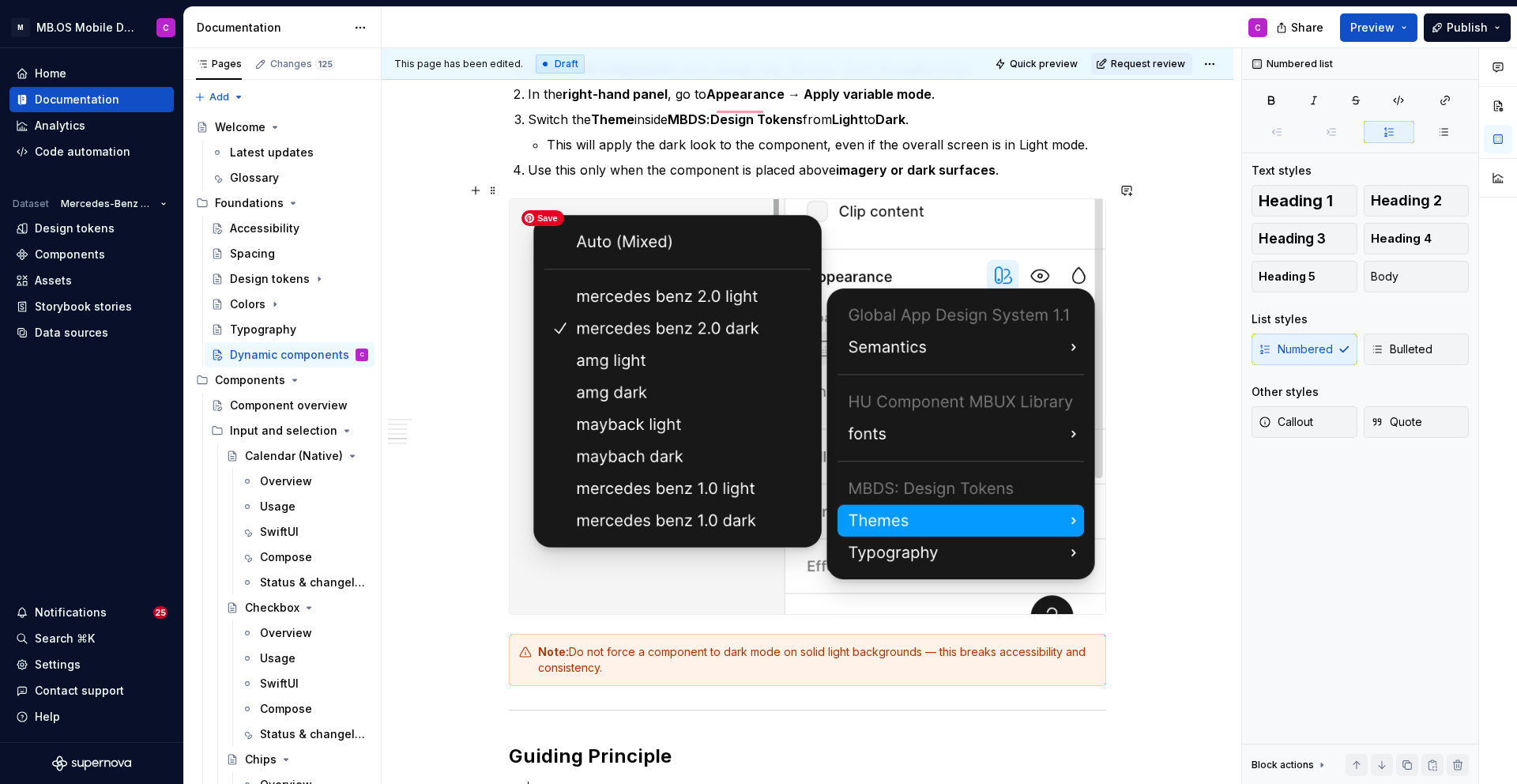
type textarea "*"
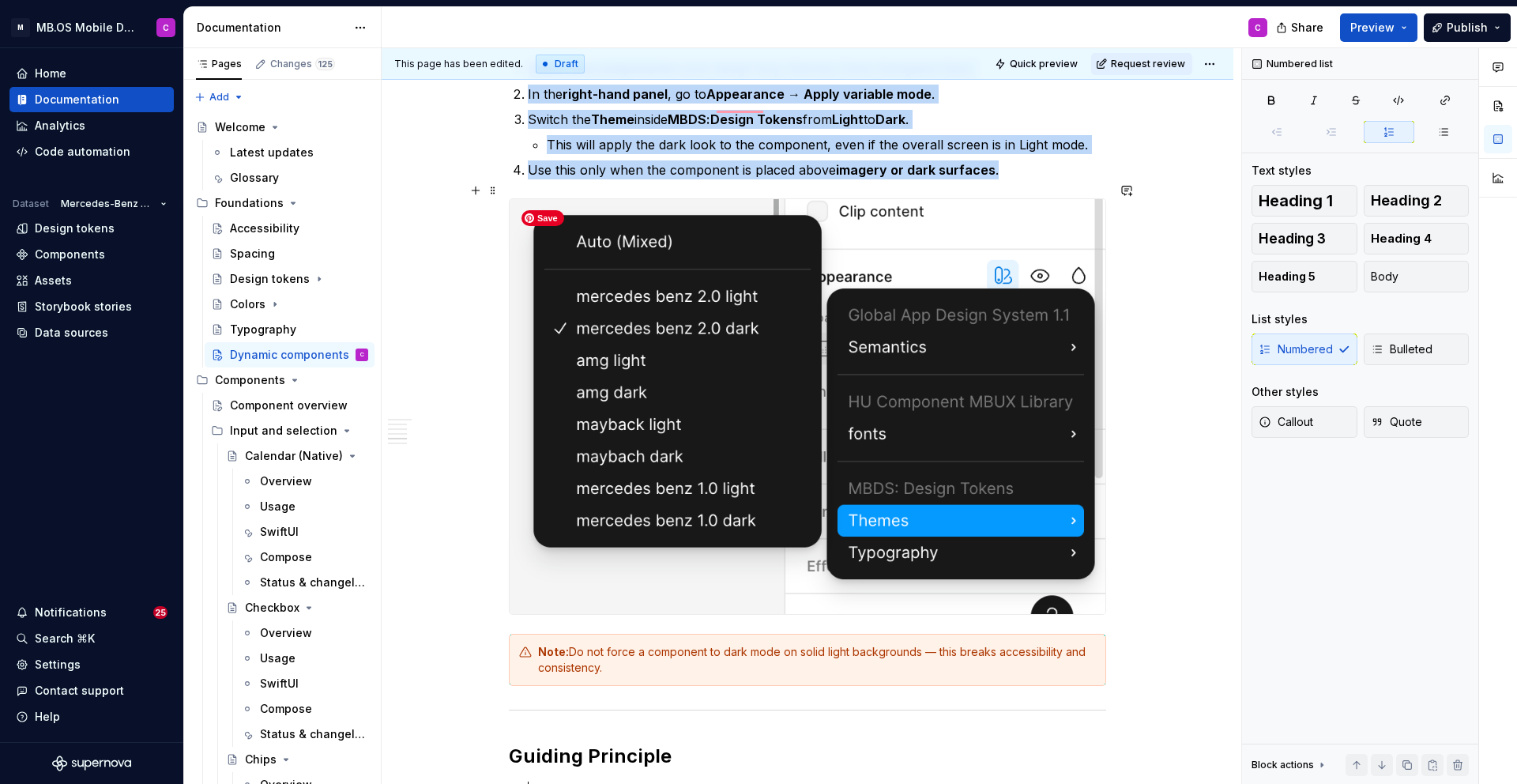
click at [1043, 254] on img "To enrich screen reader interactions, please activate Accessibility in Grammarl…" at bounding box center [807, 406] width 596 height 415
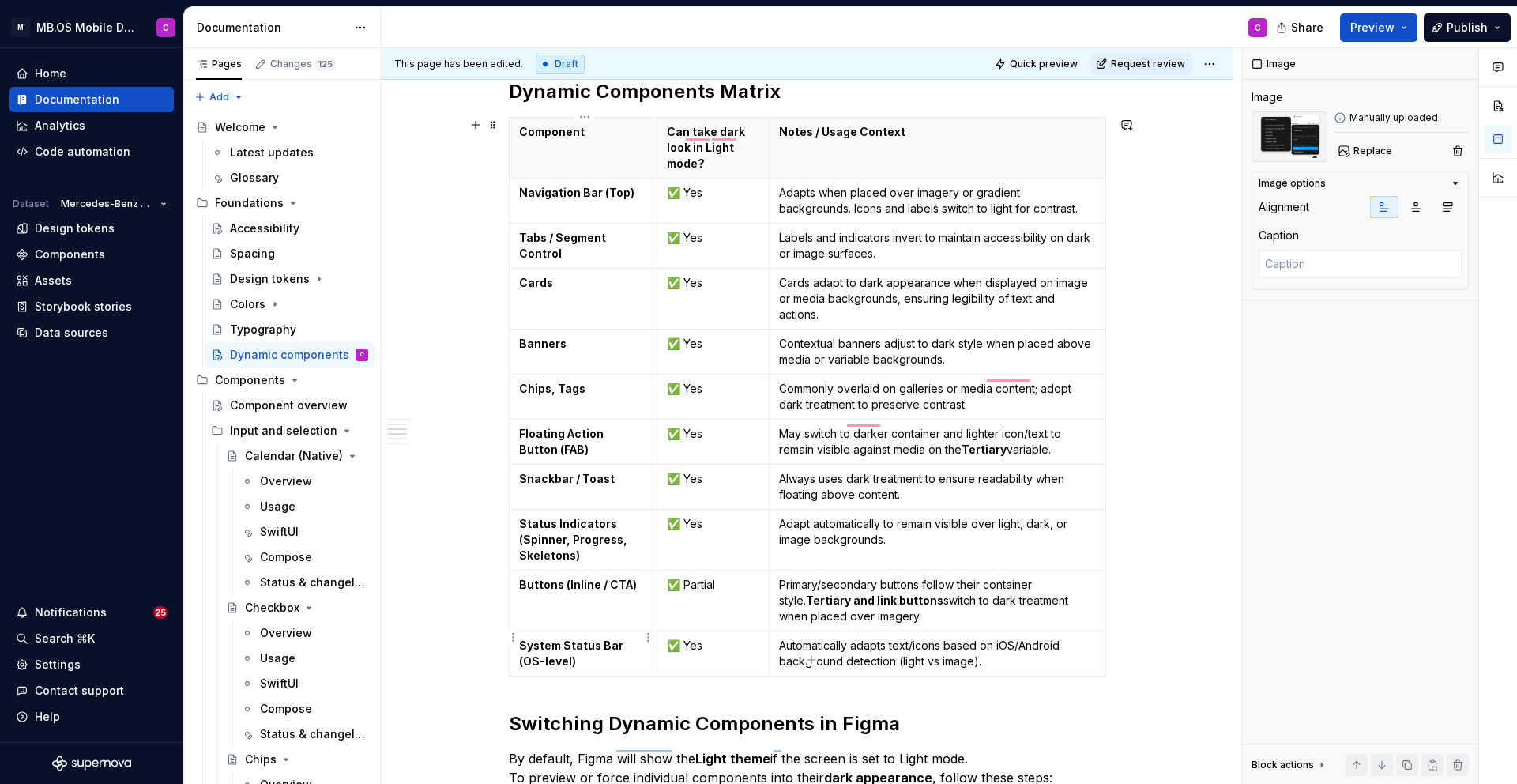
click at [615, 645] on p "System Status Bar (OS-level)" at bounding box center [583, 653] width 128 height 31
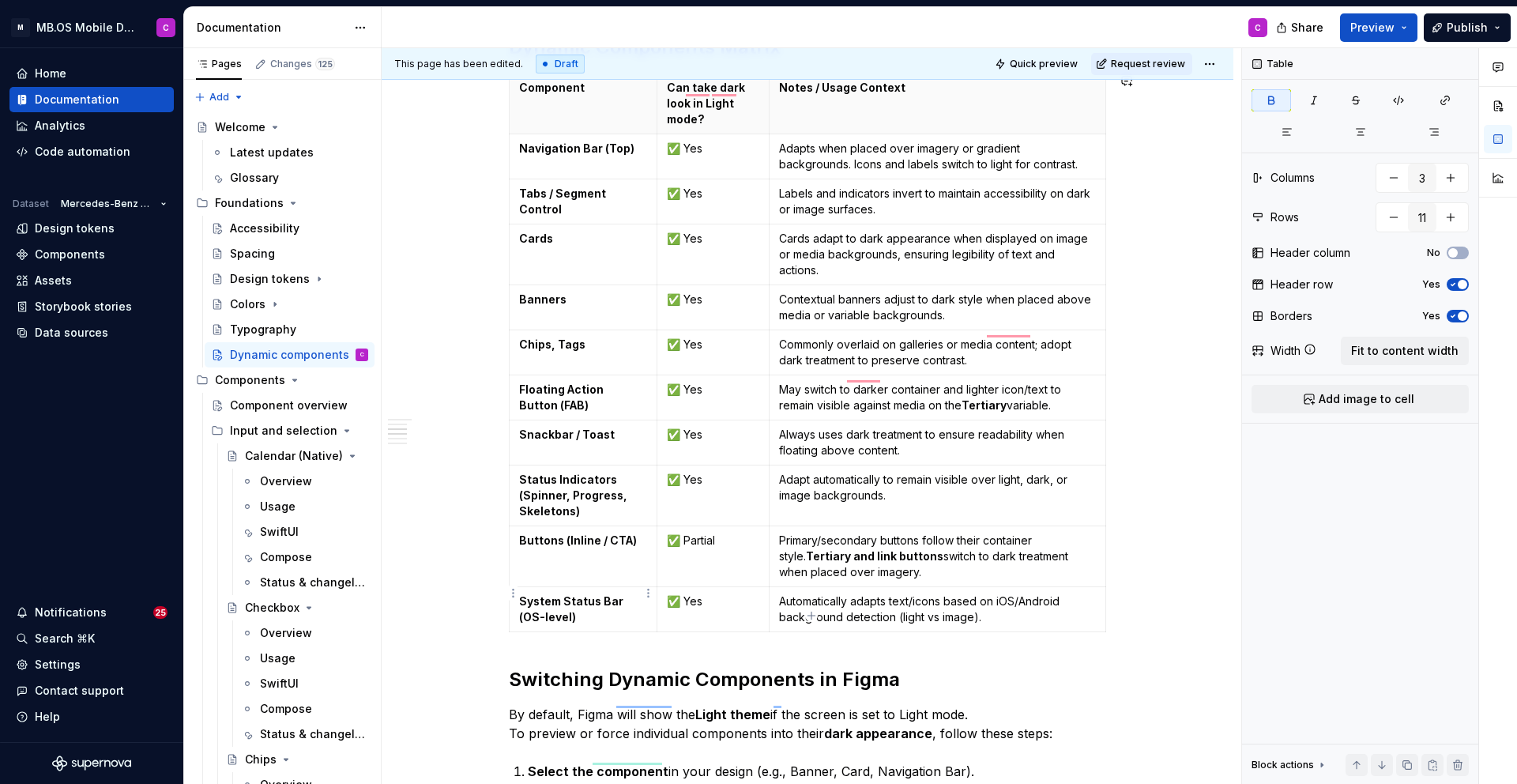
click at [605, 612] on td "System Status Bar (OS-level)" at bounding box center [583, 610] width 147 height 45
click at [812, 616] on icon "button" at bounding box center [811, 615] width 12 height 12
type input "12"
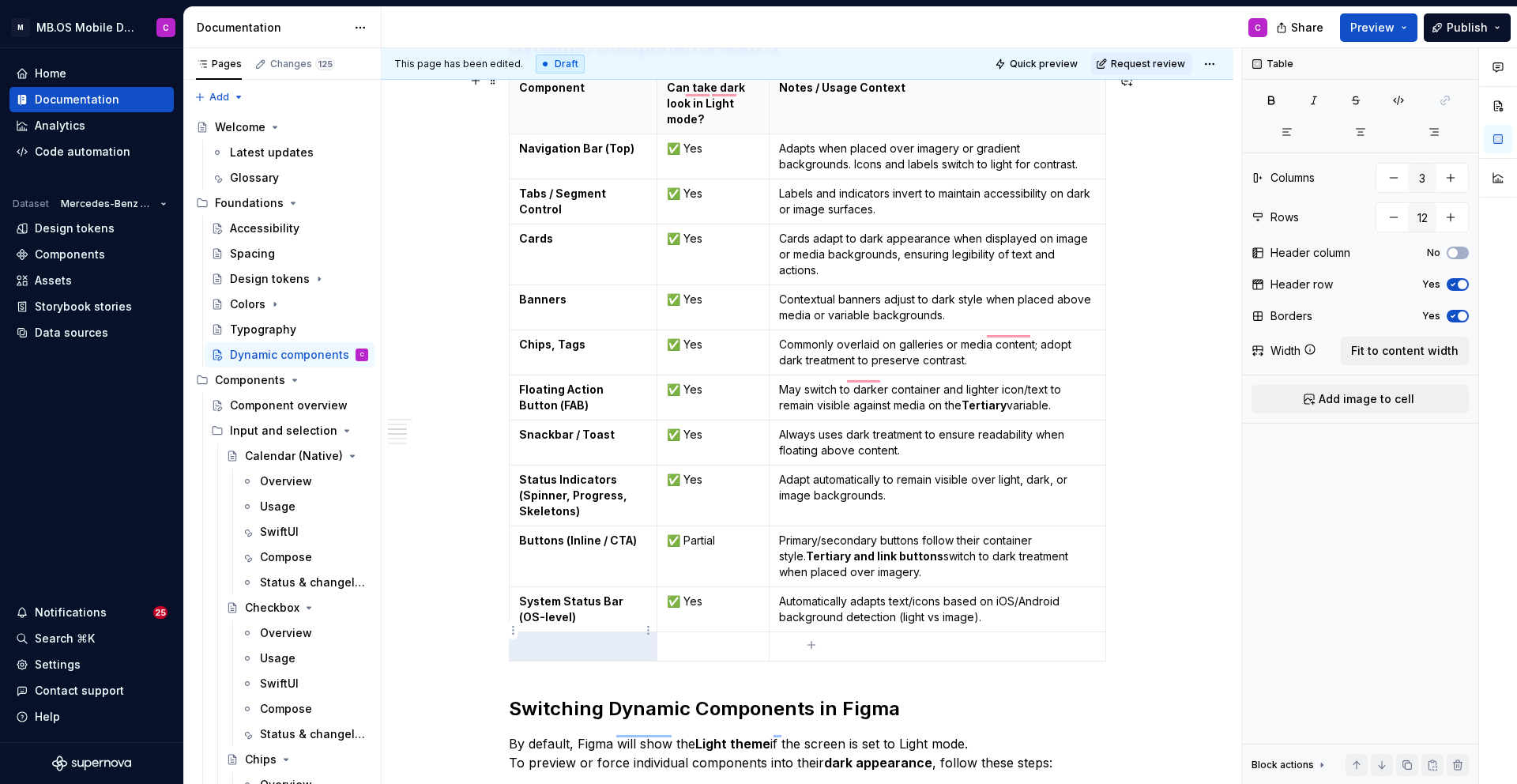
click at [546, 638] on p "To enrich screen reader interactions, please activate Accessibility in Grammarl…" at bounding box center [583, 646] width 128 height 16
click at [724, 638] on p "To enrich screen reader interactions, please activate Accessibility in Grammarl…" at bounding box center [714, 646] width 92 height 16
drag, startPoint x: 705, startPoint y: 586, endPoint x: 659, endPoint y: 583, distance: 46.1
click at [659, 587] on td "✅ Yes" at bounding box center [713, 610] width 113 height 45
copy p "✅ Yes"
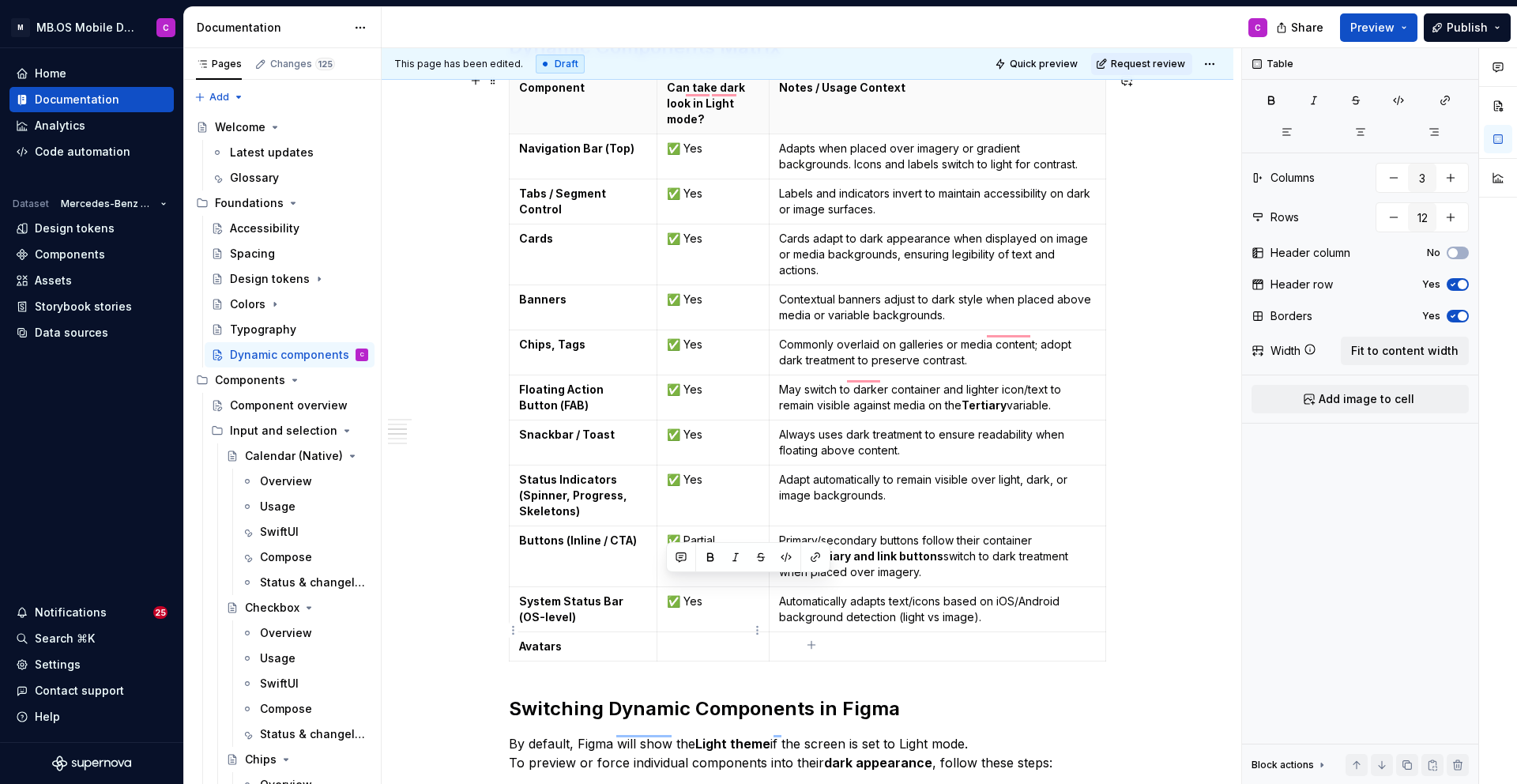
click at [695, 638] on p "To enrich screen reader interactions, please activate Accessibility in Grammarl…" at bounding box center [714, 646] width 92 height 16
click at [831, 638] on p "To enrich screen reader interactions, please activate Accessibility in Grammarl…" at bounding box center [937, 646] width 317 height 16
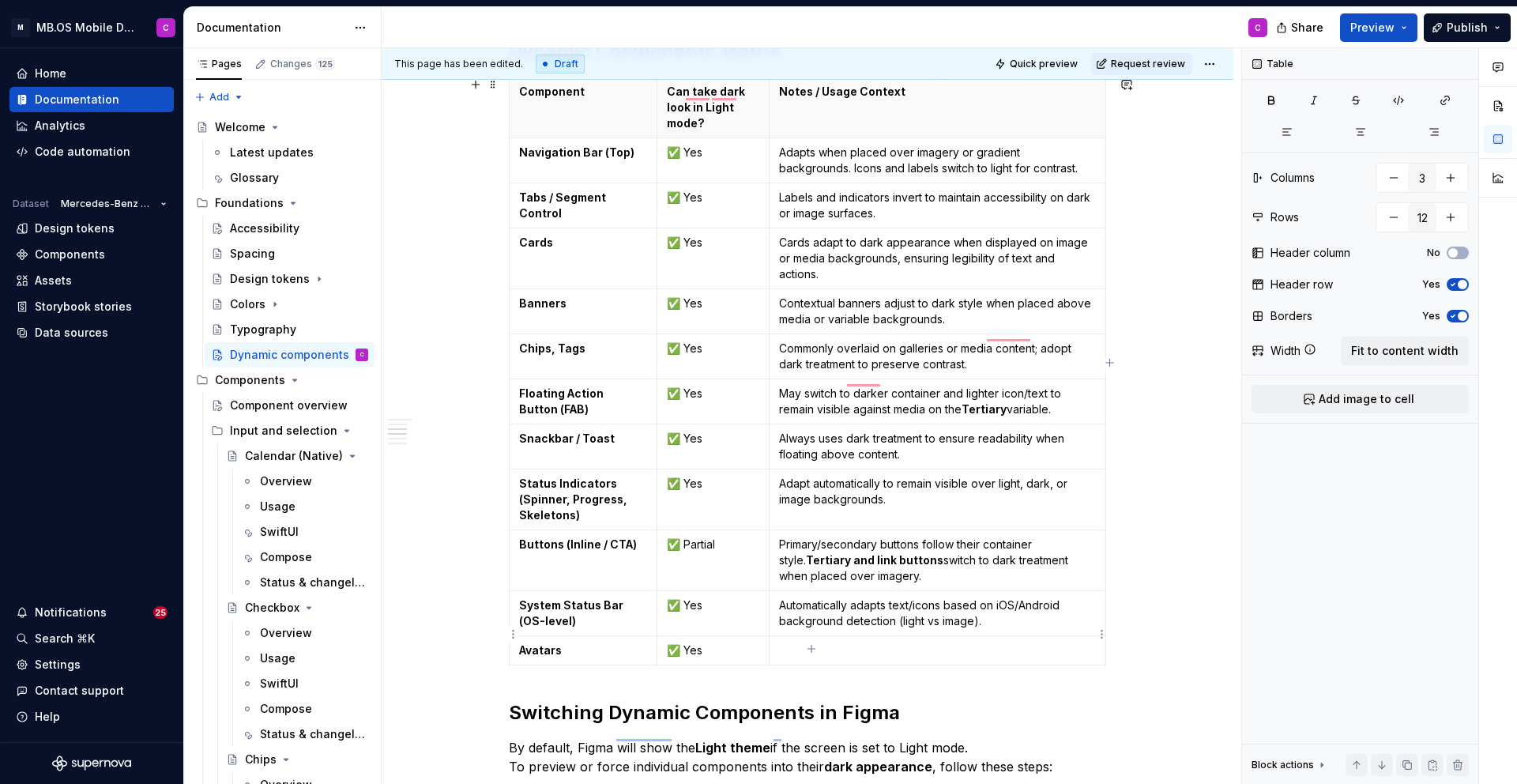
click at [810, 643] on p "To enrich screen reader interactions, please activate Accessibility in Grammarl…" at bounding box center [937, 651] width 317 height 16
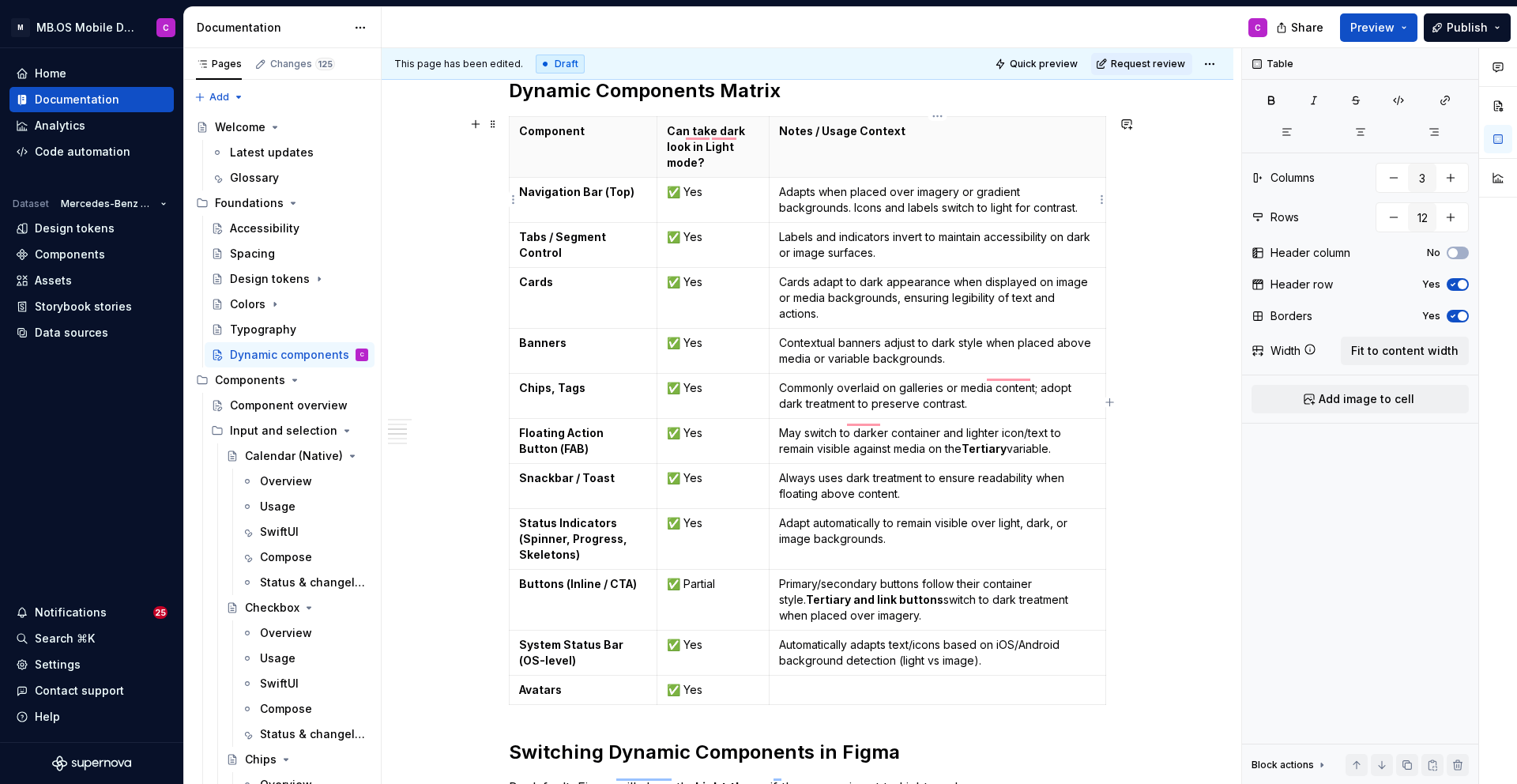
click at [819, 194] on p "Adapts when placed over imagery or gradient backgrounds. Icons and labels switc…" at bounding box center [937, 200] width 317 height 31
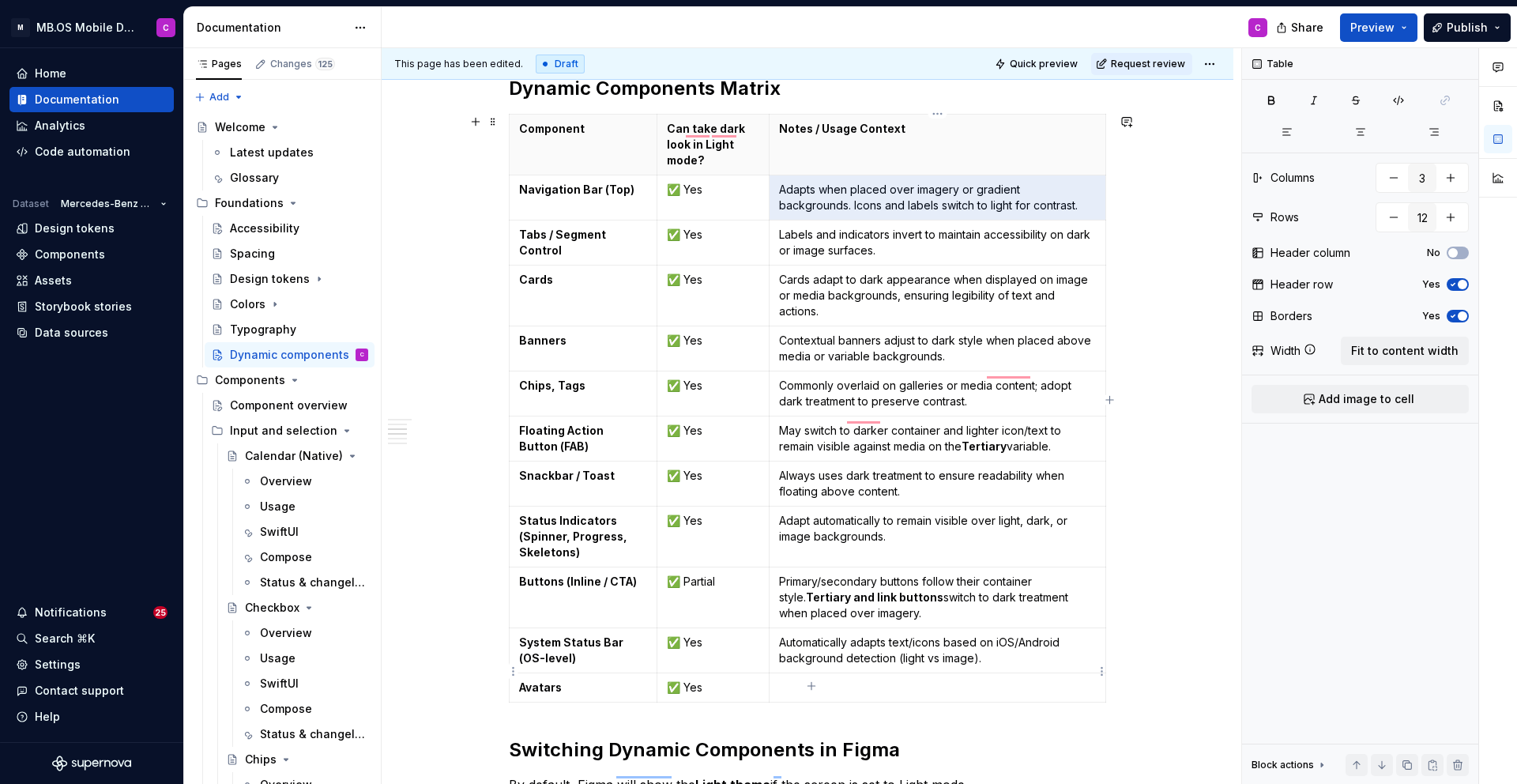
click at [841, 679] on p "To enrich screen reader interactions, please activate Accessibility in Grammarl…" at bounding box center [937, 687] width 317 height 16
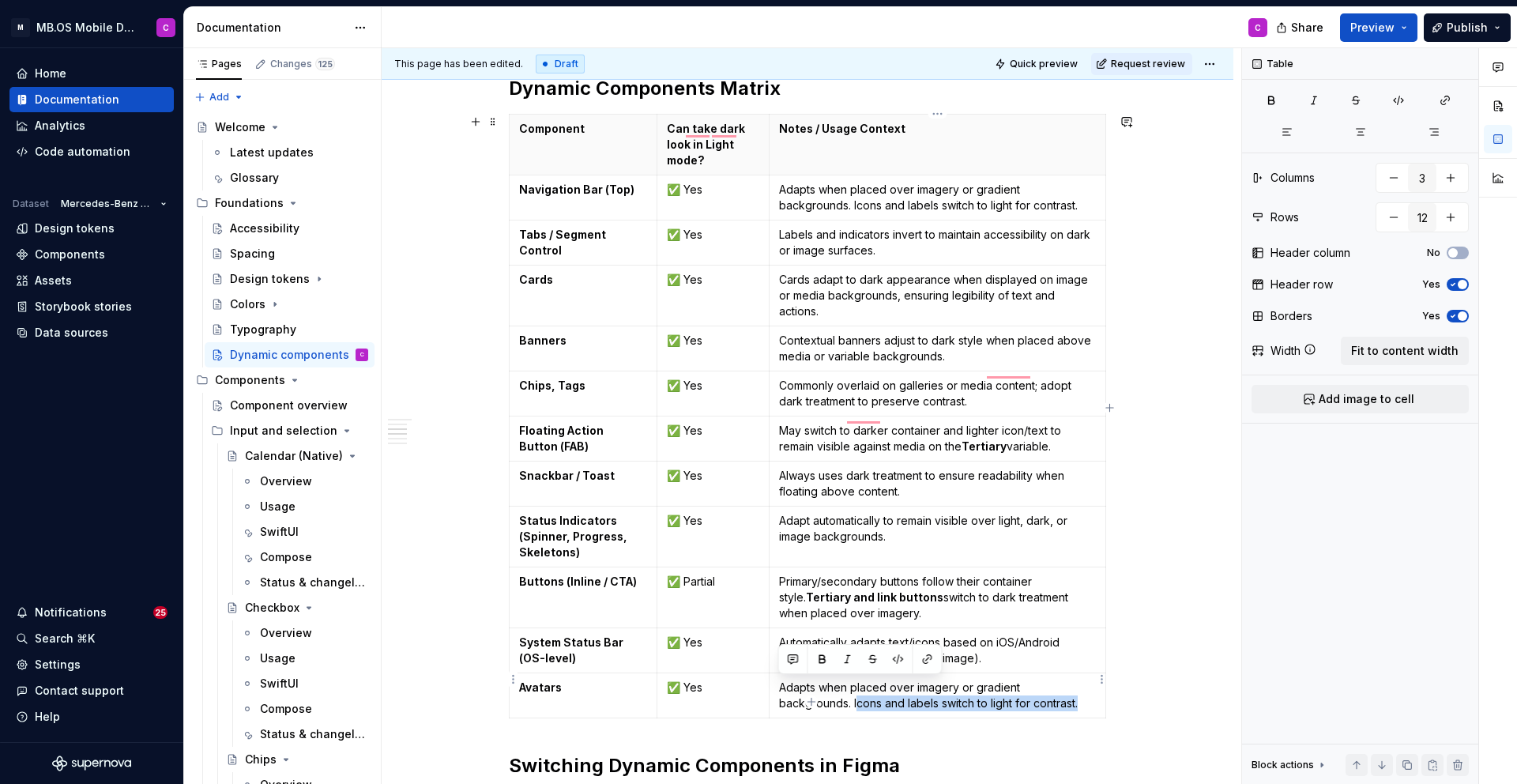
drag, startPoint x: 1019, startPoint y: 685, endPoint x: 778, endPoint y: 690, distance: 241.1
click at [779, 690] on p "Adapts when placed over imagery or gradient backgrounds. Icons and labels switc…" at bounding box center [937, 695] width 317 height 31
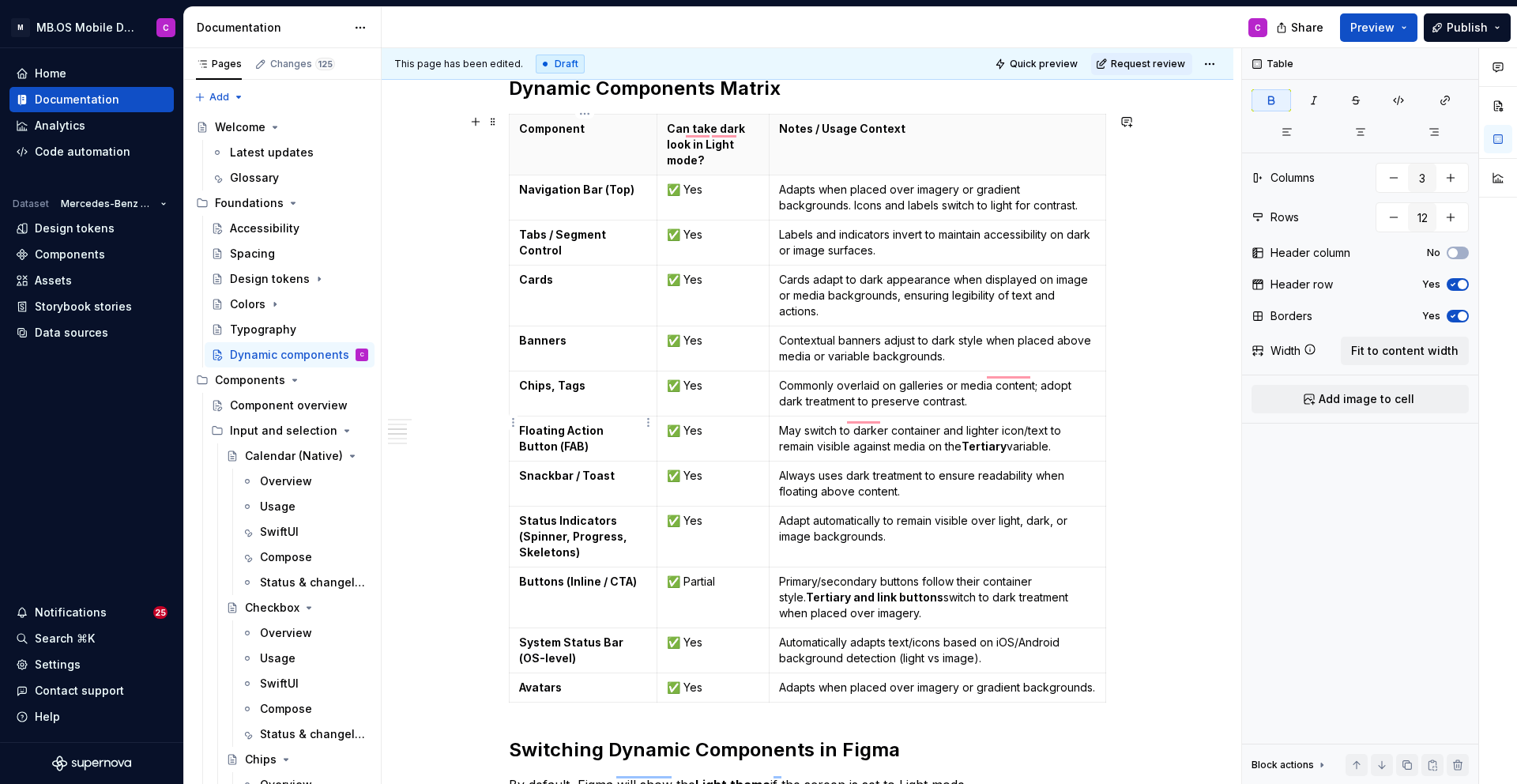
click at [584, 427] on p "Floating Action Button (FAB)" at bounding box center [583, 439] width 128 height 31
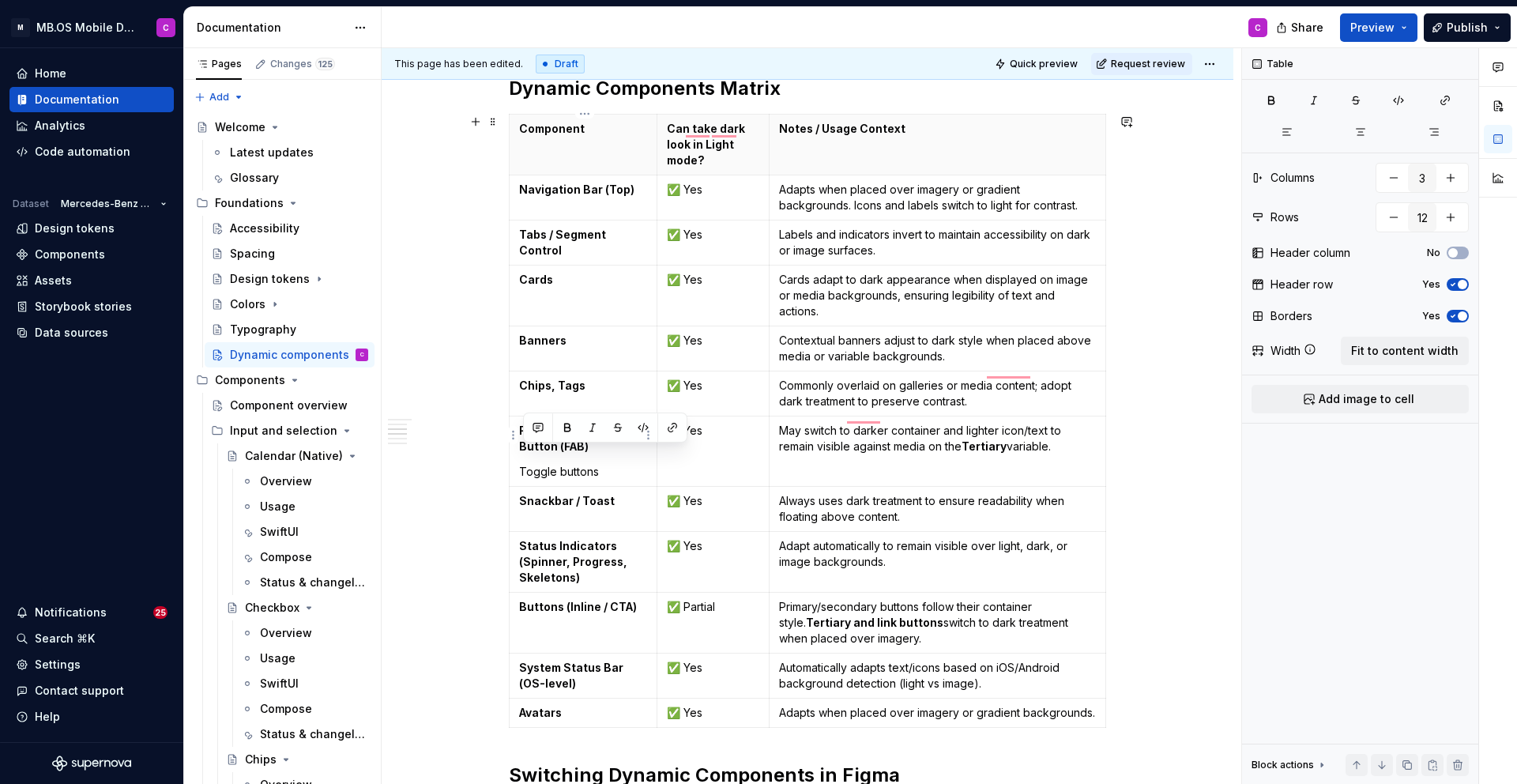
drag, startPoint x: 609, startPoint y: 461, endPoint x: 523, endPoint y: 460, distance: 86.0
click at [523, 464] on p "Toggle buttons" at bounding box center [583, 472] width 128 height 16
click at [632, 499] on td "Snackbar / Toast" at bounding box center [583, 509] width 147 height 45
click at [576, 242] on p "Tabs / Segment Control" at bounding box center [583, 242] width 128 height 31
click at [576, 256] on p "Tabs / Segment Control" at bounding box center [583, 242] width 128 height 31
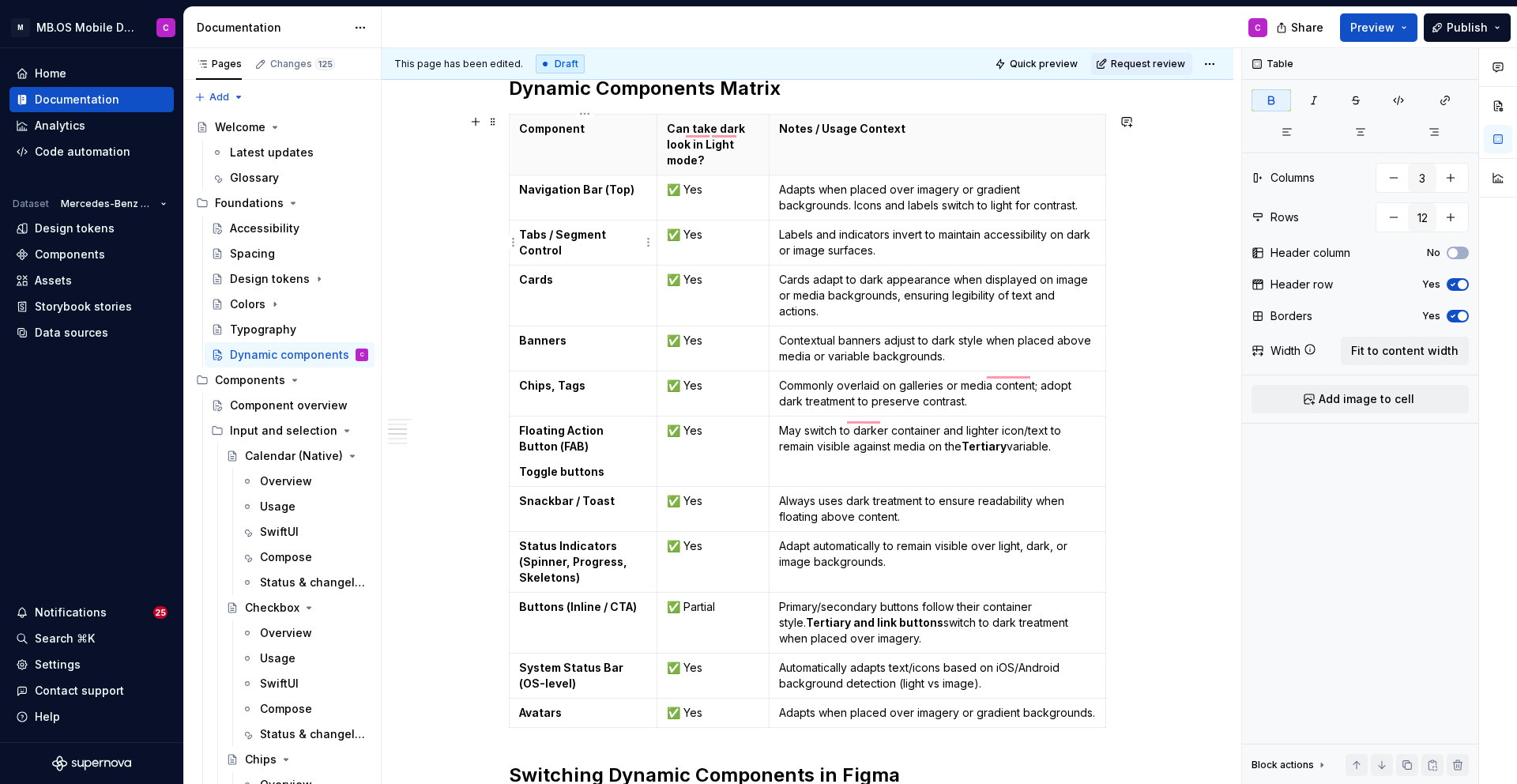
type textarea "*"
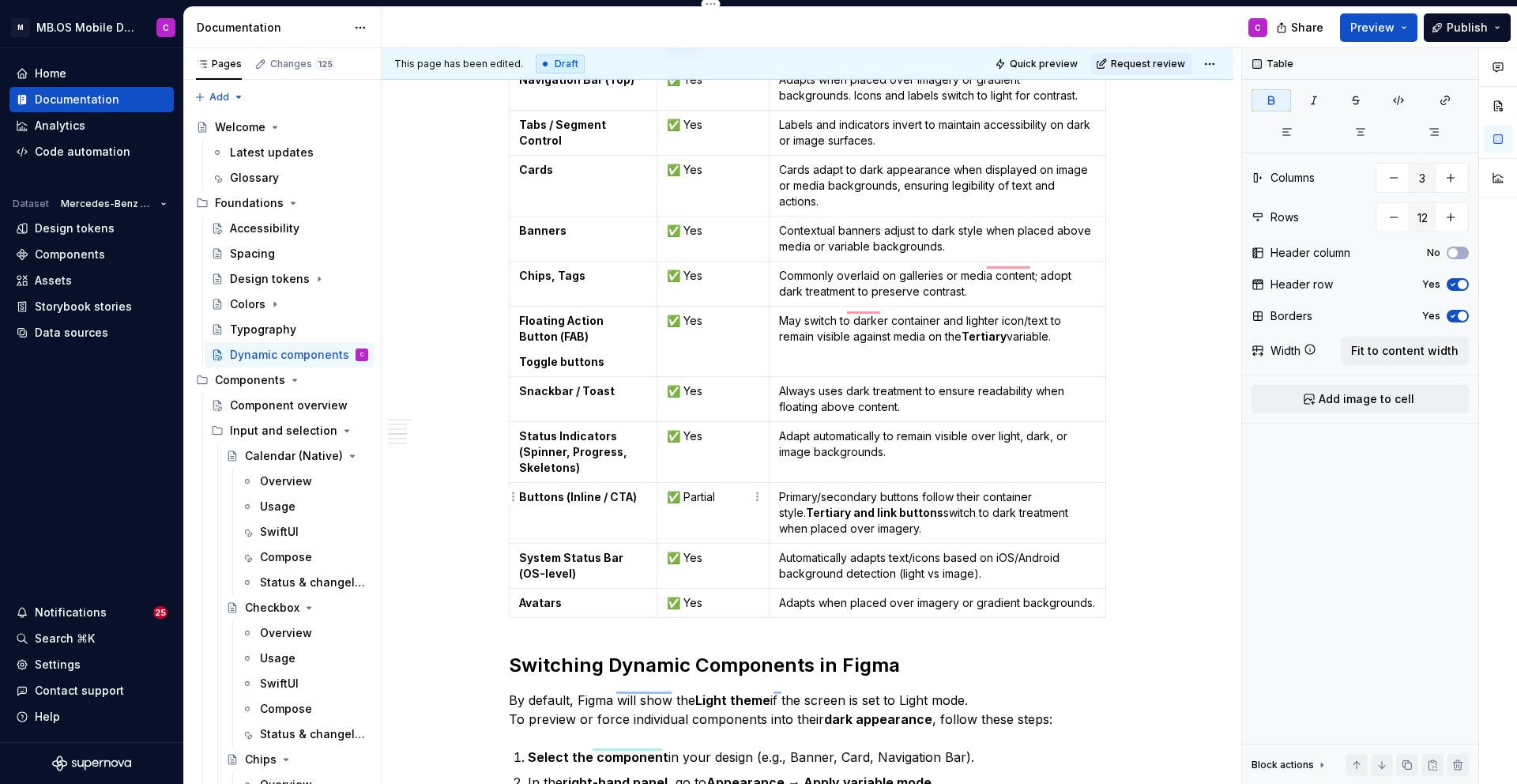
click at [695, 489] on p "✅ Partial" at bounding box center [714, 497] width 92 height 16
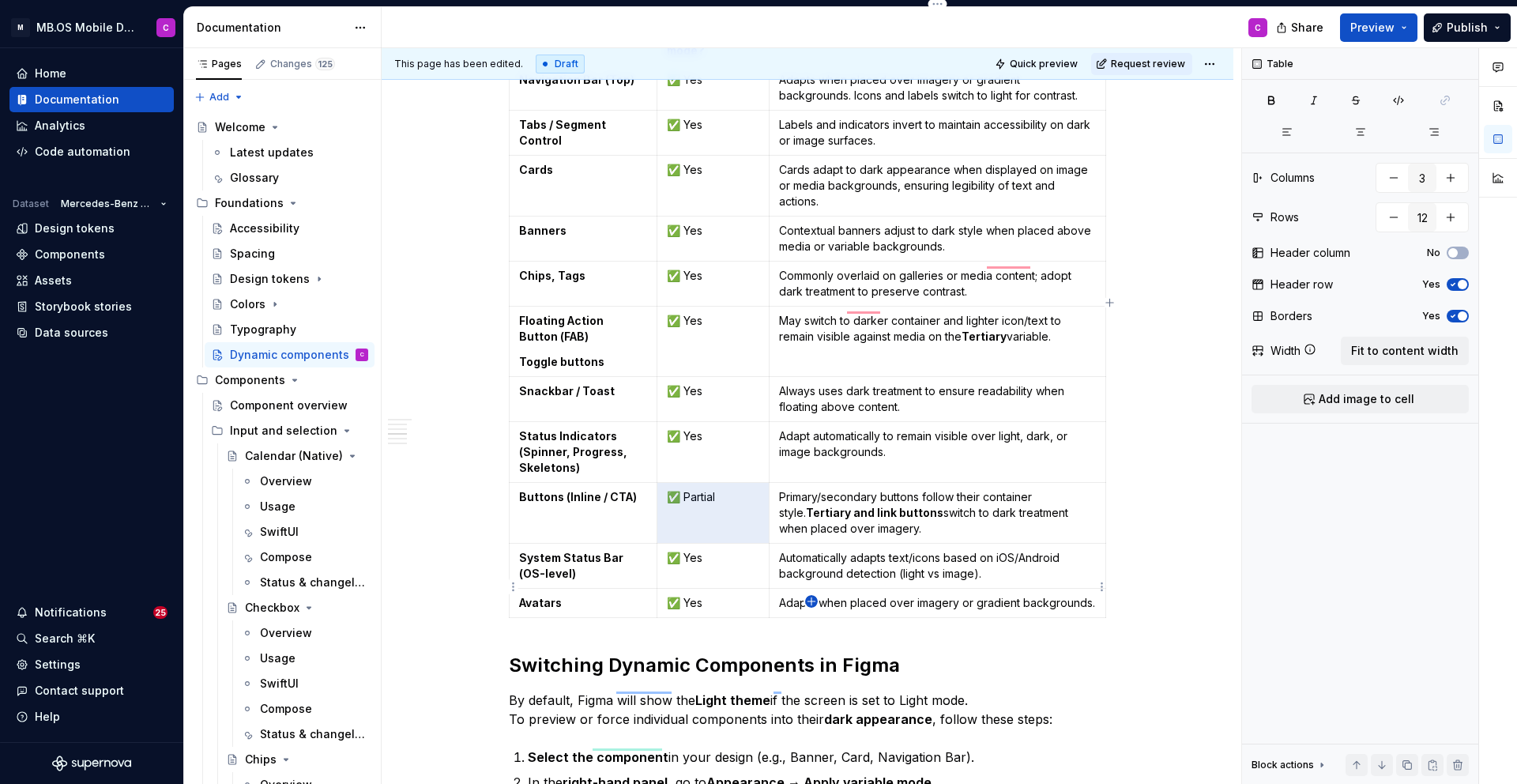
click at [810, 598] on icon "button" at bounding box center [811, 601] width 12 height 12
type input "13"
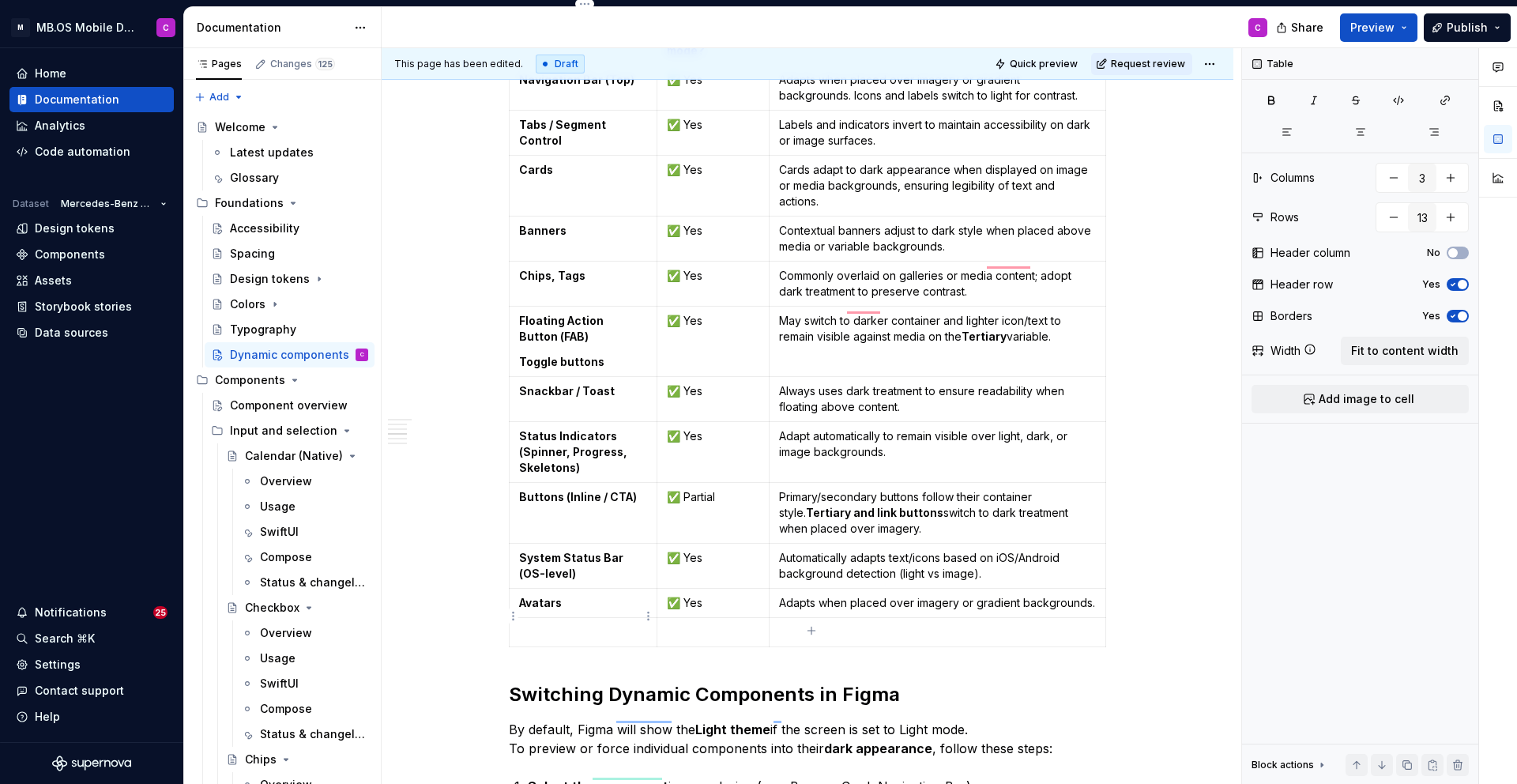
click at [582, 624] on p "To enrich screen reader interactions, please activate Accessibility in Grammarl…" at bounding box center [583, 632] width 128 height 16
click at [744, 624] on p "To enrich screen reader interactions, please activate Accessibility in Grammarl…" at bounding box center [714, 632] width 92 height 16
click at [809, 624] on p "To enrich screen reader interactions, please activate Accessibility in Grammarl…" at bounding box center [937, 632] width 317 height 16
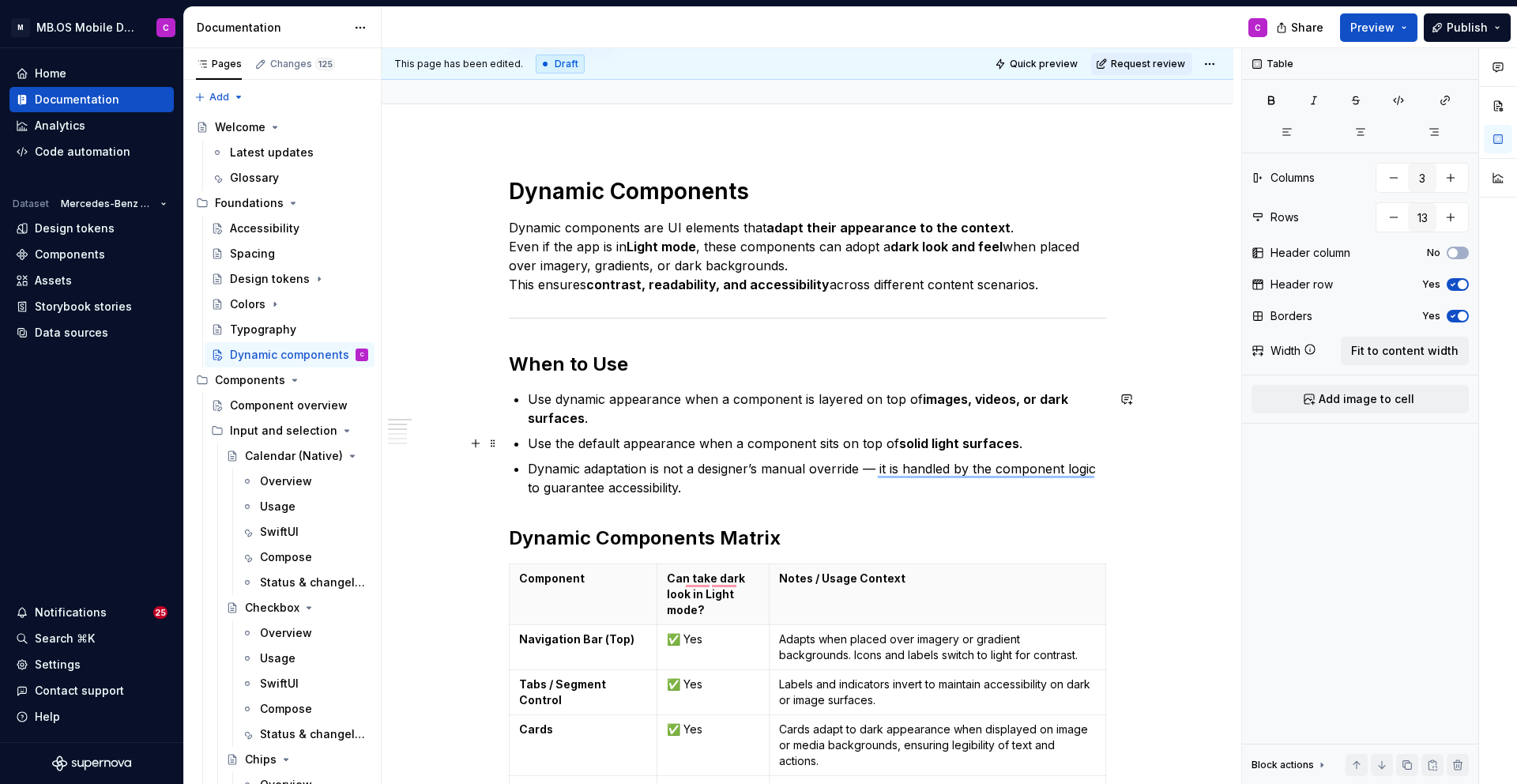
scroll to position [64, 0]
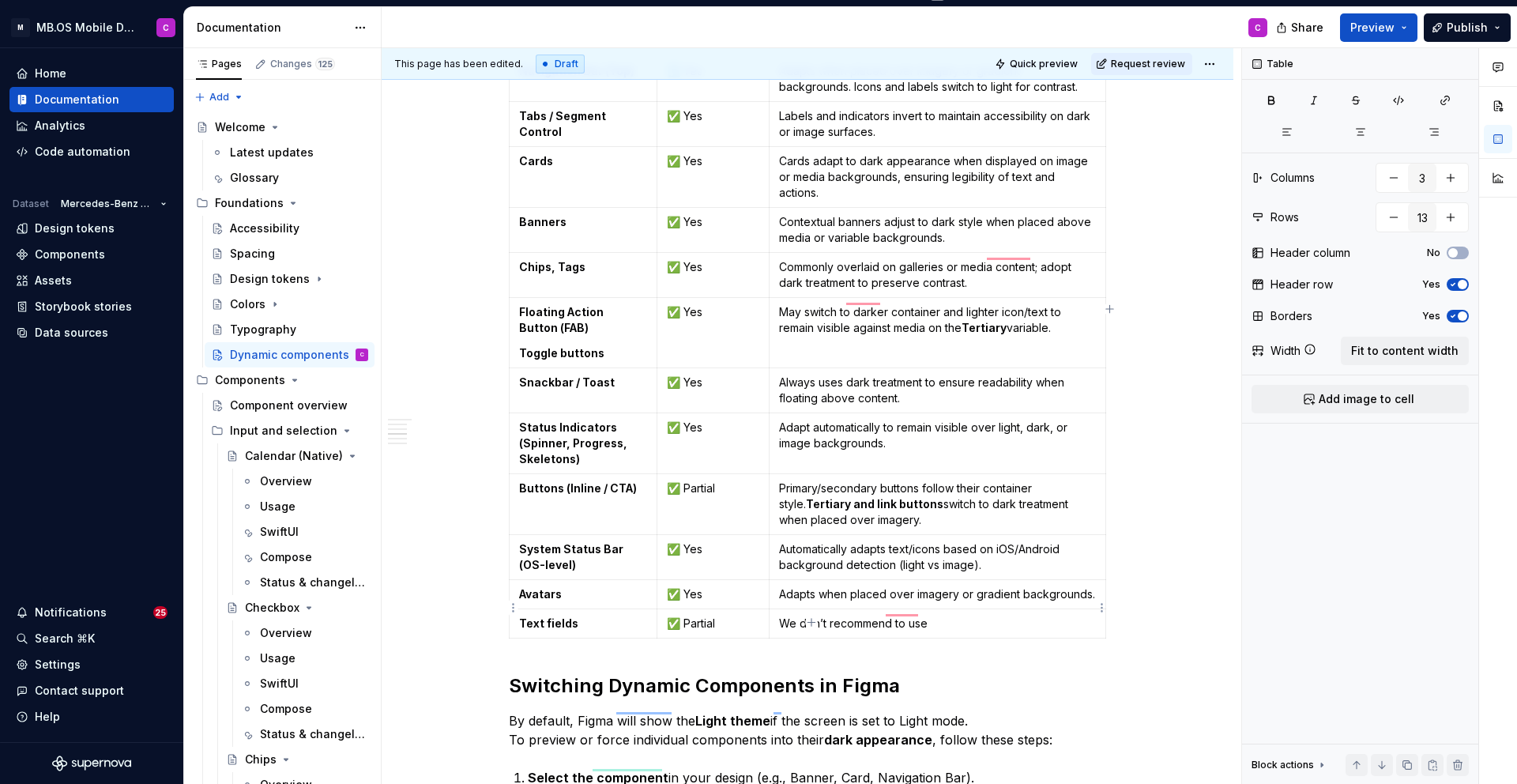
click at [933, 616] on p "We don’t recommend to use" at bounding box center [938, 624] width 318 height 16
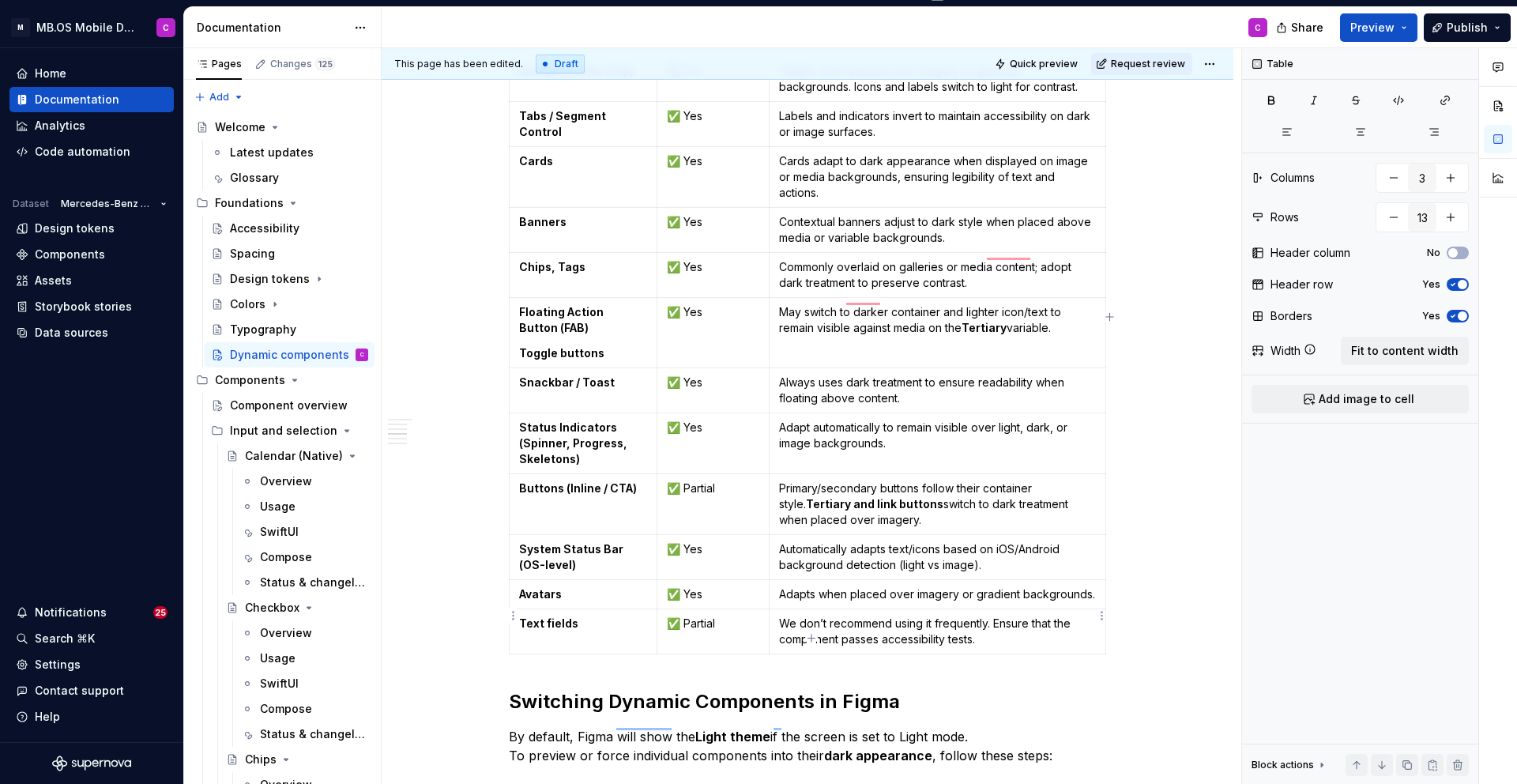
click at [1002, 637] on td "We don’t recommend using it frequently. Ensure that the component passes access…" at bounding box center [937, 631] width 338 height 45
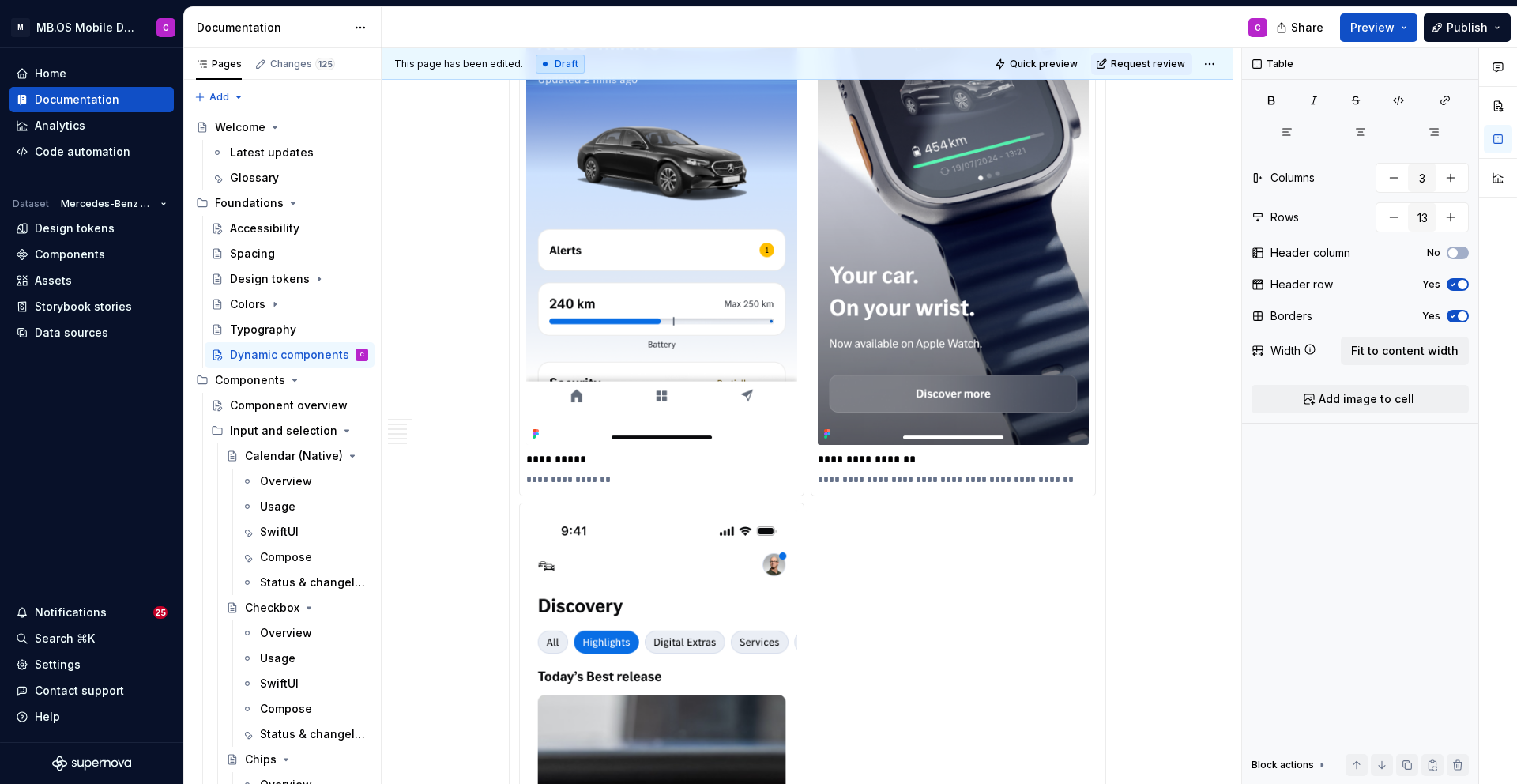
scroll to position [2590, 0]
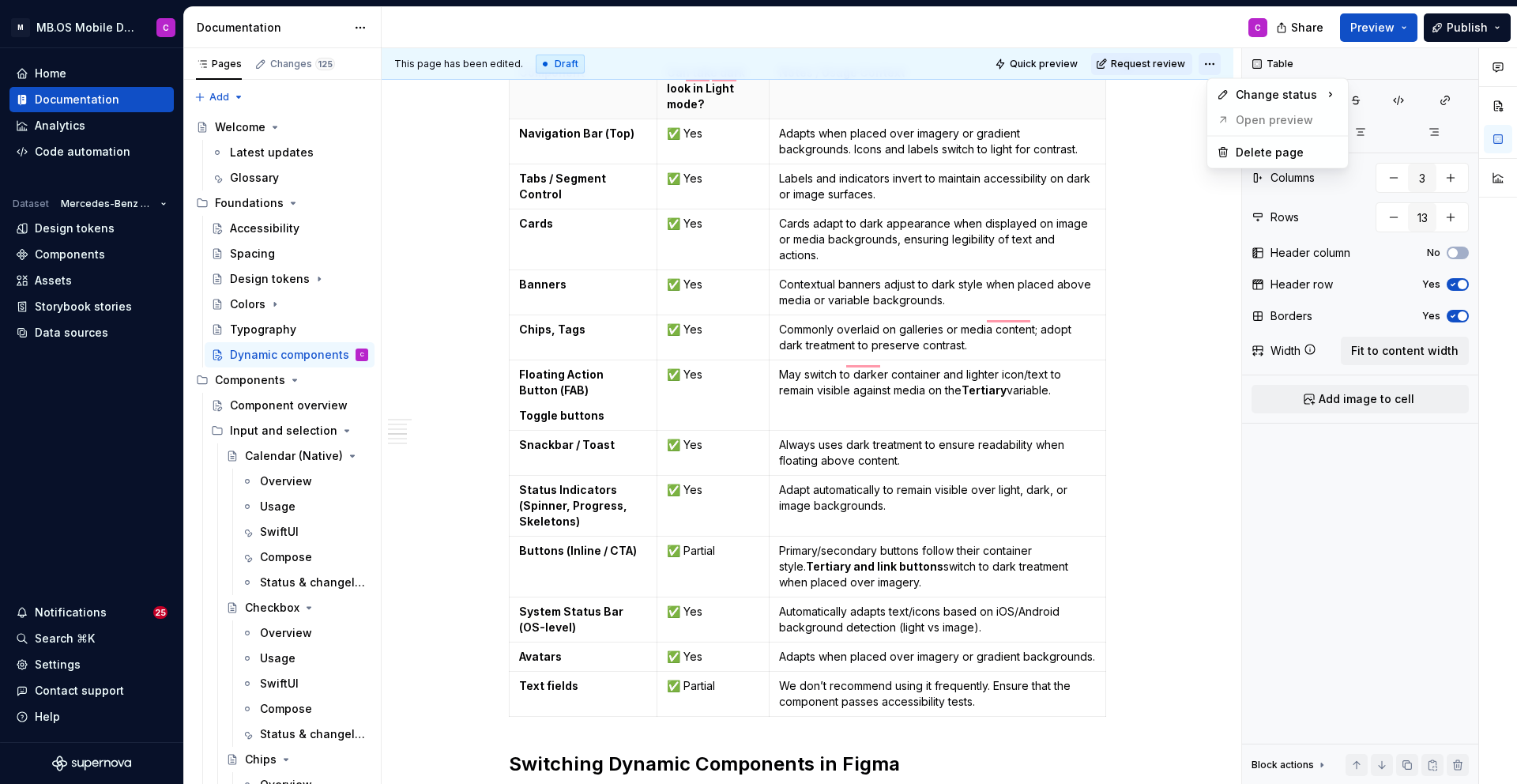
click at [1217, 63] on html "M MB.OS Mobile Design System C Home Documentation Analytics Code automation Dat…" at bounding box center [758, 392] width 1517 height 784
click at [1039, 60] on html "M MB.OS Mobile Design System C Home Documentation Analytics Code automation Dat…" at bounding box center [758, 392] width 1517 height 784
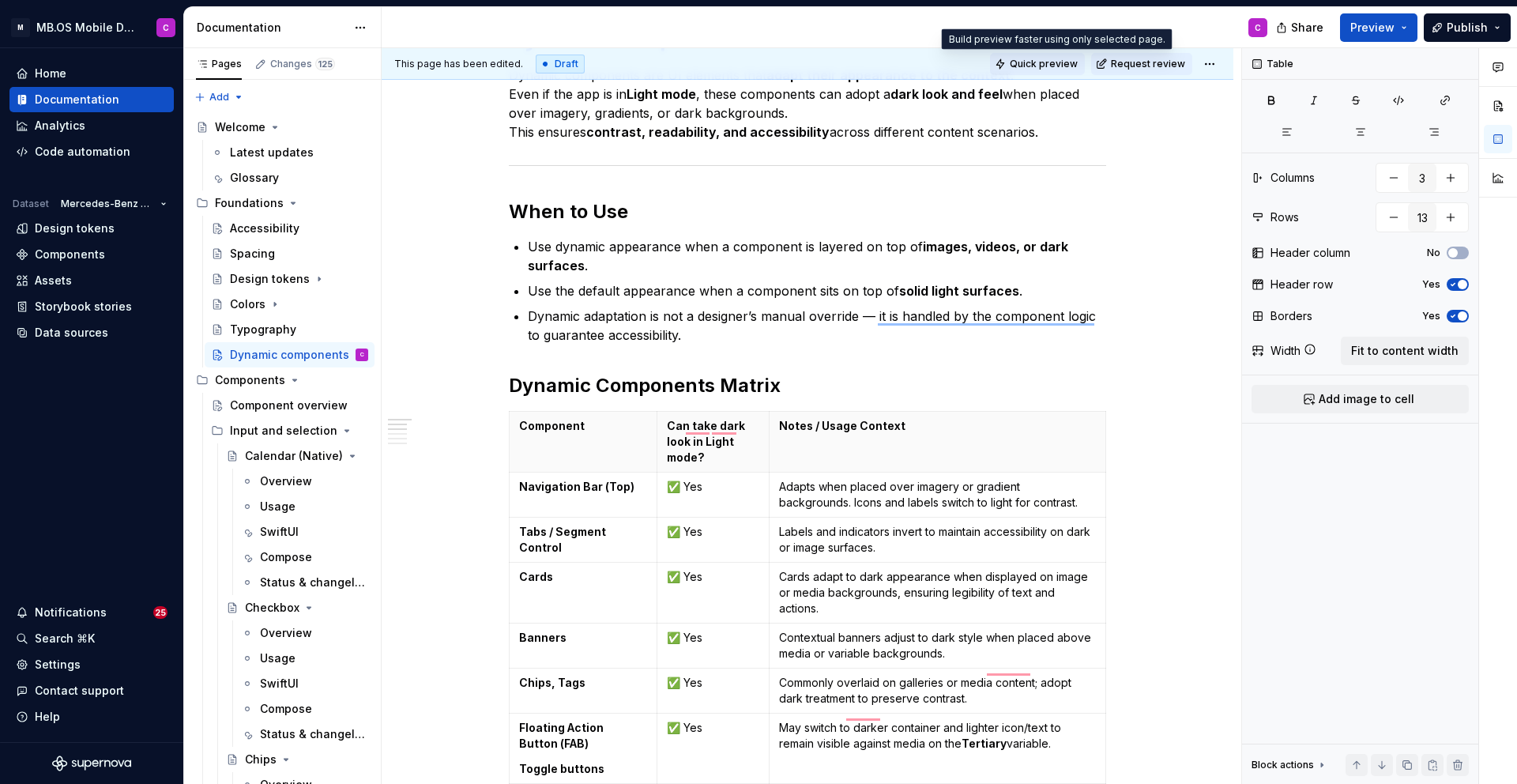
click at [1056, 65] on span "Quick preview" at bounding box center [1044, 64] width 68 height 12
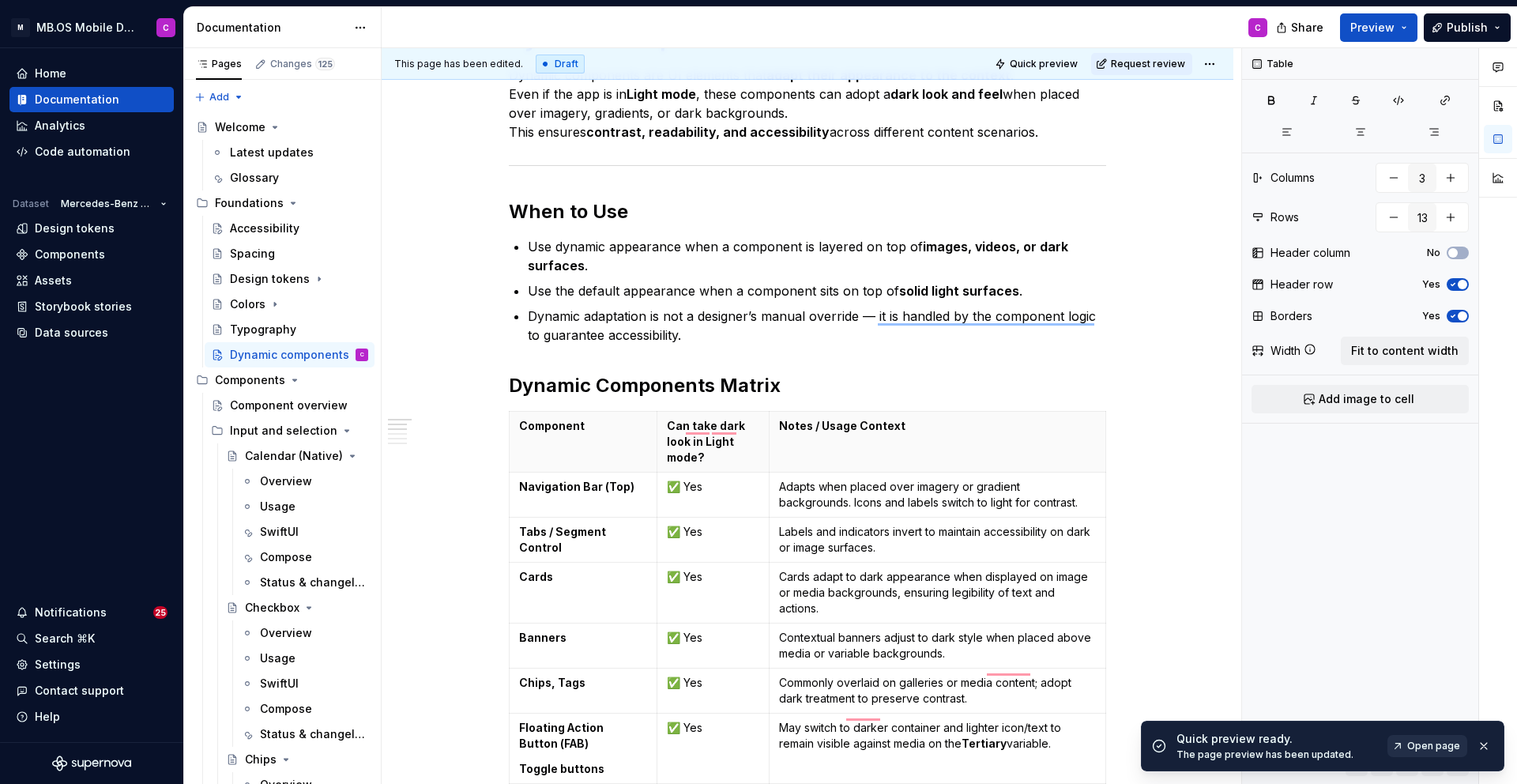
click at [1434, 743] on span "Open page" at bounding box center [1433, 746] width 53 height 12
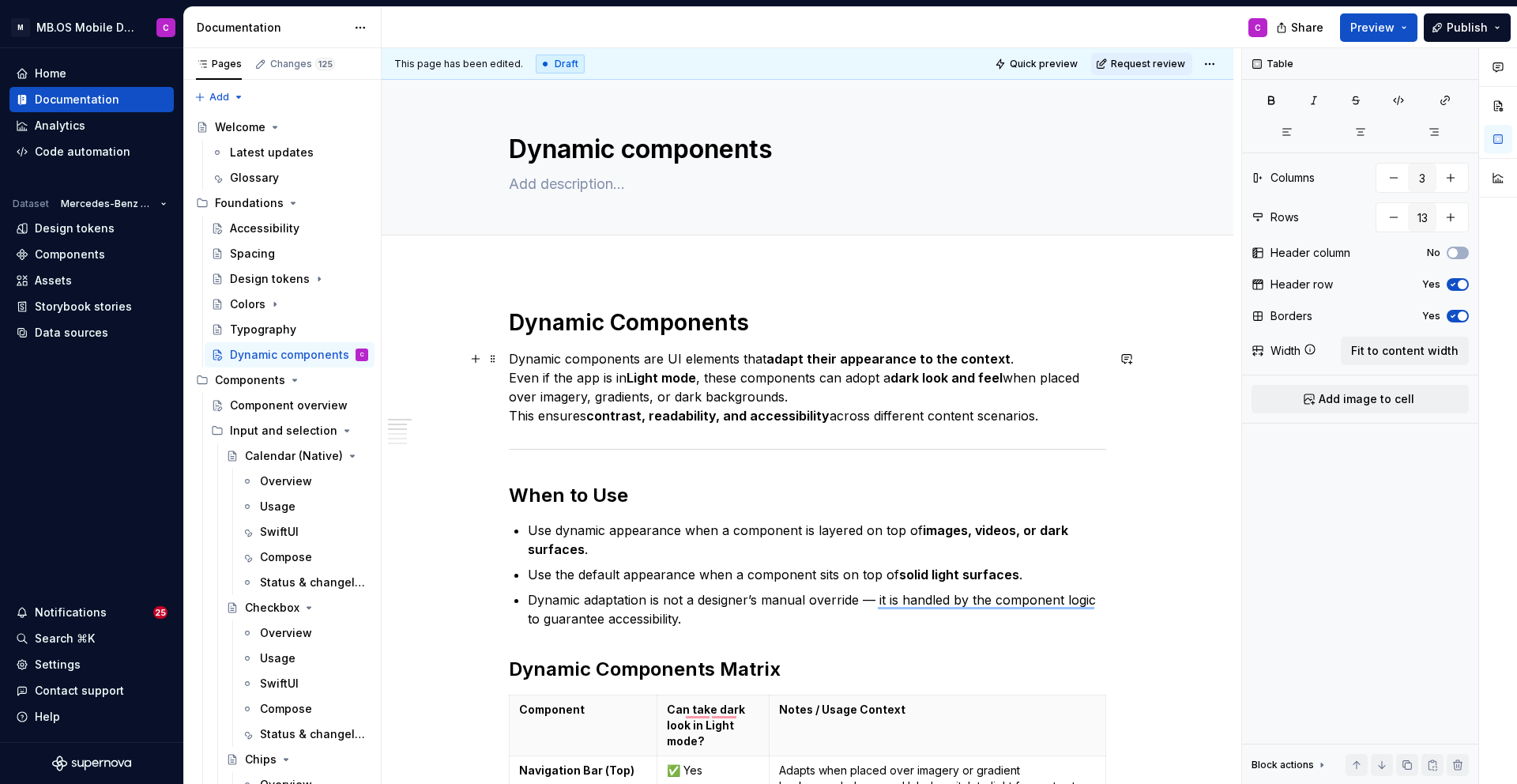
click at [592, 402] on p "Dynamic components are UI elements that adapt their appearance to the context .…" at bounding box center [807, 386] width 598 height 76
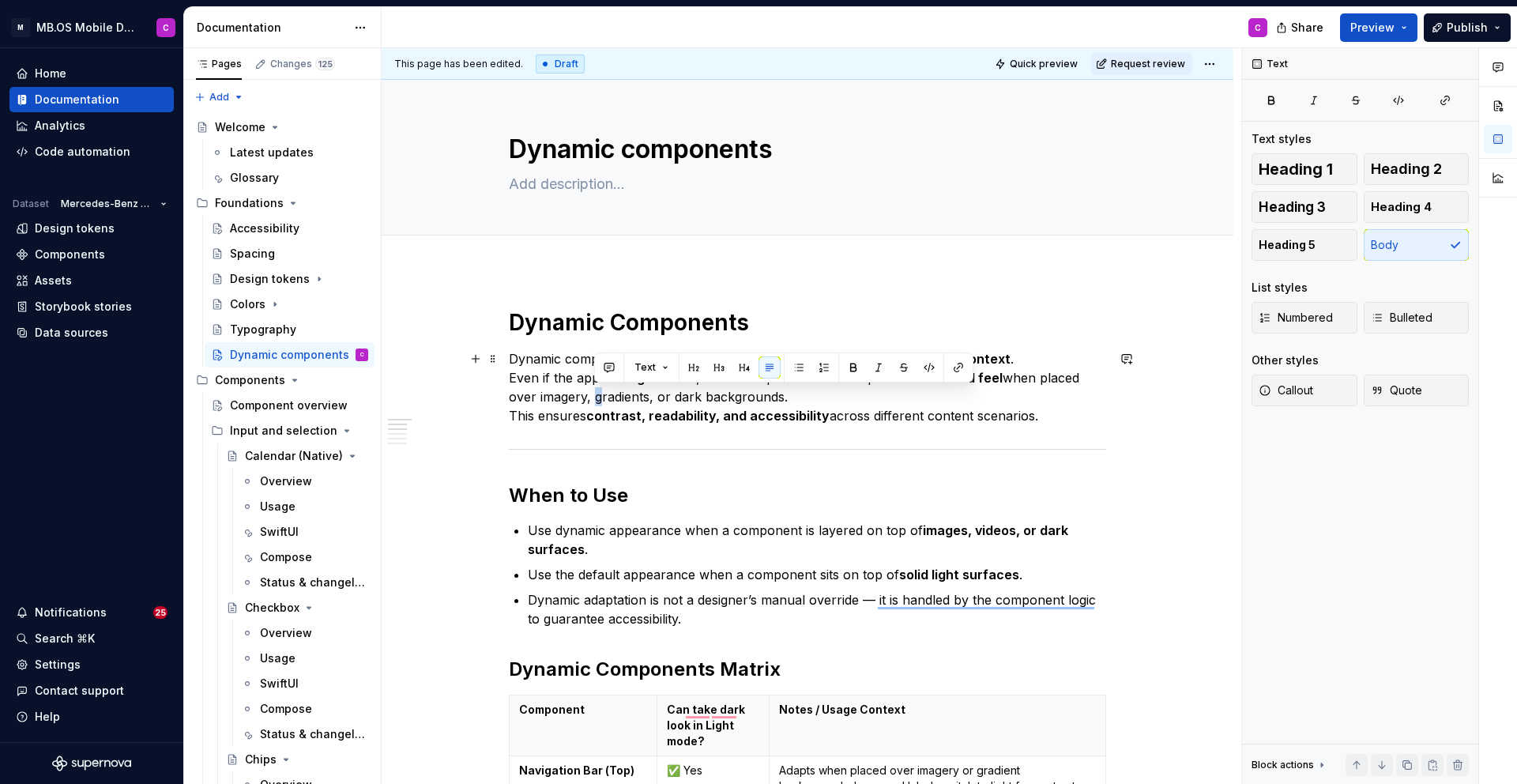
click at [592, 402] on p "Dynamic components are UI elements that adapt their appearance to the context .…" at bounding box center [807, 386] width 598 height 76
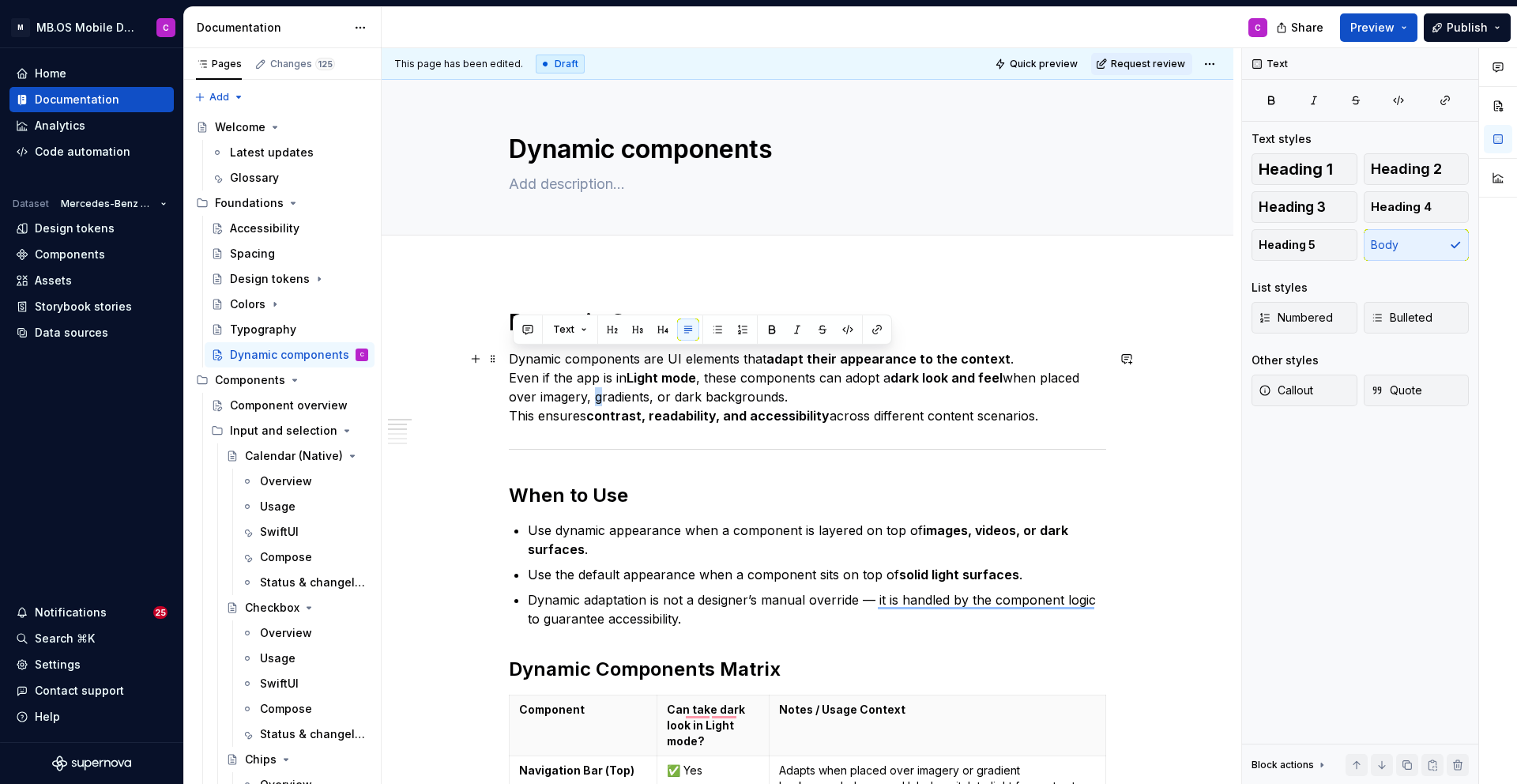
click at [592, 402] on p "Dynamic components are UI elements that adapt their appearance to the context .…" at bounding box center [807, 386] width 598 height 76
copy p "Dynamic components are UI elements that adapt their appearance to the context .…"
type textarea "*"
click at [574, 183] on textarea at bounding box center [804, 184] width 598 height 25
paste textarea "Dynamic components are UI elements that adapt their appearance to the context. …"
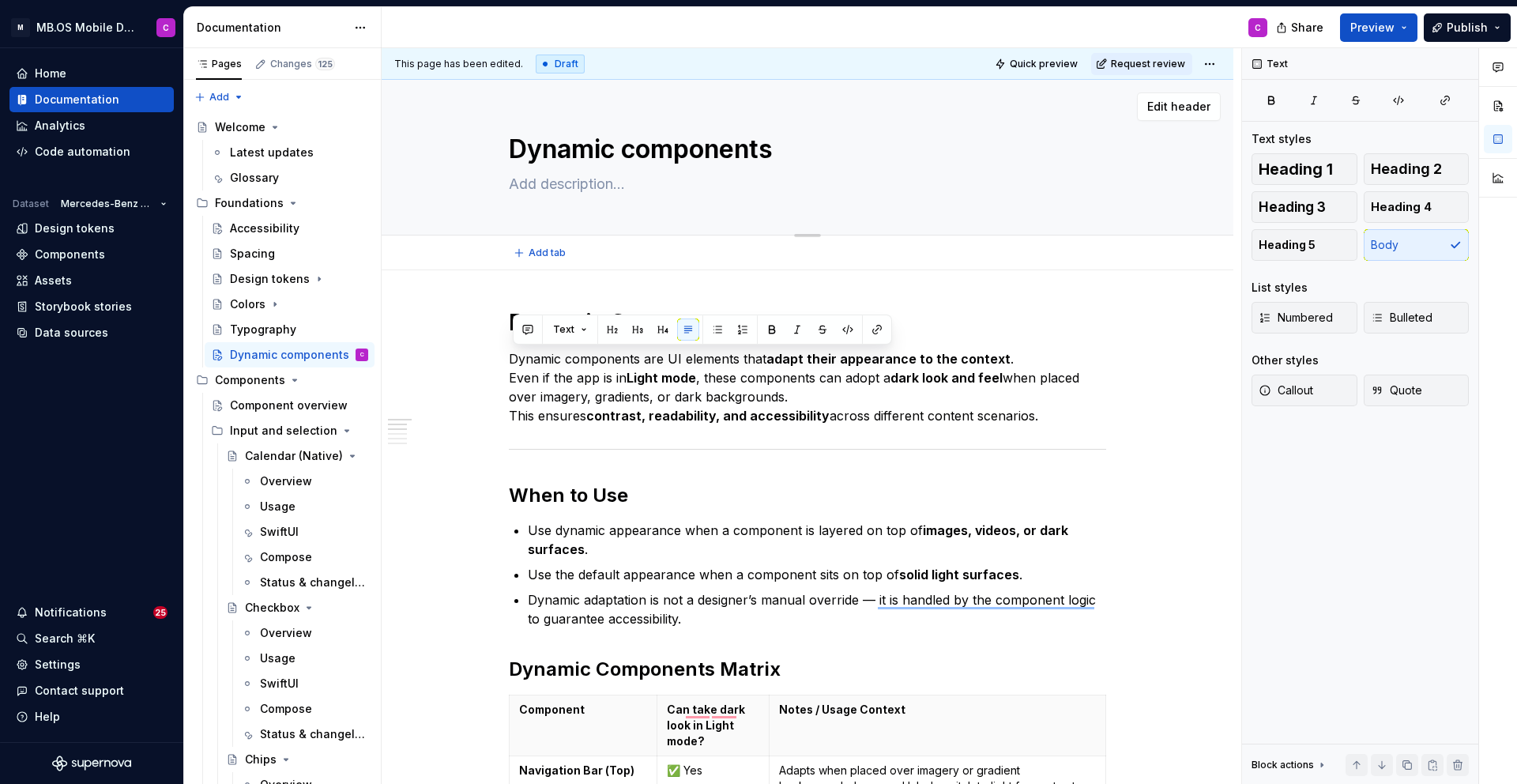
type textarea "Dynamic components are UI elements that adapt their appearance to the context. …"
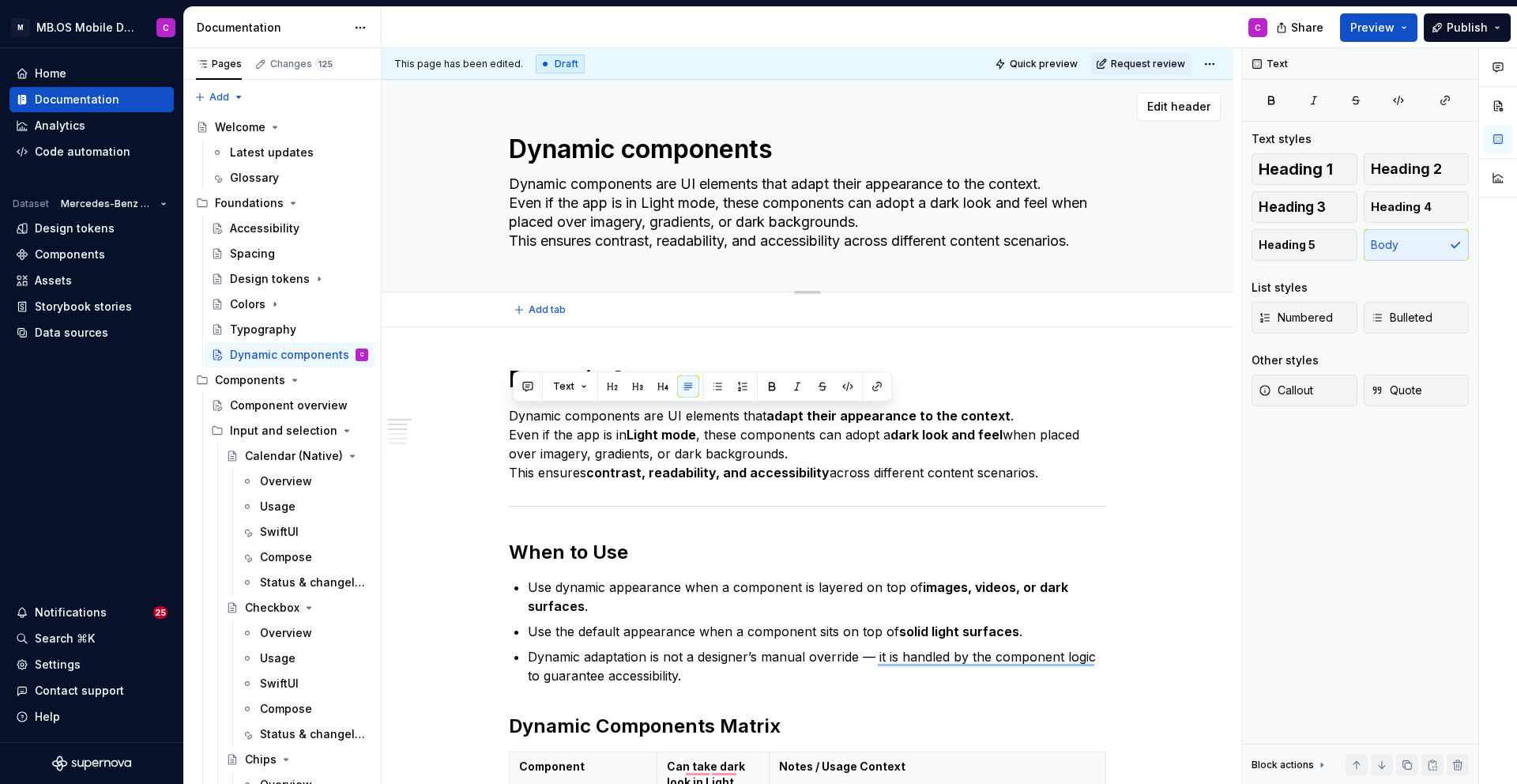
type textarea "*"
drag, startPoint x: 803, startPoint y: 185, endPoint x: 1057, endPoint y: 181, distance: 254.0
click at [1057, 181] on textarea "Dynamic components are UI elements that adapt their appearance to the context. …" at bounding box center [804, 213] width 598 height 82
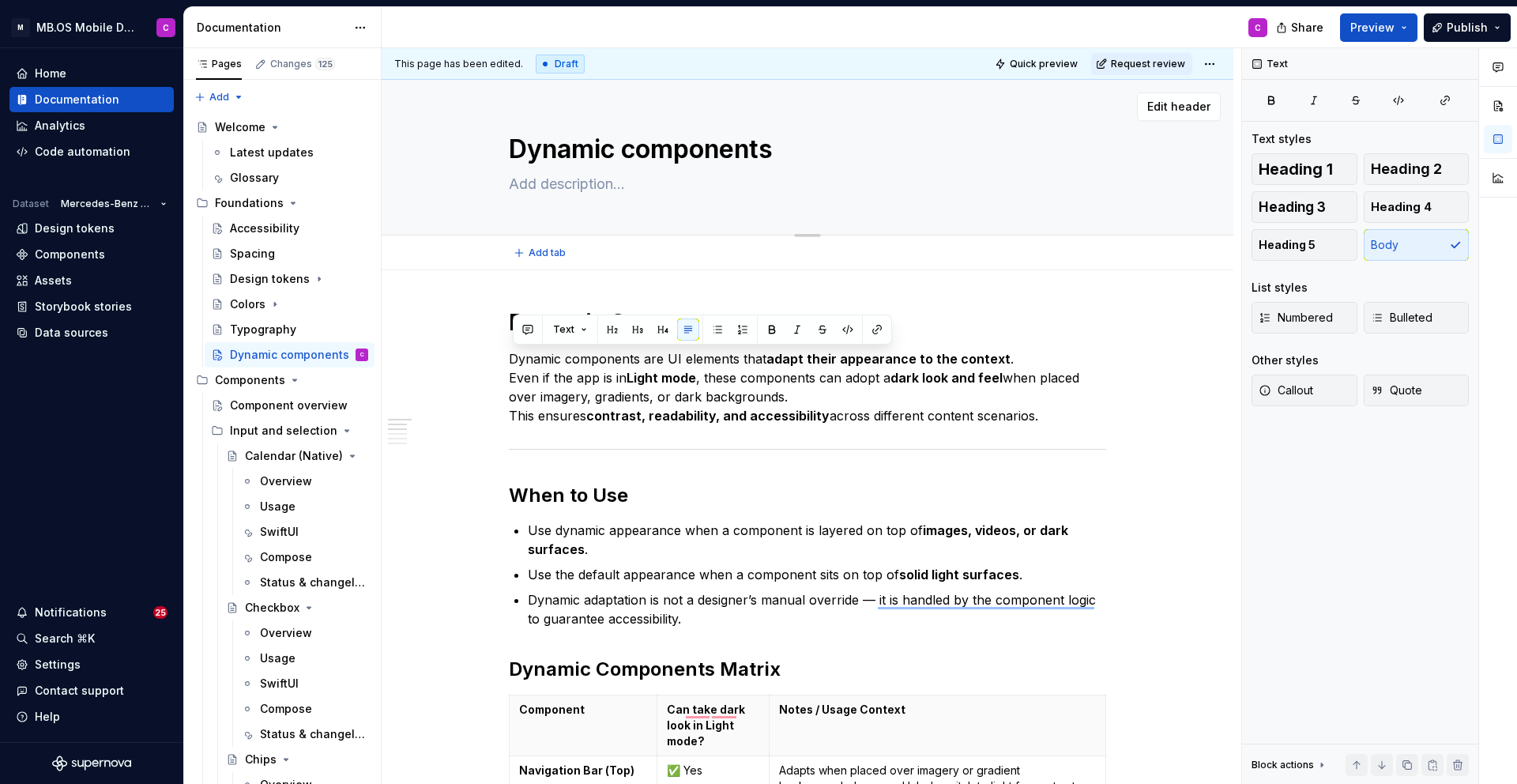
click at [500, 182] on div "Dynamic components" at bounding box center [808, 158] width 726 height 155
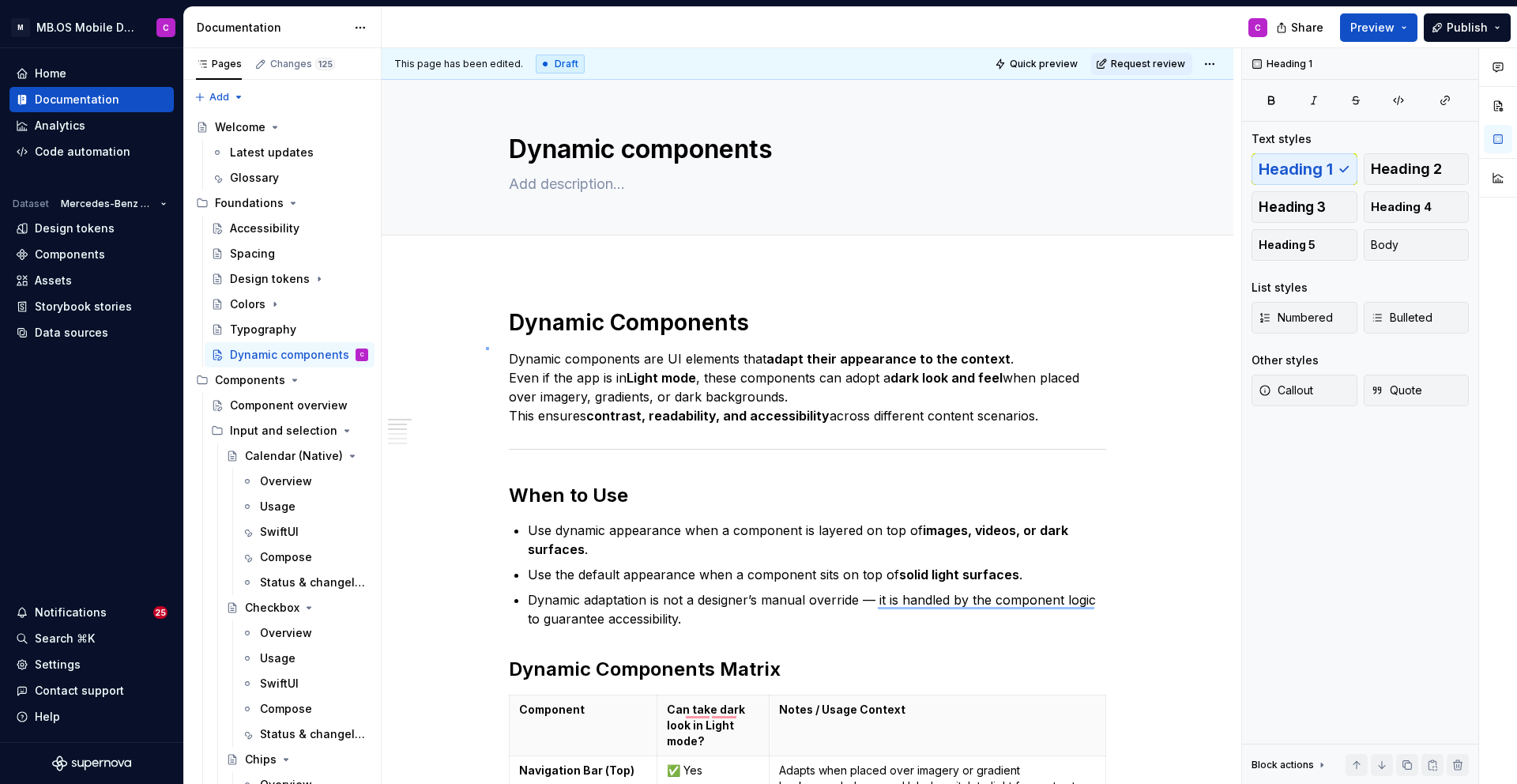
click at [486, 347] on div "This page has been edited. Draft Quick preview Request review Dynamic component…" at bounding box center [812, 416] width 860 height 736
click at [543, 315] on h1 "Dynamic Components" at bounding box center [807, 322] width 598 height 29
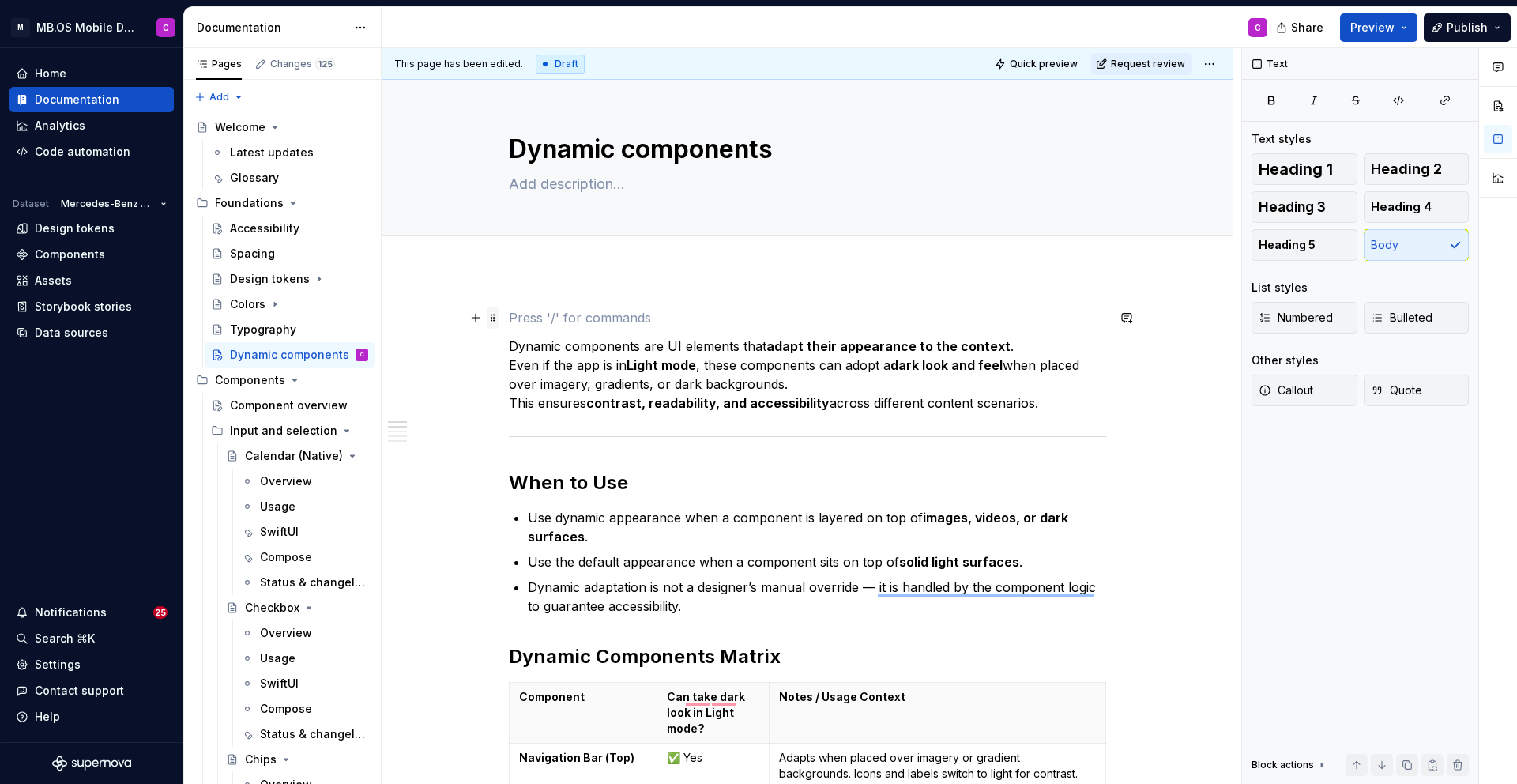
click at [500, 318] on span at bounding box center [493, 317] width 12 height 22
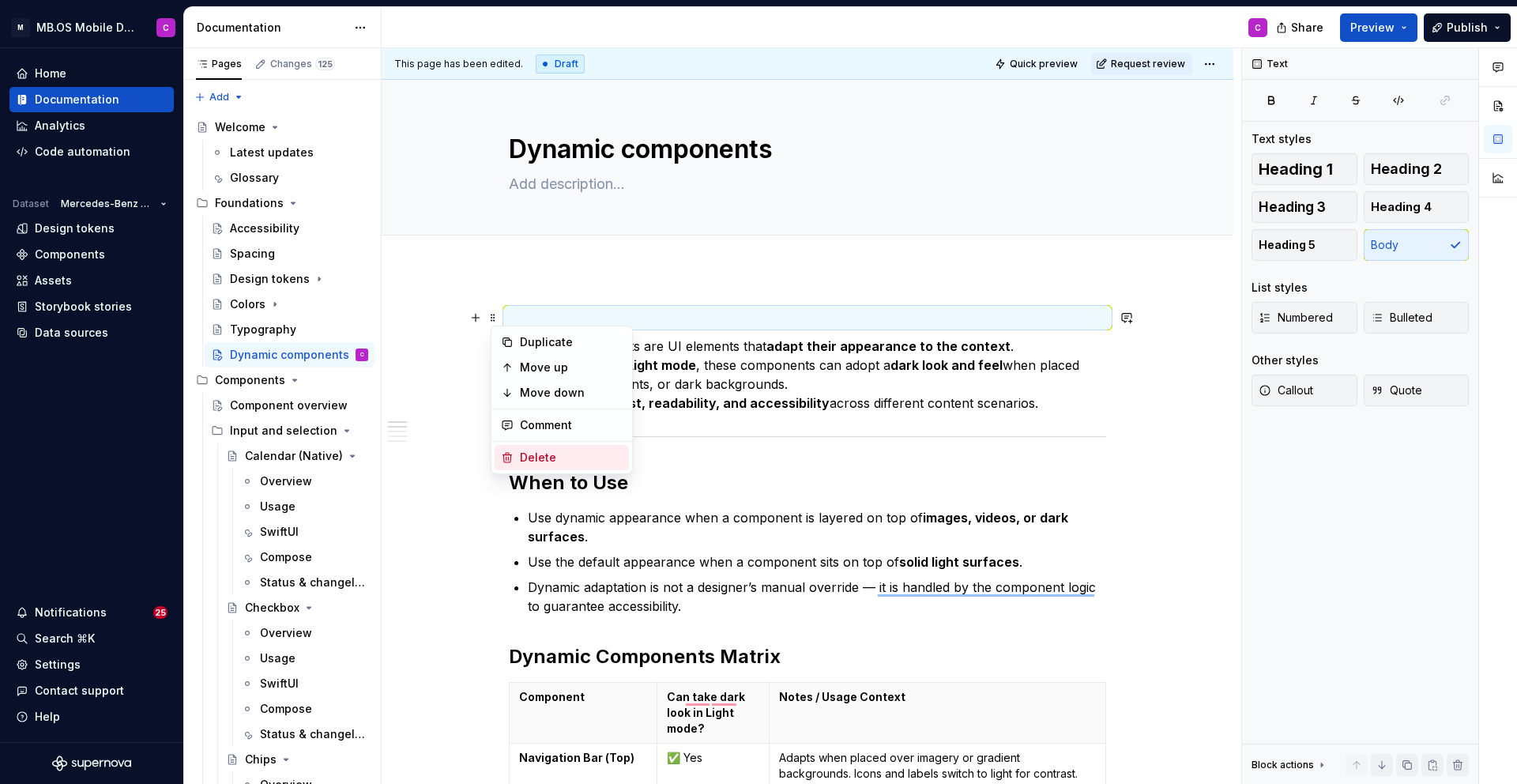
click at [534, 464] on div "Delete" at bounding box center [571, 457] width 103 height 16
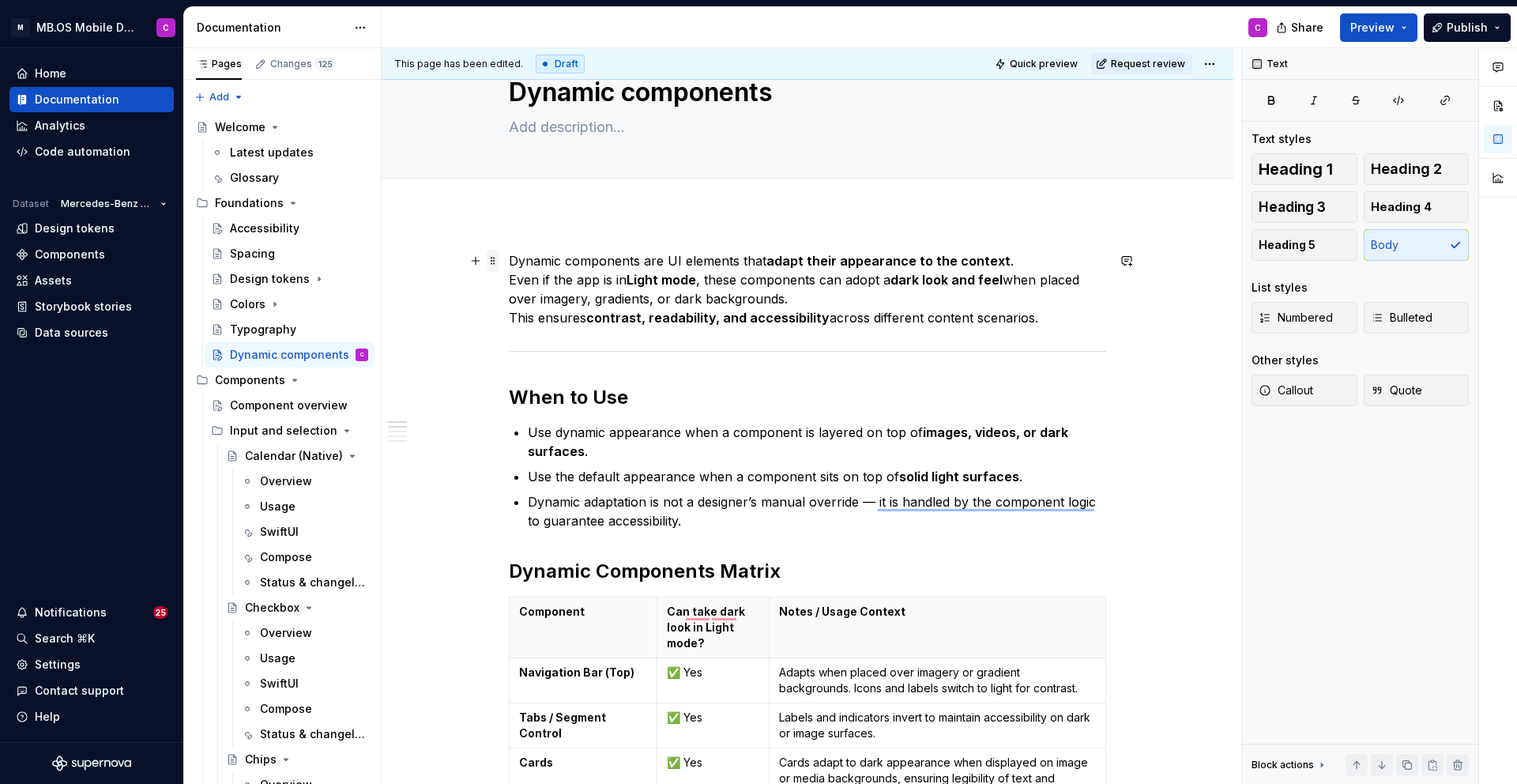
click at [500, 264] on span at bounding box center [493, 260] width 12 height 22
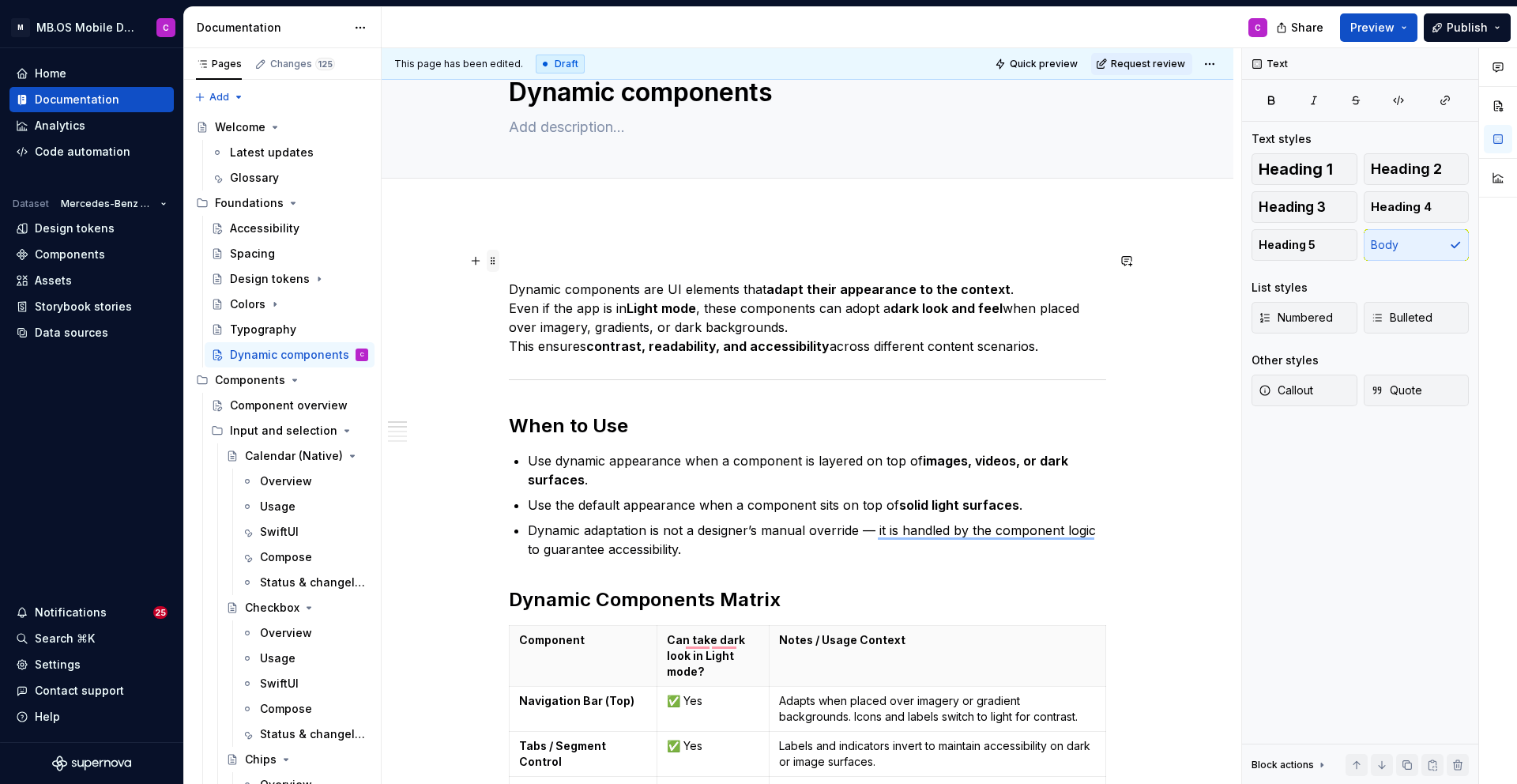
click at [495, 259] on span at bounding box center [493, 260] width 12 height 22
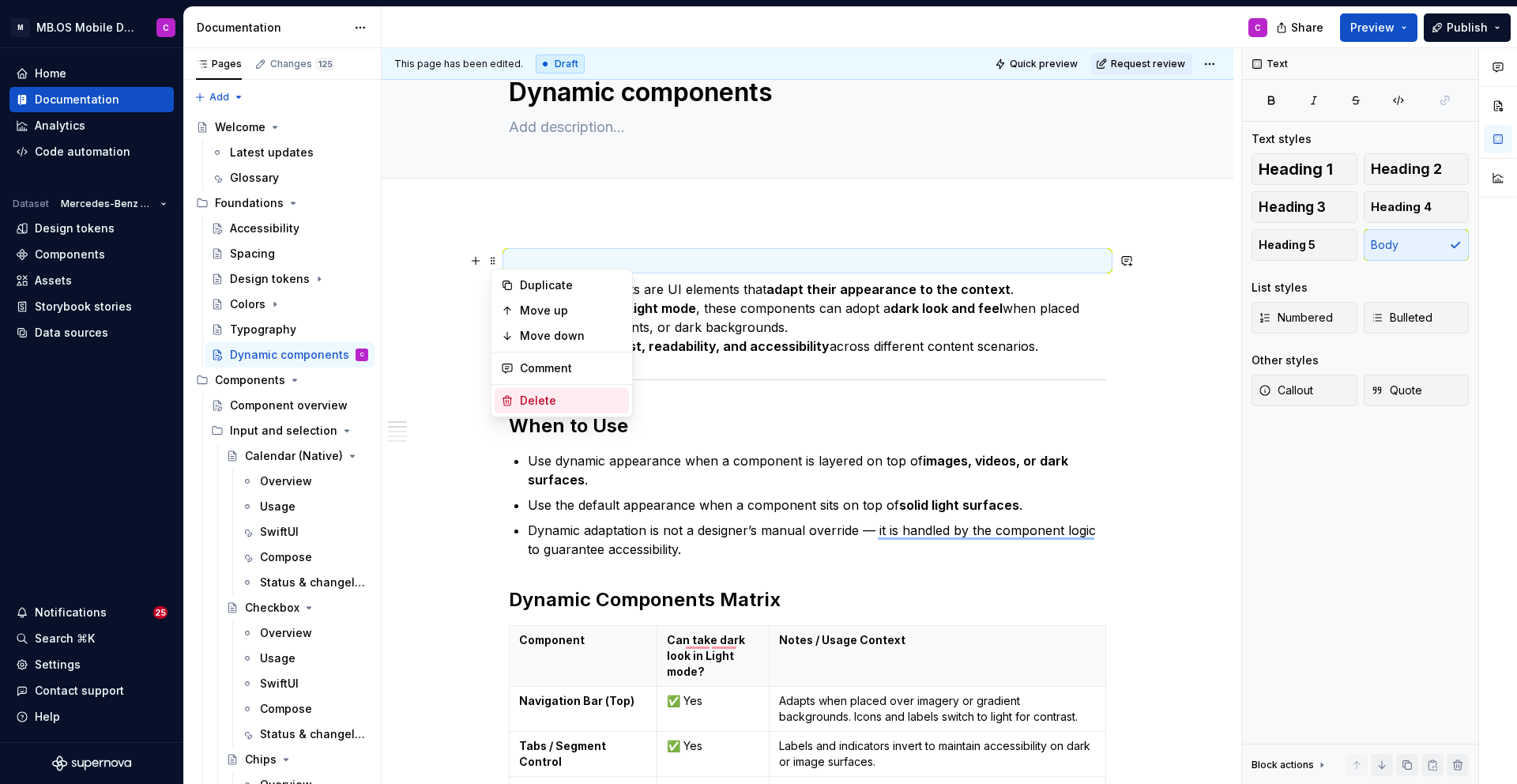
click at [523, 401] on div "Delete" at bounding box center [571, 400] width 103 height 16
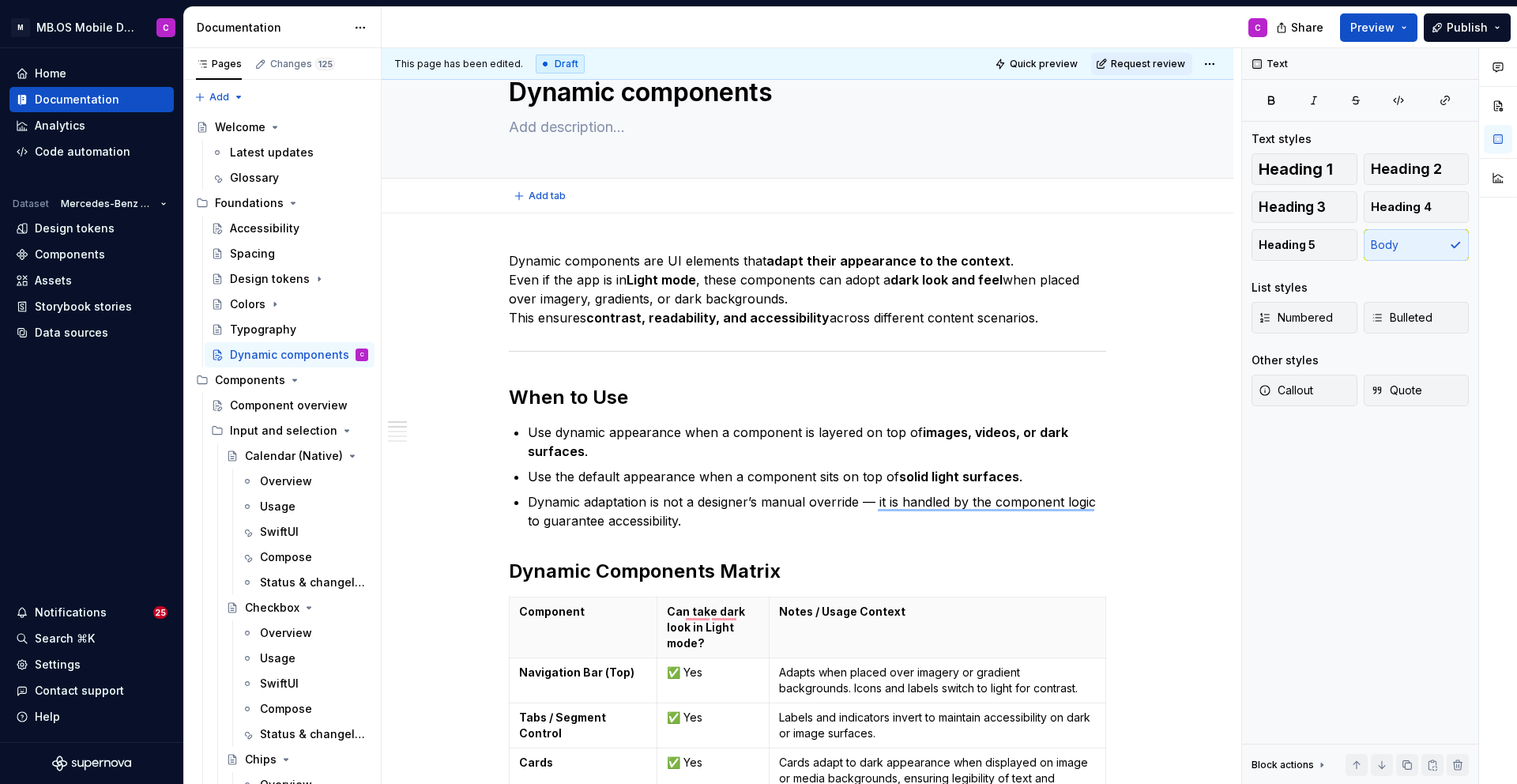
click at [472, 195] on div "Add tab" at bounding box center [808, 195] width 726 height 22
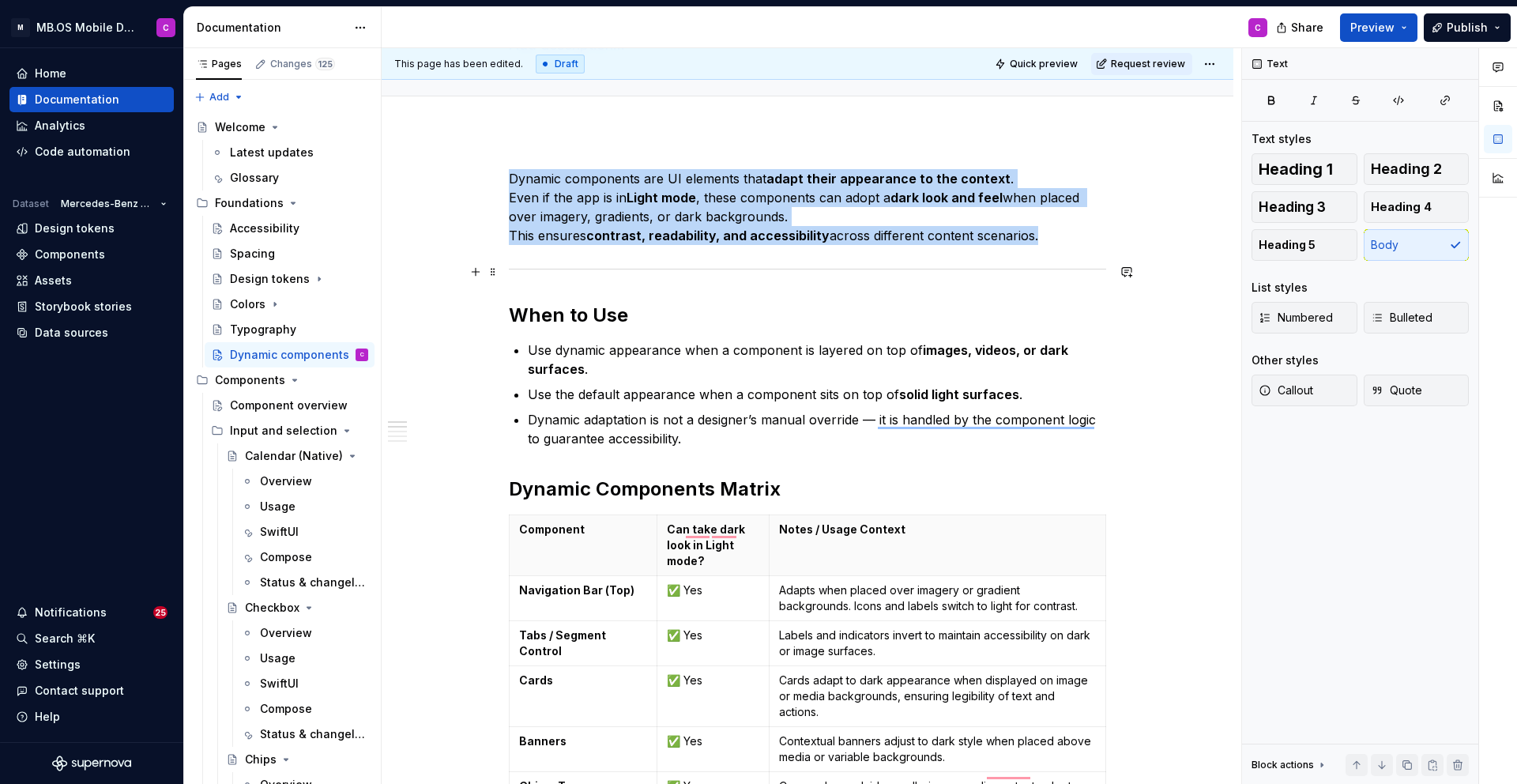
click at [592, 272] on div "To enrich screen reader interactions, please activate Accessibility in Grammarl…" at bounding box center [807, 269] width 598 height 10
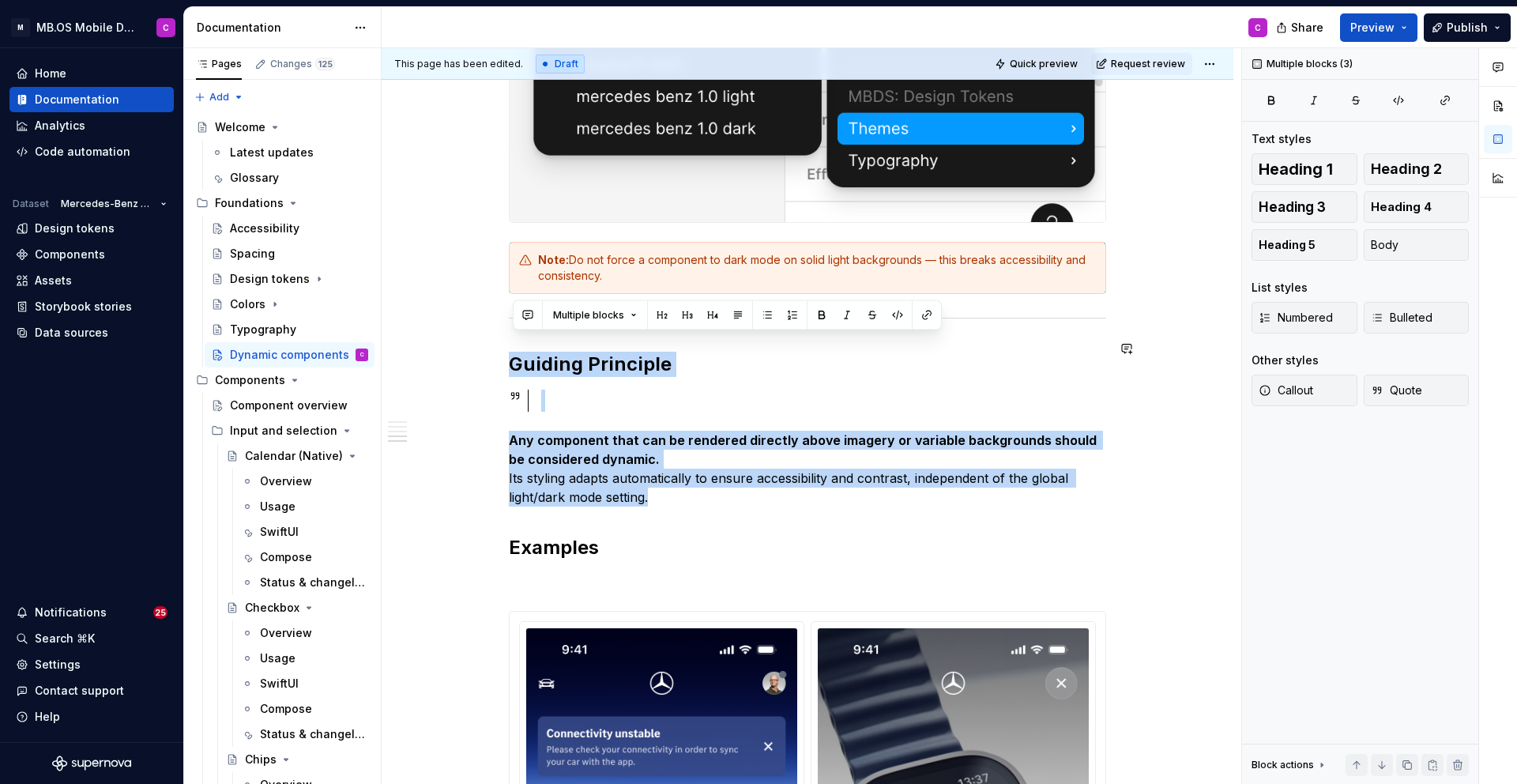
drag, startPoint x: 685, startPoint y: 477, endPoint x: 506, endPoint y: 330, distance: 231.6
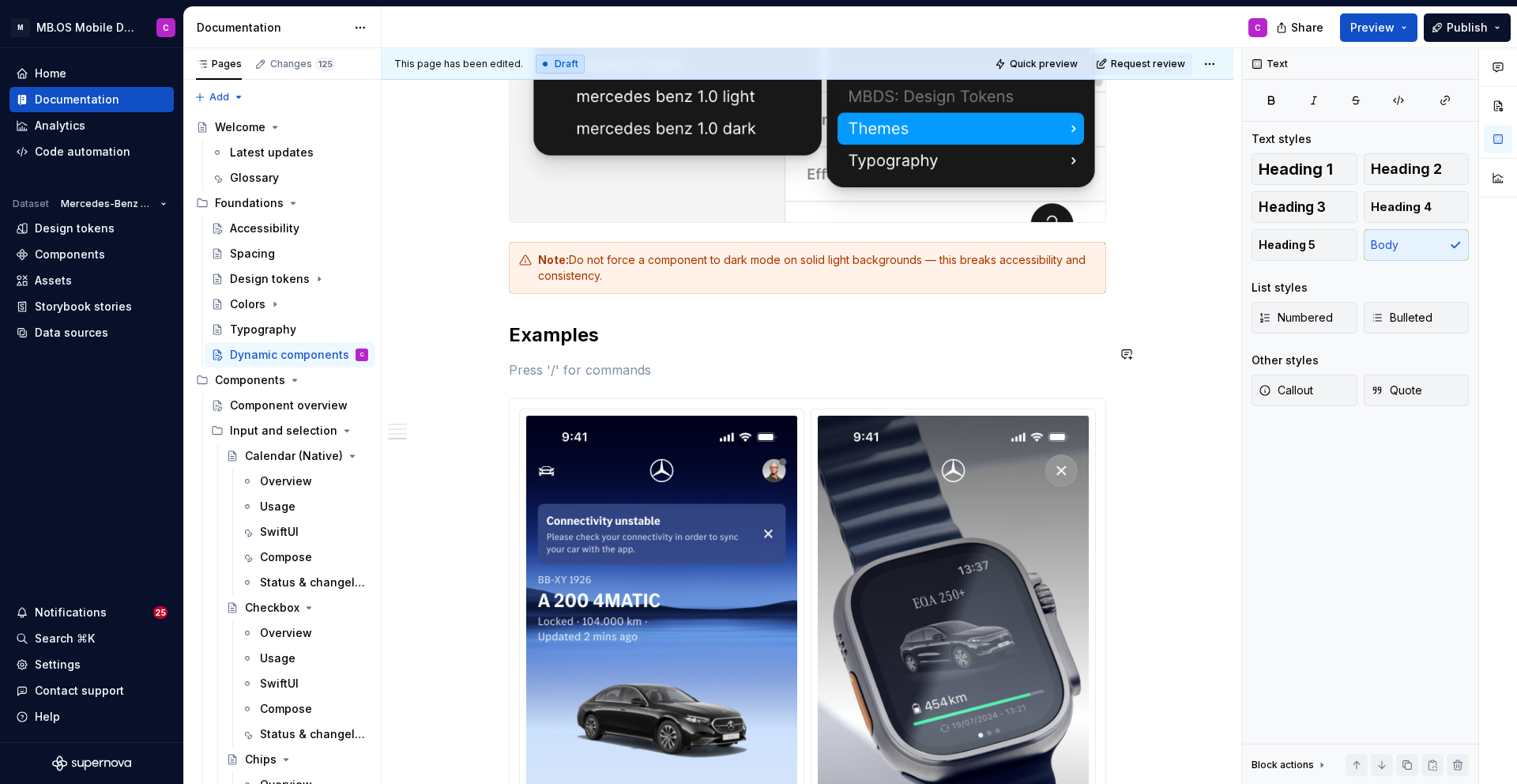
click at [538, 365] on div "Dynamic components are UI elements that adapt their appearance to the context .…" at bounding box center [807, 333] width 598 height 3542
click at [500, 352] on span at bounding box center [493, 353] width 12 height 22
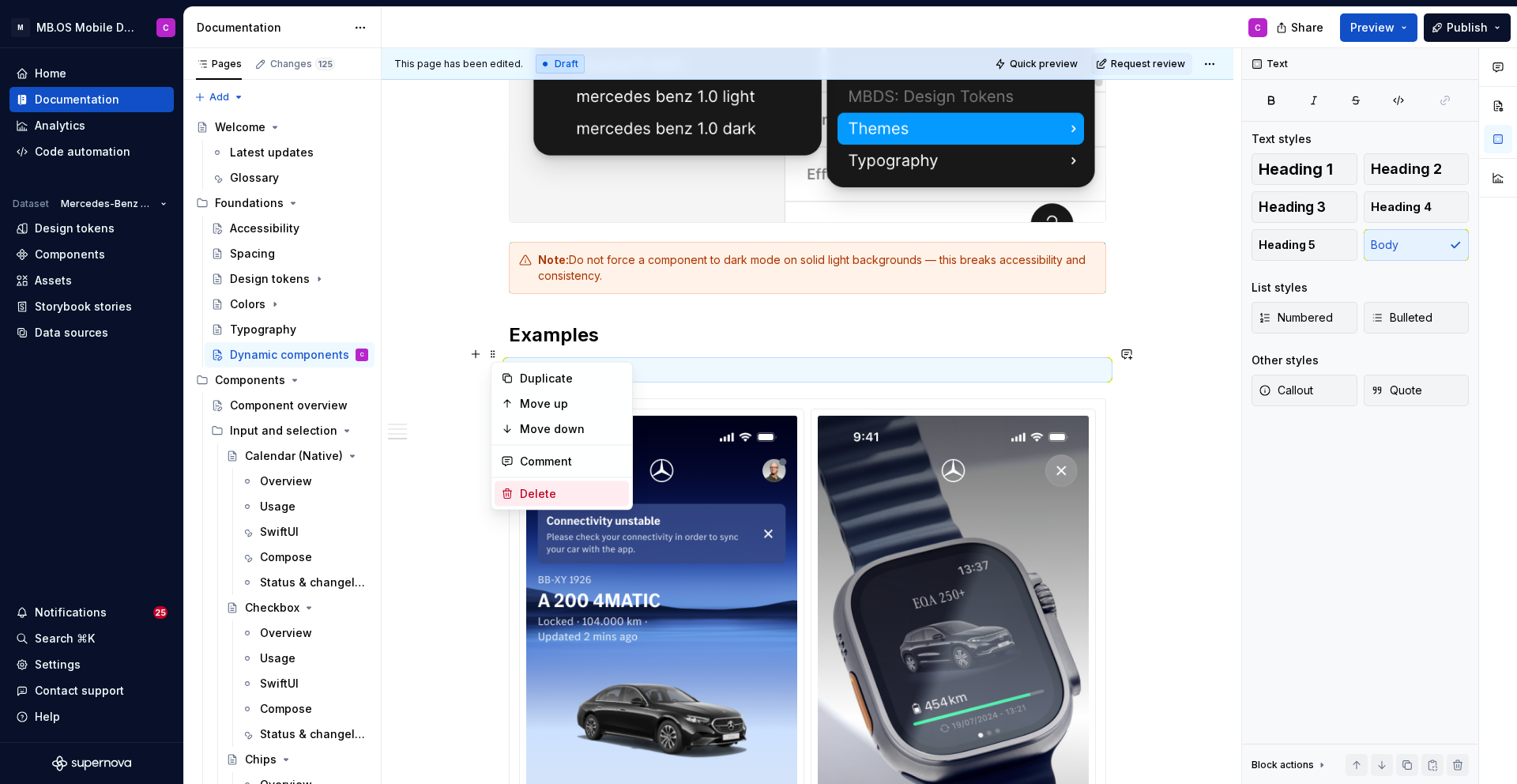
click at [545, 484] on div "Delete" at bounding box center [562, 494] width 134 height 25
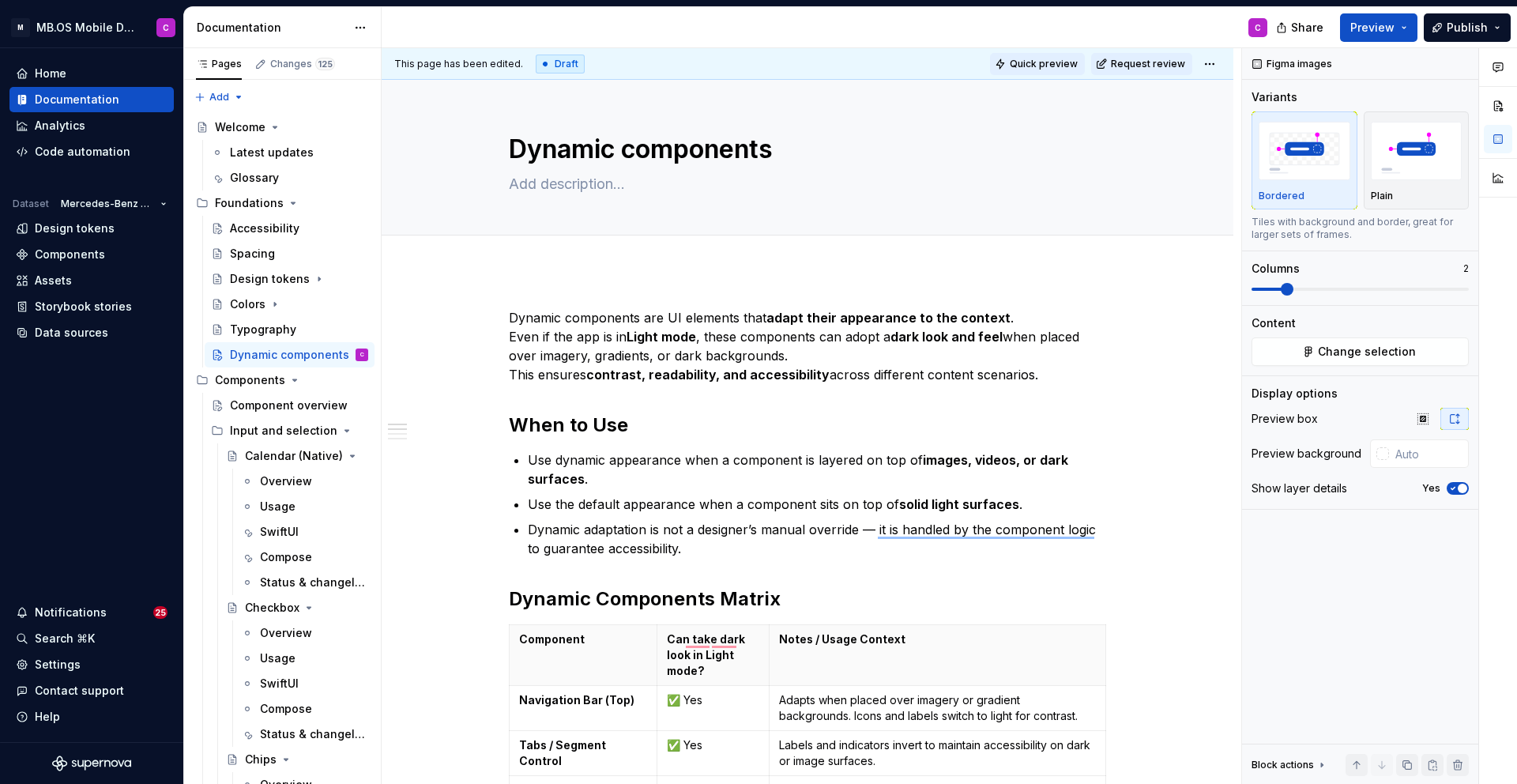
click at [1049, 58] on span "Quick preview" at bounding box center [1044, 64] width 68 height 12
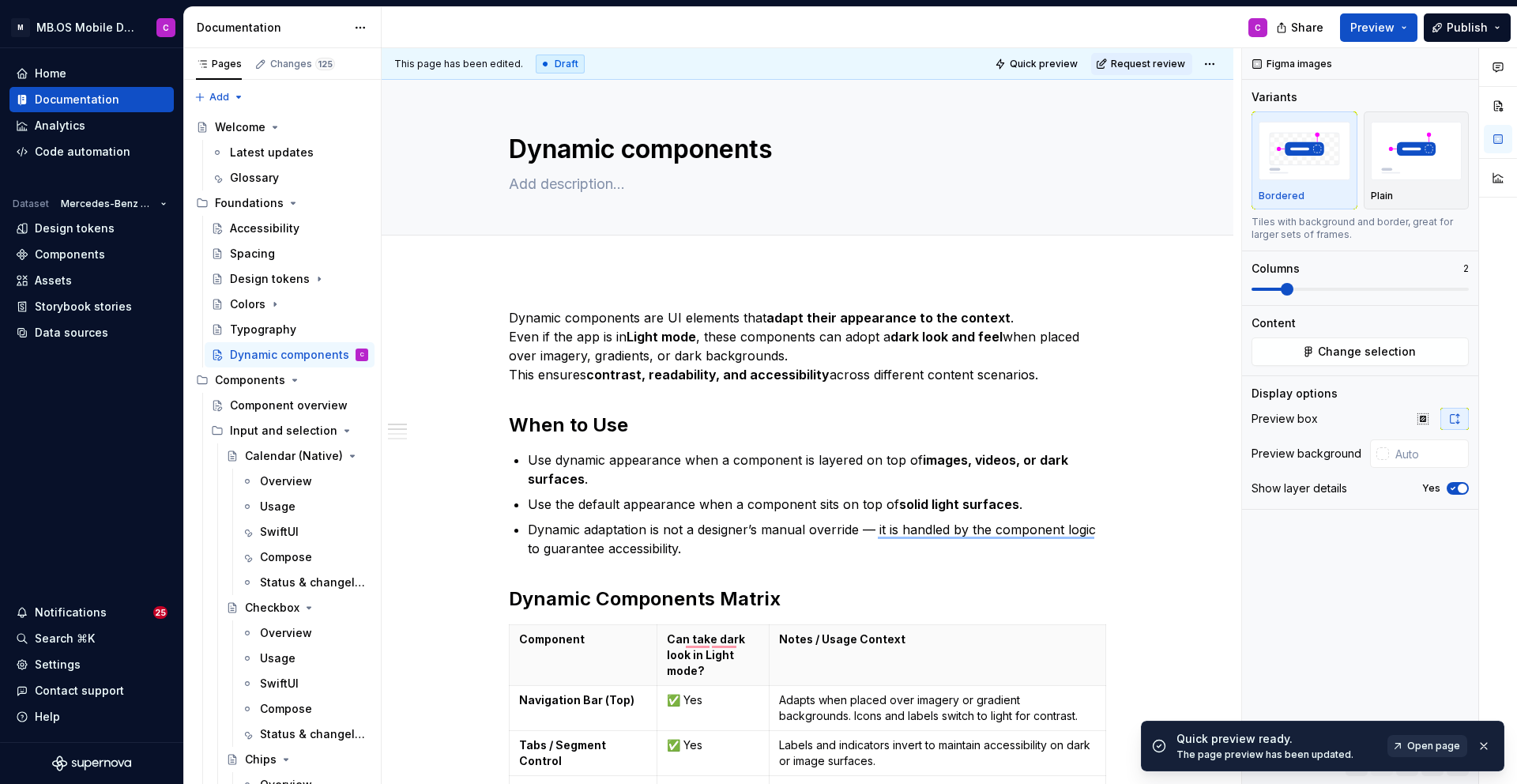
click at [1434, 740] on span "Open page" at bounding box center [1433, 746] width 53 height 12
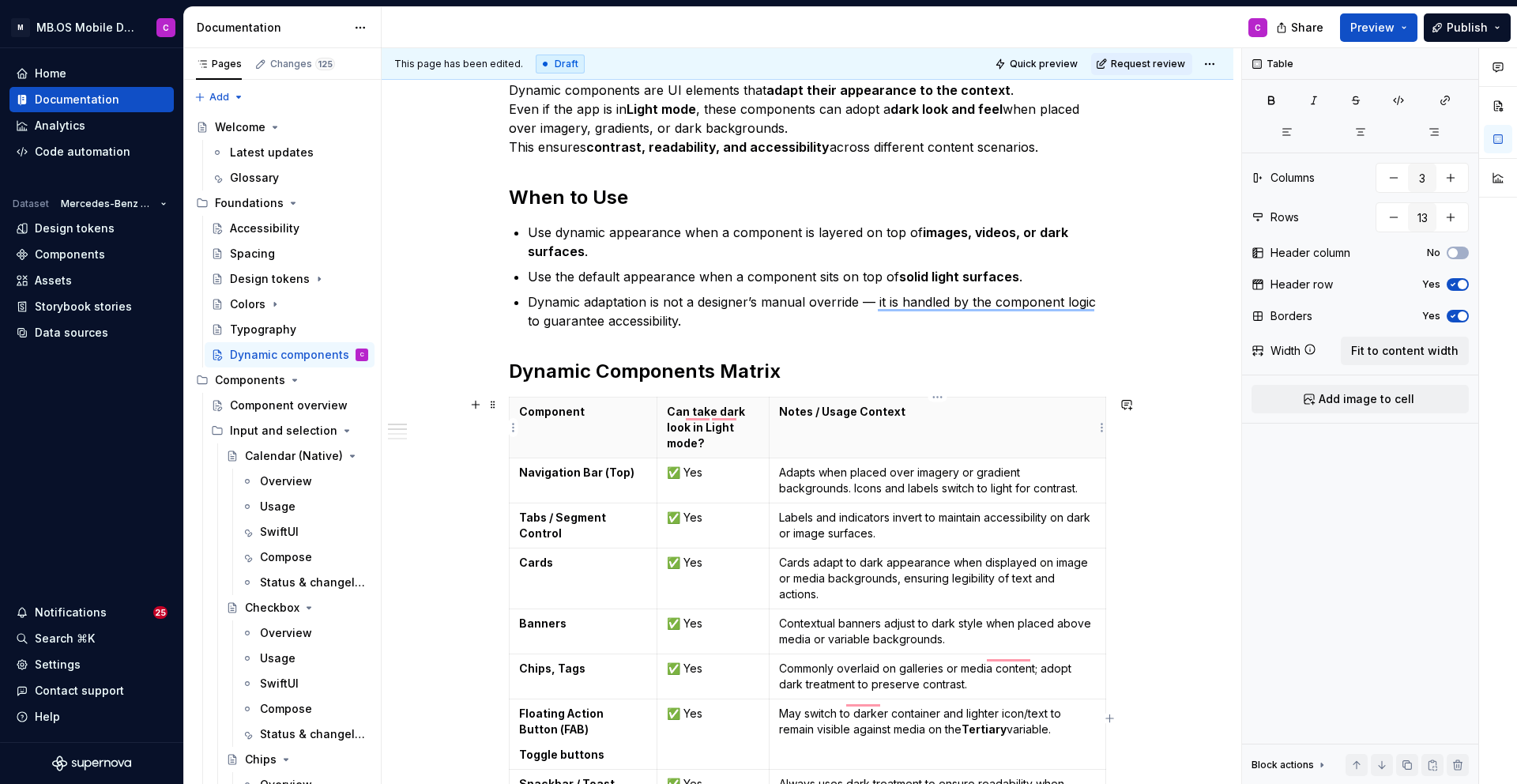
click at [784, 426] on th "Notes / Usage Context" at bounding box center [937, 428] width 338 height 61
click at [498, 407] on span at bounding box center [493, 404] width 12 height 22
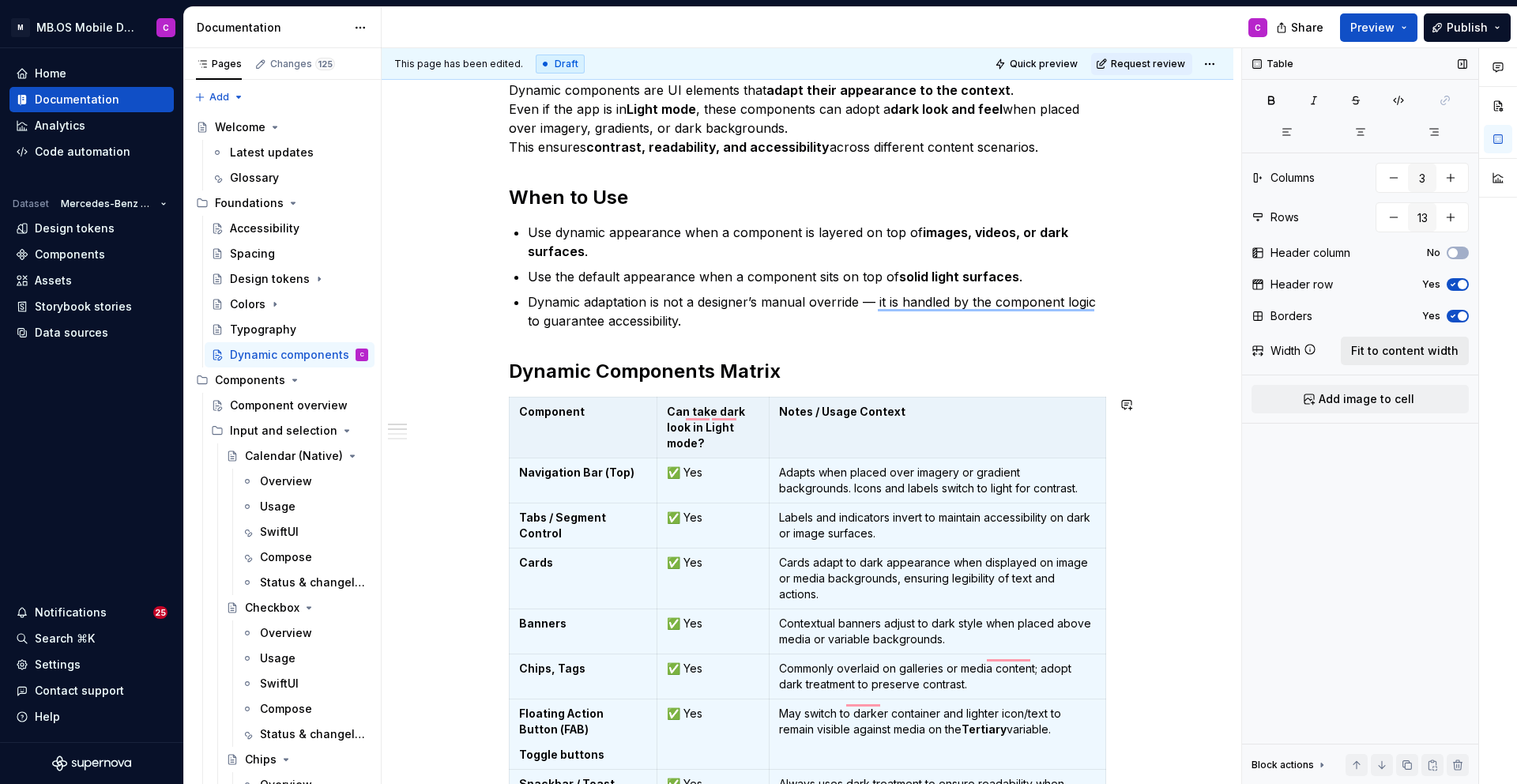
click at [1395, 351] on span "Fit to content width" at bounding box center [1404, 351] width 107 height 16
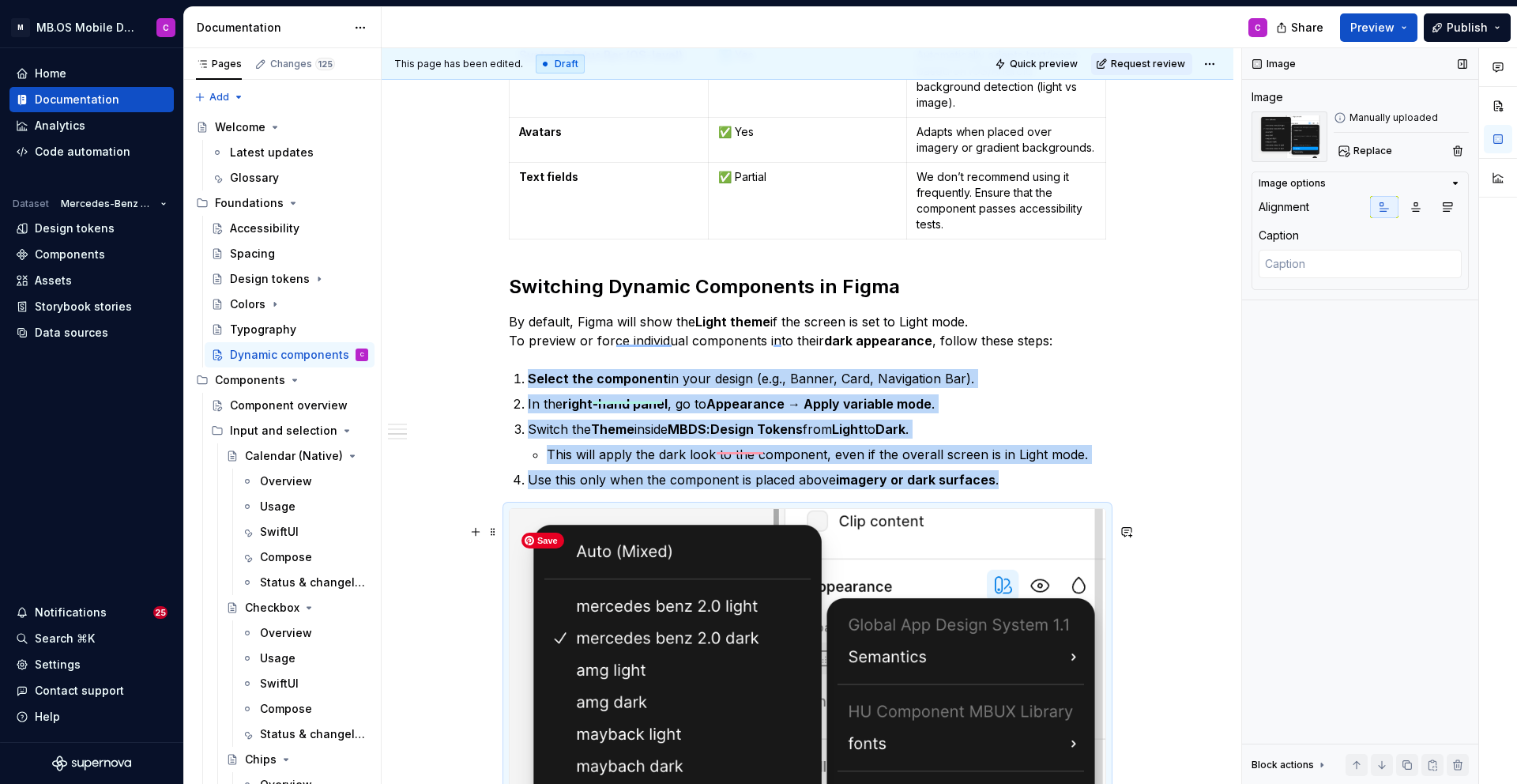
click at [789, 558] on img "To enrich screen reader interactions, please activate Accessibility in Grammarl…" at bounding box center [807, 716] width 596 height 415
click at [495, 534] on span at bounding box center [493, 531] width 12 height 22
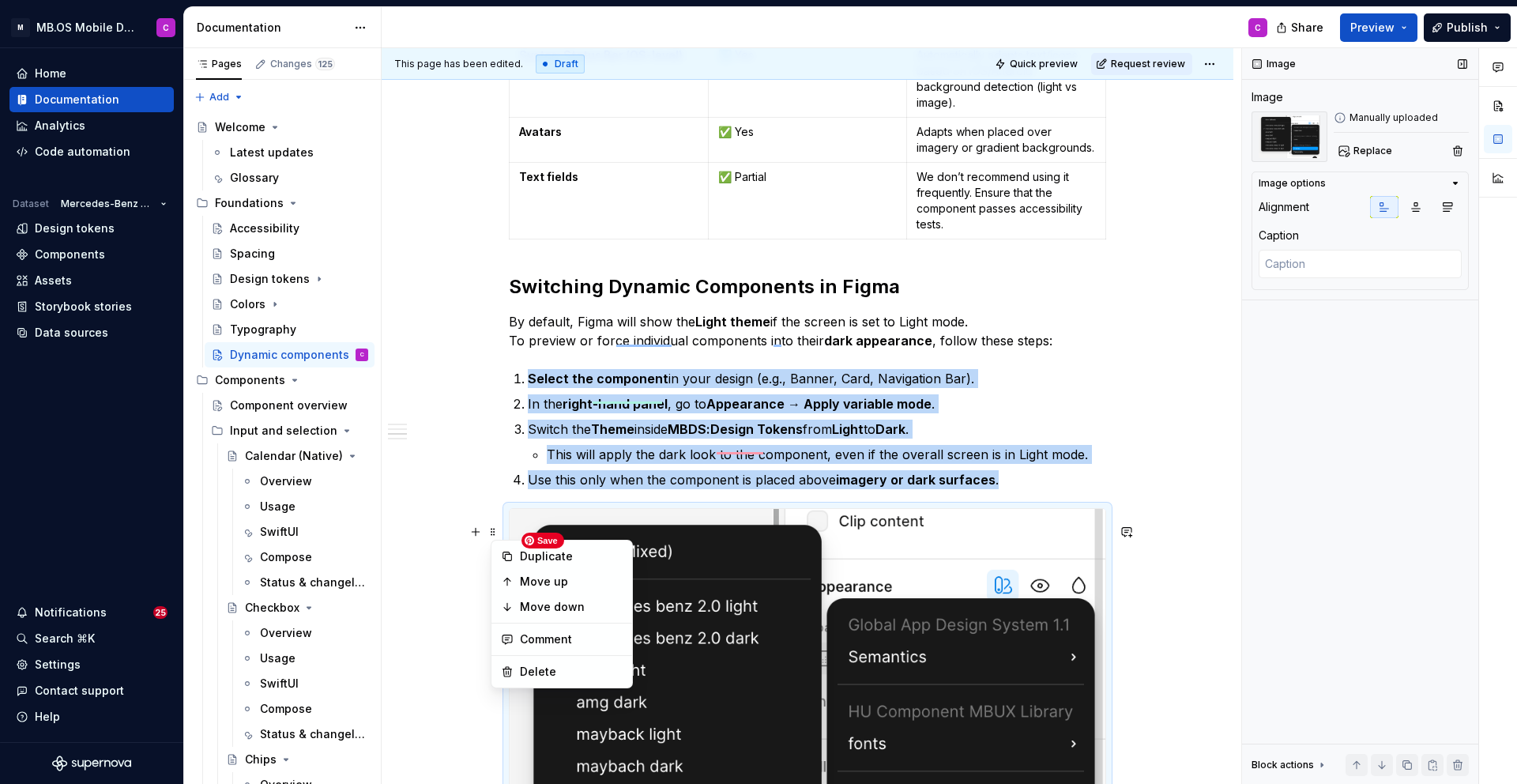
click at [775, 617] on img "To enrich screen reader interactions, please activate Accessibility in Grammarl…" at bounding box center [807, 716] width 596 height 415
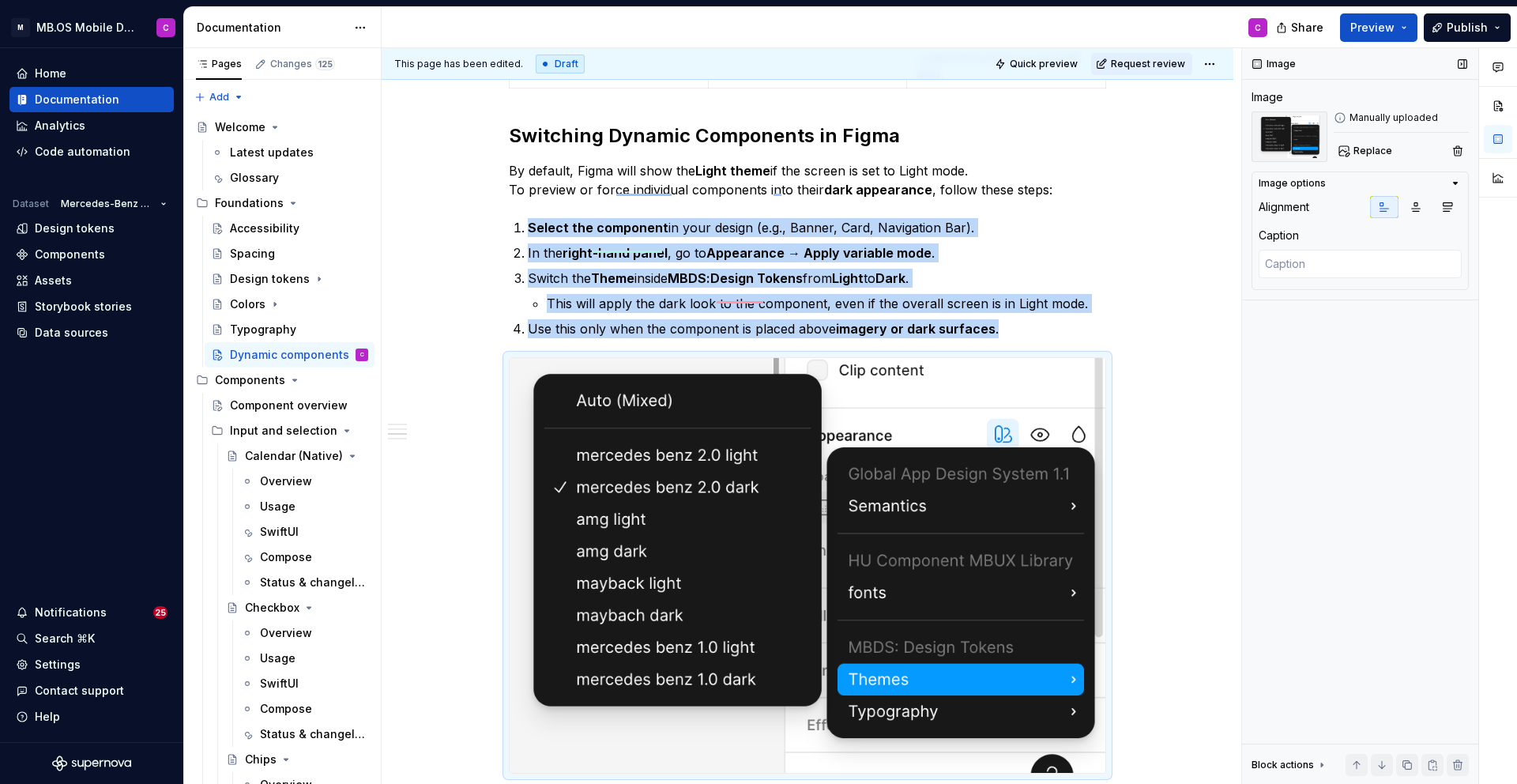
click at [1456, 178] on icon "button" at bounding box center [1455, 183] width 12 height 12
click at [1381, 207] on icon "button" at bounding box center [1384, 207] width 12 height 12
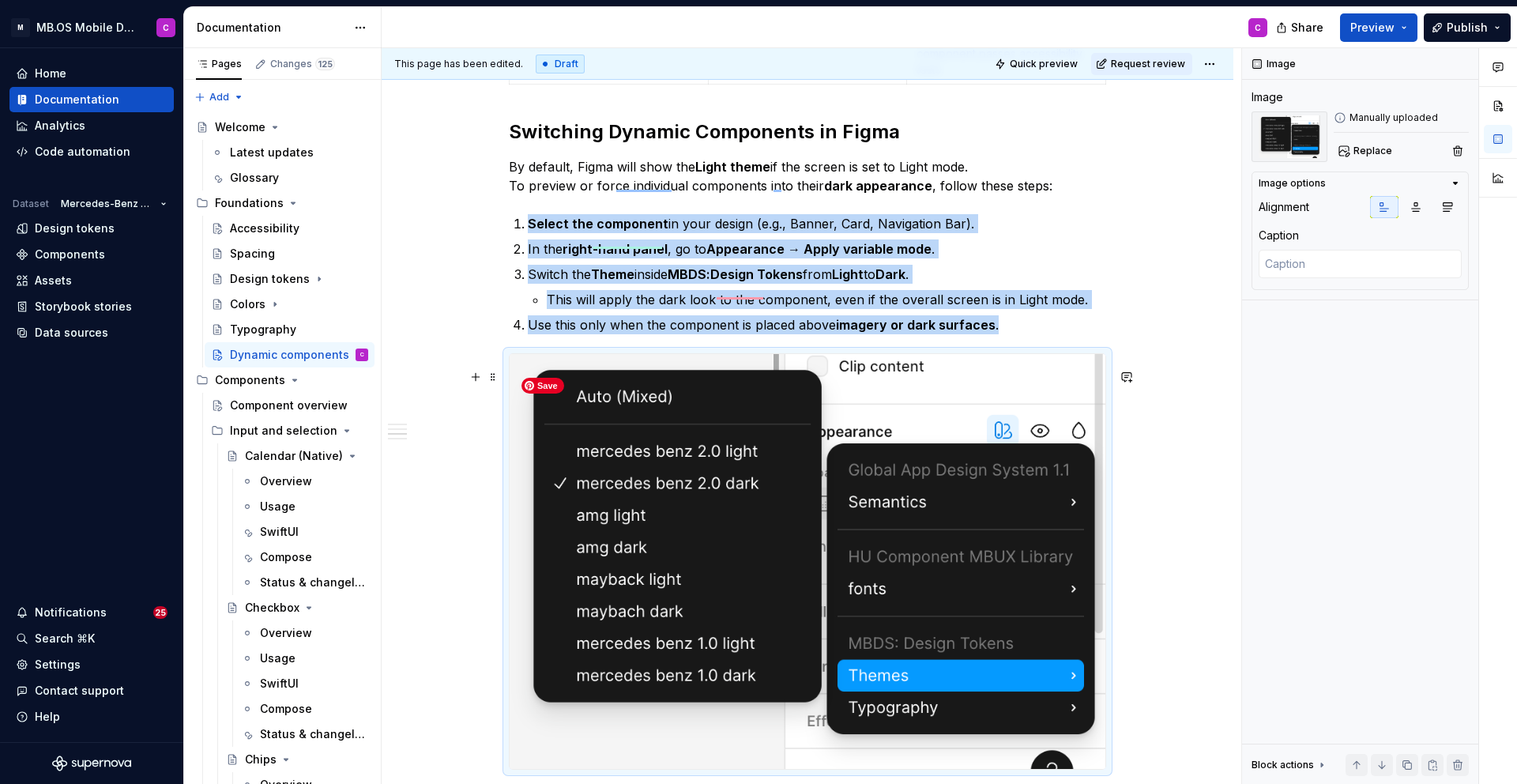
click at [1001, 487] on img "To enrich screen reader interactions, please activate Accessibility in Grammarl…" at bounding box center [807, 562] width 596 height 415
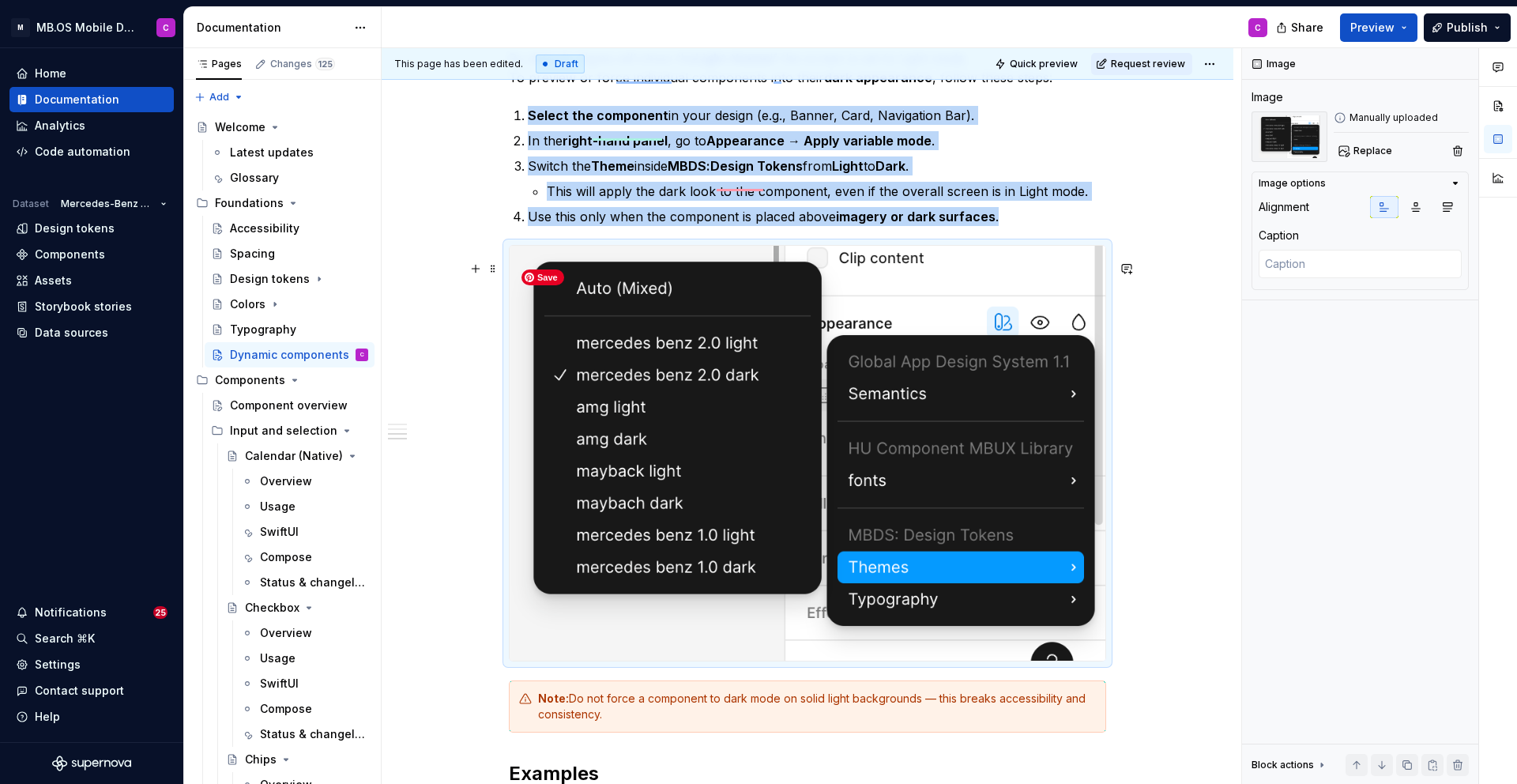
click at [996, 324] on img "To enrich screen reader interactions, please activate Accessibility in Grammarl…" at bounding box center [807, 453] width 596 height 415
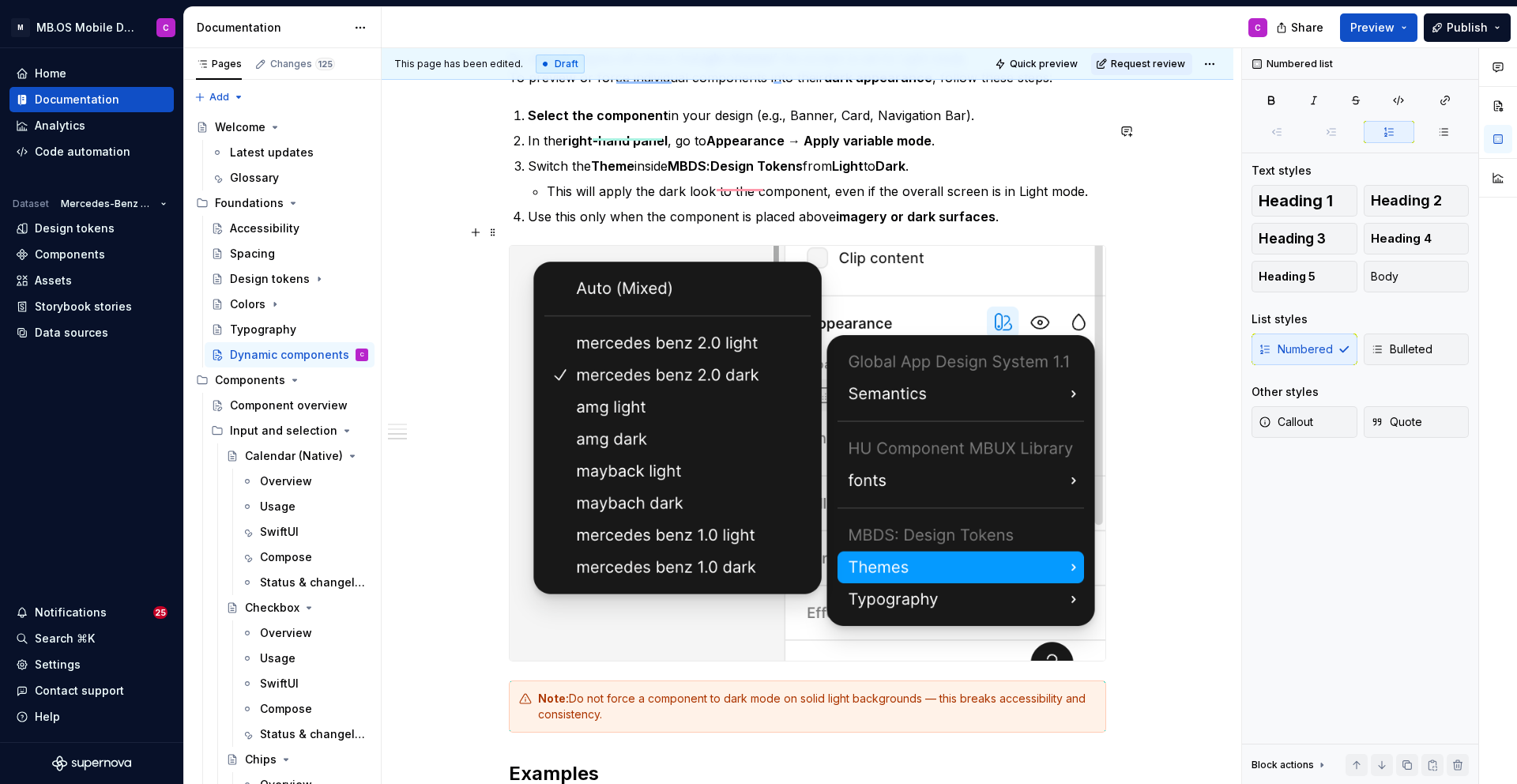
click at [1041, 226] on p "Use this only when the component is placed above imagery or dark surfaces ." at bounding box center [817, 216] width 578 height 19
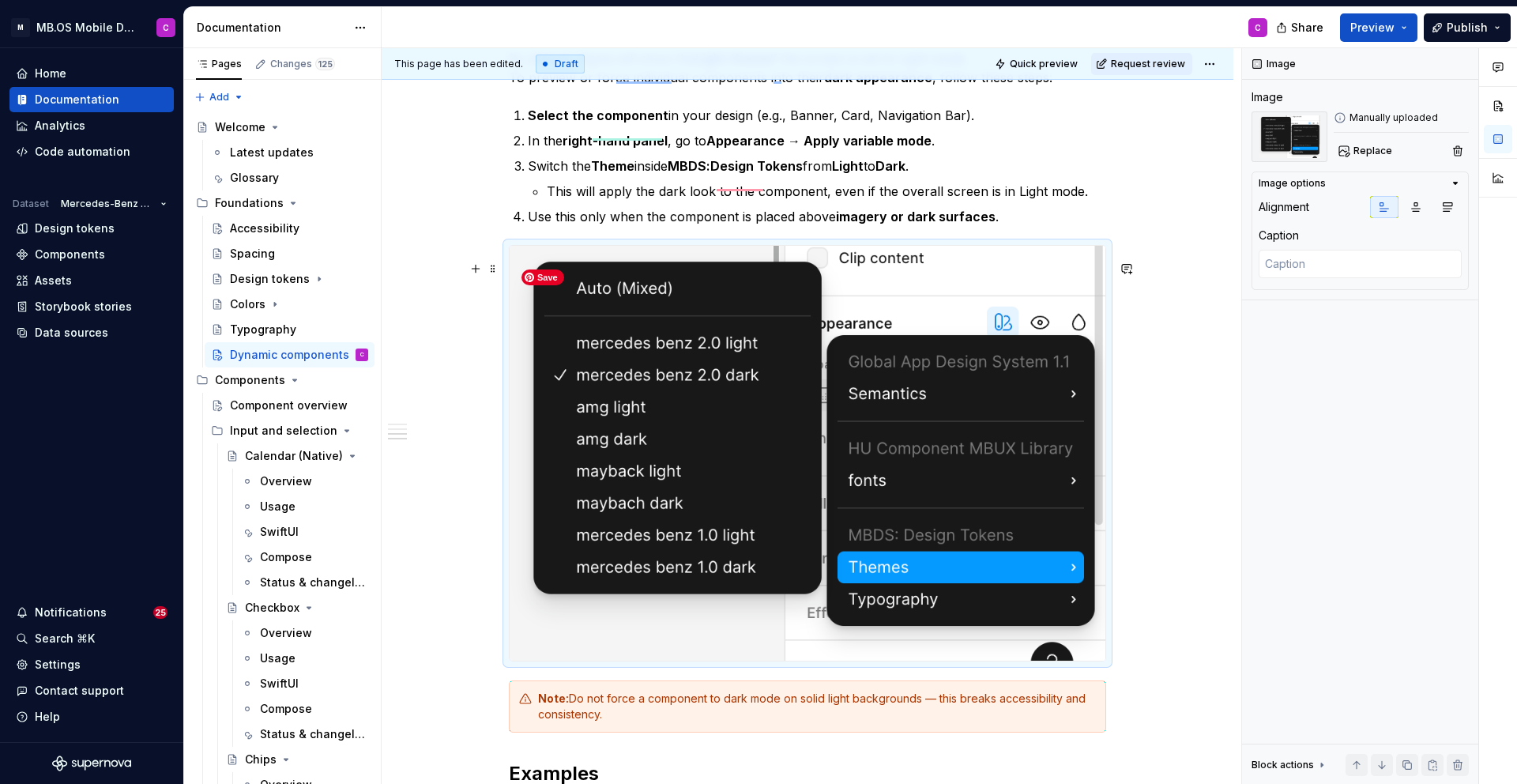
click at [981, 344] on img "To enrich screen reader interactions, please activate Accessibility in Grammarl…" at bounding box center [807, 453] width 596 height 415
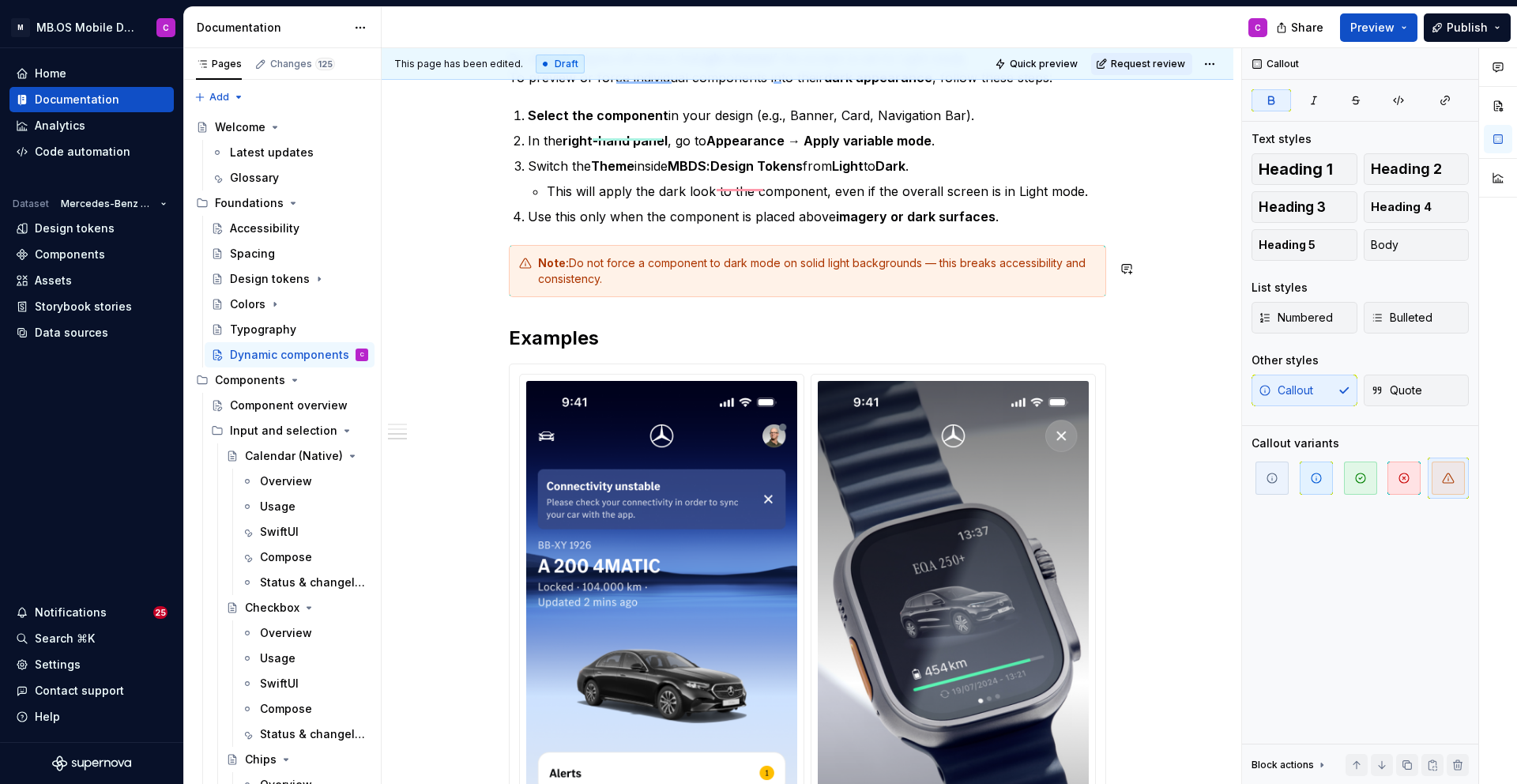
click at [1007, 242] on div "Dynamic components are UI elements that adapt their appearance to the context .…" at bounding box center [807, 429] width 598 height 3280
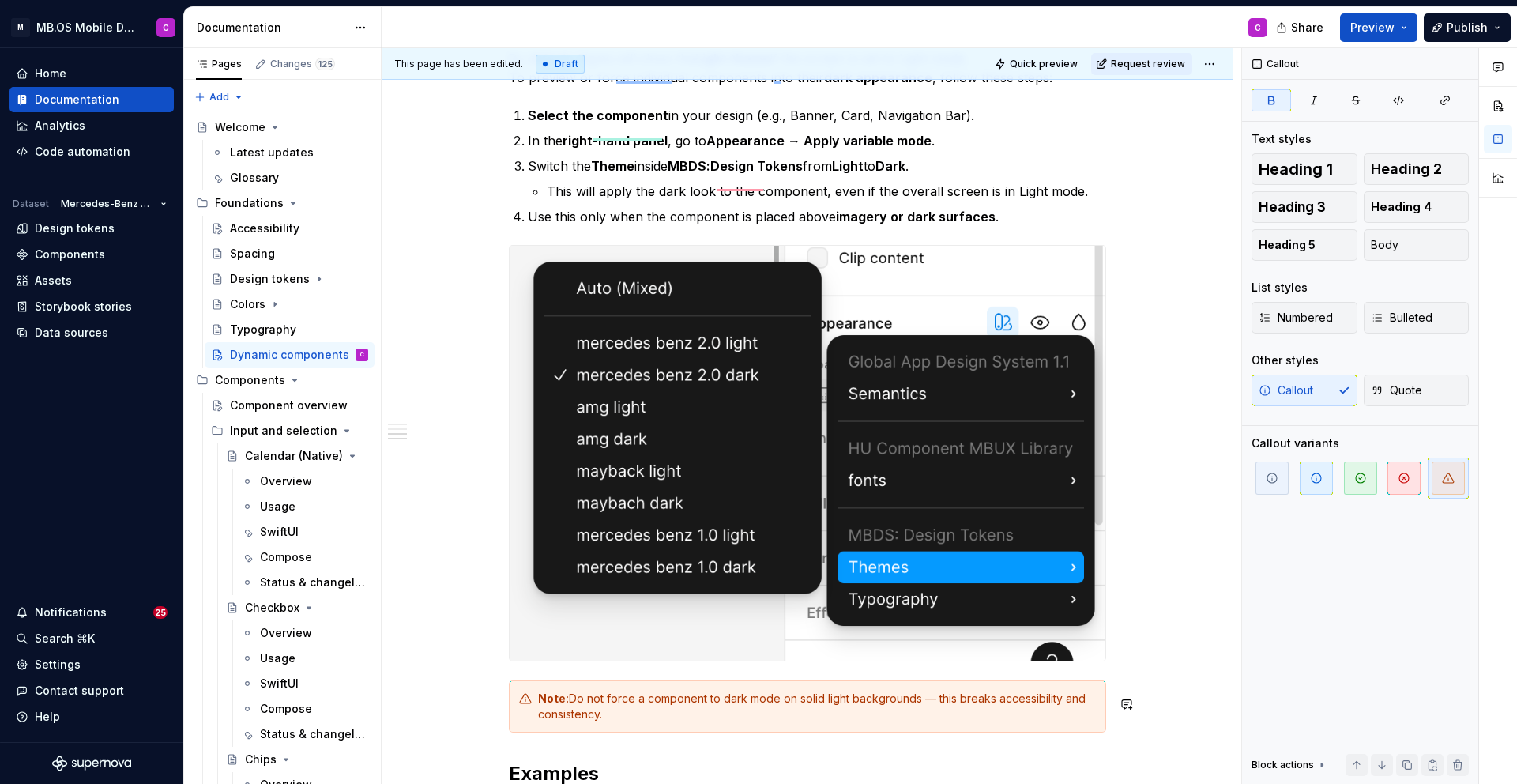
type textarea "*"
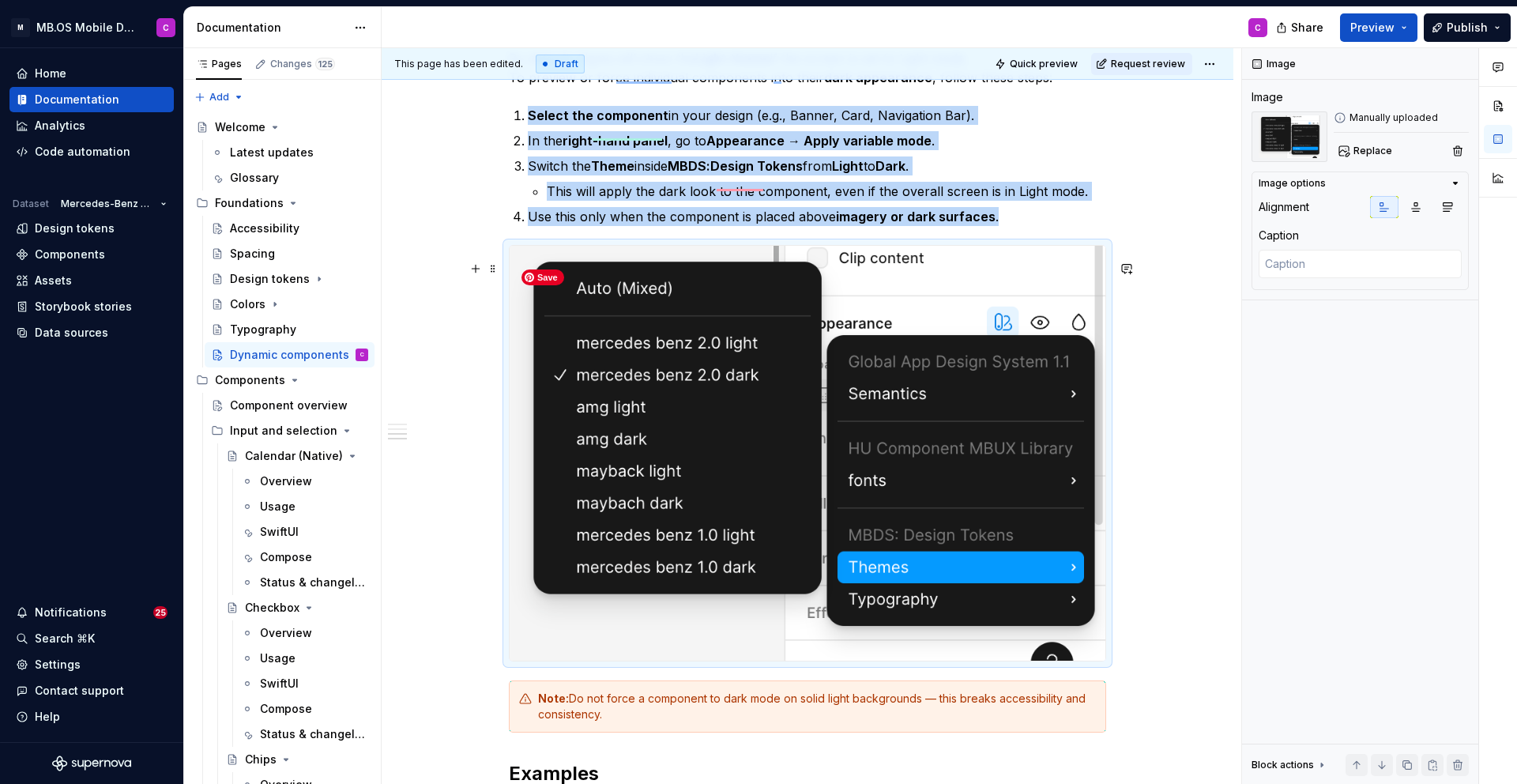
click at [852, 348] on img "To enrich screen reader interactions, please activate Accessibility in Grammarl…" at bounding box center [807, 453] width 596 height 415
copy ol "Select the component in your design (e.g., Banner, Card, Navigation Bar). In th…"
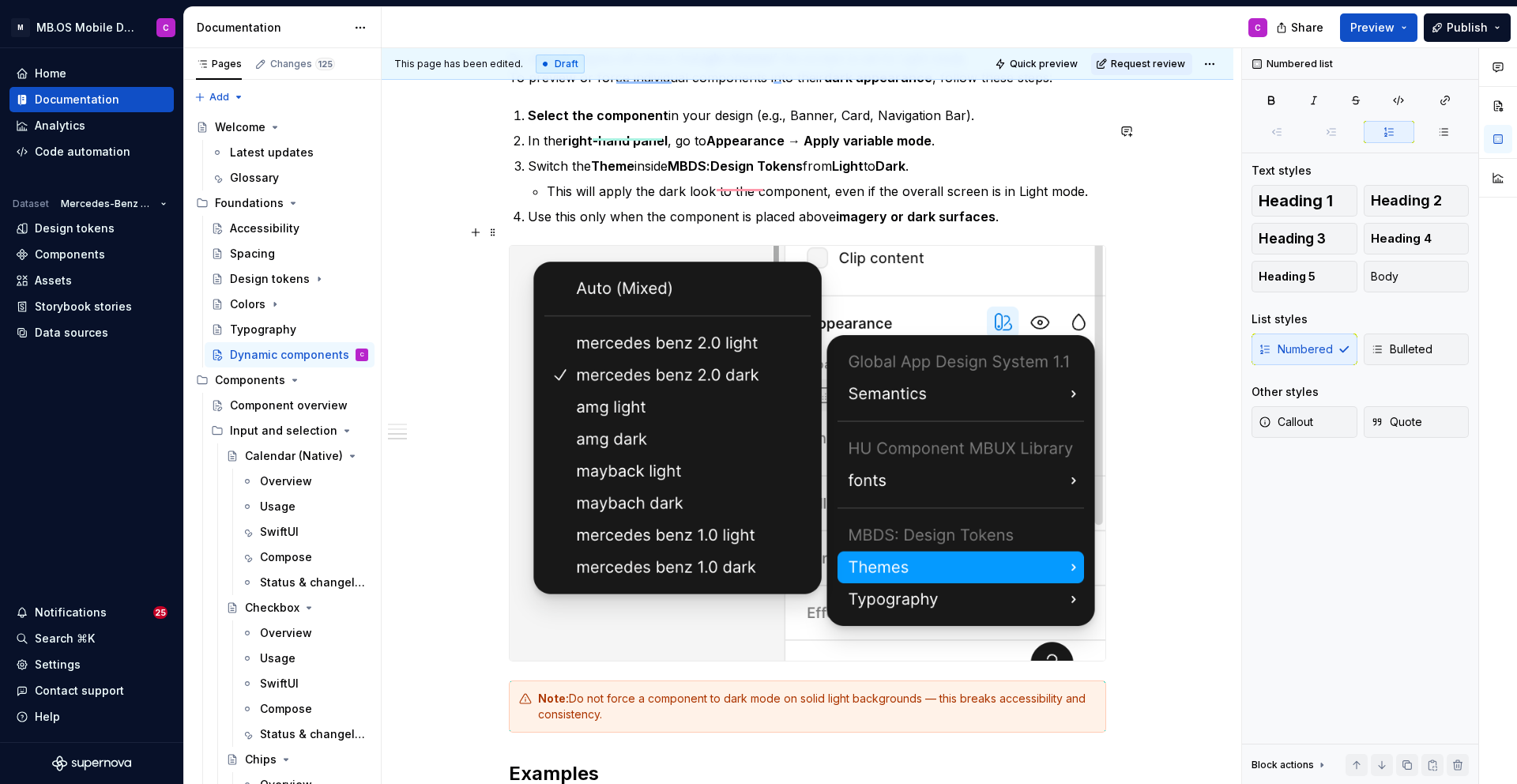
click at [1015, 226] on p "Use this only when the component is placed above imagery or dark surfaces ." at bounding box center [817, 216] width 578 height 19
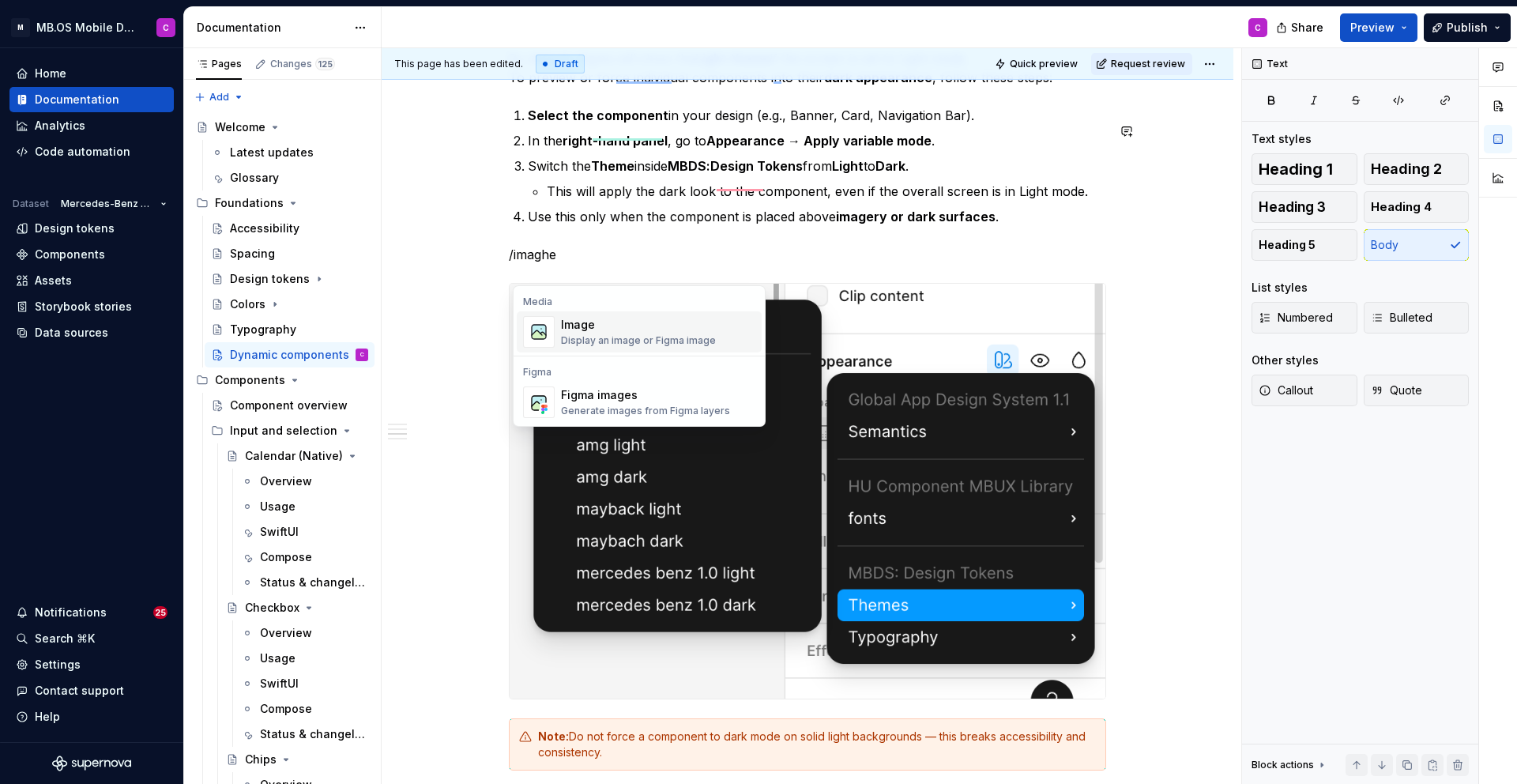
click at [658, 340] on div "Display an image or Figma image" at bounding box center [639, 340] width 155 height 12
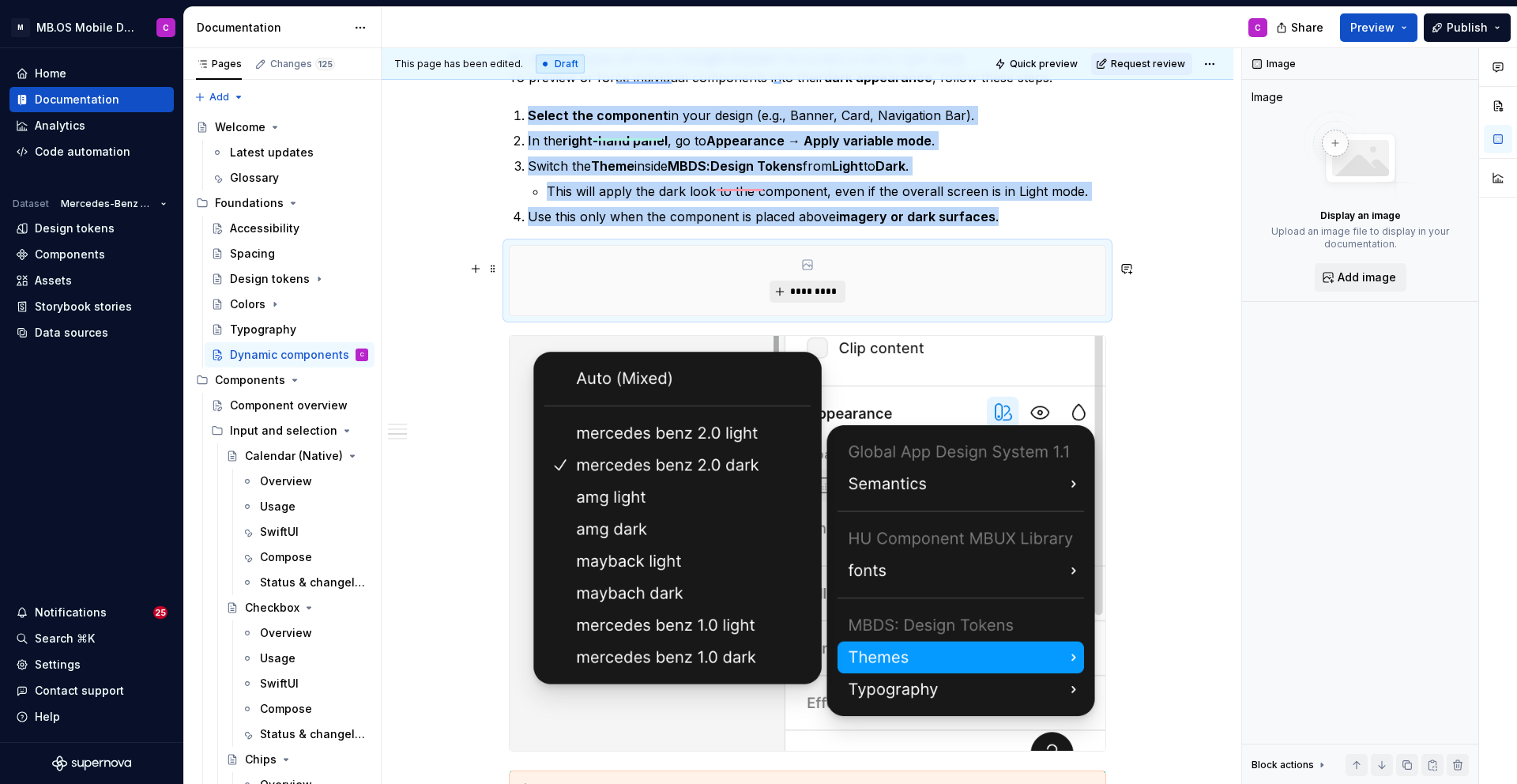
click at [796, 298] on span "*********" at bounding box center [813, 291] width 48 height 12
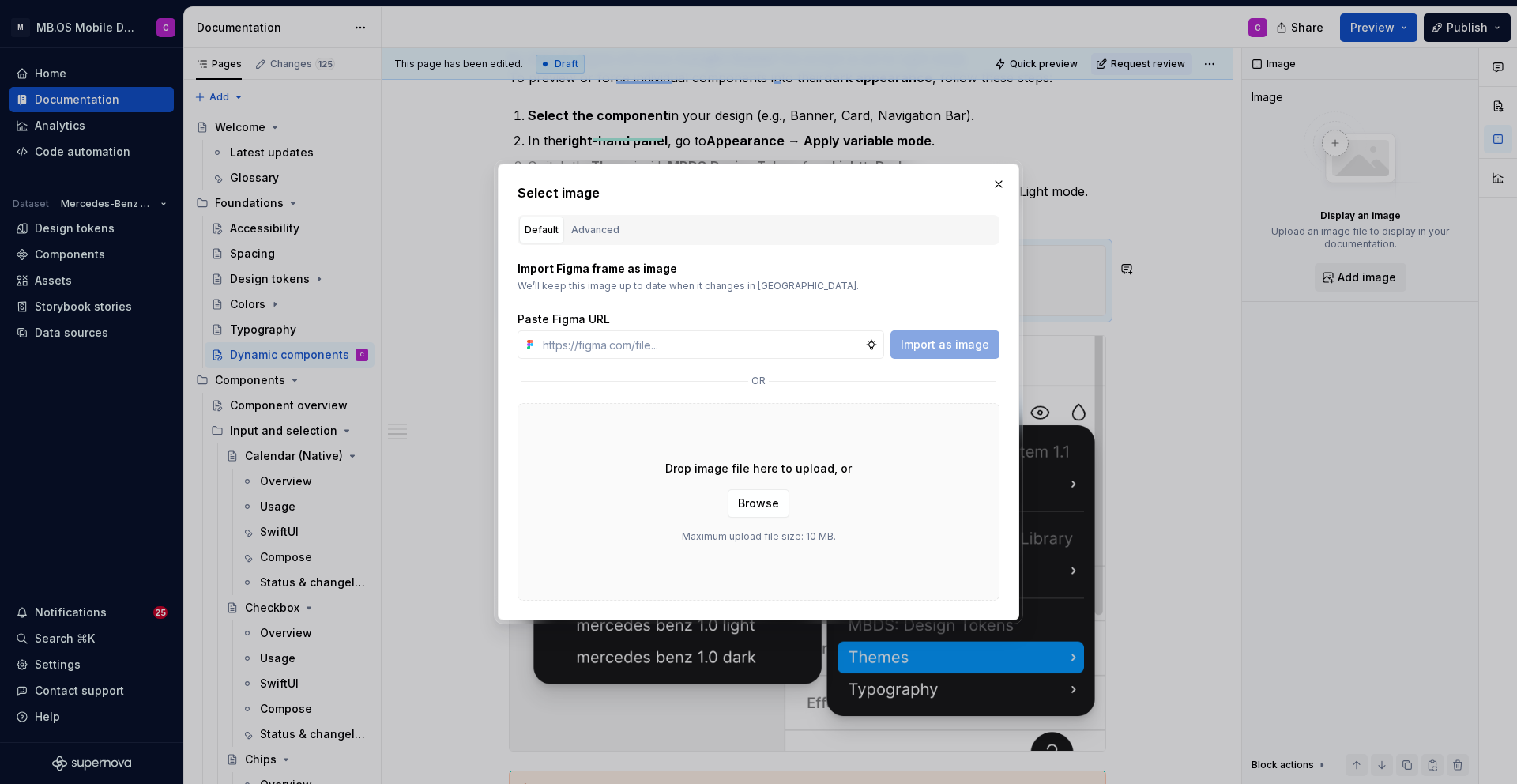
click at [743, 476] on div "Drop image file here to upload, or Browse Maximum upload file size: 10 MB." at bounding box center [758, 501] width 482 height 197
click at [735, 439] on div "Drop image file here to upload, or Browse Maximum upload file size: 10 MB." at bounding box center [758, 501] width 482 height 197
click at [1004, 181] on button "button" at bounding box center [998, 183] width 22 height 22
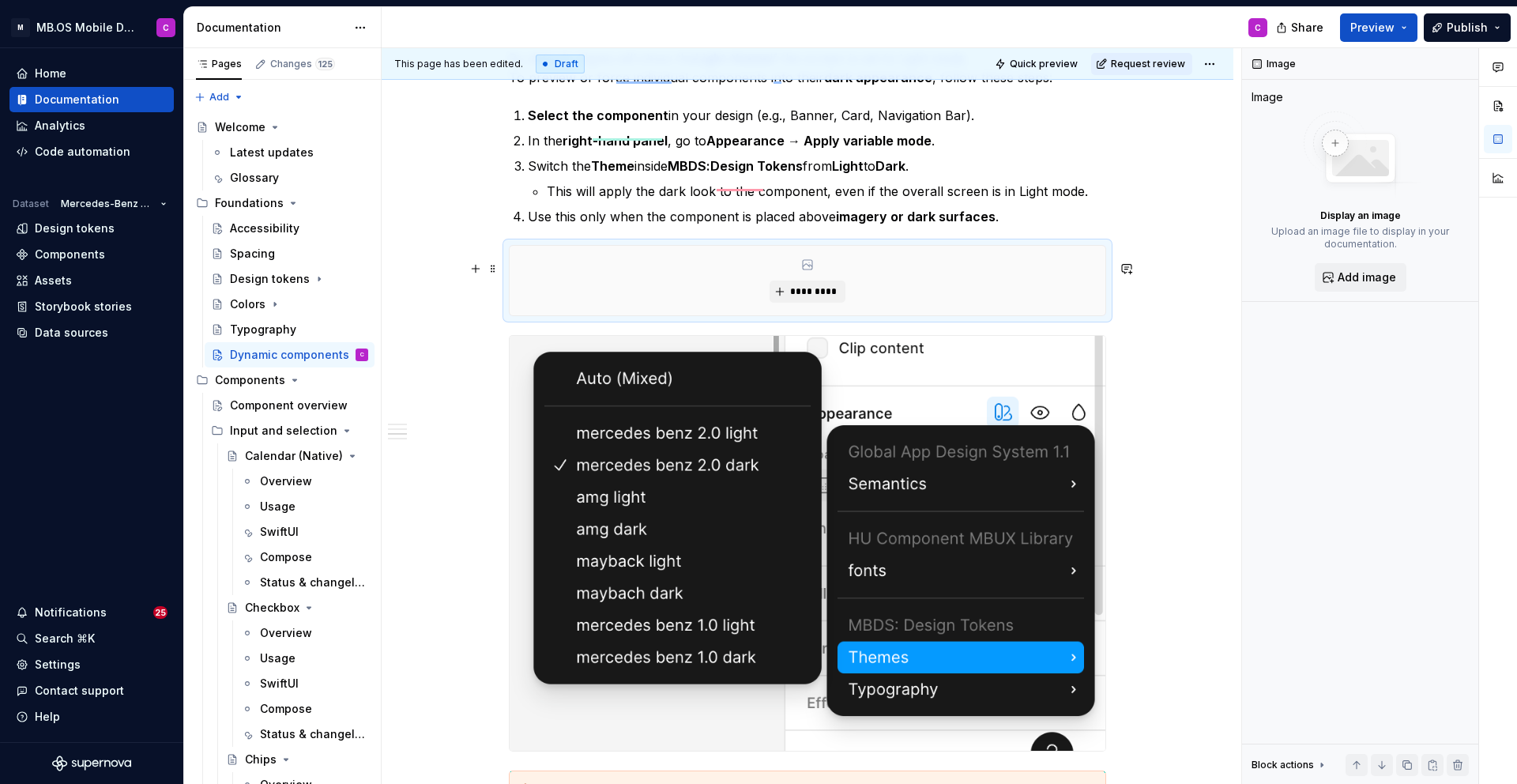
click at [893, 282] on div "*********" at bounding box center [807, 281] width 596 height 70
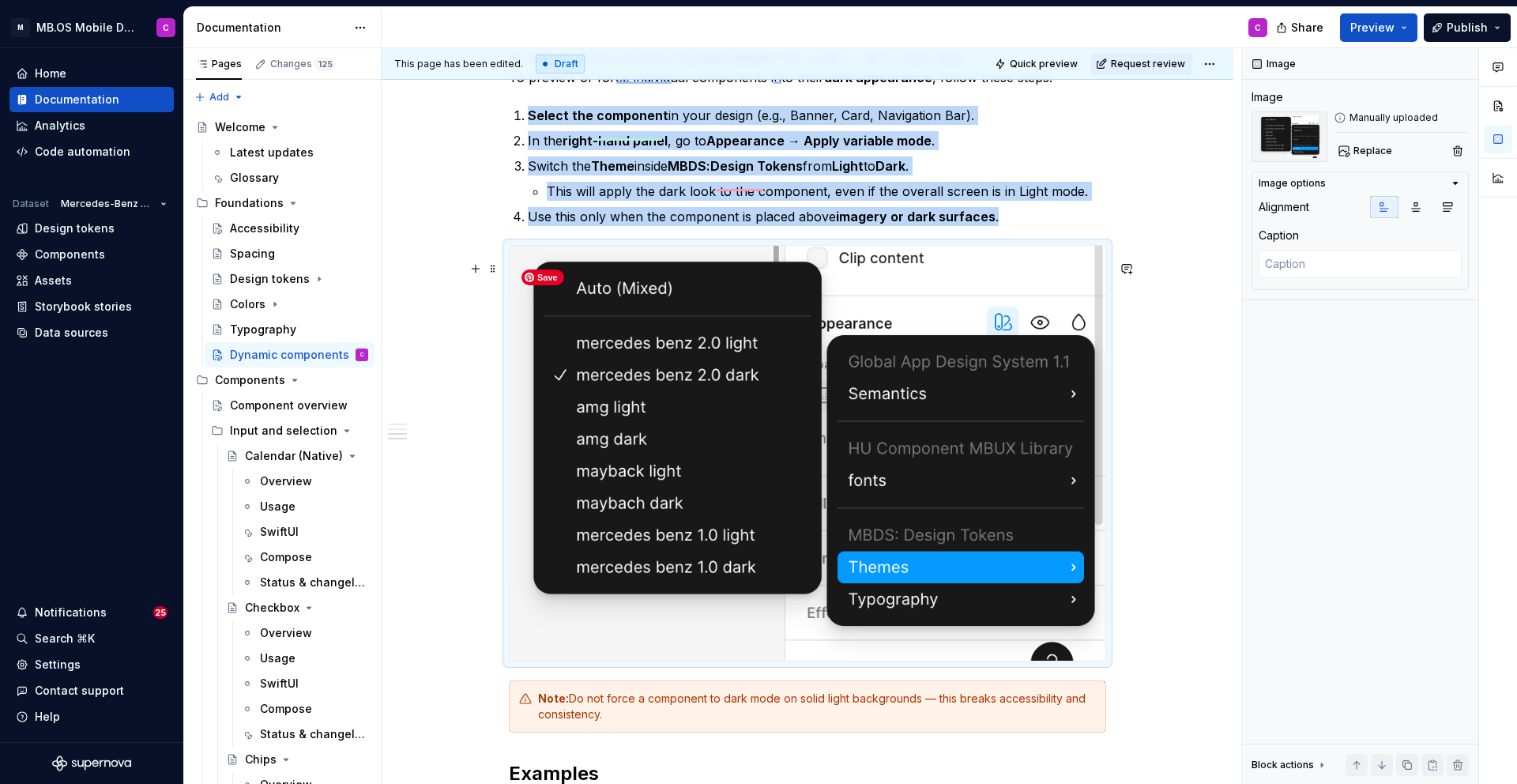
click at [851, 374] on img "To enrich screen reader interactions, please activate Accessibility in Grammarl…" at bounding box center [807, 453] width 596 height 415
click at [1446, 206] on icon "button" at bounding box center [1448, 208] width 9 height 9
click at [1416, 208] on icon "button" at bounding box center [1417, 208] width 9 height 9
click at [1381, 201] on icon "button" at bounding box center [1384, 207] width 12 height 12
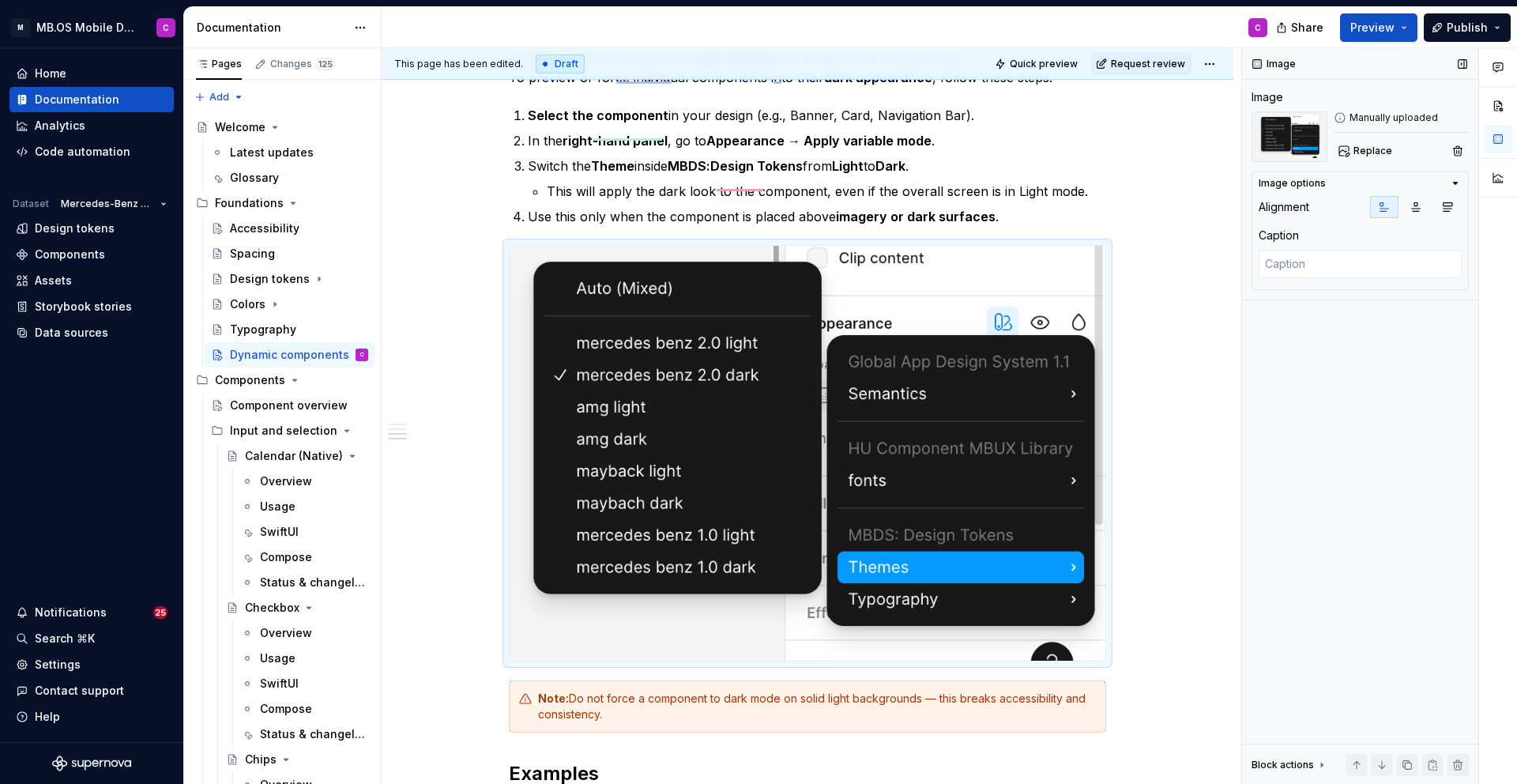
click at [1401, 114] on div "Manually uploaded" at bounding box center [1401, 118] width 135 height 12
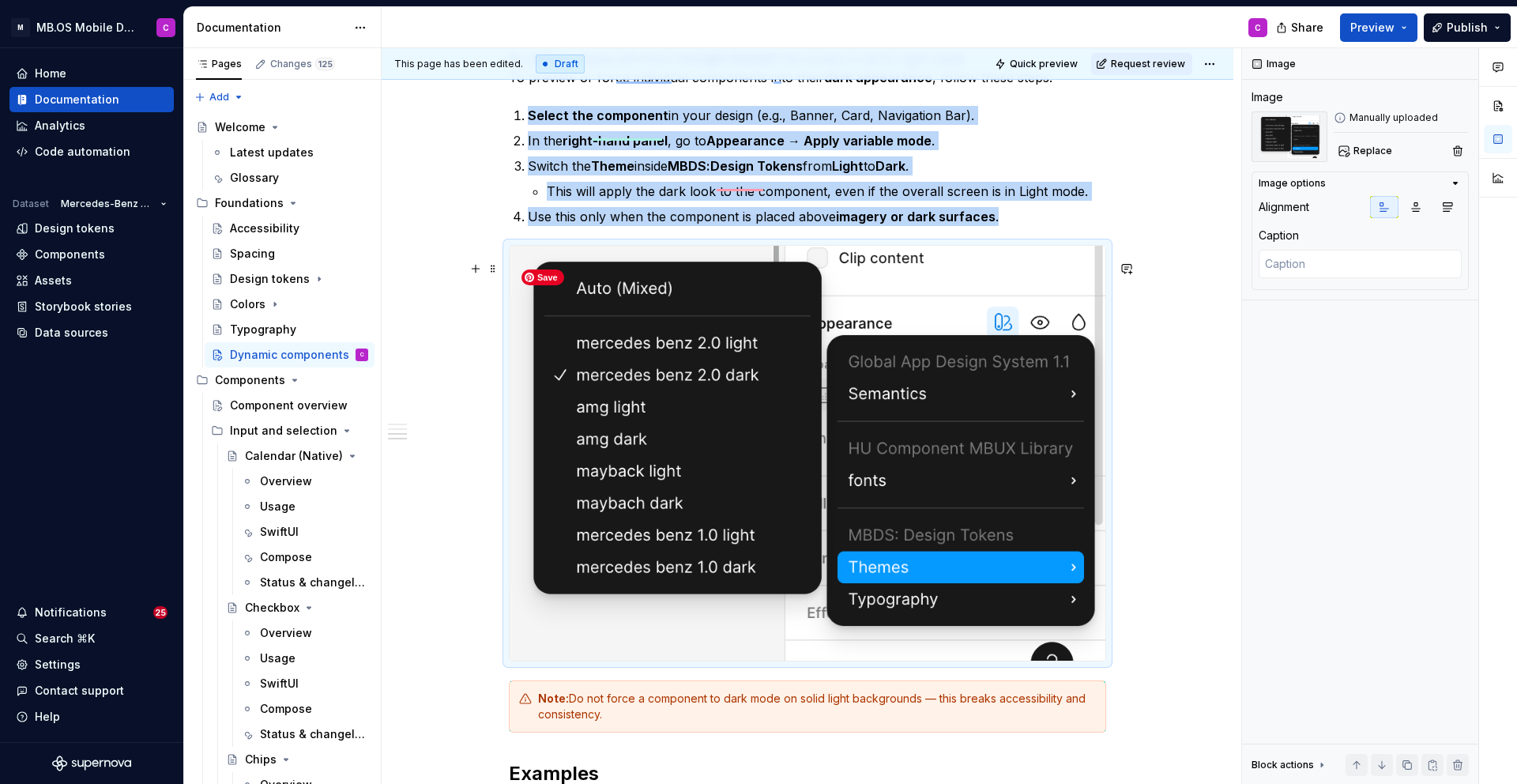
click at [920, 443] on img "To enrich screen reader interactions, please activate Accessibility in Grammarl…" at bounding box center [807, 453] width 596 height 415
click at [498, 268] on span at bounding box center [493, 268] width 12 height 22
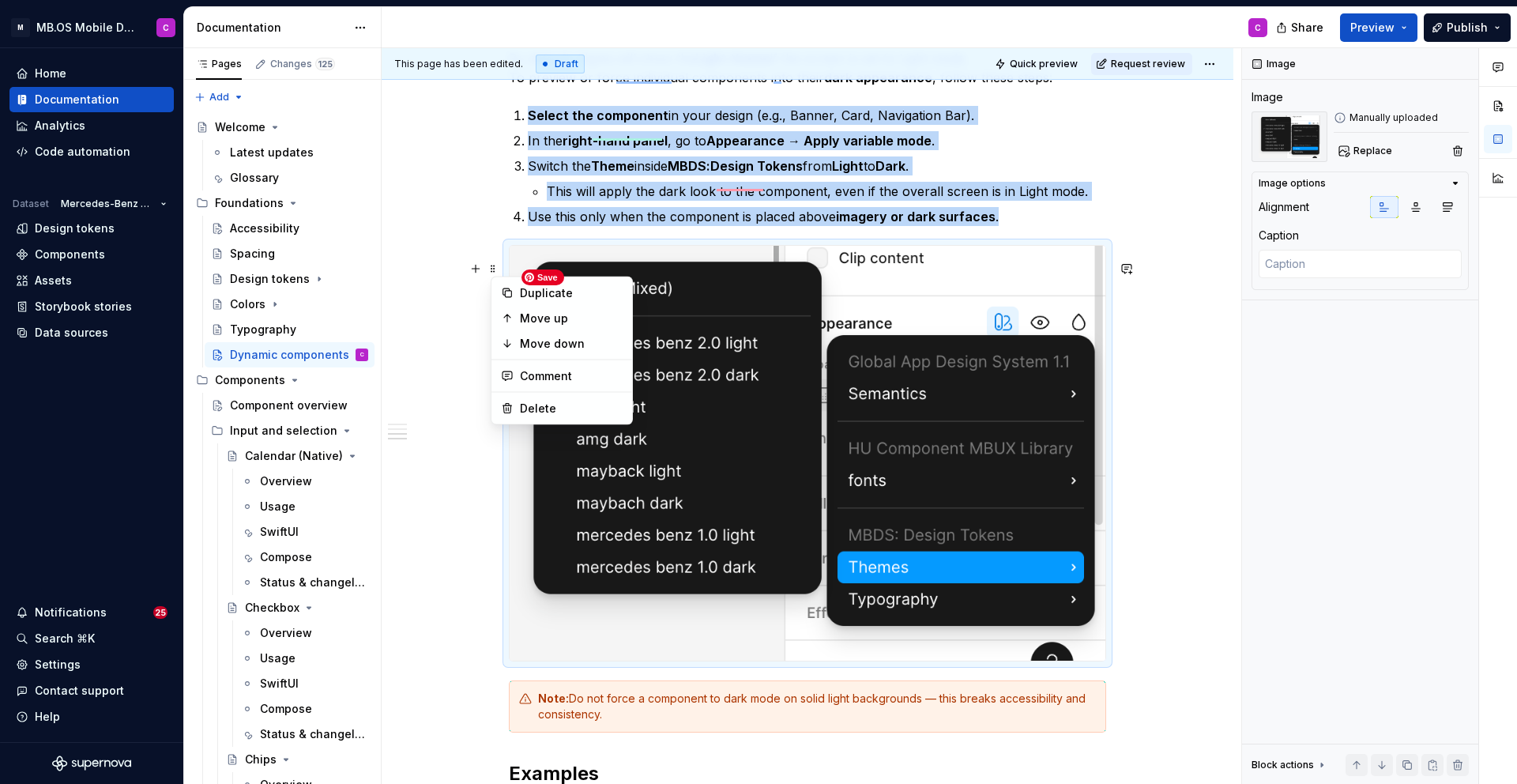
click at [769, 289] on img "To enrich screen reader interactions, please activate Accessibility in Grammarl…" at bounding box center [807, 453] width 596 height 415
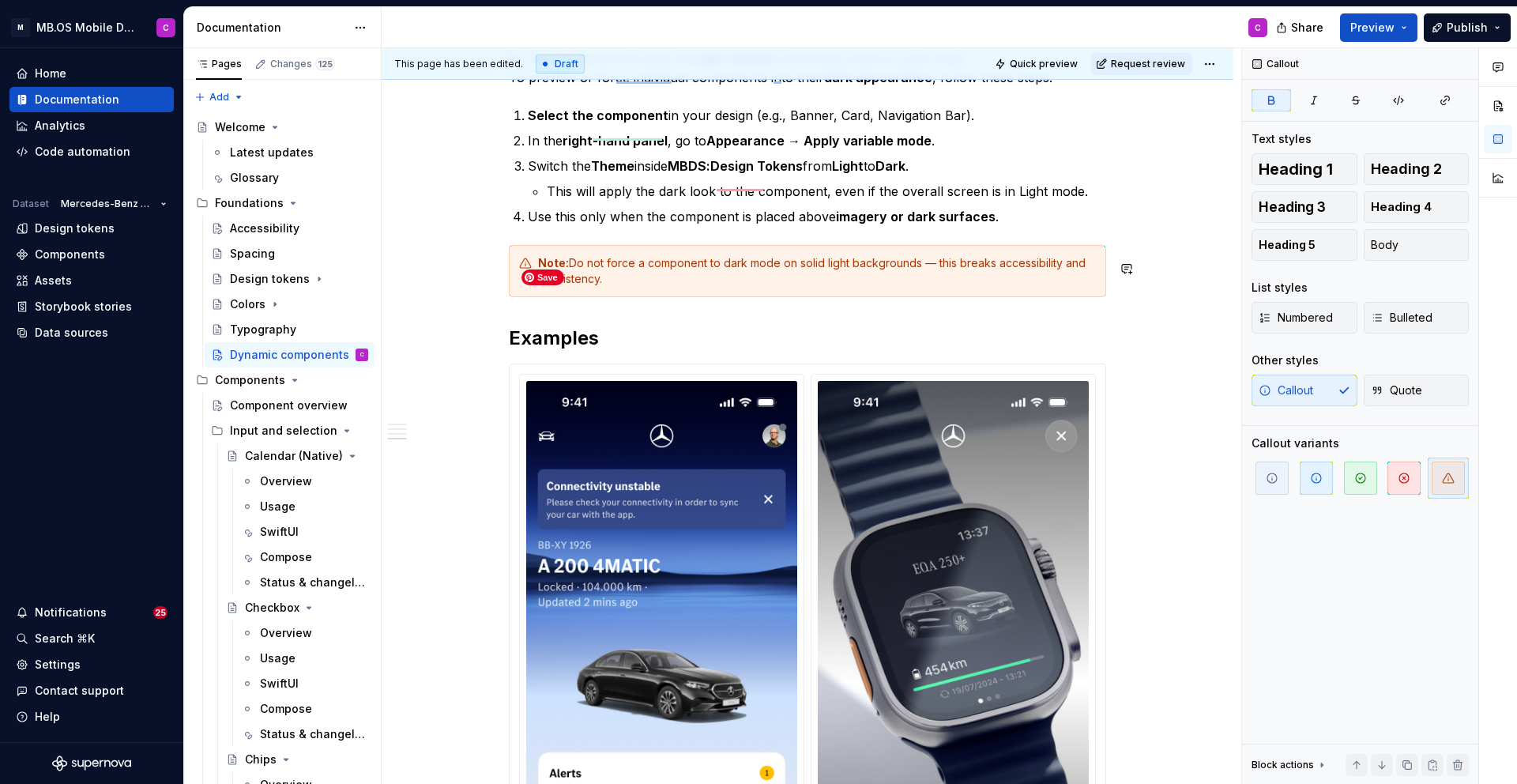
scroll to position [1587, 0]
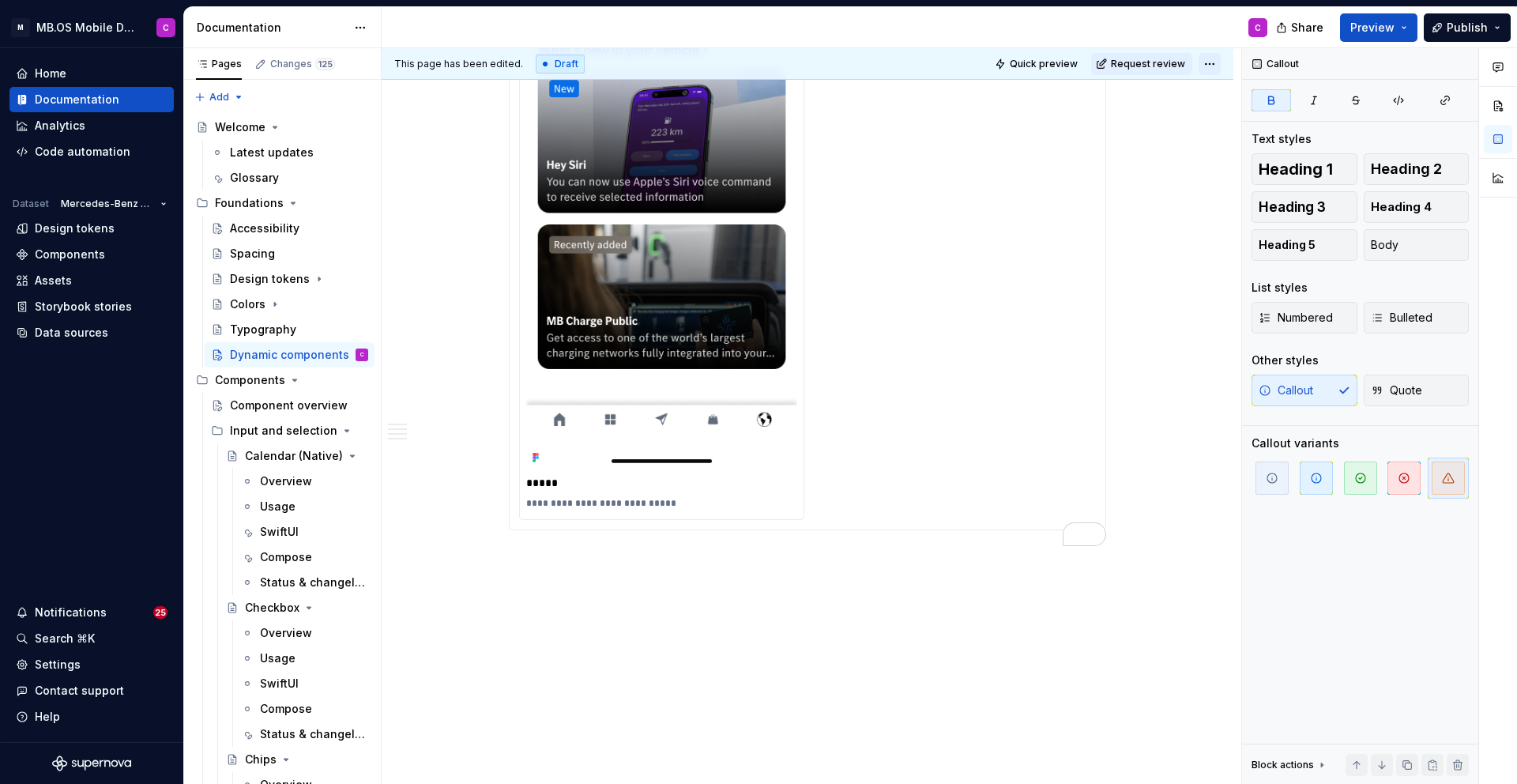
click at [1221, 62] on html "M MB.OS Mobile Design System C Home Documentation Analytics Code automation Dat…" at bounding box center [758, 392] width 1517 height 784
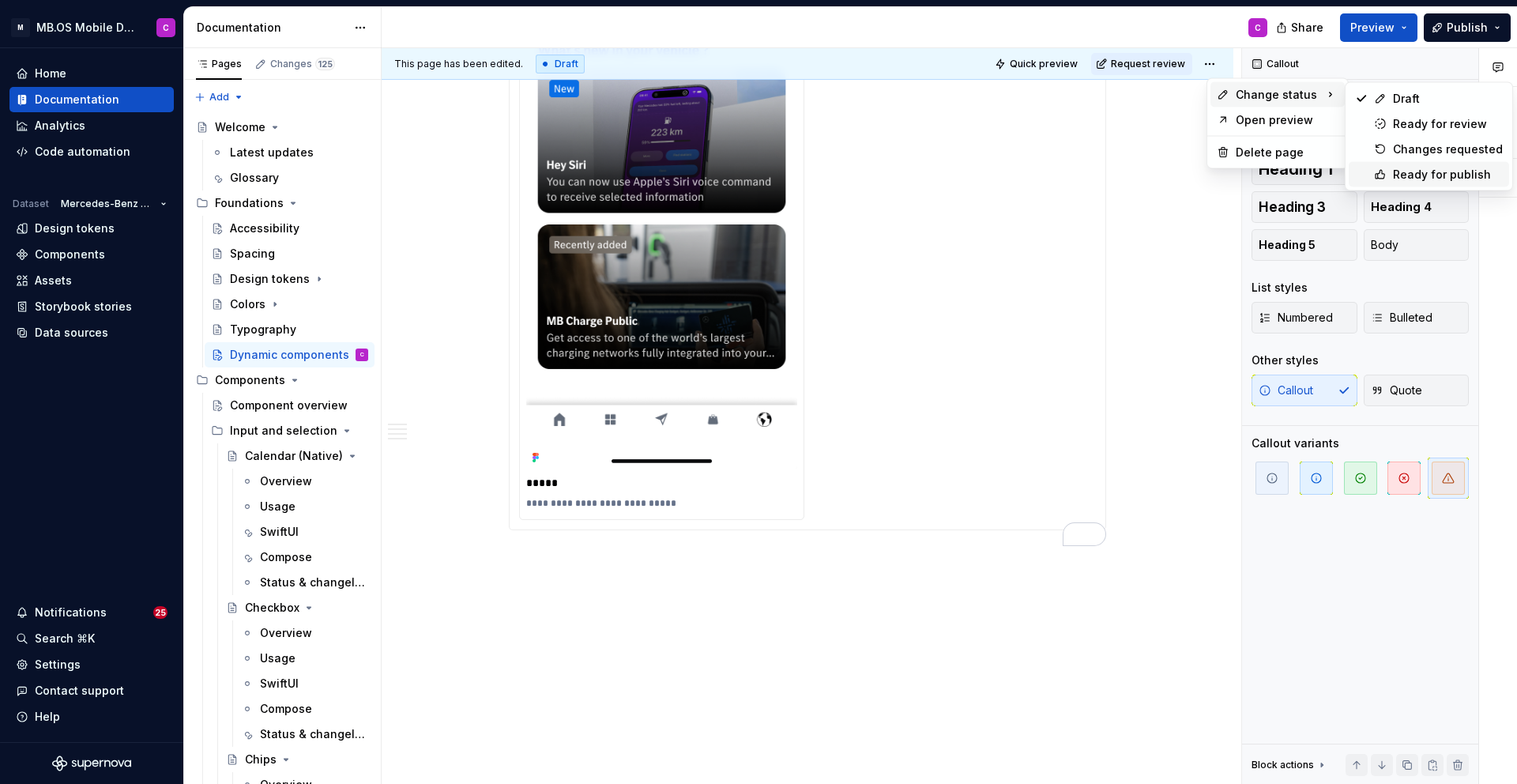
click at [1415, 172] on div "Ready for publish" at bounding box center [1448, 174] width 110 height 16
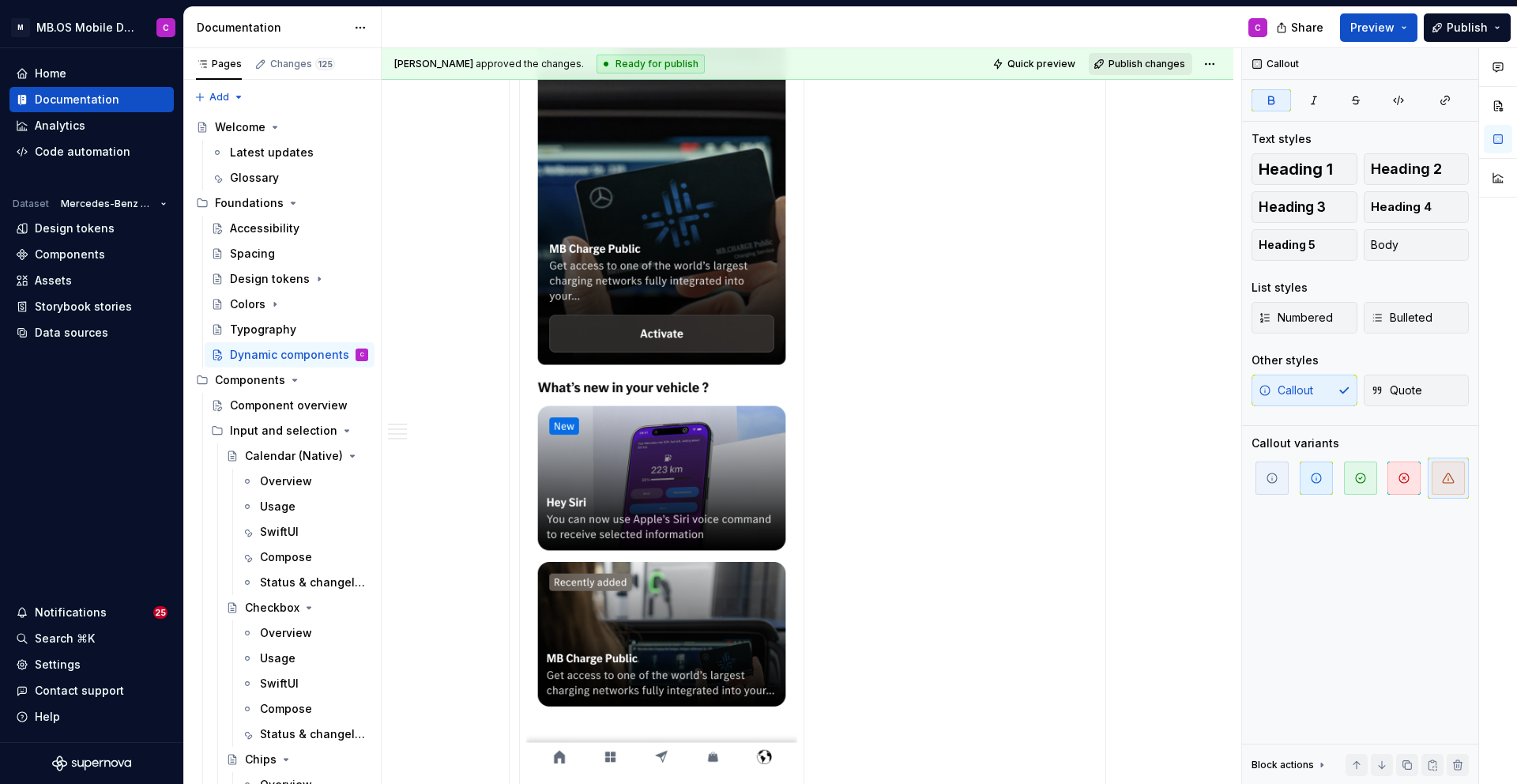
click at [1130, 66] on span "Publish changes" at bounding box center [1147, 64] width 77 height 12
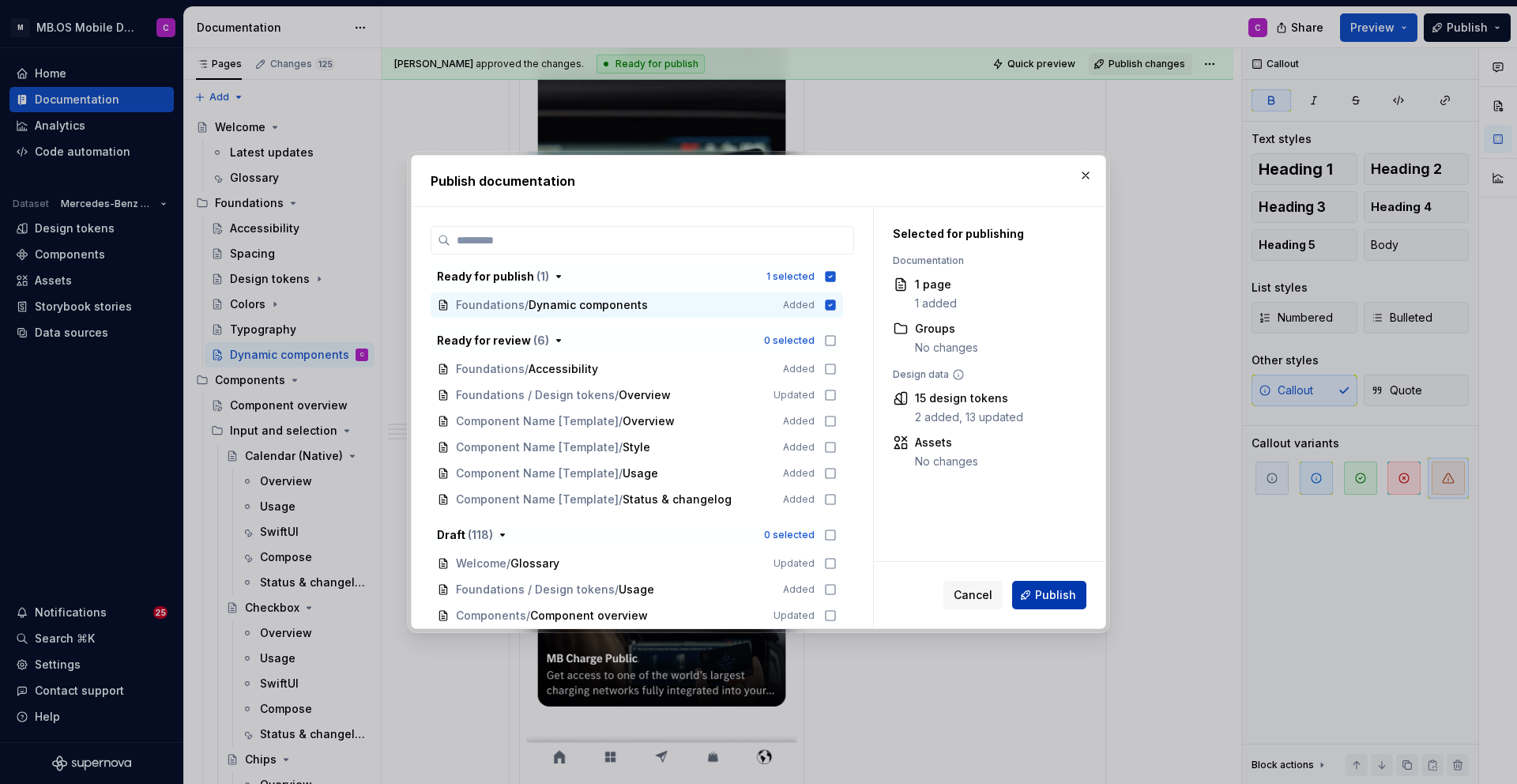
click at [1033, 597] on button "Publish" at bounding box center [1049, 595] width 74 height 29
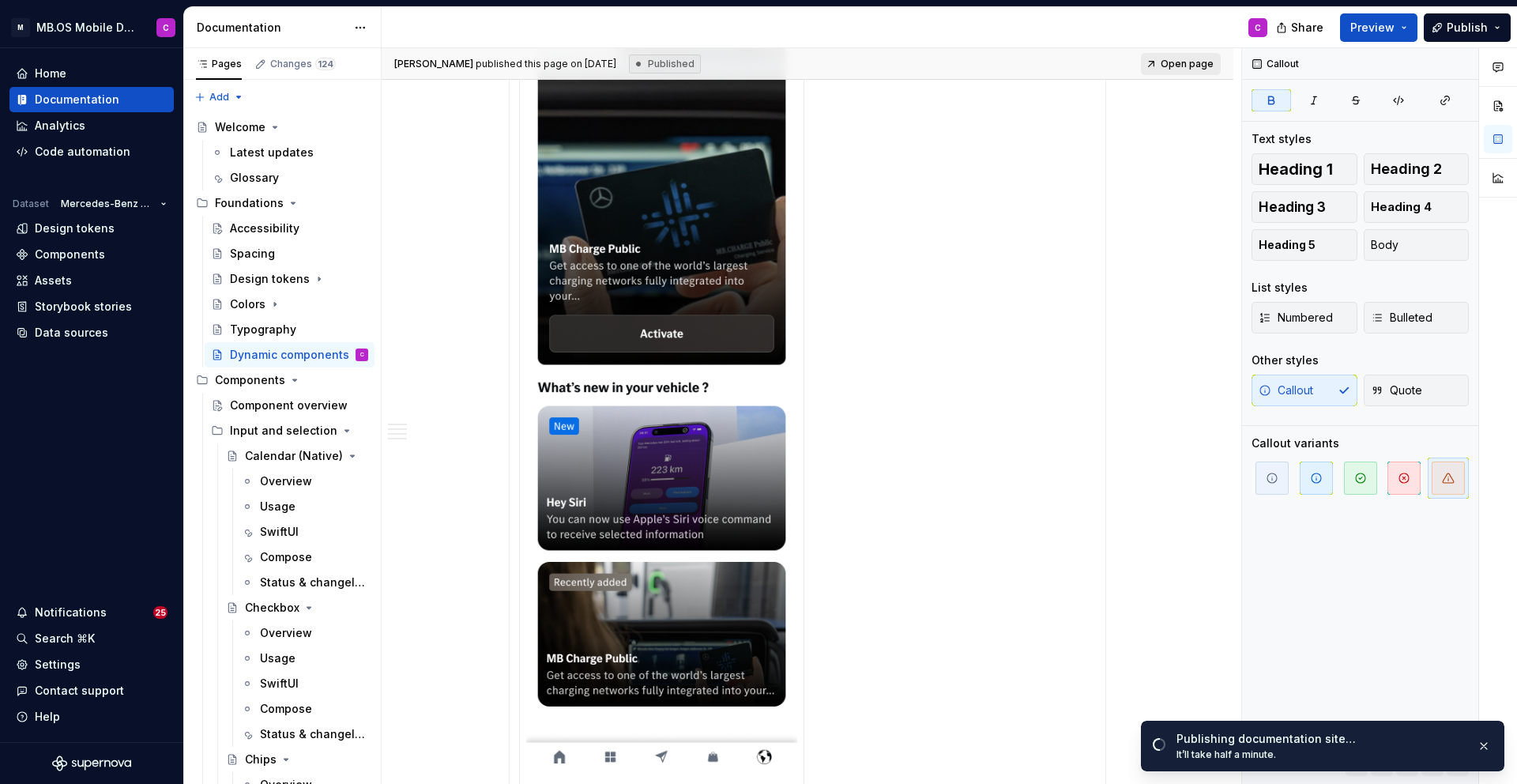
click at [1189, 63] on span "Open page" at bounding box center [1187, 64] width 53 height 12
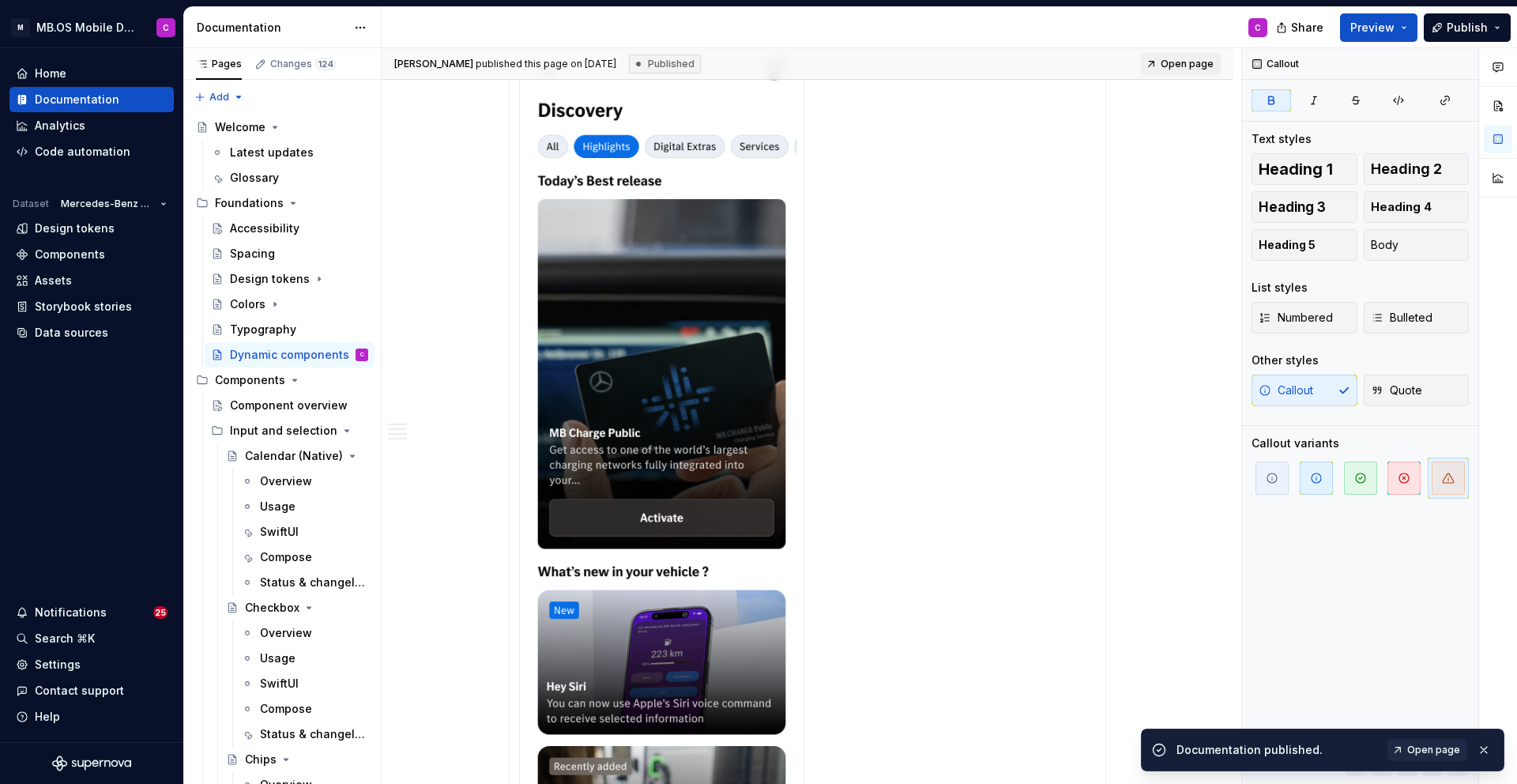
scroll to position [2515, 0]
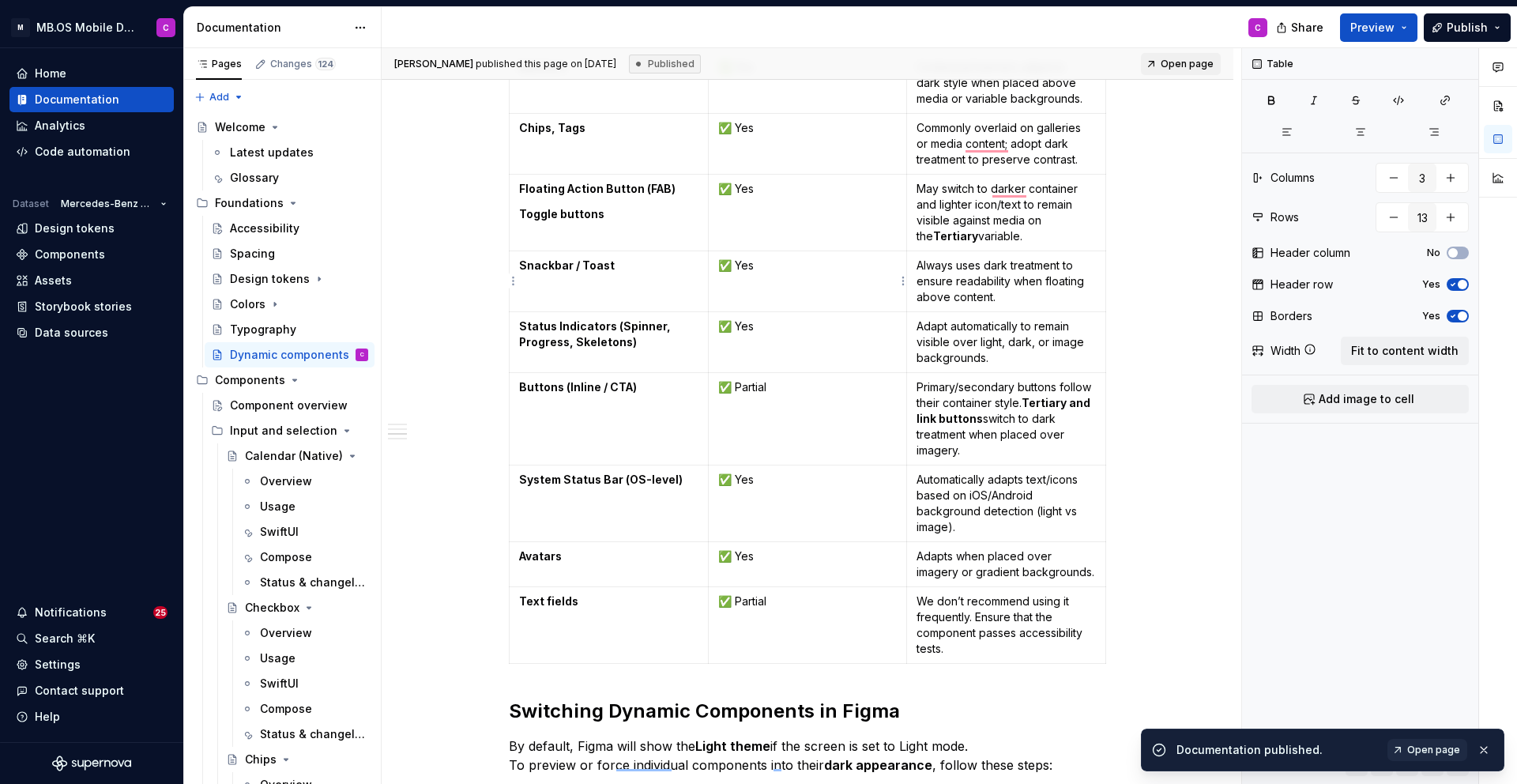
click at [878, 307] on td "✅ Yes" at bounding box center [808, 282] width 199 height 61
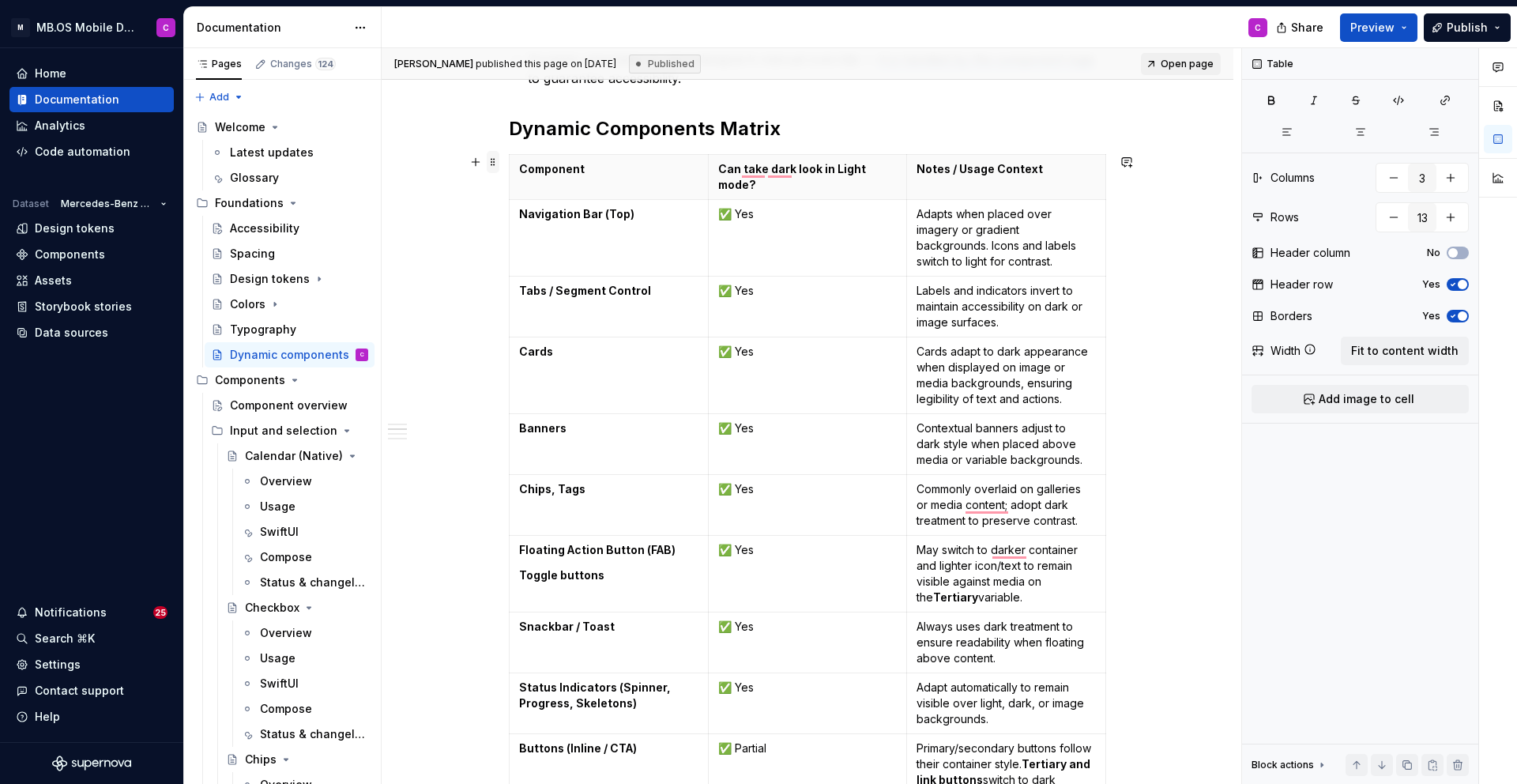
click at [500, 163] on span at bounding box center [493, 161] width 12 height 22
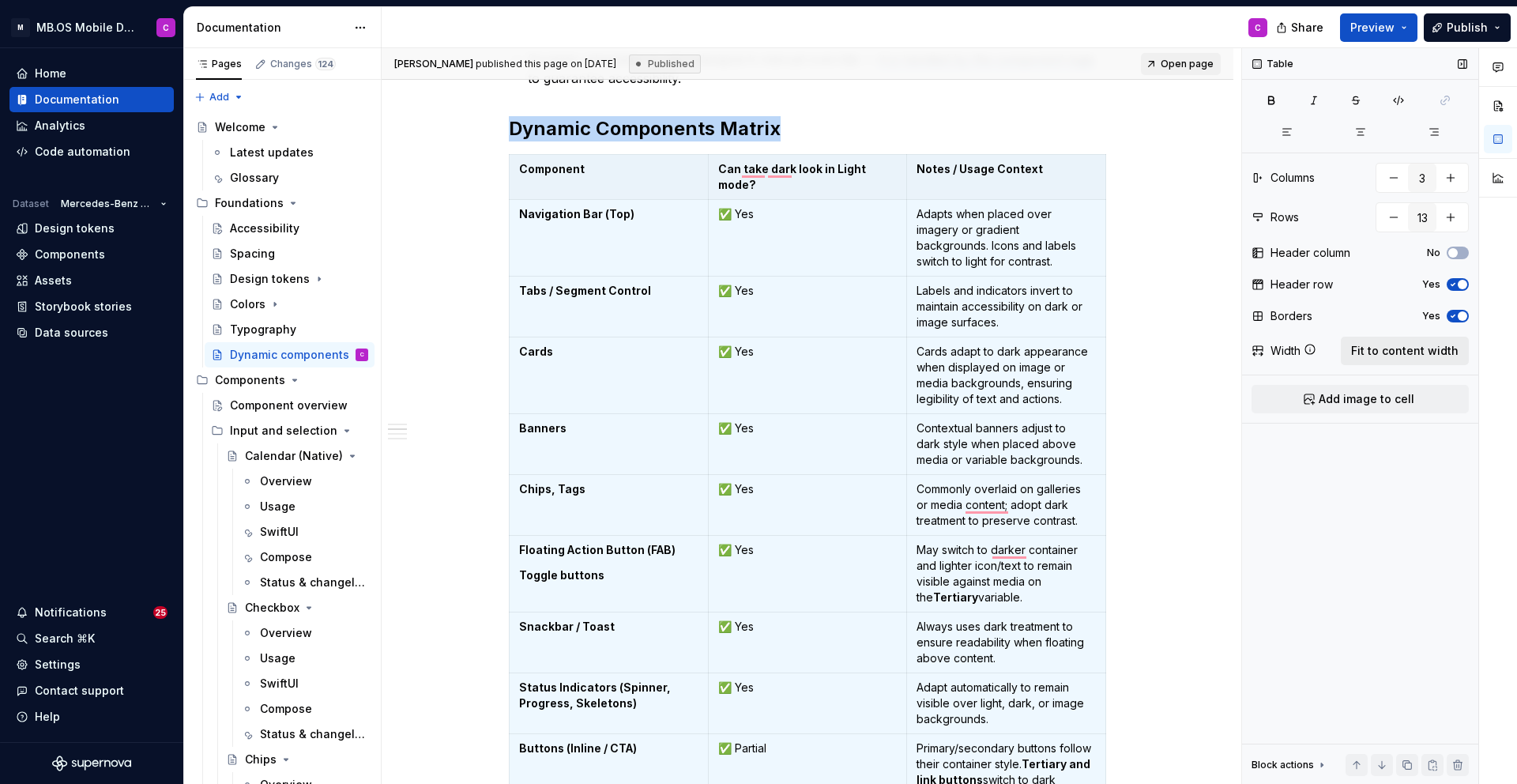
click at [1377, 351] on span "Fit to content width" at bounding box center [1404, 351] width 107 height 16
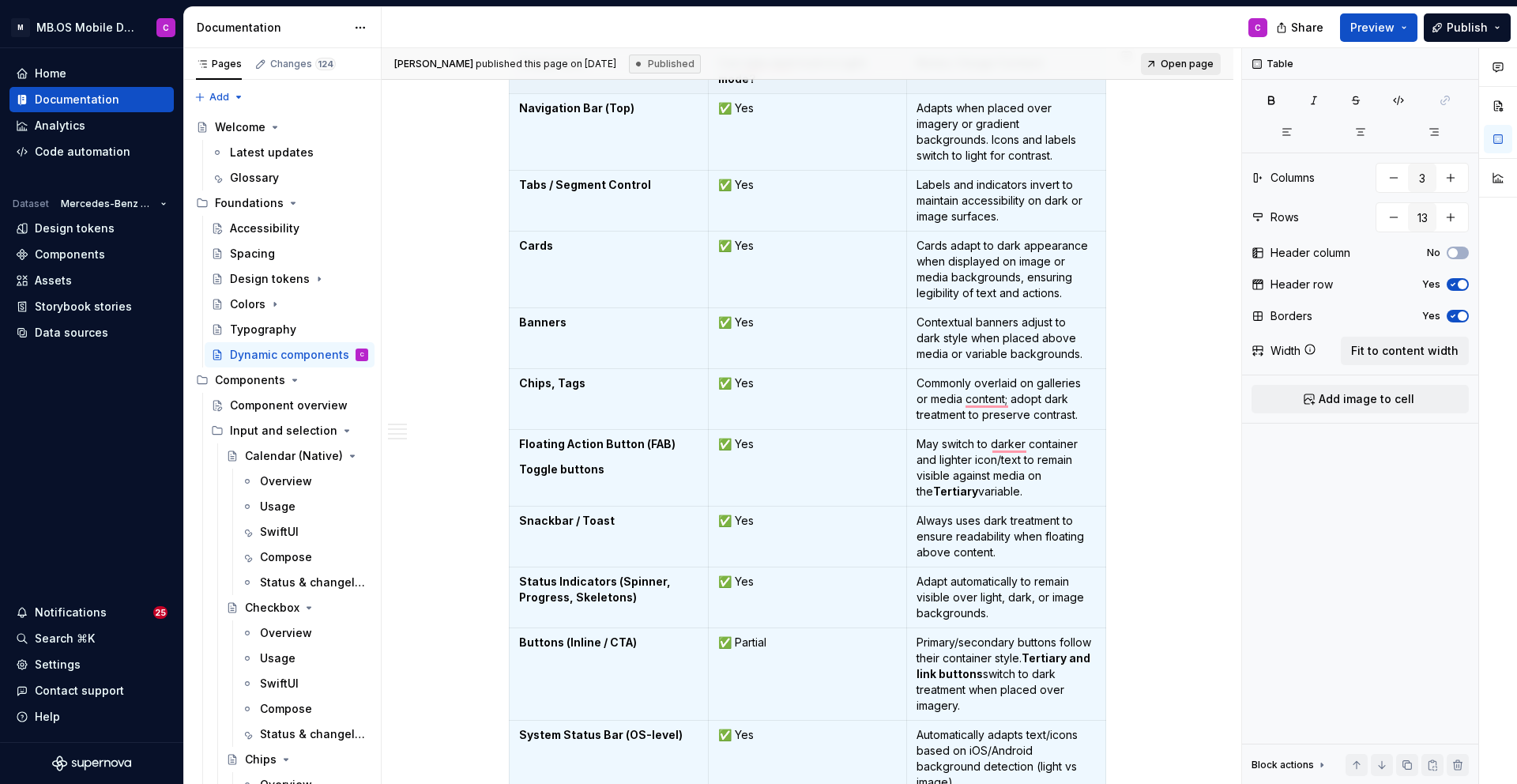
click at [1183, 63] on span "Open page" at bounding box center [1187, 64] width 53 height 12
type textarea "*"
